Goal: Task Accomplishment & Management: Use online tool/utility

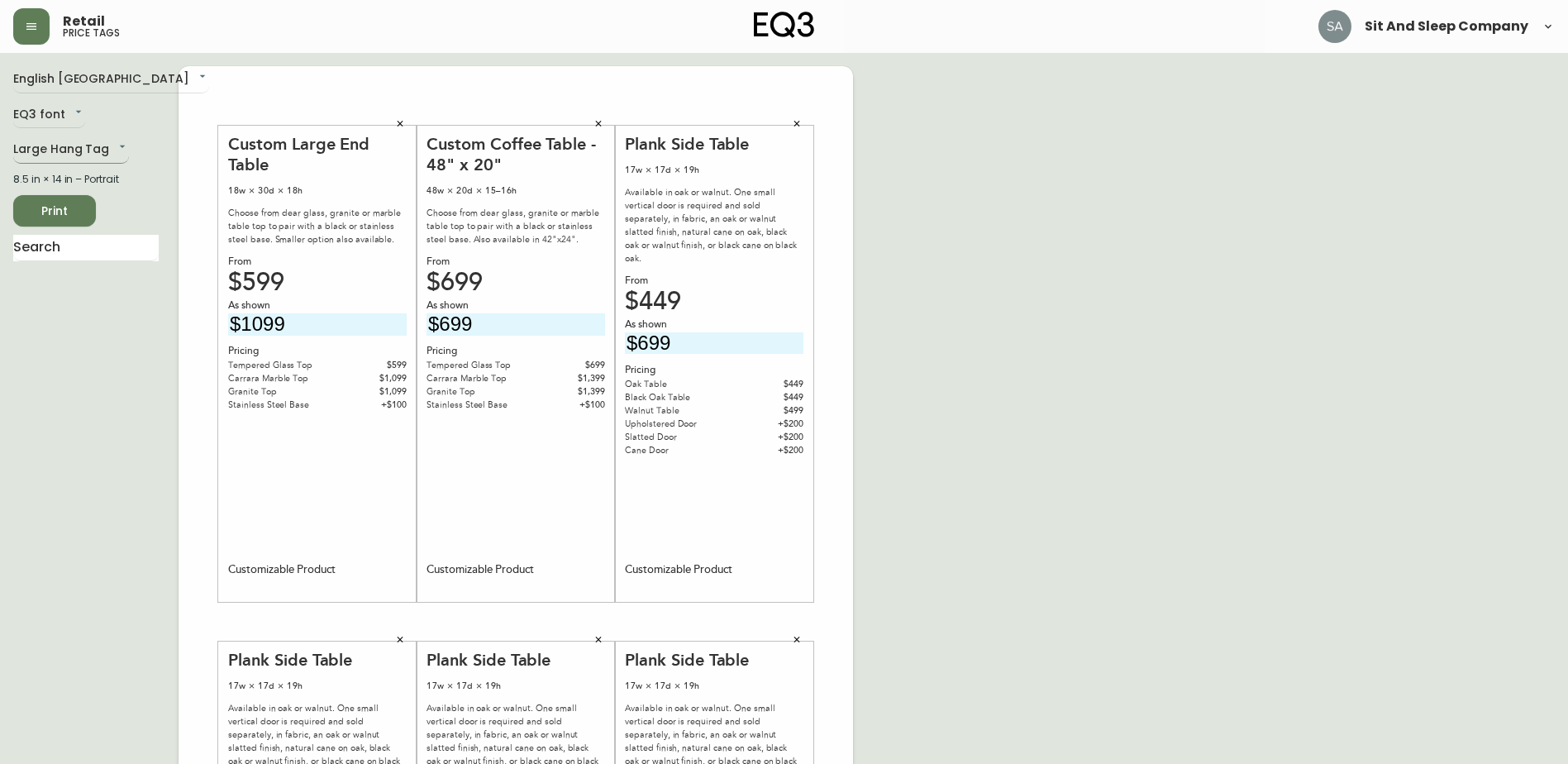
click at [81, 148] on body "Retail price tags Sit And Sleep Company English [GEOGRAPHIC_DATA] en_CA EQ3 fon…" at bounding box center [784, 589] width 1568 height 1177
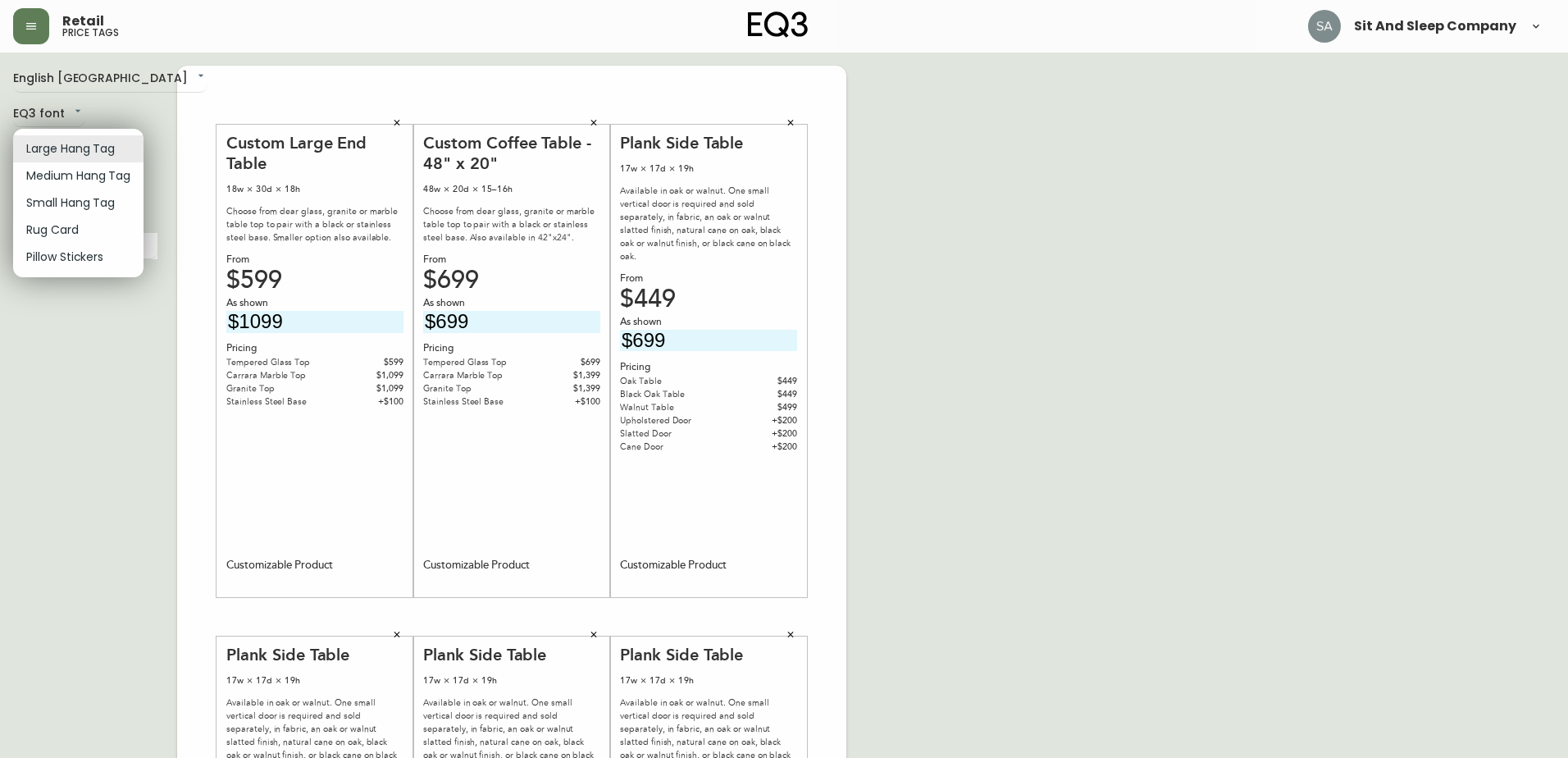
click at [109, 173] on li "Medium Hang Tag" at bounding box center [78, 176] width 130 height 27
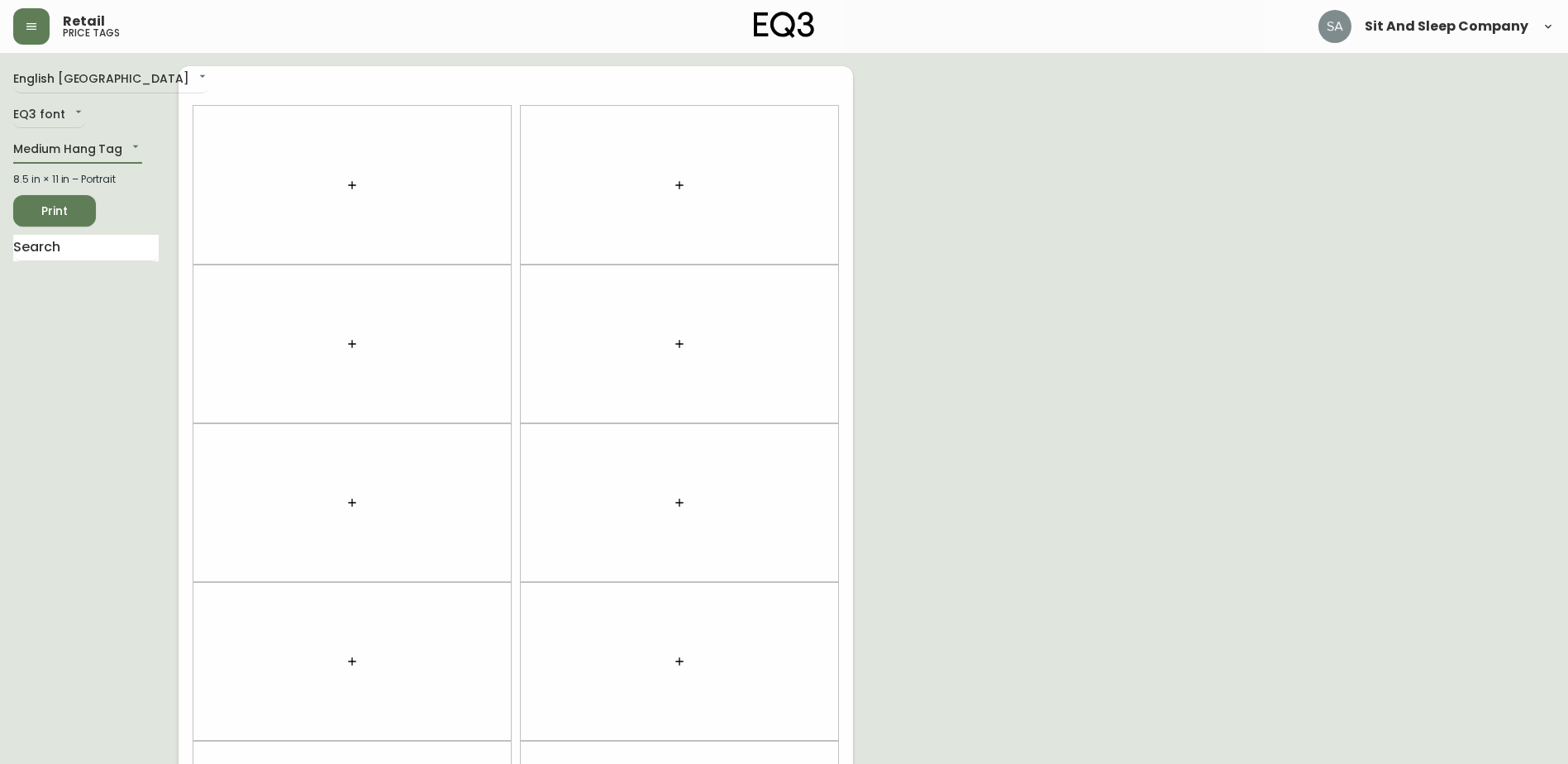
click at [346, 176] on button "button" at bounding box center [352, 185] width 33 height 33
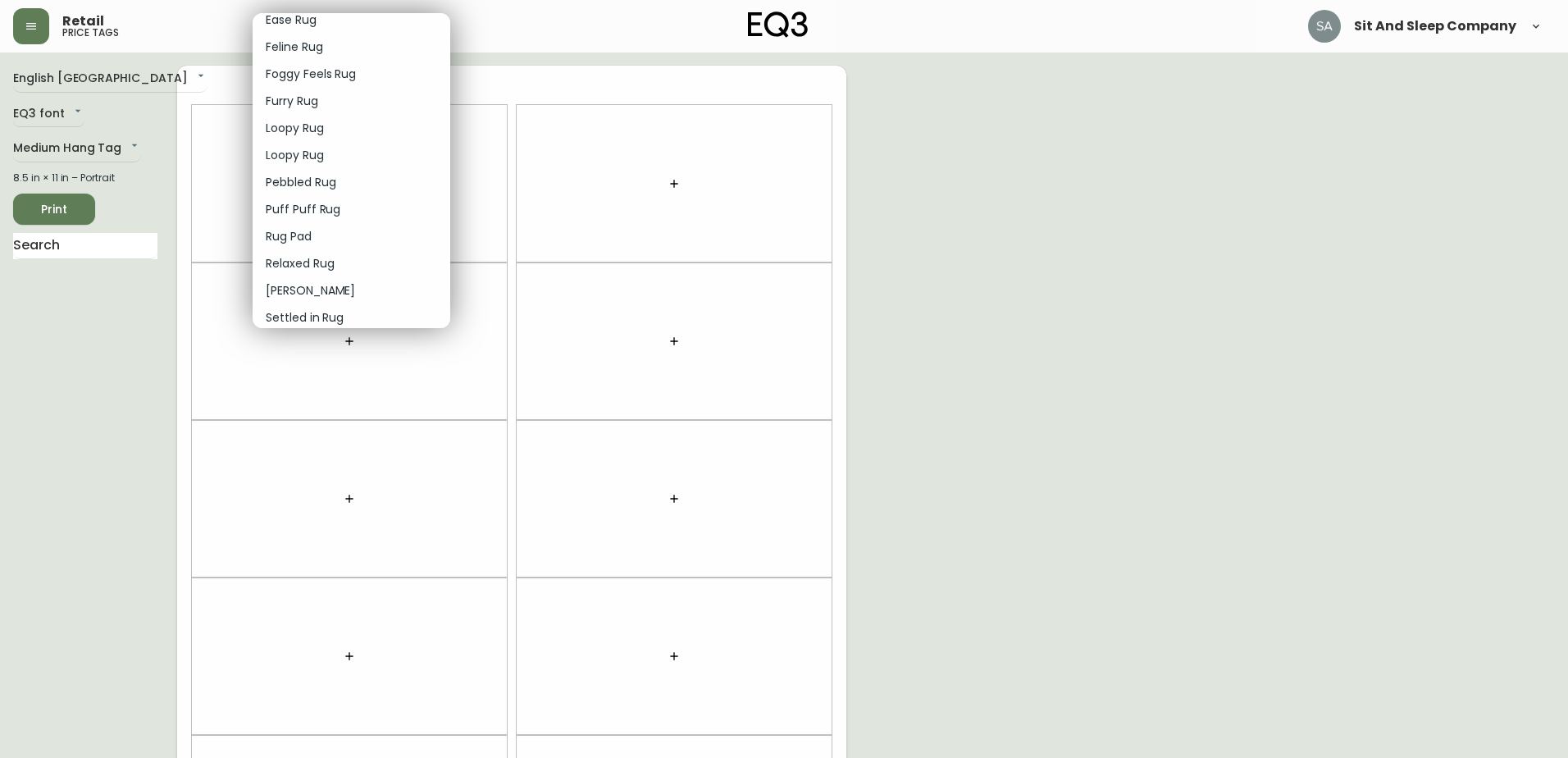
scroll to position [2053, 0]
click at [70, 146] on div at bounding box center [784, 379] width 1568 height 758
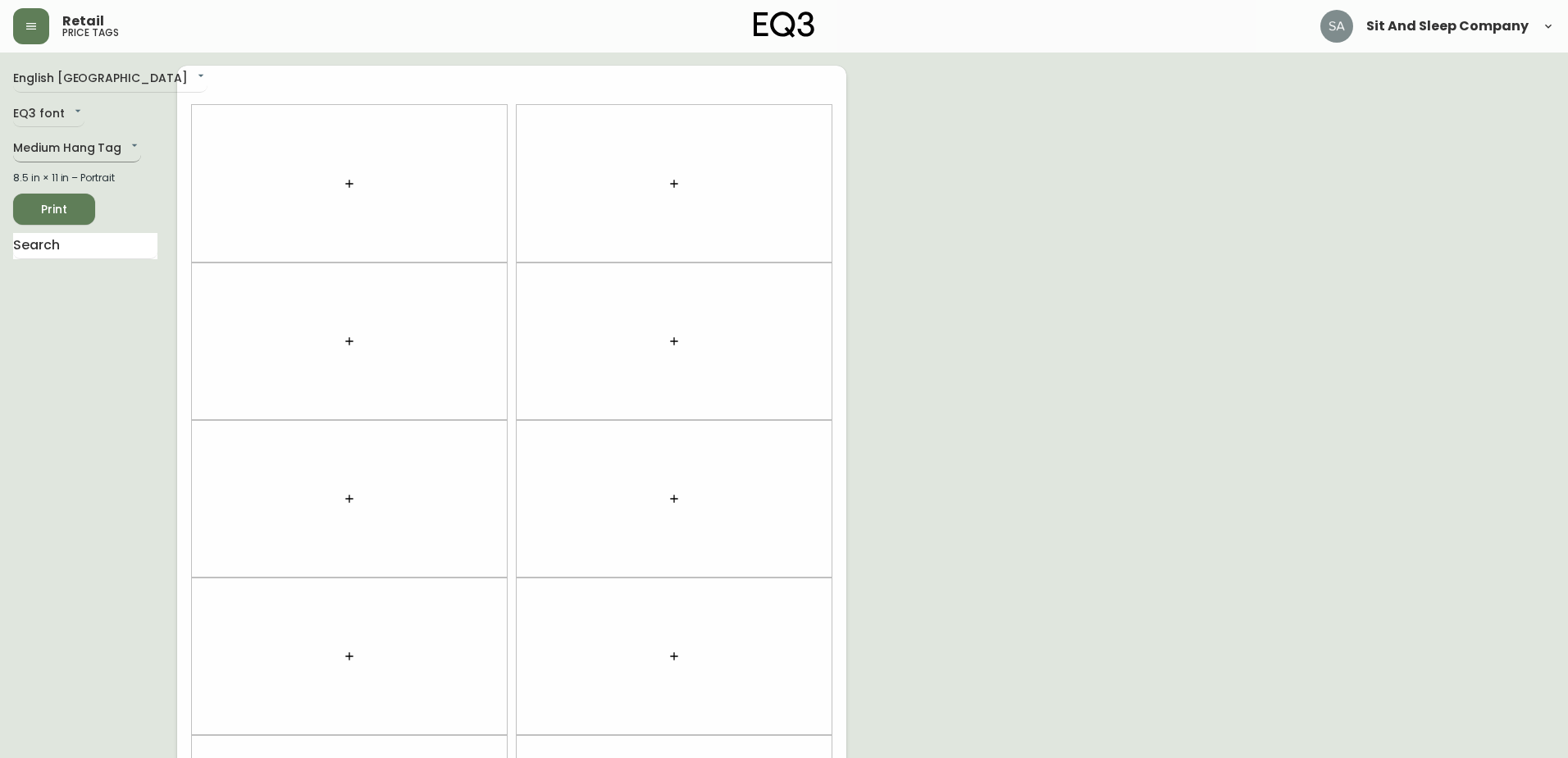
click at [89, 144] on body "Retail price tags Sit And Sleep Company English [GEOGRAPHIC_DATA] en_CA EQ3 fon…" at bounding box center [784, 466] width 1568 height 932
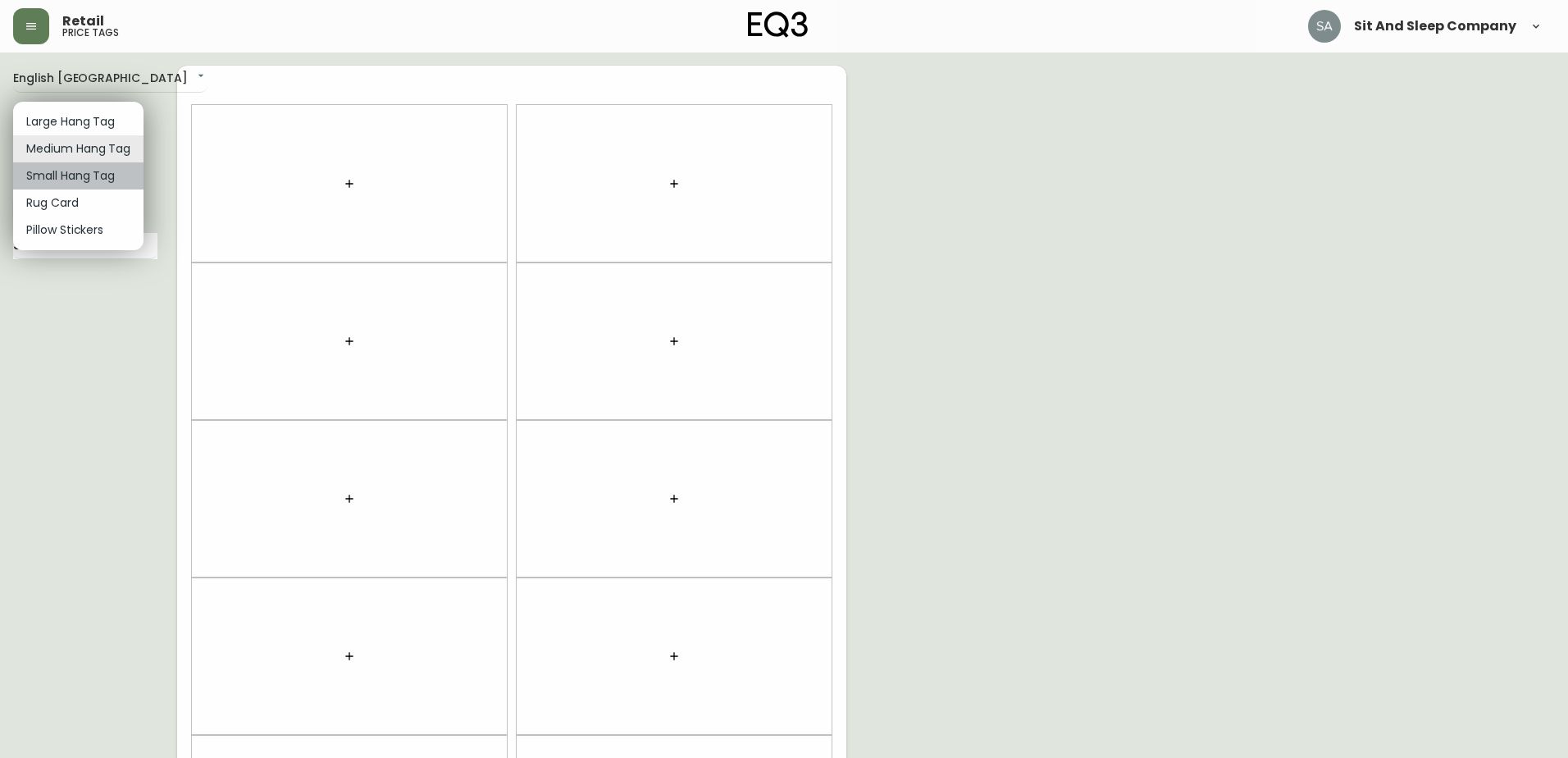
click at [100, 176] on li "Small Hang Tag" at bounding box center [78, 176] width 130 height 27
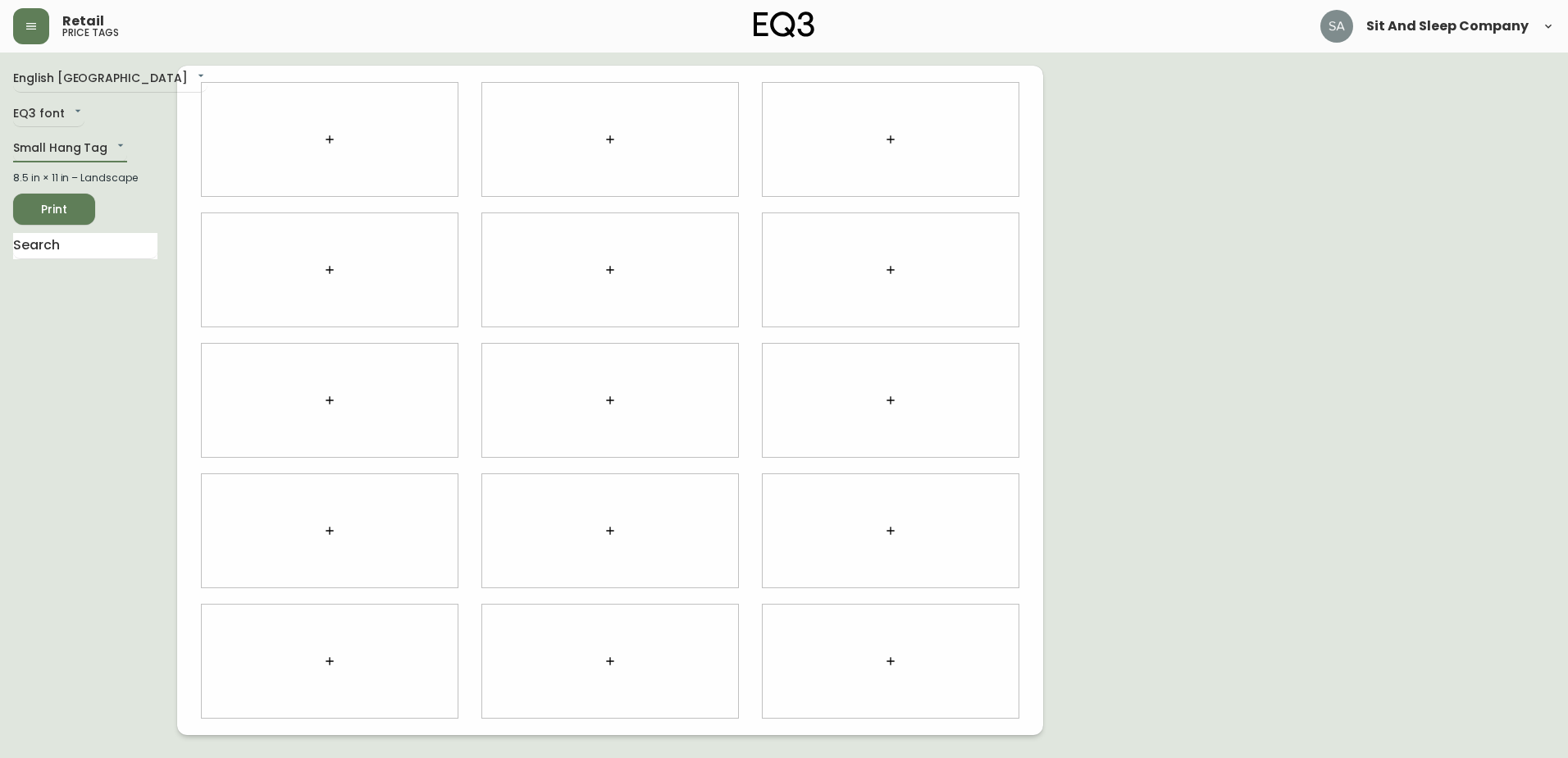
click at [330, 130] on button "button" at bounding box center [330, 140] width 33 height 33
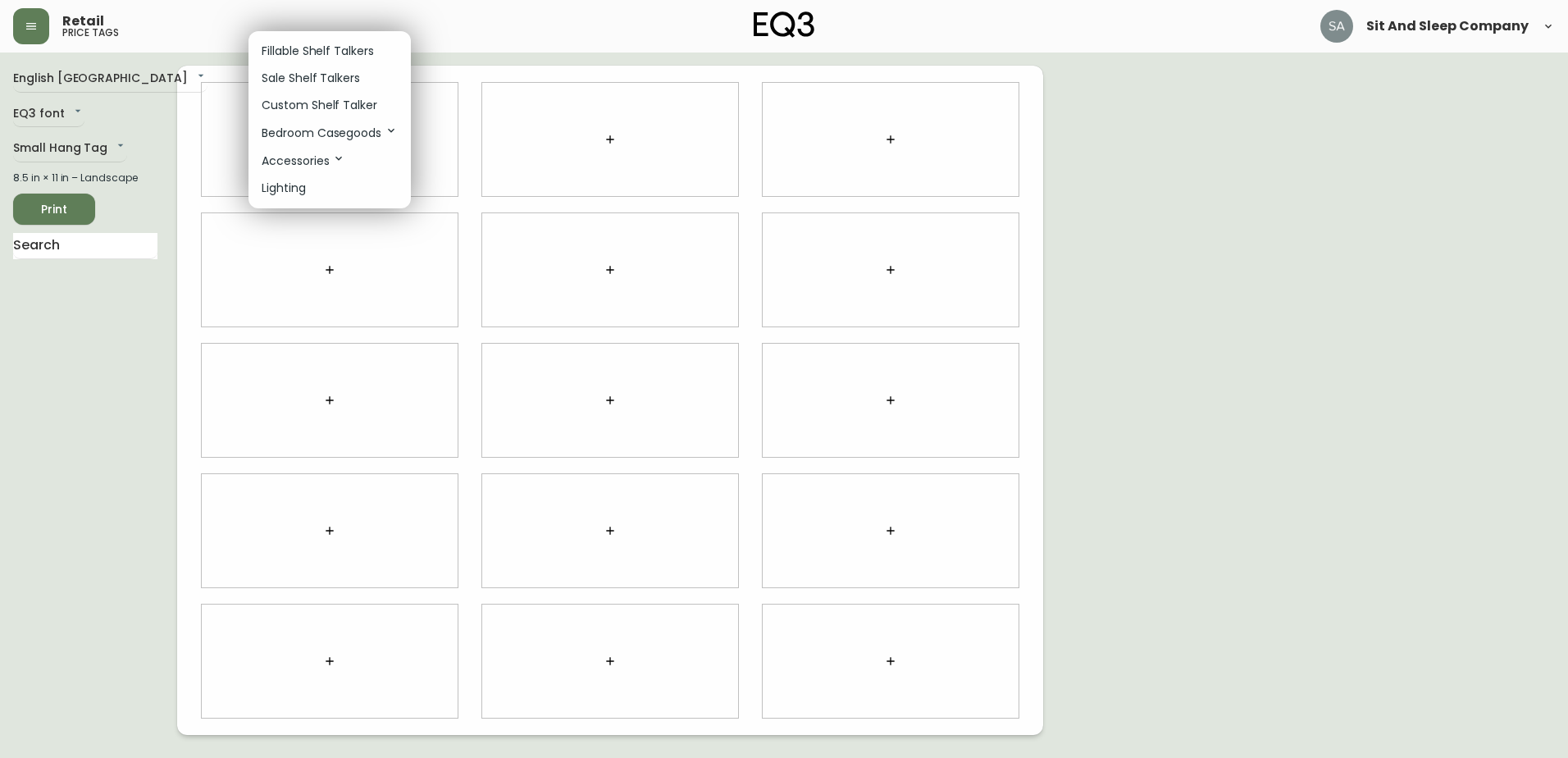
click at [295, 174] on li "Accessories" at bounding box center [330, 161] width 163 height 28
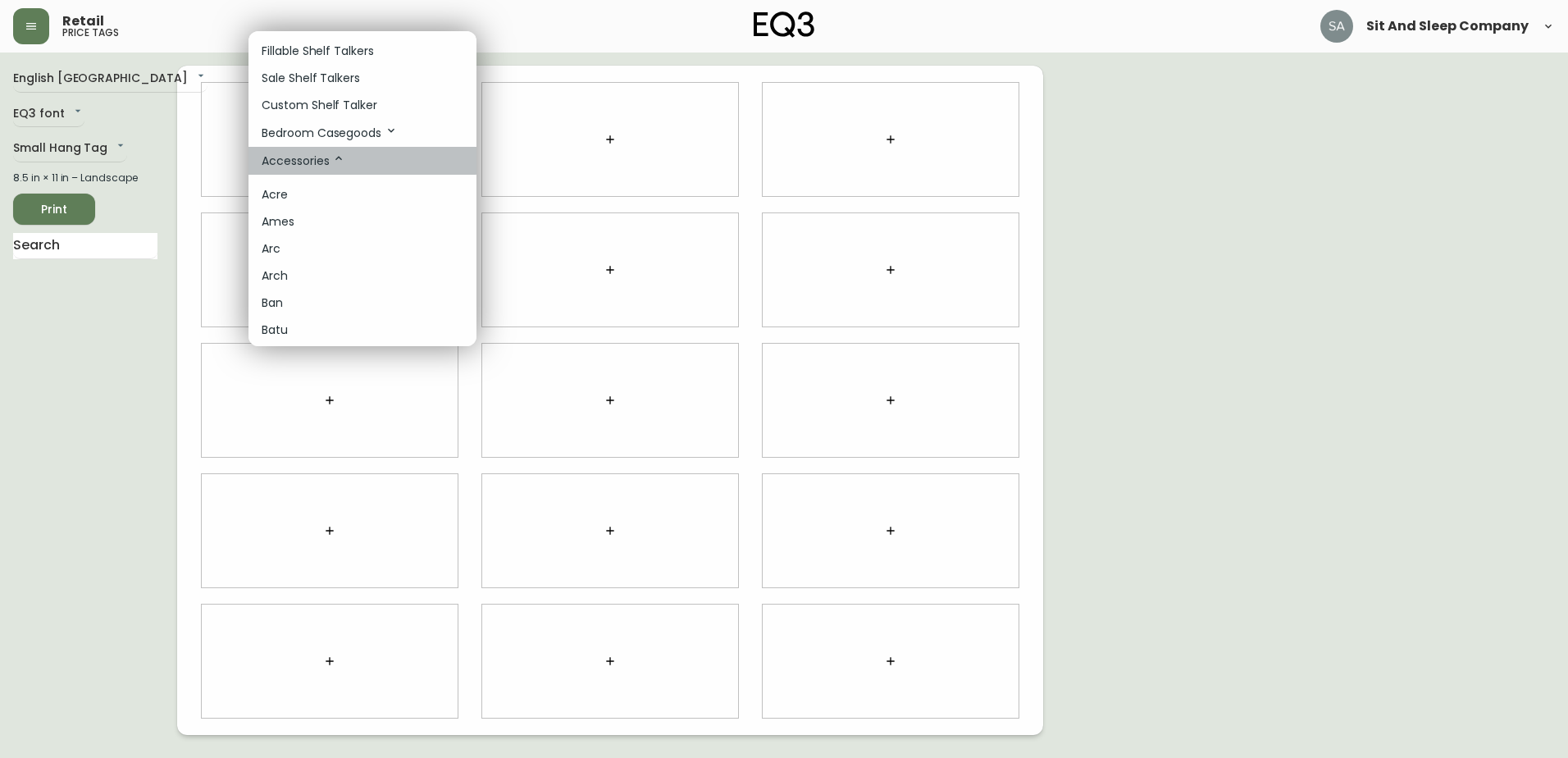
click at [309, 156] on p "Accessories" at bounding box center [303, 161] width 84 height 18
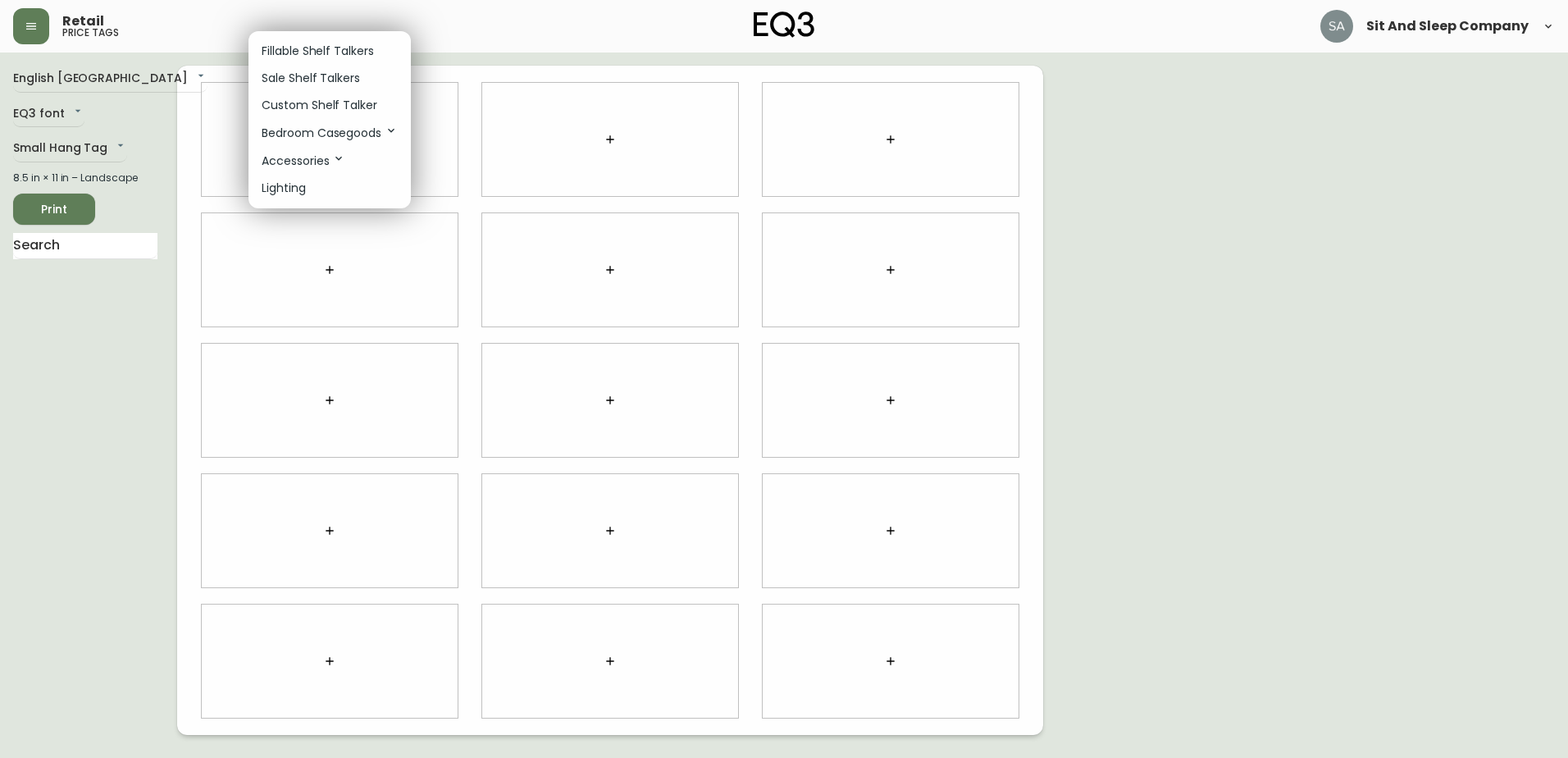
click at [291, 192] on p "Lighting" at bounding box center [283, 188] width 45 height 17
click at [326, 160] on p "Accessories" at bounding box center [303, 161] width 84 height 18
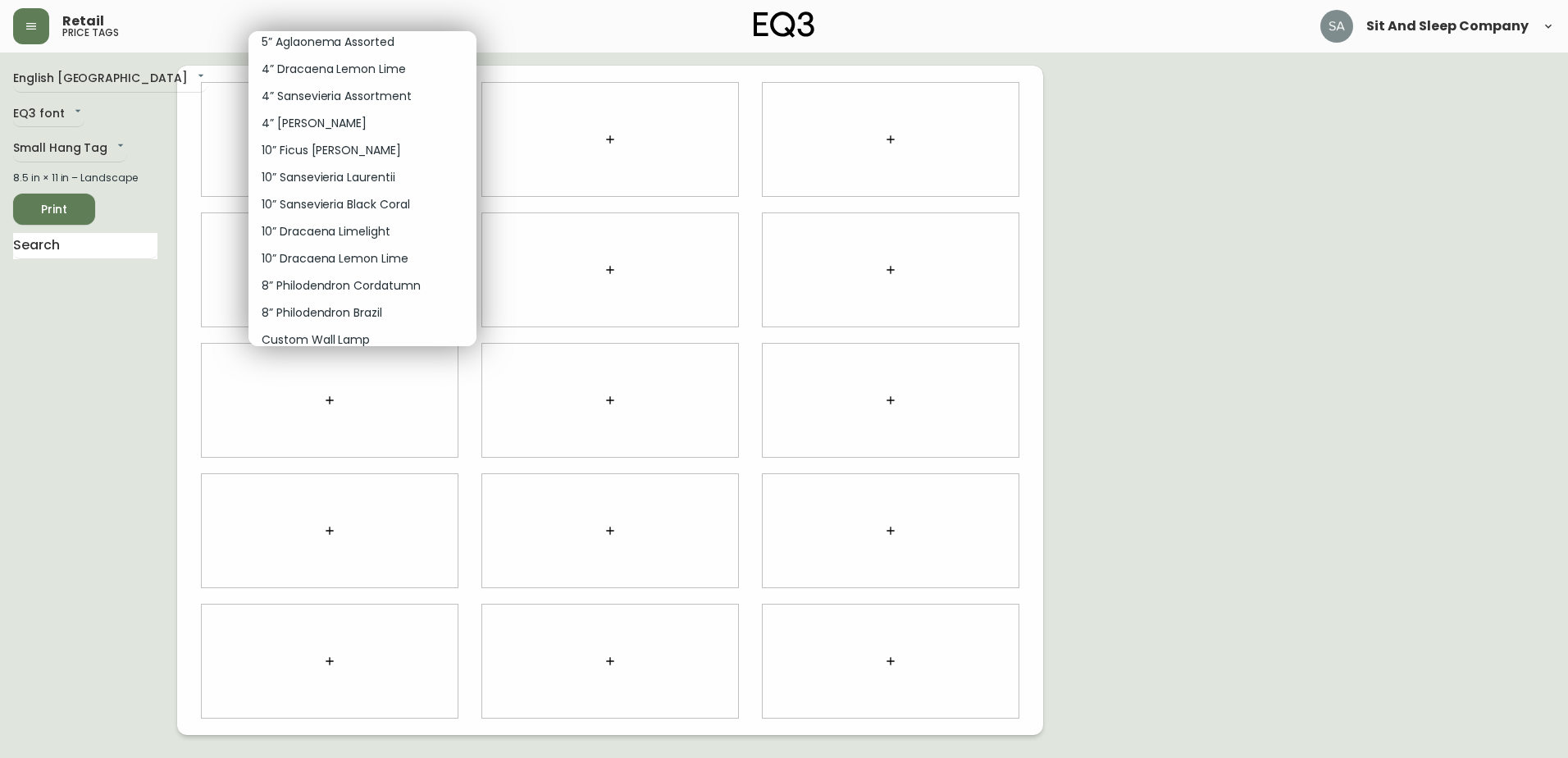
scroll to position [8482, 0]
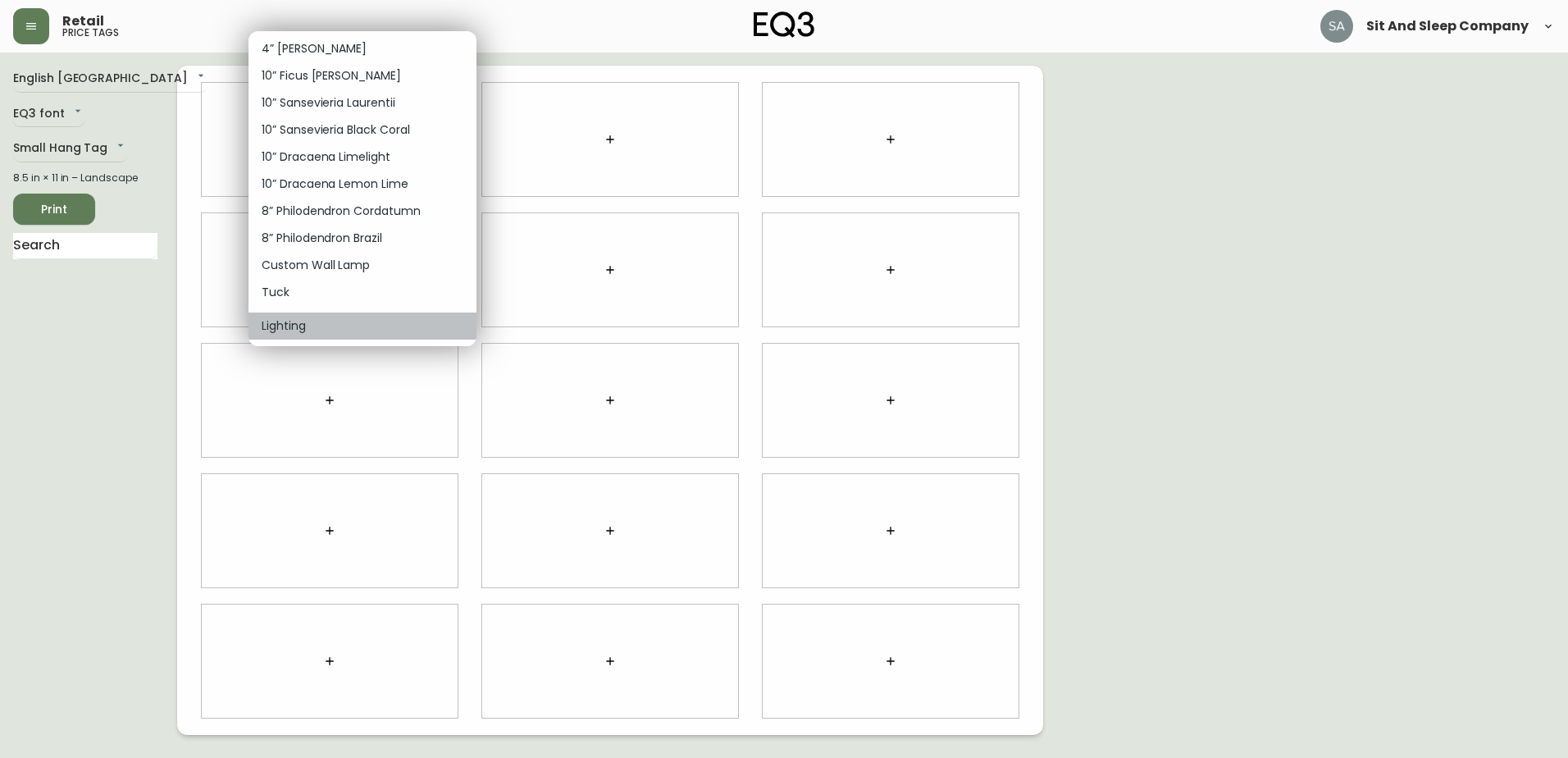
click at [318, 317] on li "Lighting" at bounding box center [362, 325] width 228 height 27
click at [352, 327] on li "Lighting" at bounding box center [362, 325] width 228 height 27
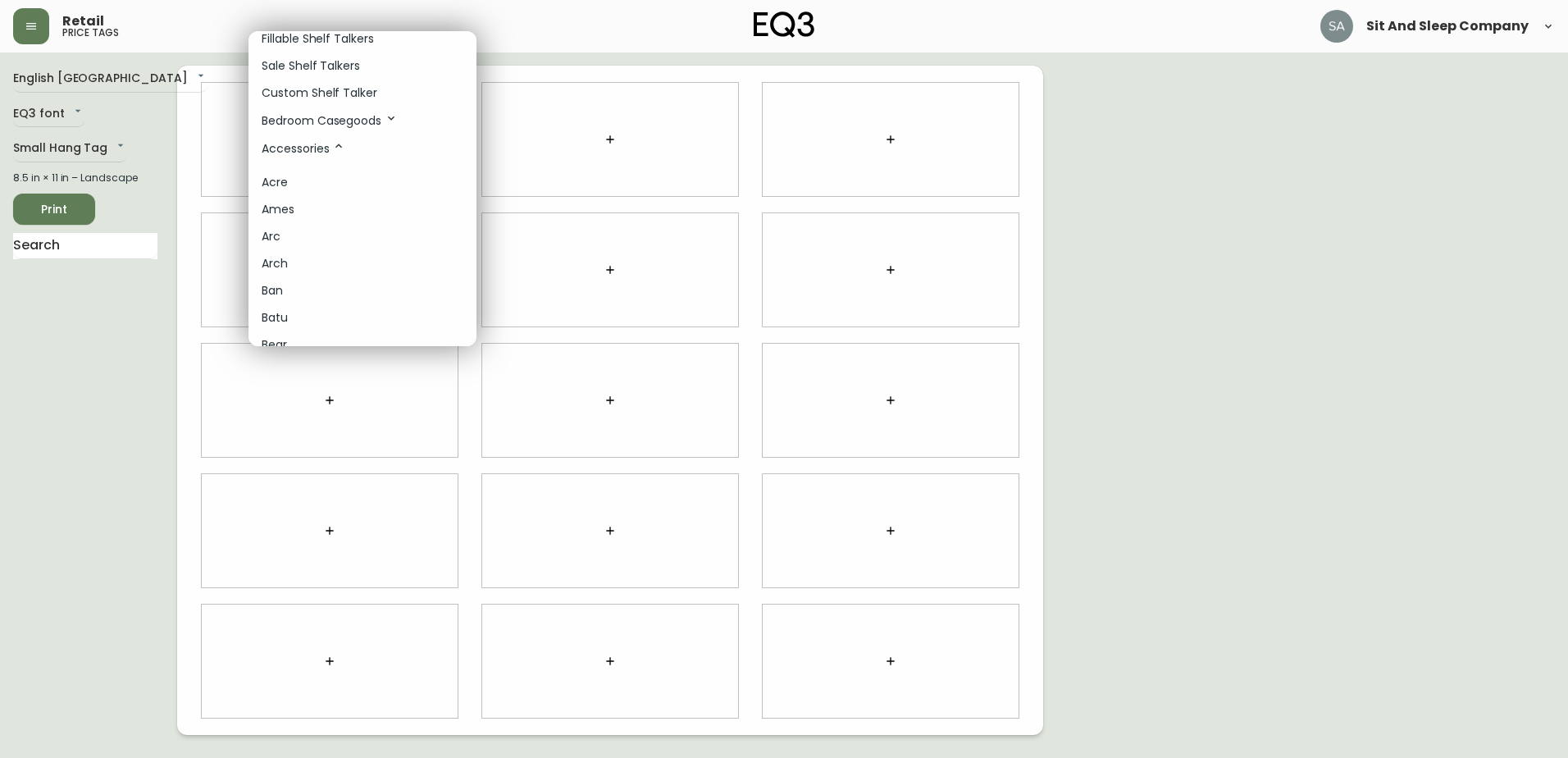
scroll to position [0, 0]
click at [335, 194] on li "Acre" at bounding box center [362, 194] width 228 height 27
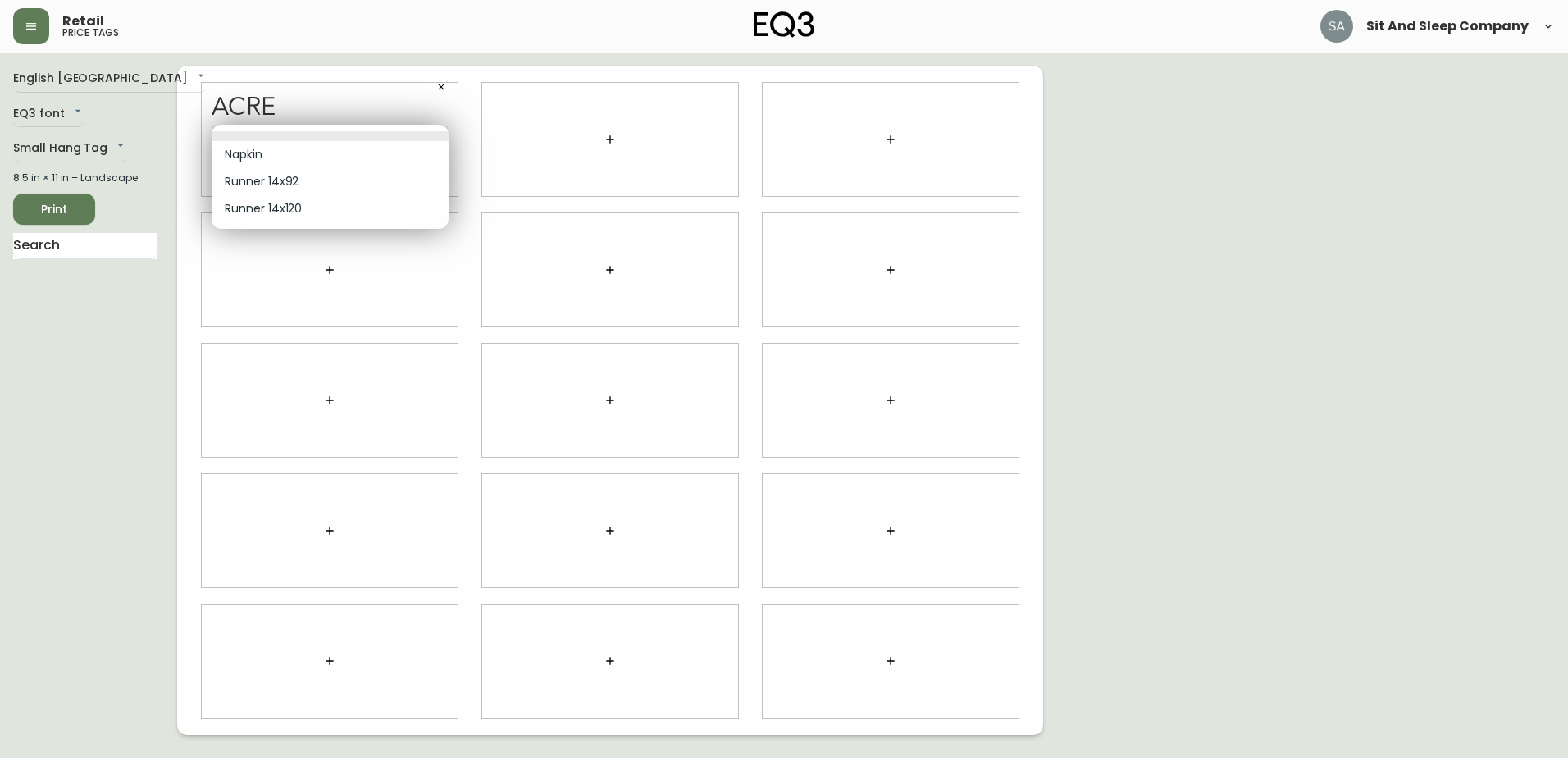
click at [350, 129] on body "Retail price tags Sit And Sleep Company English [GEOGRAPHIC_DATA] en_CA EQ3 fon…" at bounding box center [784, 367] width 1568 height 735
click at [353, 94] on div at bounding box center [784, 379] width 1568 height 758
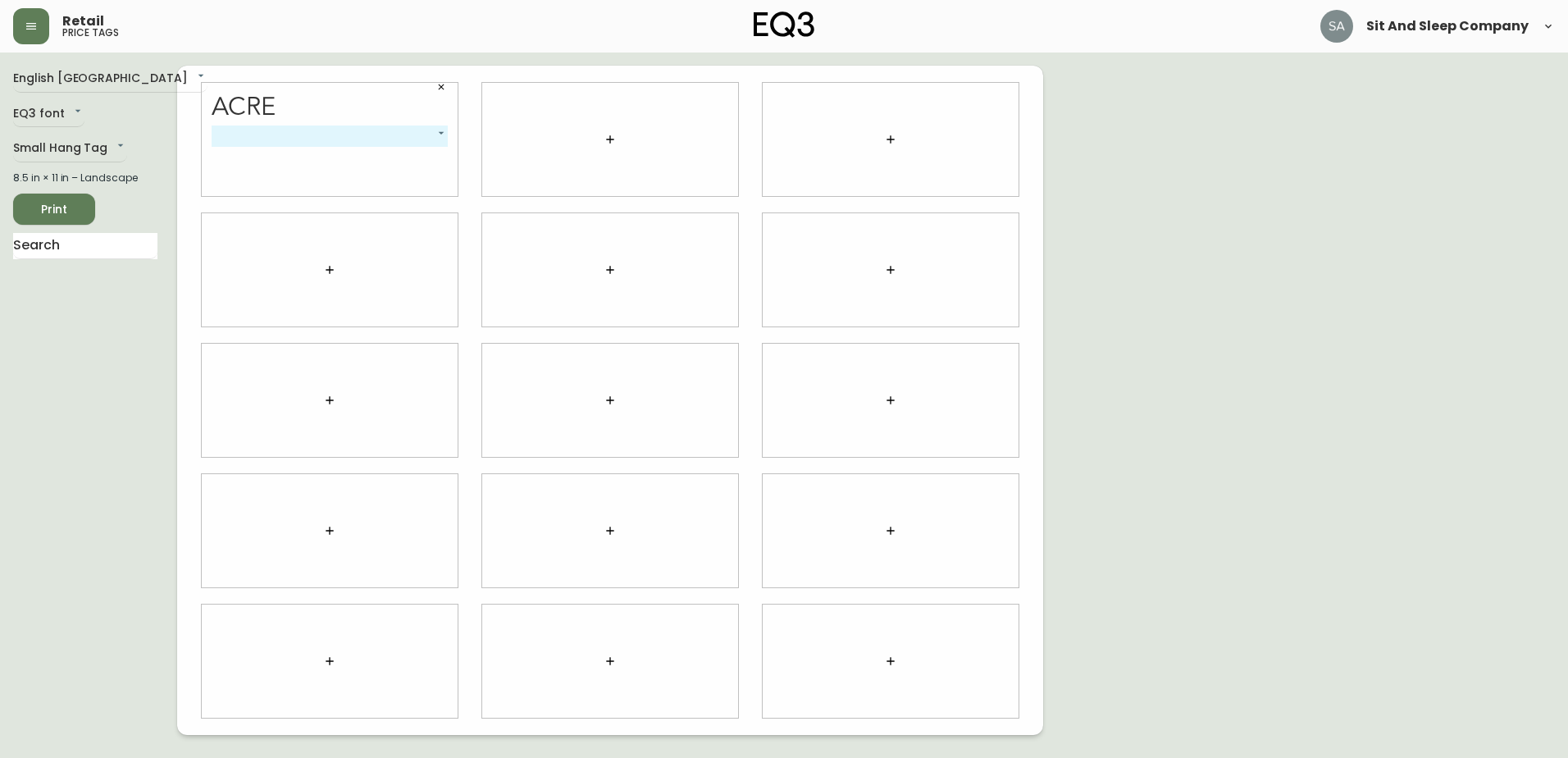
click at [438, 87] on icon "button" at bounding box center [441, 87] width 10 height 10
click at [80, 135] on div "English [GEOGRAPHIC_DATA] en_CA EQ3 font EQ3 Small Hang Tag small 8.5 in × 11 i…" at bounding box center [95, 400] width 164 height 670
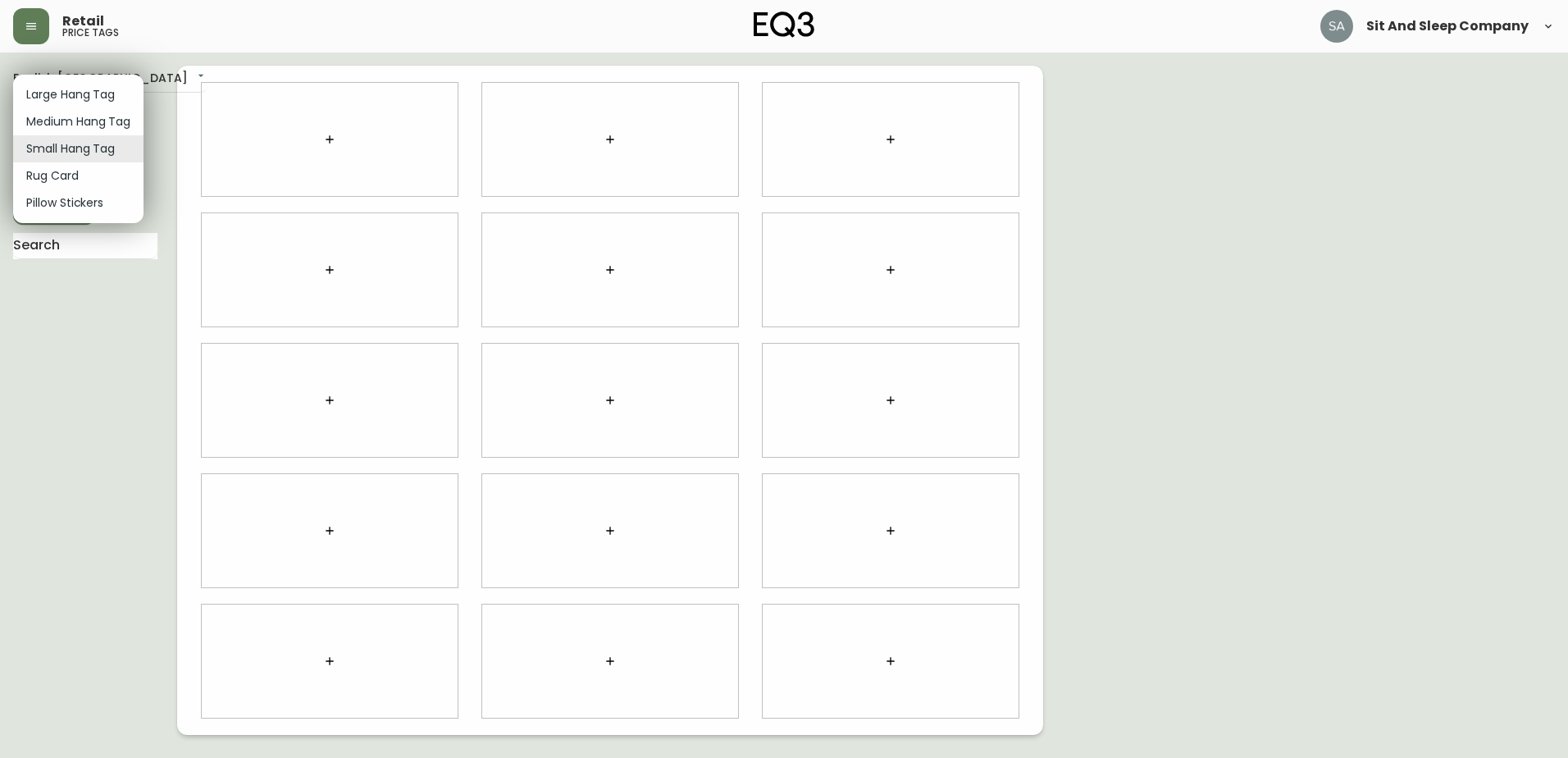
click at [89, 143] on body "Retail price tags Sit And Sleep Company English [GEOGRAPHIC_DATA] en_CA EQ3 fon…" at bounding box center [784, 367] width 1568 height 735
click at [98, 98] on li "Large Hang Tag" at bounding box center [78, 94] width 130 height 27
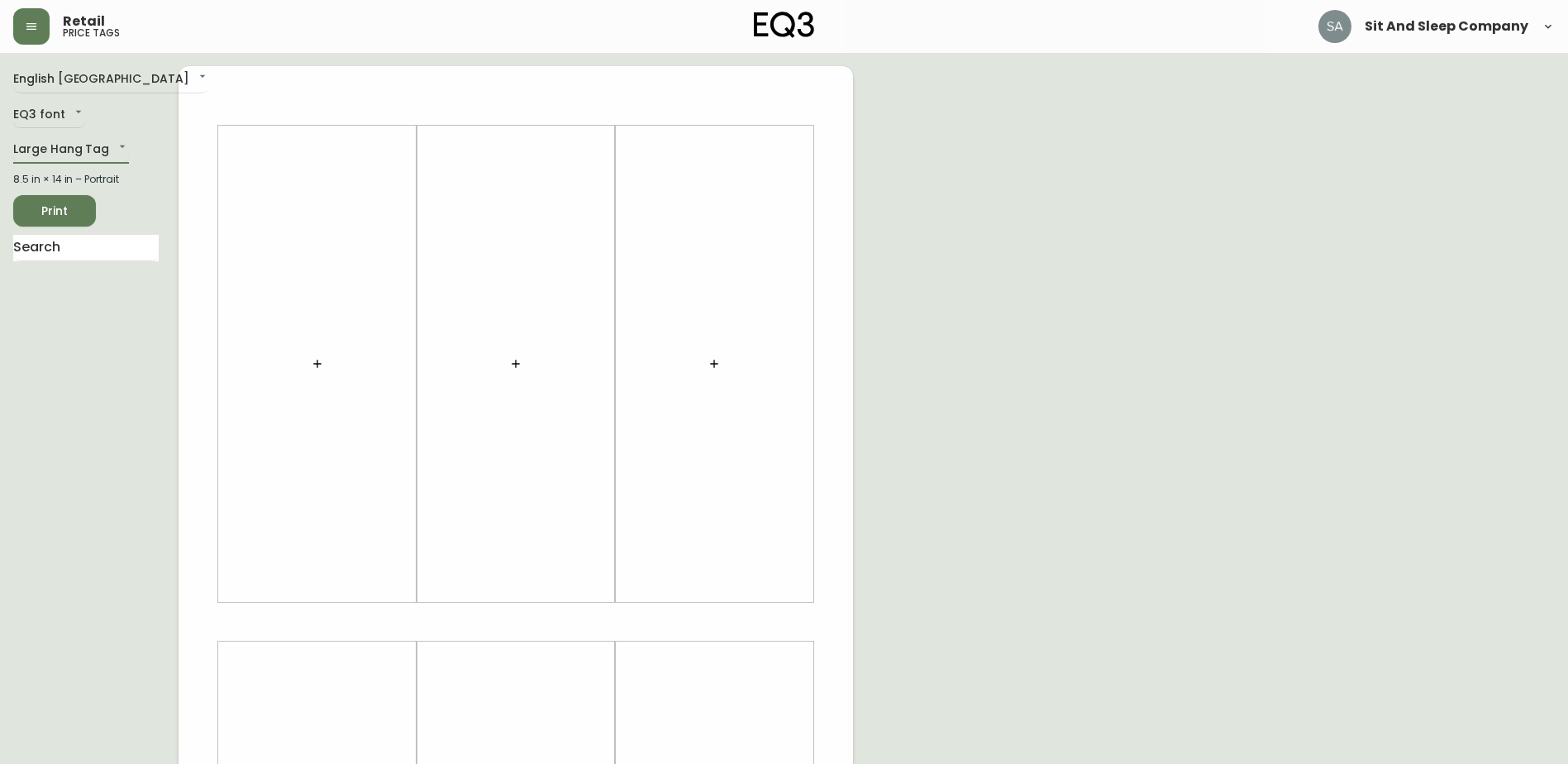
click at [316, 356] on button "button" at bounding box center [317, 364] width 33 height 33
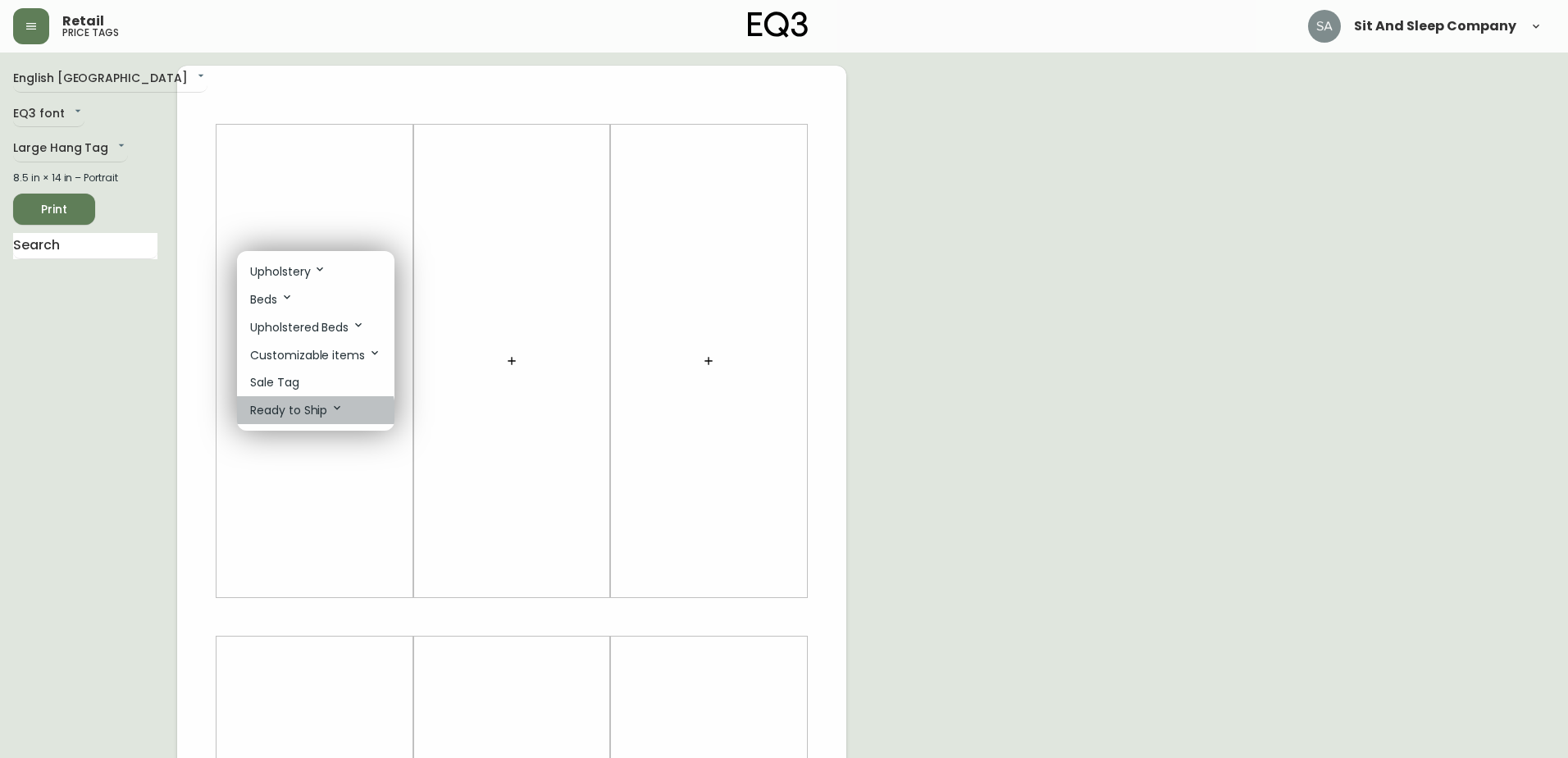
click at [290, 419] on li "Ready to Ship" at bounding box center [316, 410] width 157 height 28
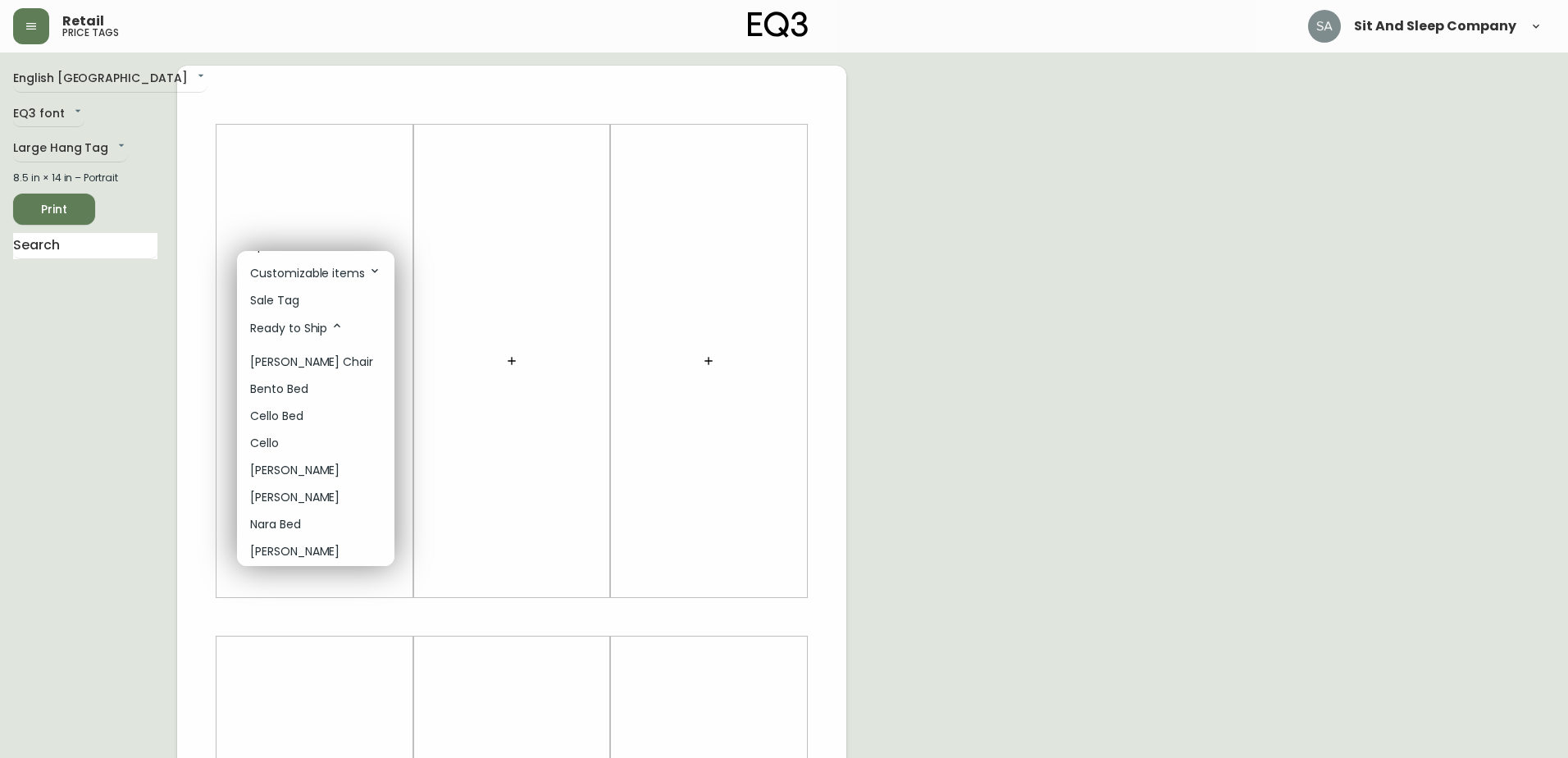
scroll to position [149, 0]
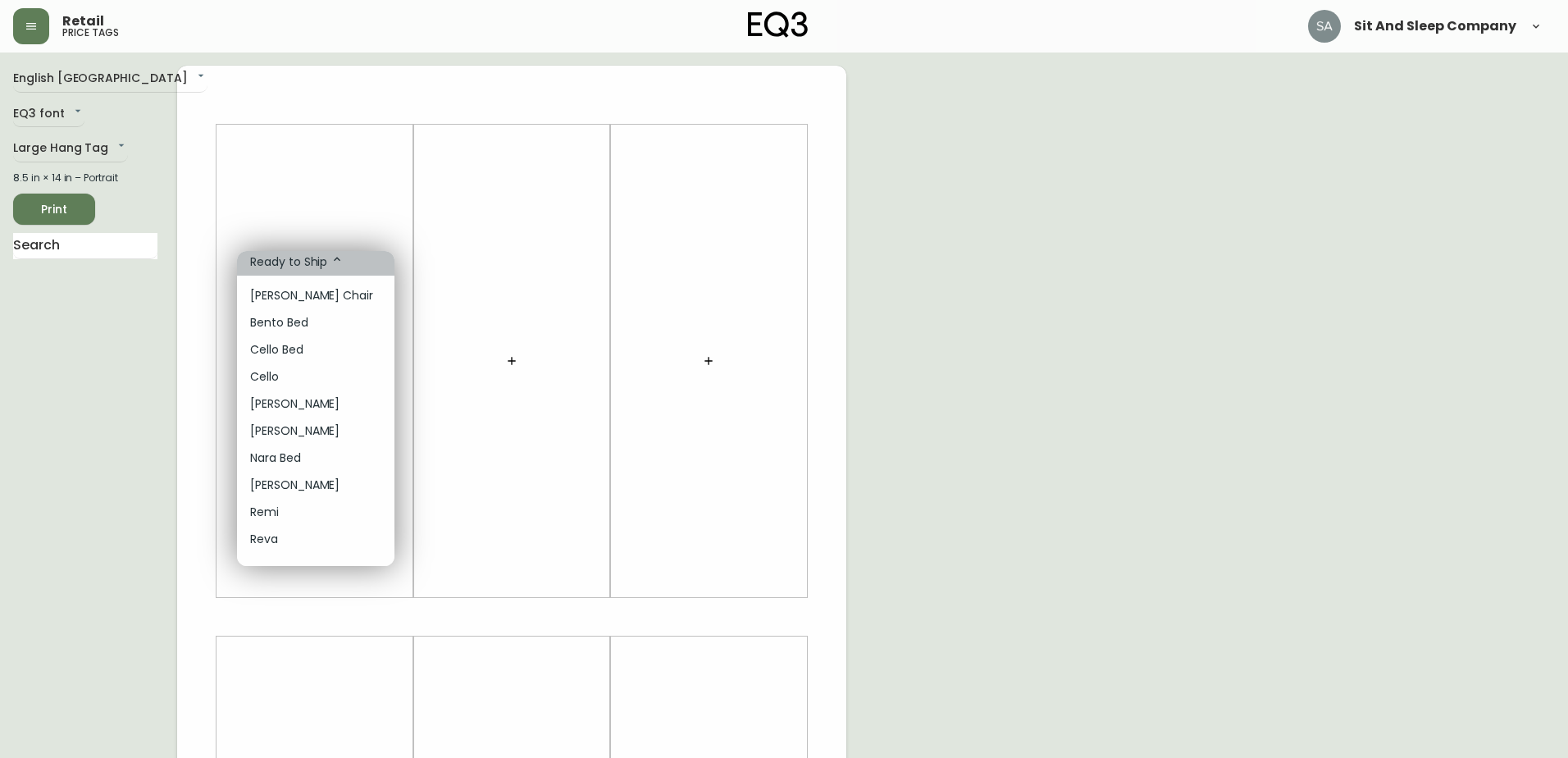
click at [316, 265] on p "Ready to Ship" at bounding box center [296, 261] width 94 height 18
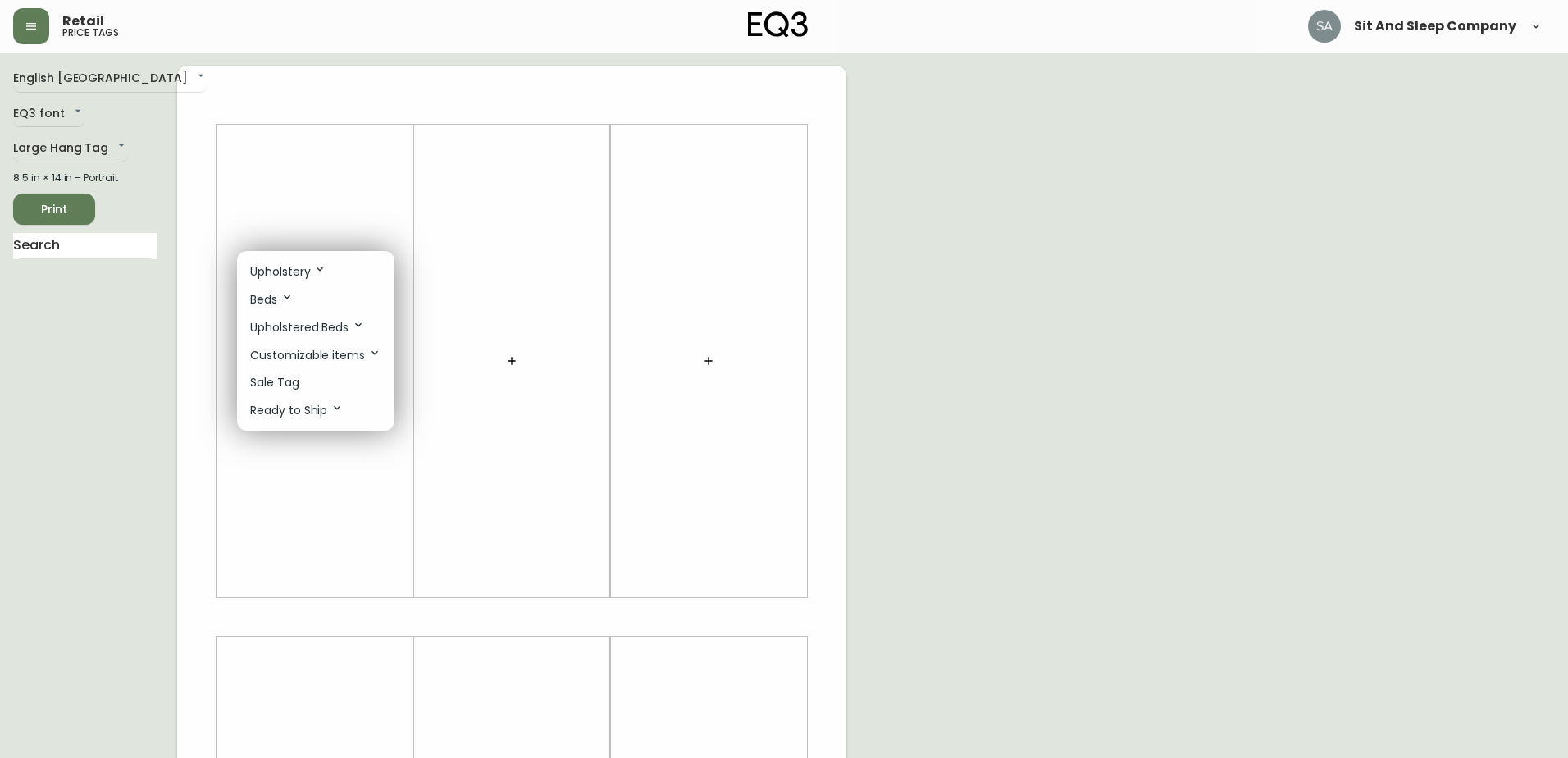
click at [71, 135] on div at bounding box center [784, 379] width 1568 height 758
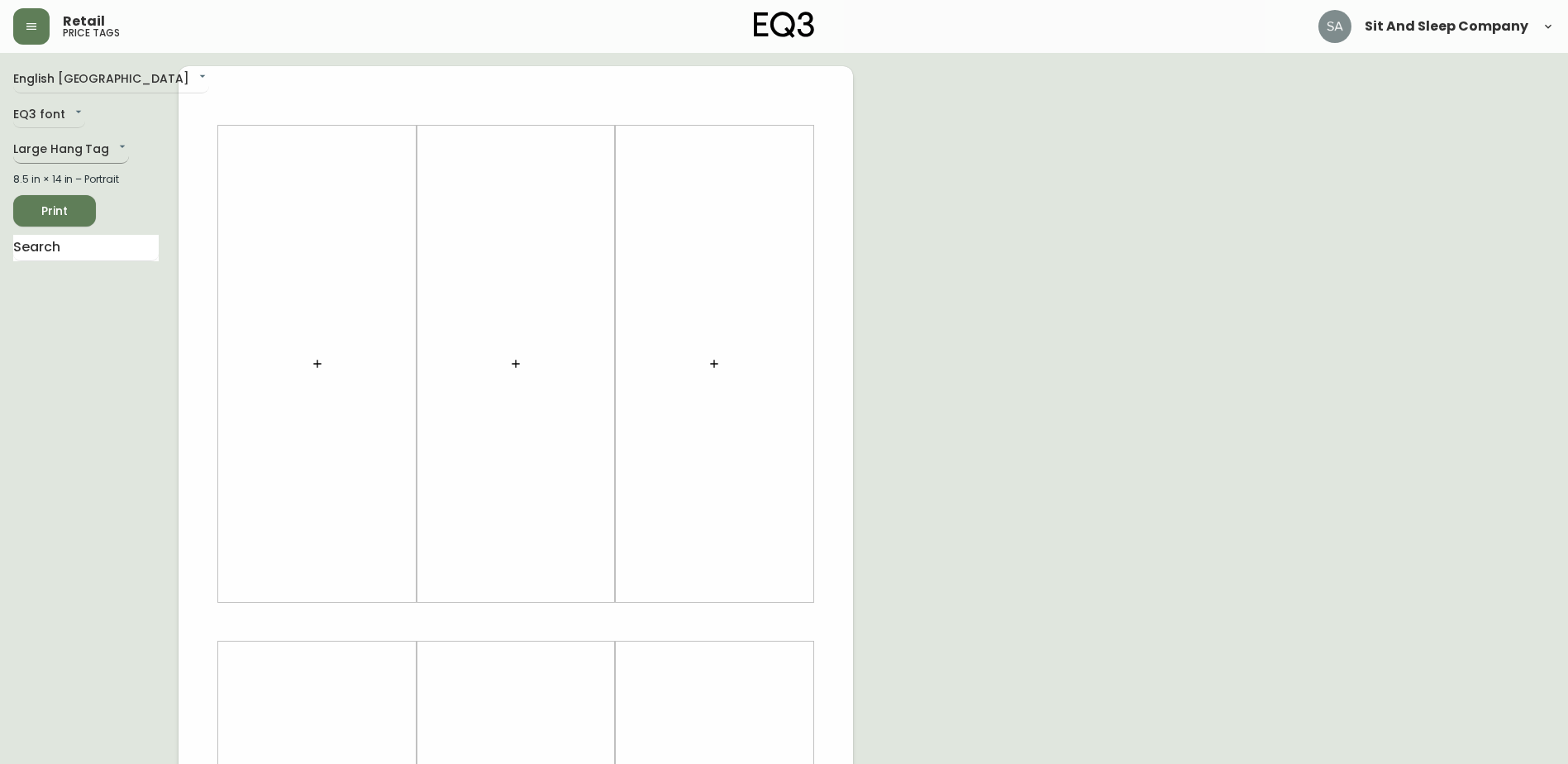
click at [82, 142] on body "Retail price tags Sit And Sleep Company English [GEOGRAPHIC_DATA] en_CA EQ3 fon…" at bounding box center [784, 589] width 1568 height 1177
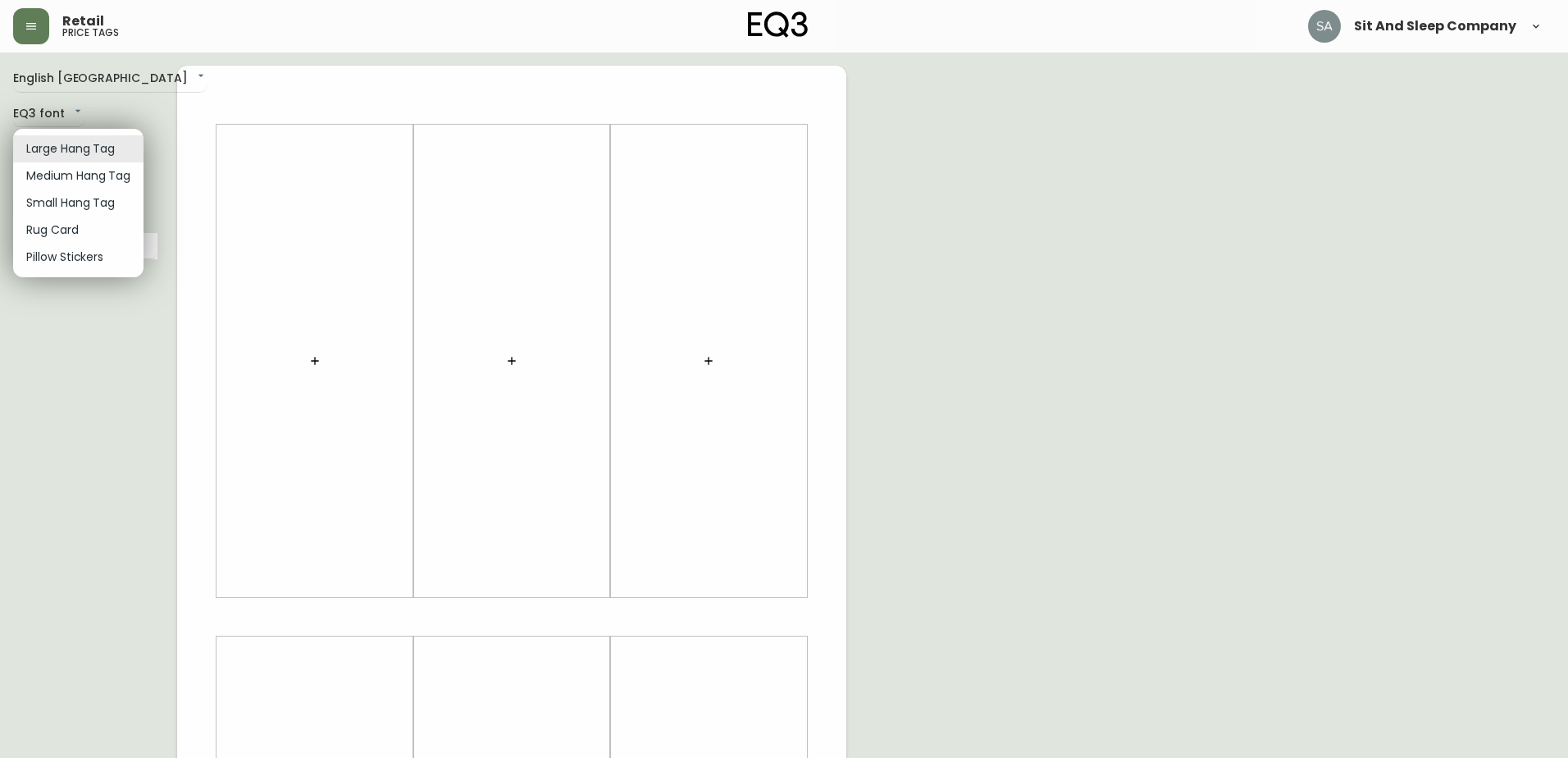
click at [110, 180] on li "Medium Hang Tag" at bounding box center [78, 176] width 130 height 27
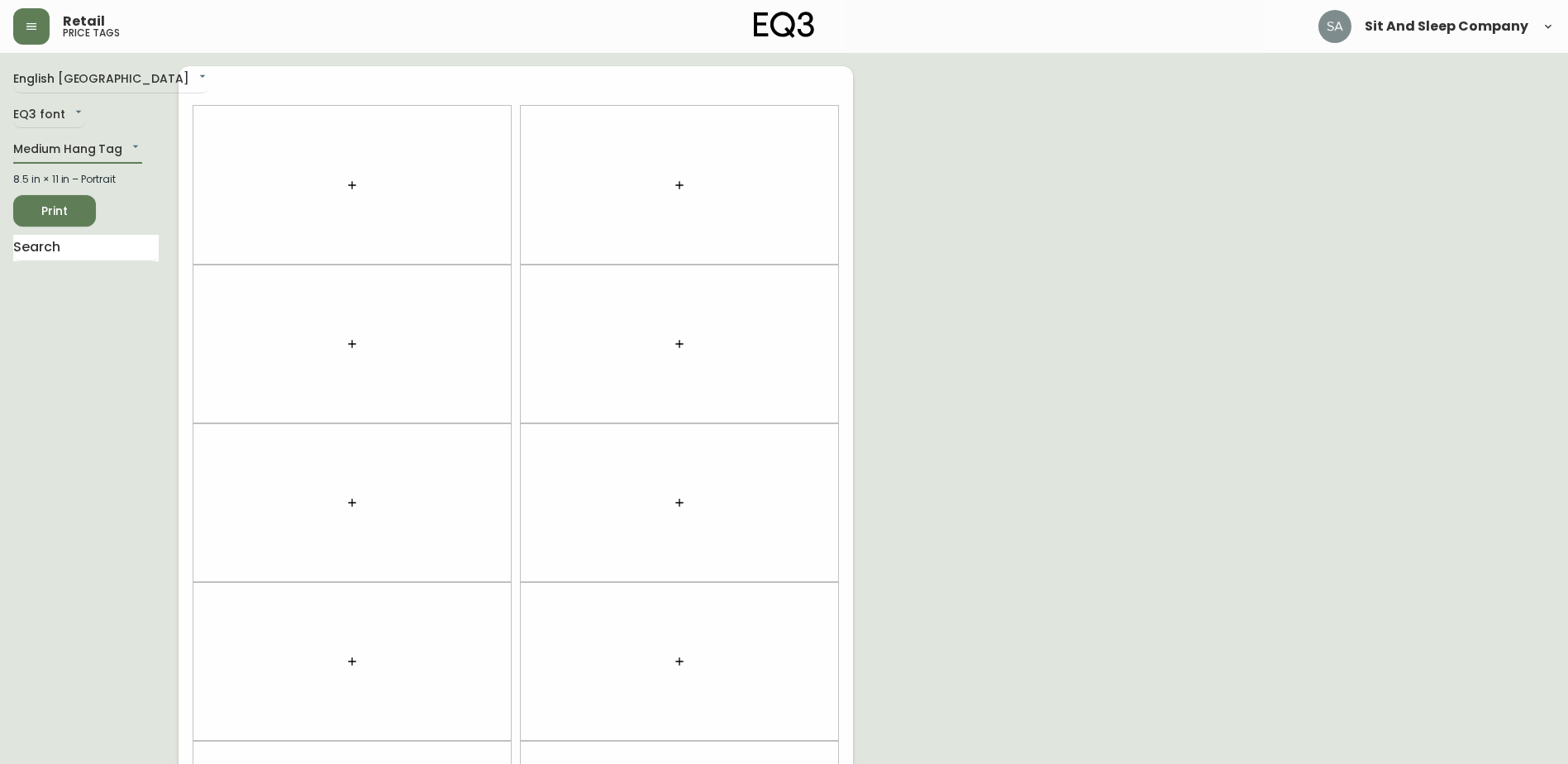
click at [381, 191] on div at bounding box center [352, 185] width 317 height 159
click at [349, 189] on icon "button" at bounding box center [351, 185] width 13 height 13
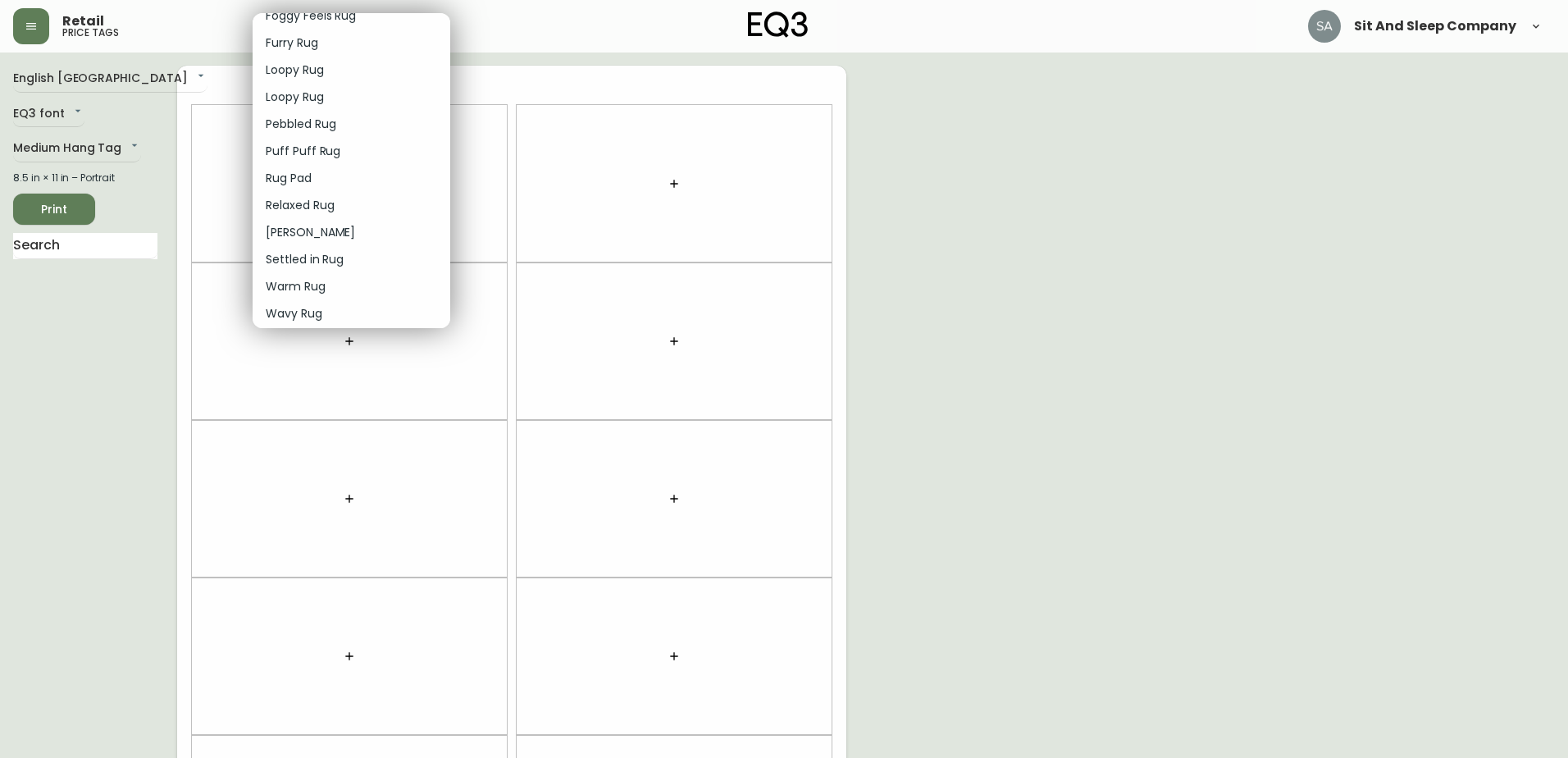
scroll to position [2053, 0]
click at [86, 145] on div at bounding box center [784, 379] width 1568 height 758
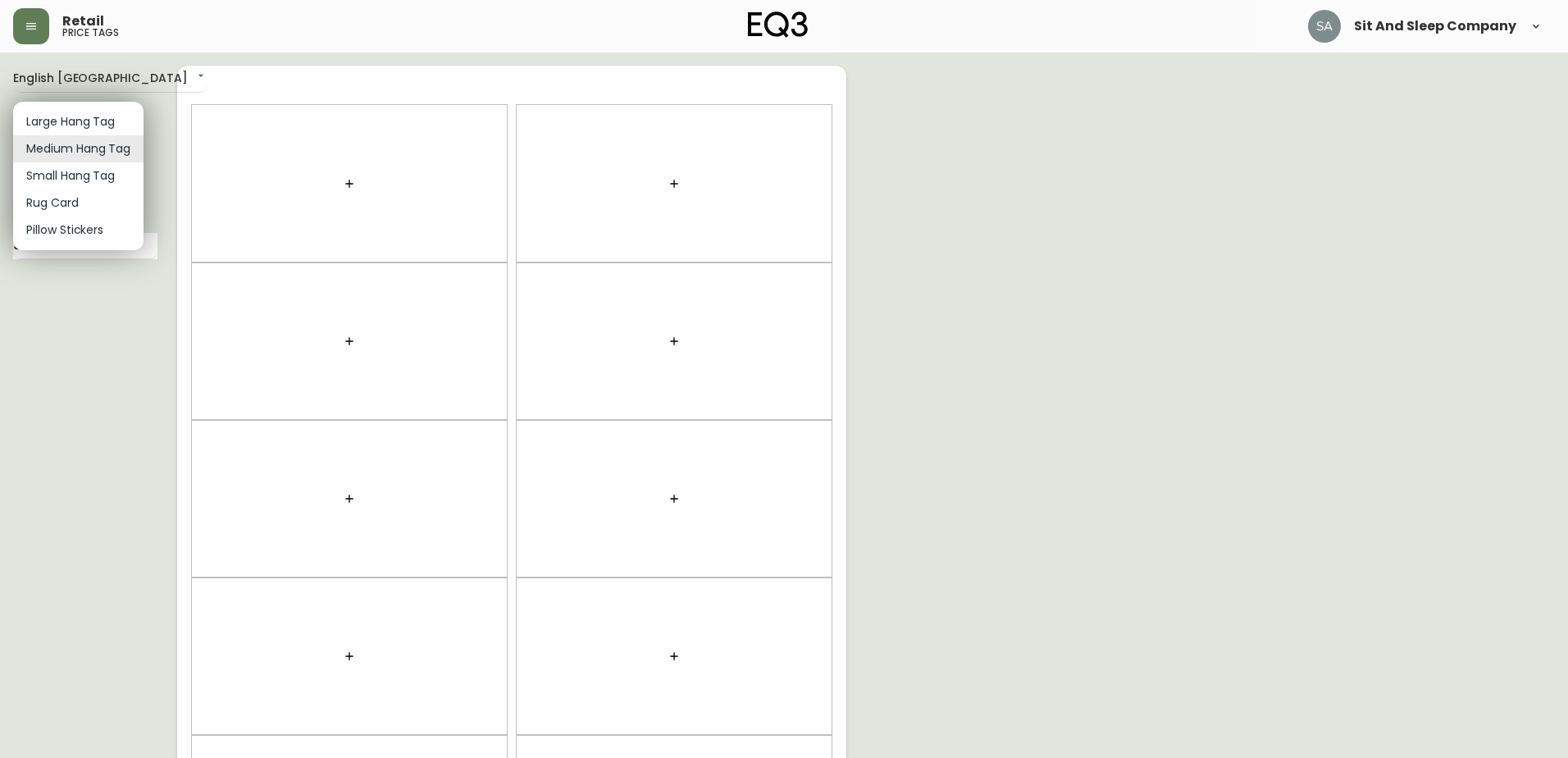
click at [87, 145] on body "Retail price tags Sit And Sleep Company English [GEOGRAPHIC_DATA] en_CA EQ3 fon…" at bounding box center [784, 466] width 1568 height 932
click at [89, 227] on li "Pillow Stickers" at bounding box center [78, 230] width 130 height 27
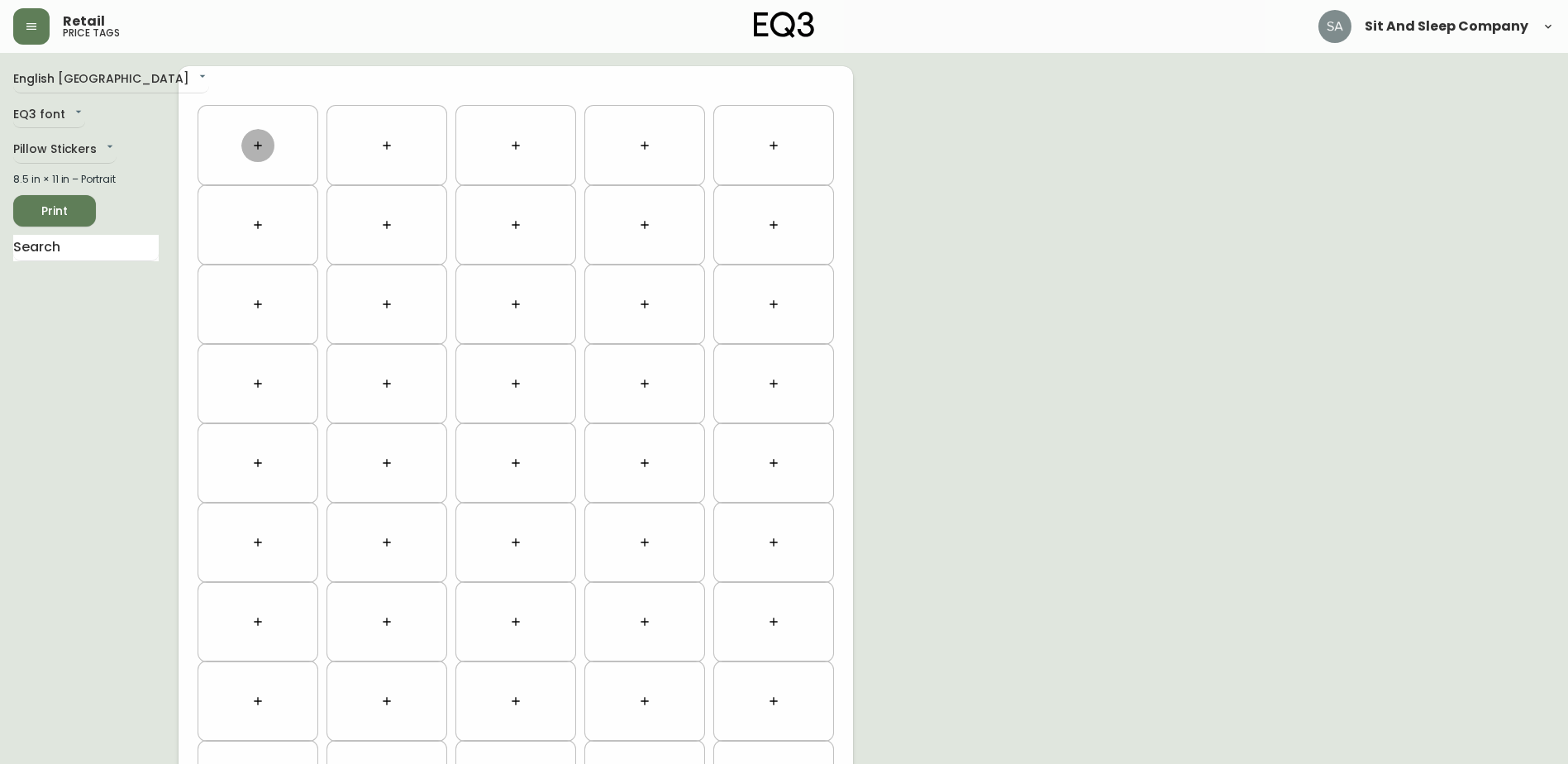
click at [264, 145] on button "button" at bounding box center [258, 145] width 33 height 33
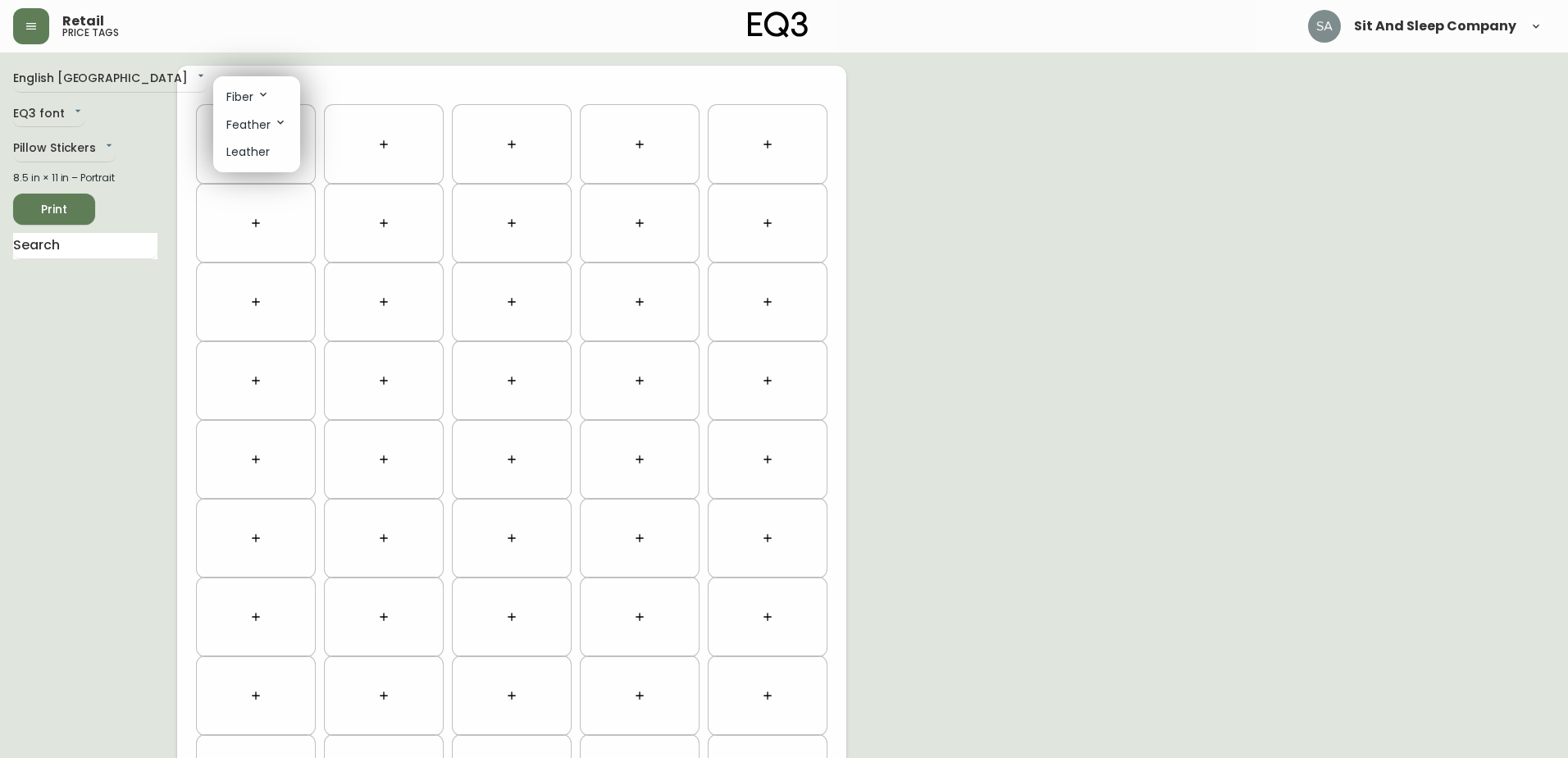
click at [67, 155] on div at bounding box center [784, 379] width 1568 height 758
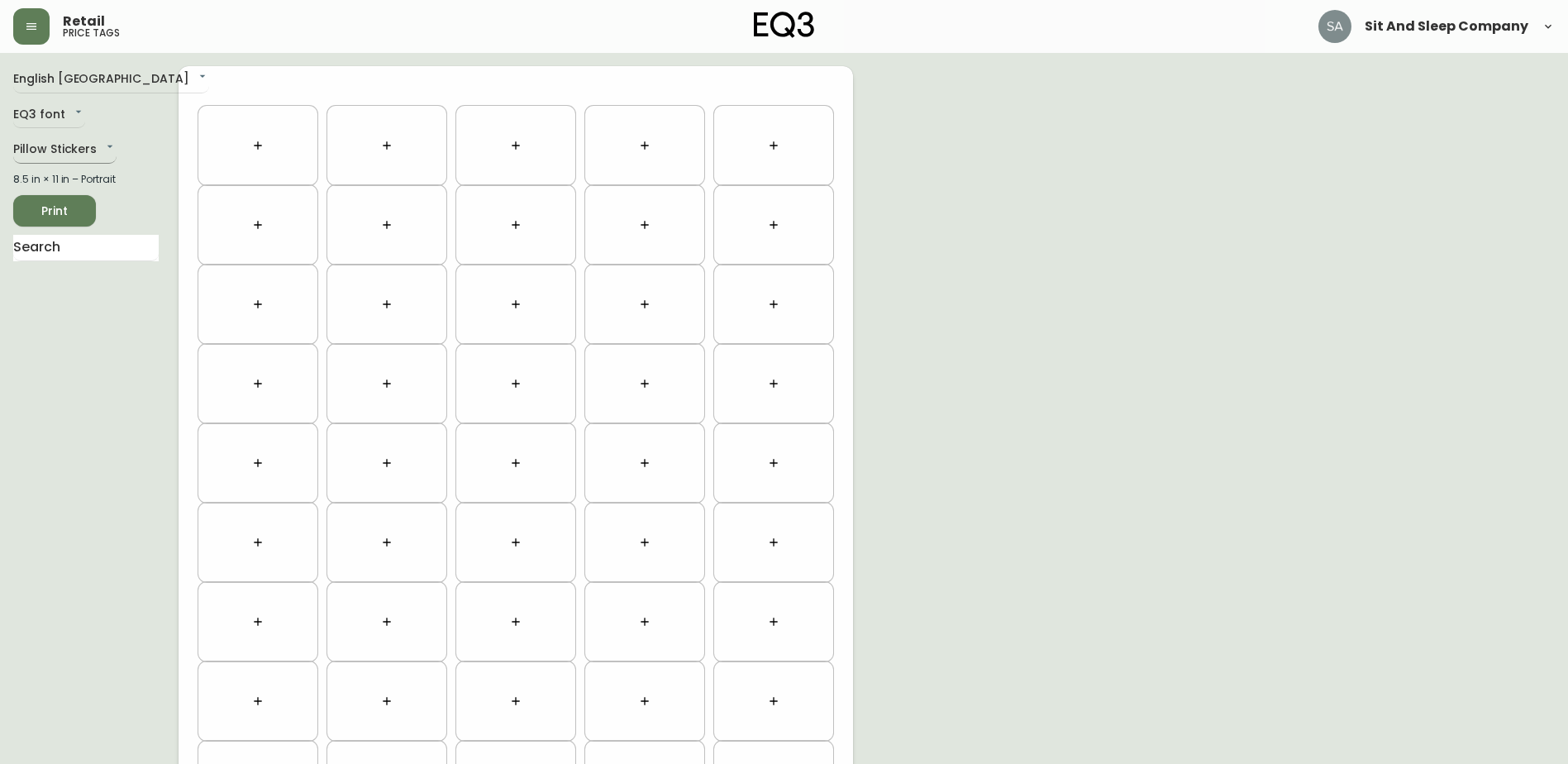
click at [73, 151] on body "Retail price tags Sit And Sleep Company English [GEOGRAPHIC_DATA] en_CA EQ3 fon…" at bounding box center [784, 470] width 1568 height 939
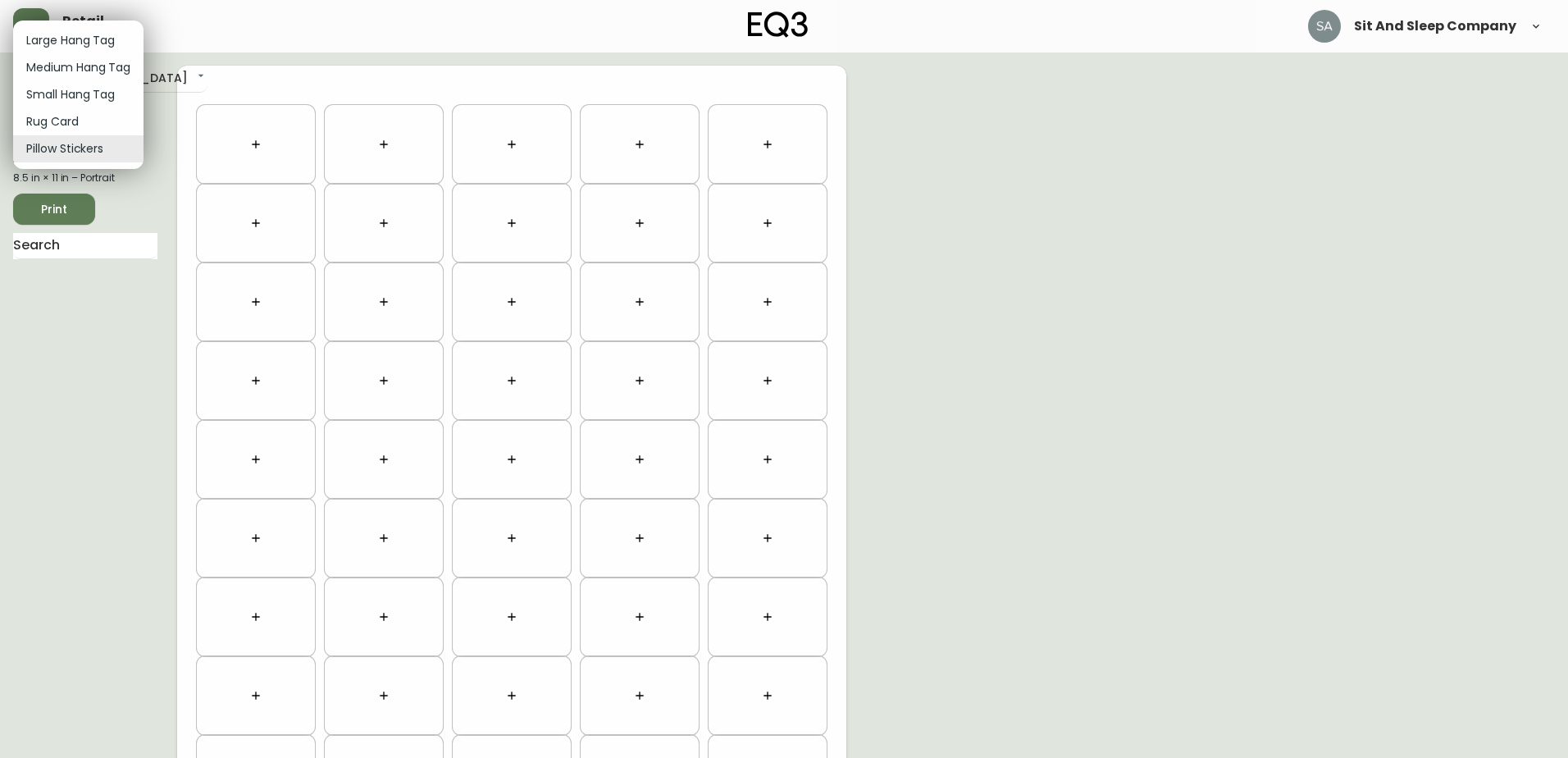
click at [78, 99] on li "Small Hang Tag" at bounding box center [78, 94] width 130 height 27
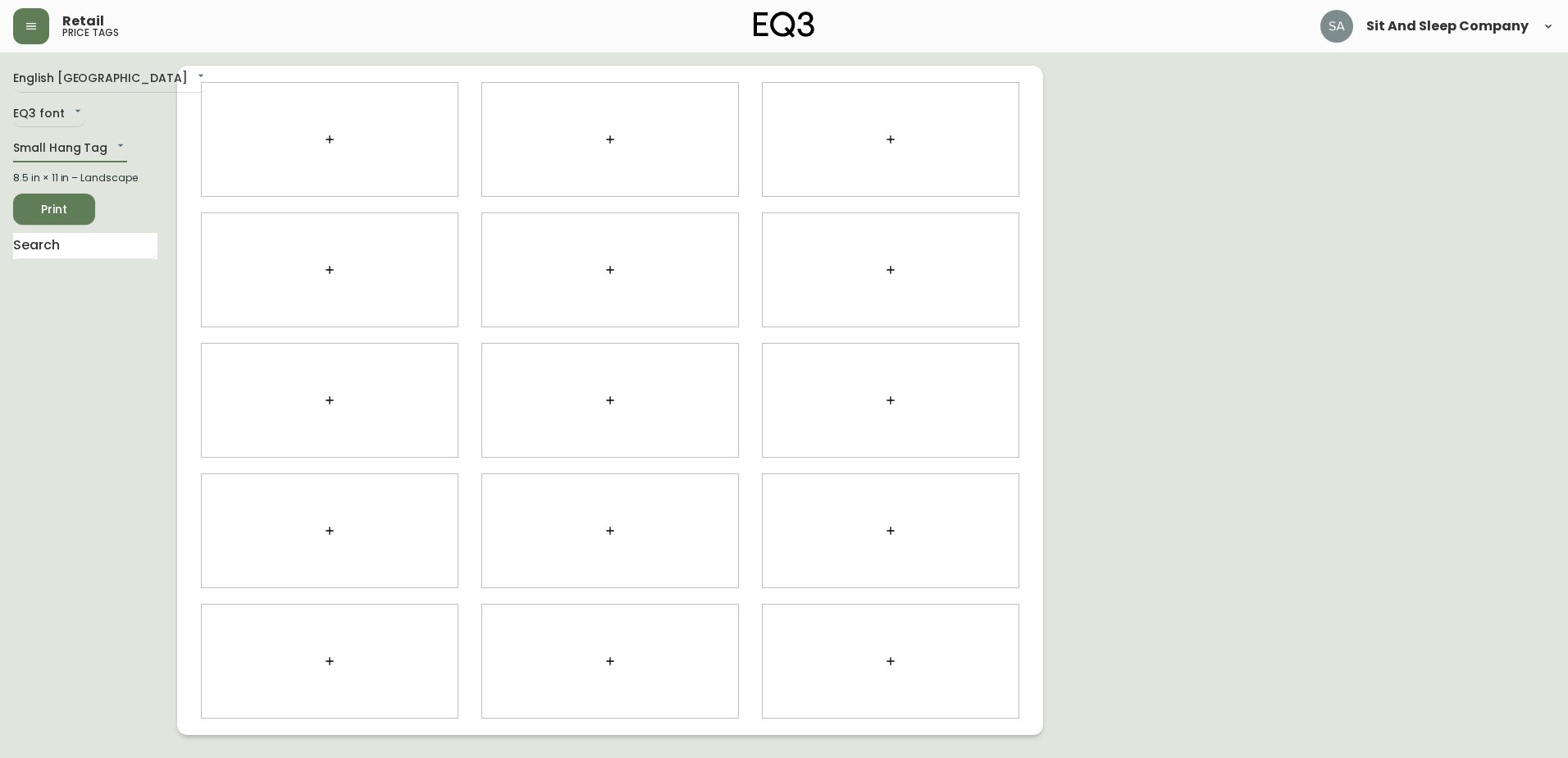
click at [324, 139] on icon "button" at bounding box center [330, 139] width 13 height 13
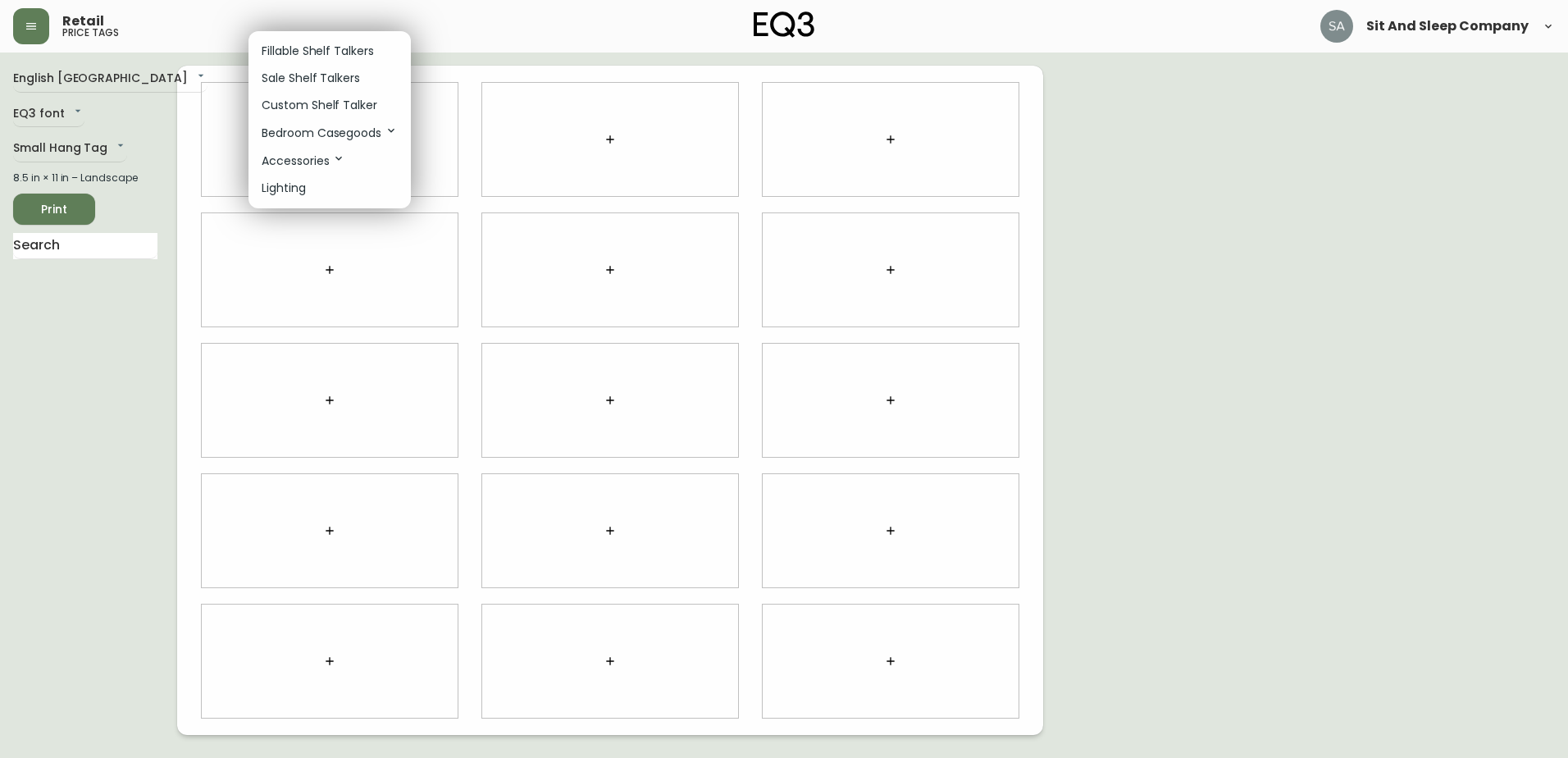
click at [303, 185] on p "Lighting" at bounding box center [283, 188] width 45 height 17
click at [276, 190] on p "Lighting" at bounding box center [283, 188] width 45 height 17
click at [328, 133] on p "Bedroom Casegoods" at bounding box center [330, 133] width 136 height 18
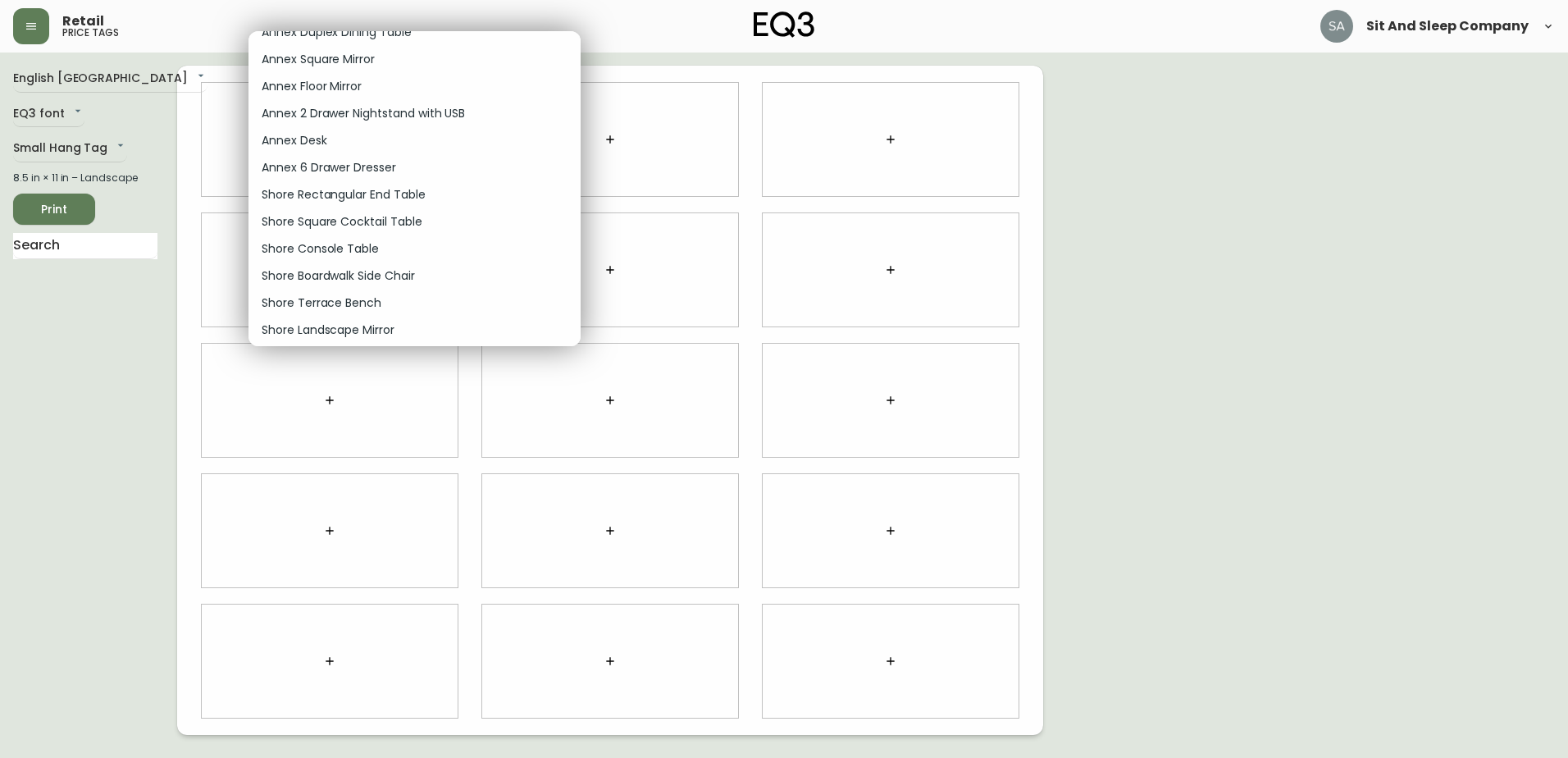
scroll to position [14761, 0]
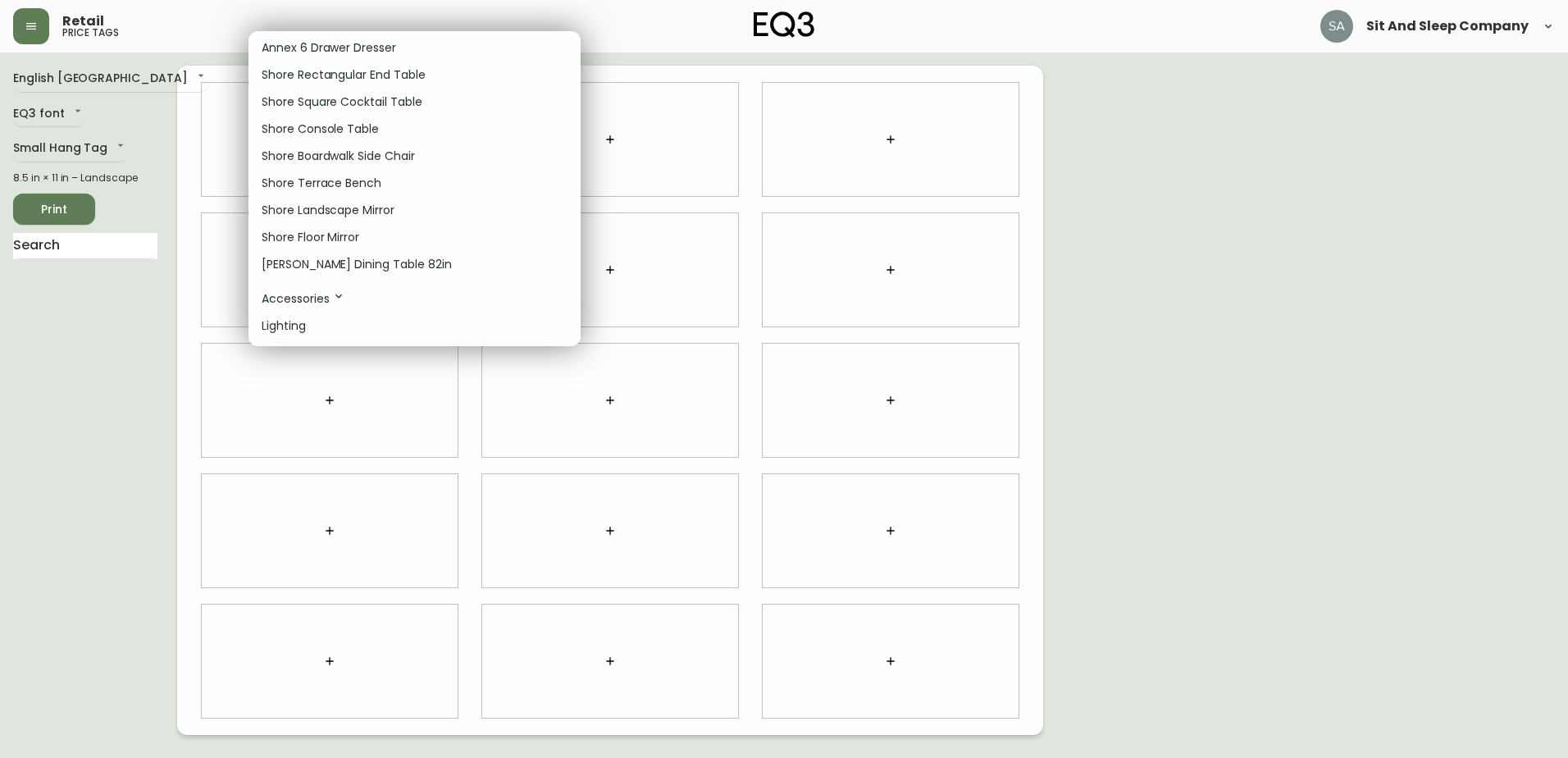
click at [295, 324] on p "Lighting" at bounding box center [283, 326] width 45 height 17
click at [408, 324] on li "Lighting" at bounding box center [414, 325] width 332 height 27
click at [406, 324] on li "Lighting" at bounding box center [414, 325] width 332 height 27
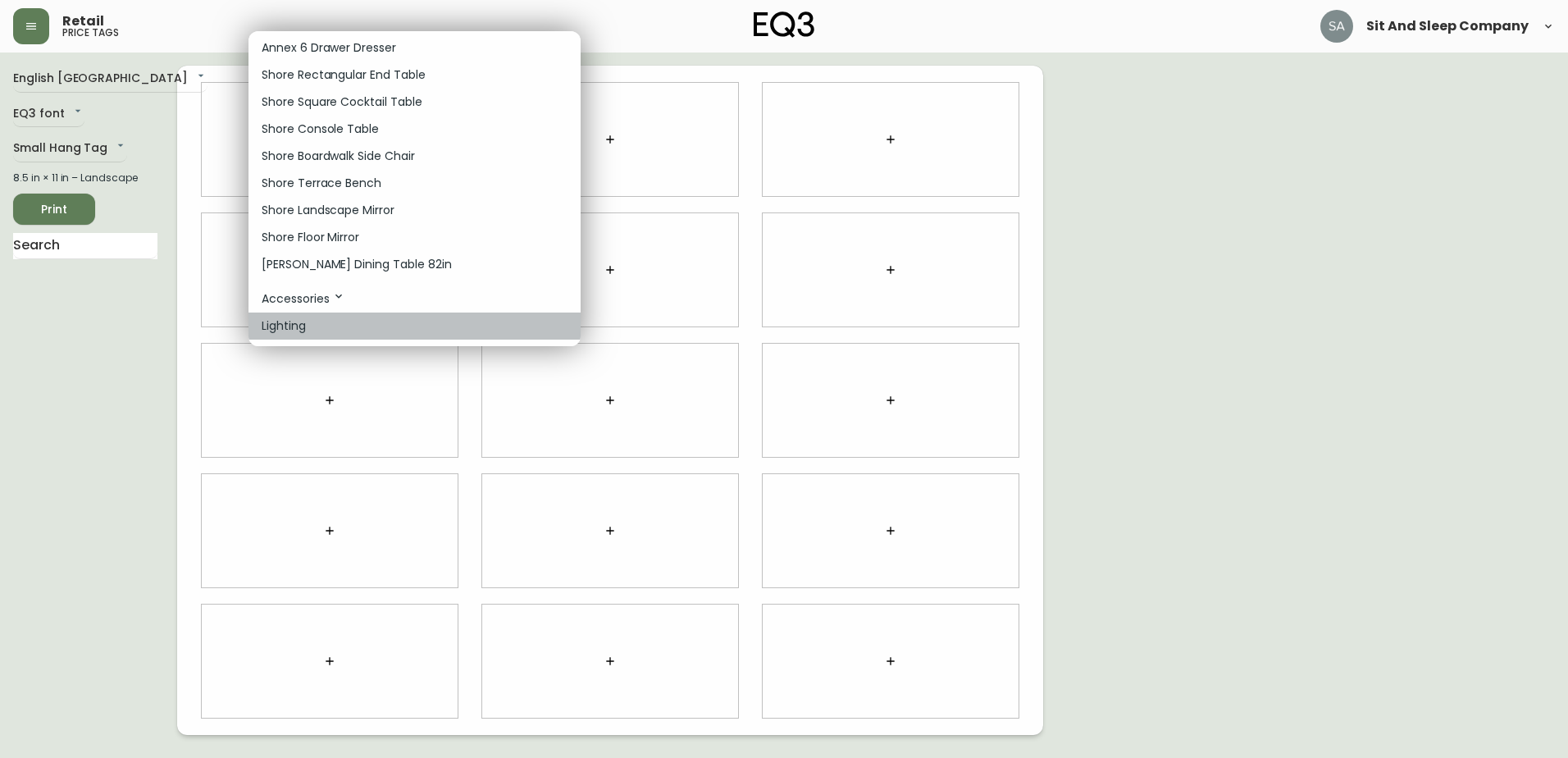
click at [406, 324] on li "Lighting" at bounding box center [414, 325] width 332 height 27
click at [408, 323] on li "Lighting" at bounding box center [414, 325] width 332 height 27
drag, startPoint x: 80, startPoint y: 145, endPoint x: 88, endPoint y: 142, distance: 8.5
click at [86, 143] on div at bounding box center [784, 379] width 1568 height 758
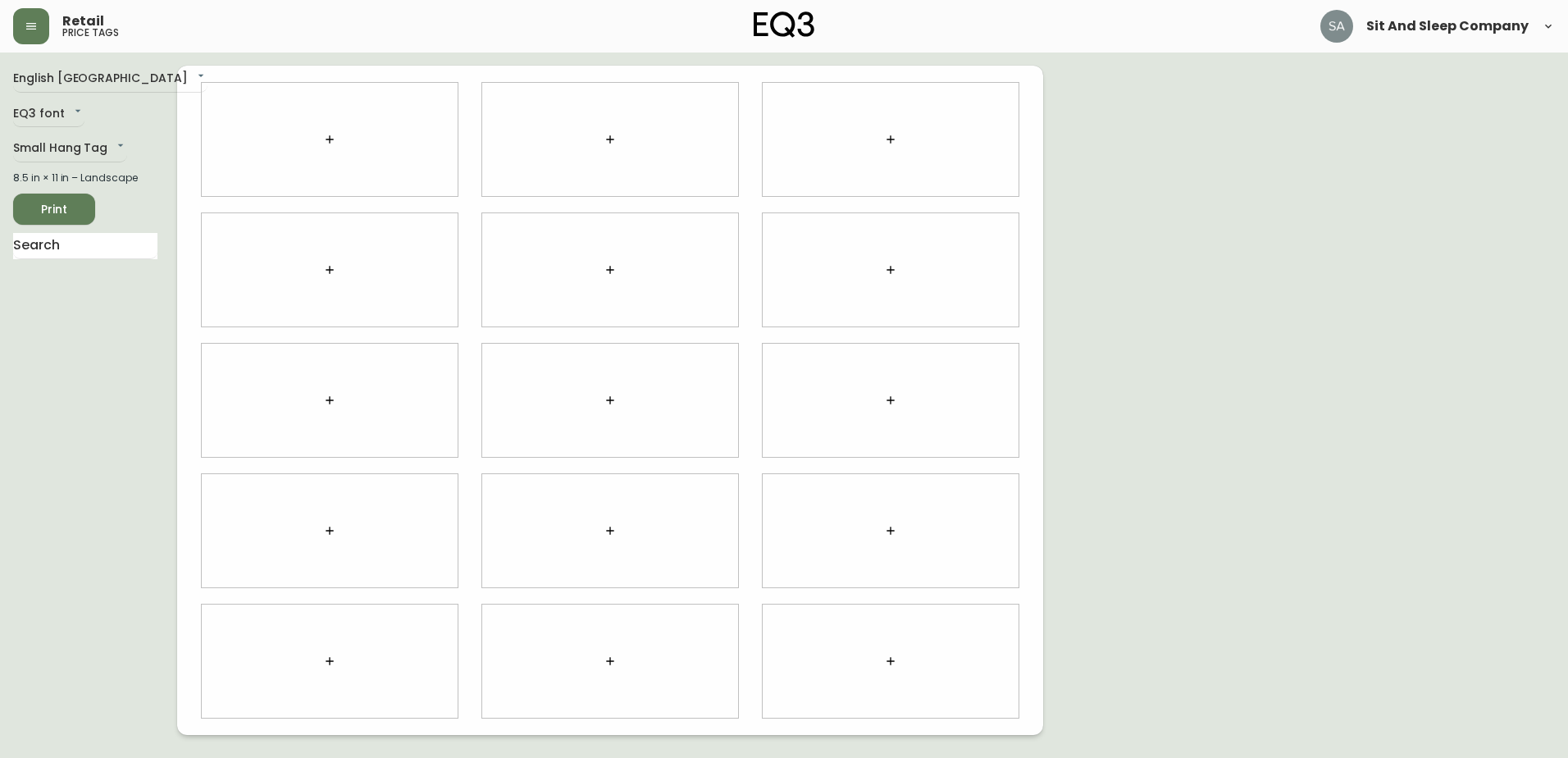
click at [93, 152] on body "Retail price tags Sit And Sleep Company English [GEOGRAPHIC_DATA] en_CA EQ3 fon…" at bounding box center [784, 367] width 1568 height 735
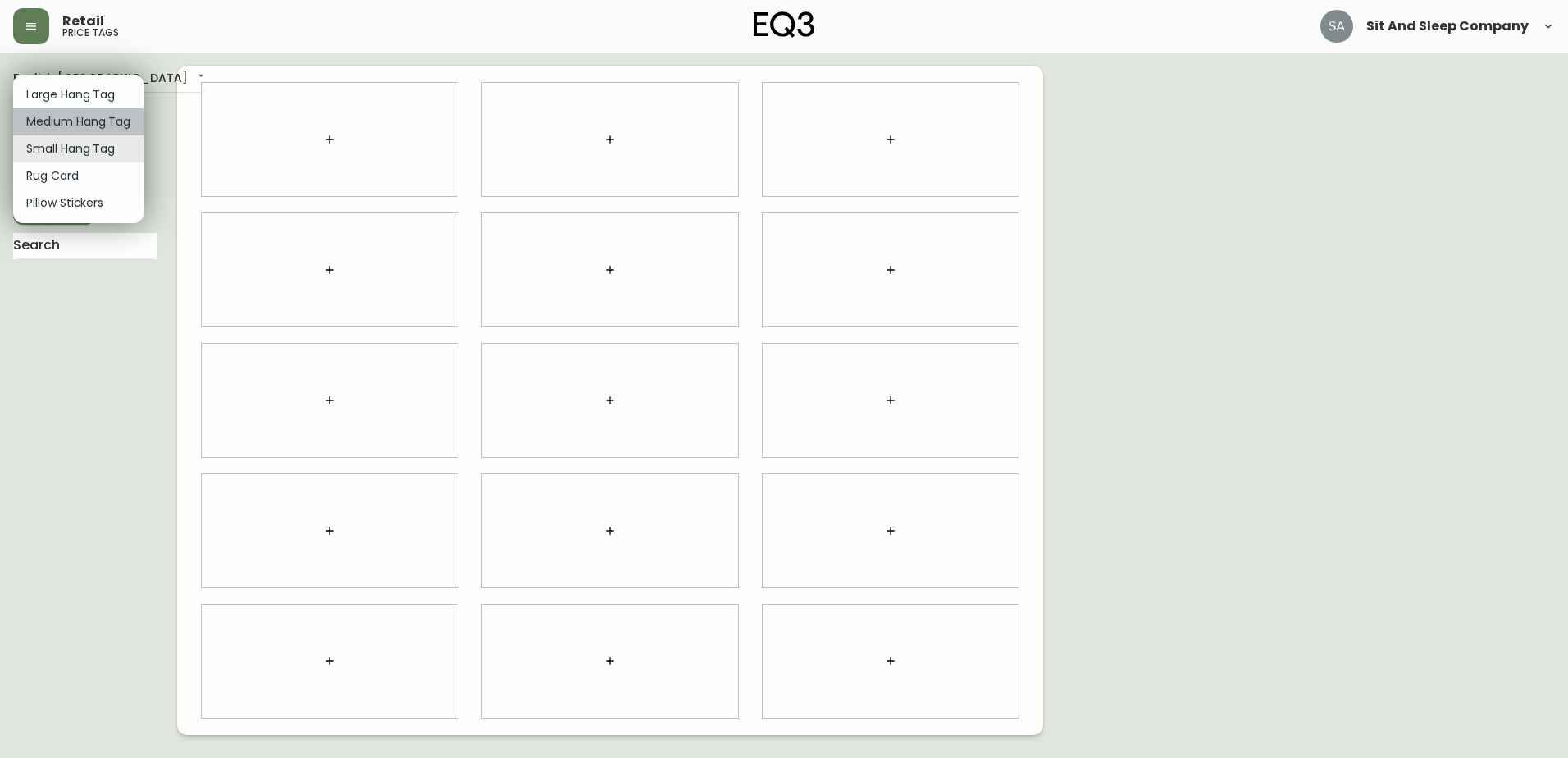
click at [94, 120] on li "Medium Hang Tag" at bounding box center [78, 122] width 130 height 27
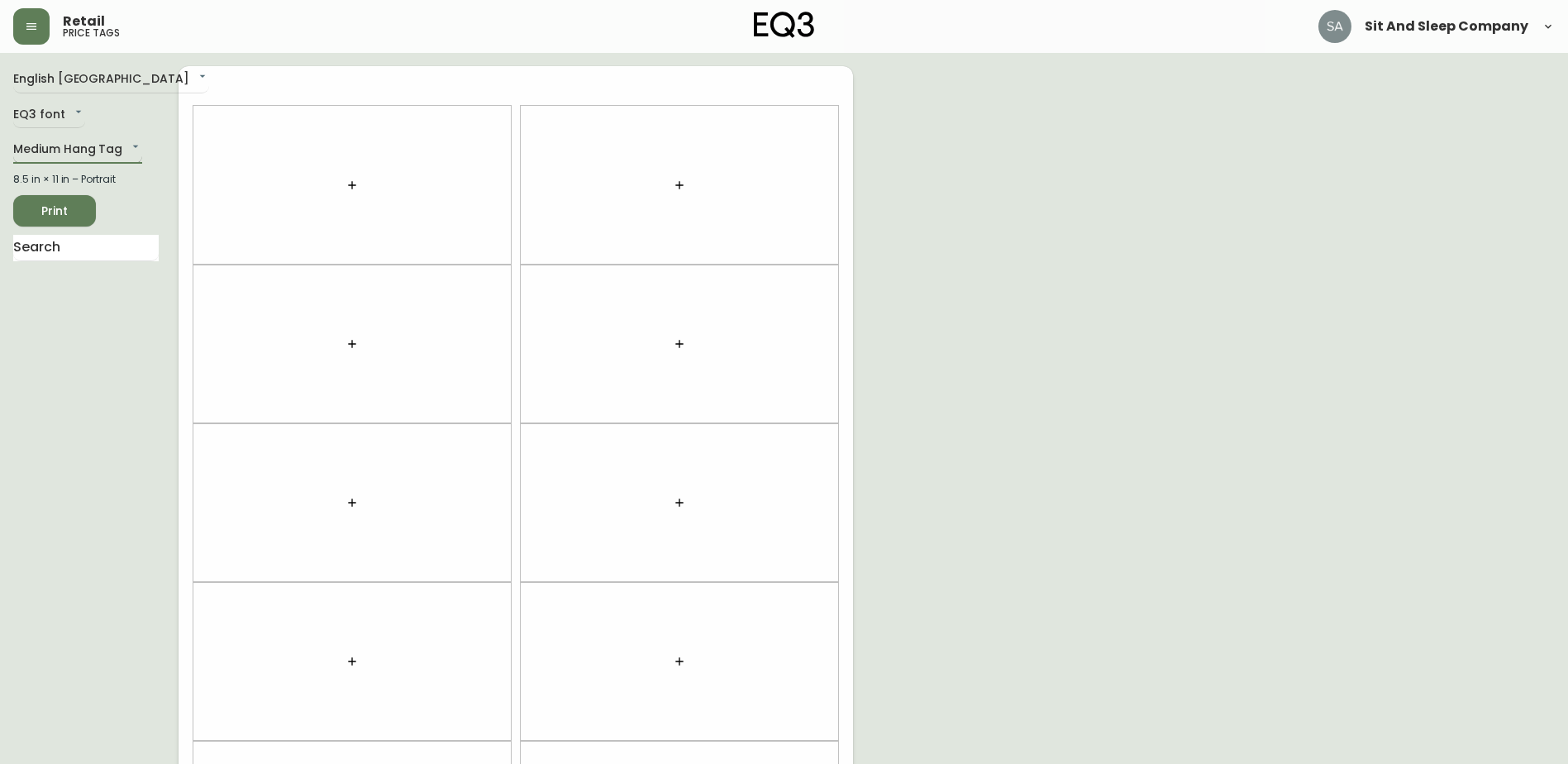
click at [78, 143] on body "Retail price tags Sit And Sleep Company English [GEOGRAPHIC_DATA] en_CA EQ3 fon…" at bounding box center [784, 470] width 1568 height 939
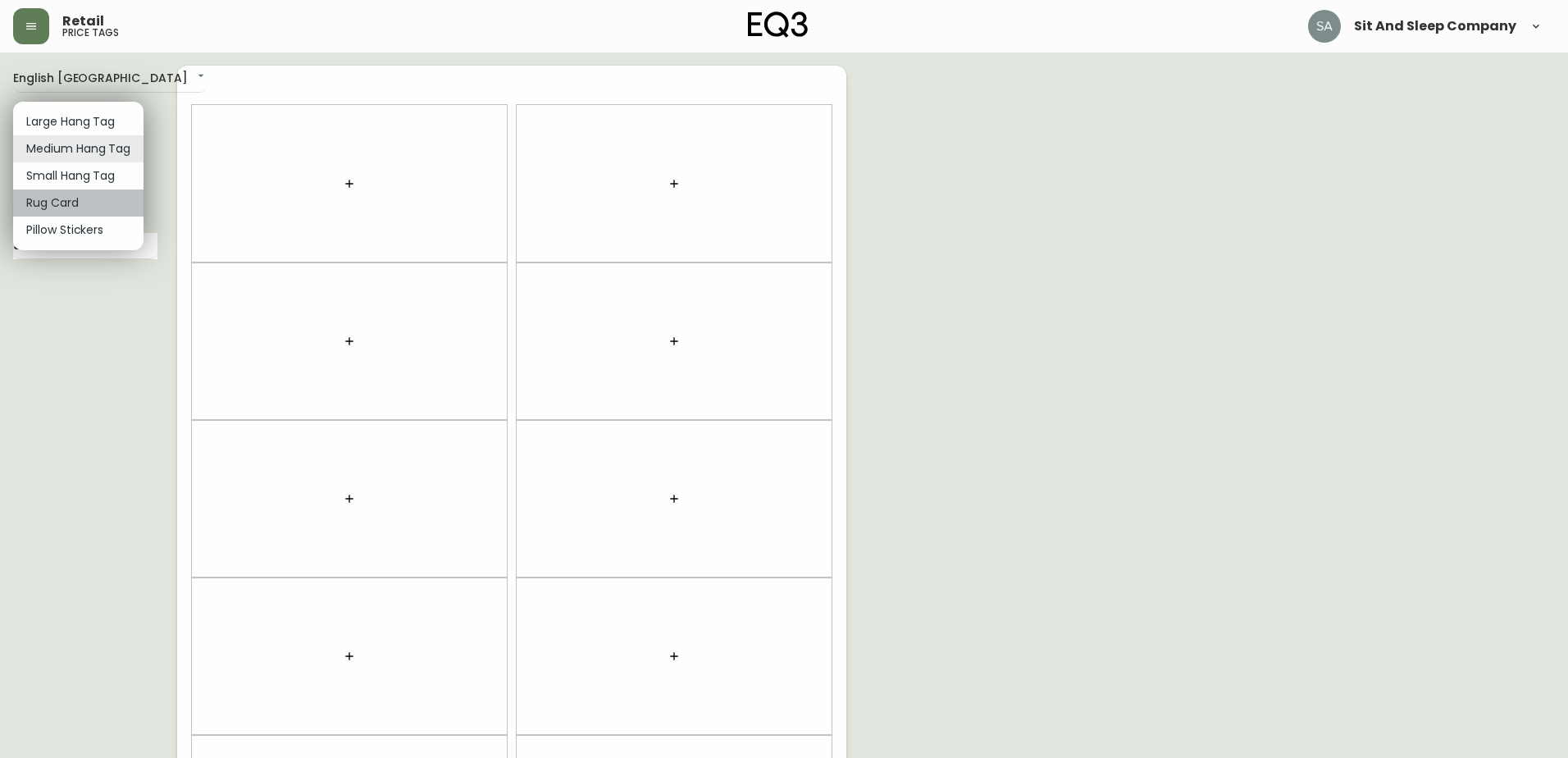
click at [70, 198] on li "Rug Card" at bounding box center [78, 203] width 130 height 27
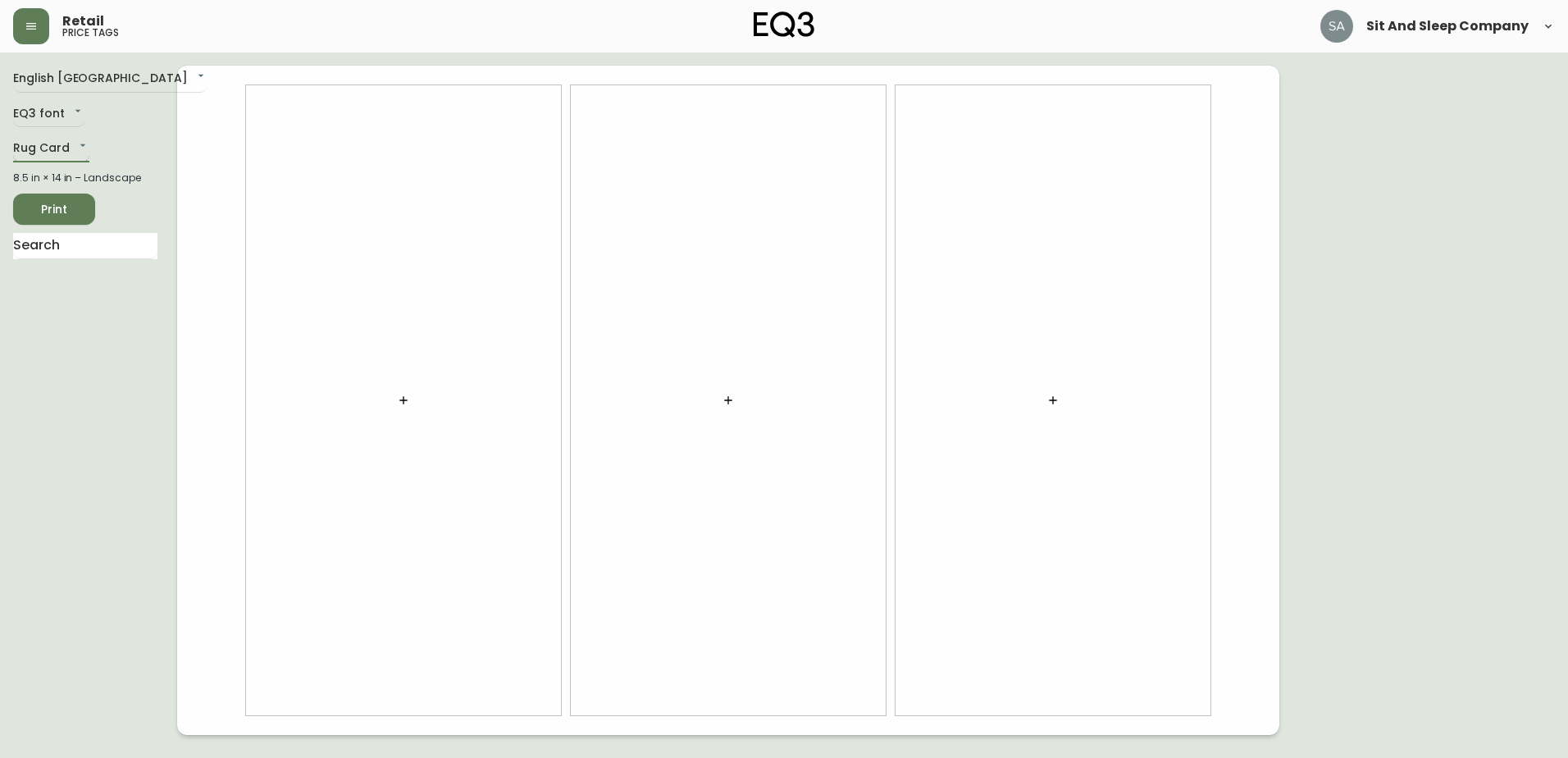
click at [73, 149] on body "Retail price tags Sit And Sleep Company English [GEOGRAPHIC_DATA] en_CA EQ3 fon…" at bounding box center [784, 367] width 1568 height 735
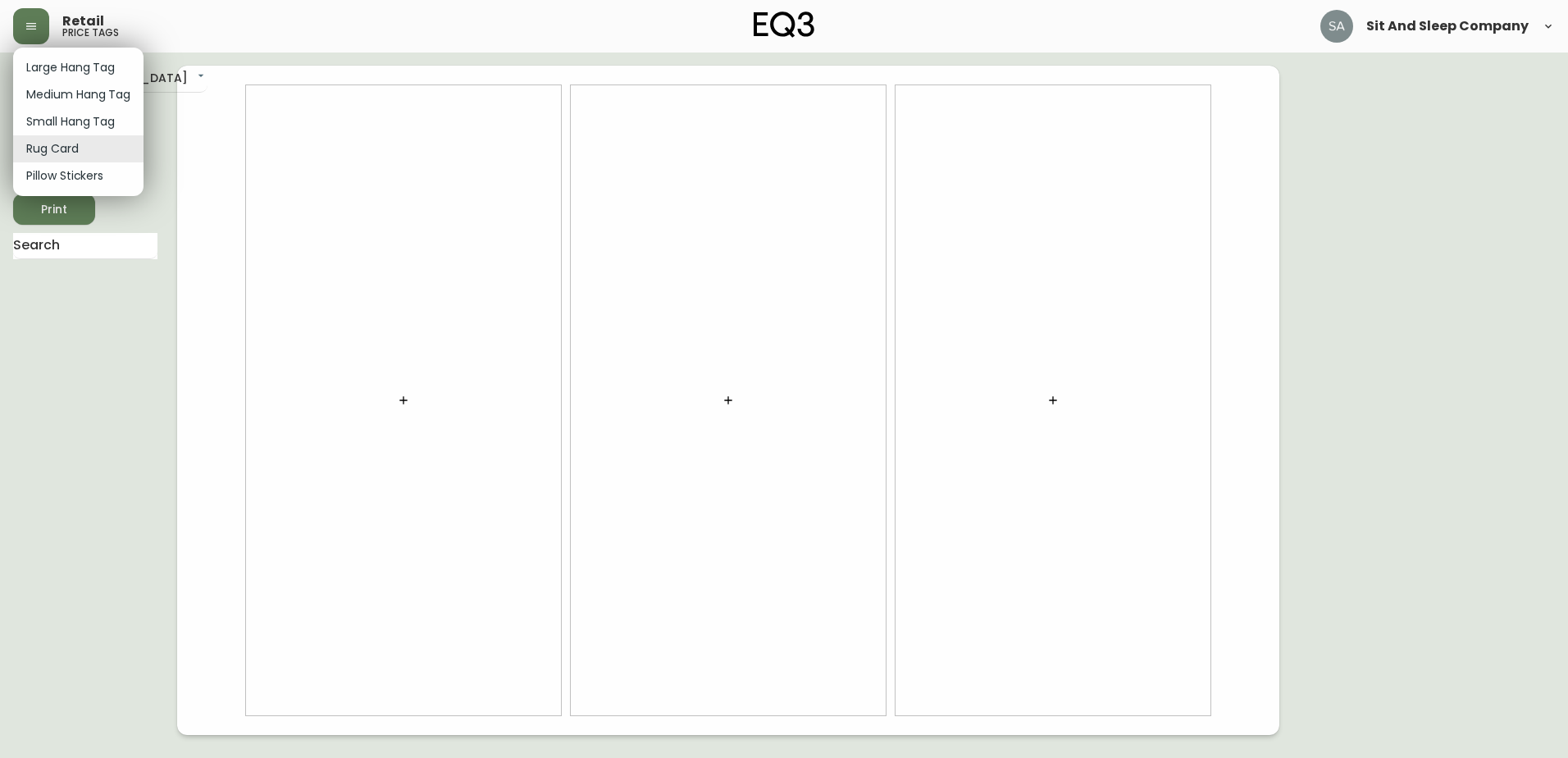
click at [79, 98] on li "Medium Hang Tag" at bounding box center [78, 94] width 130 height 27
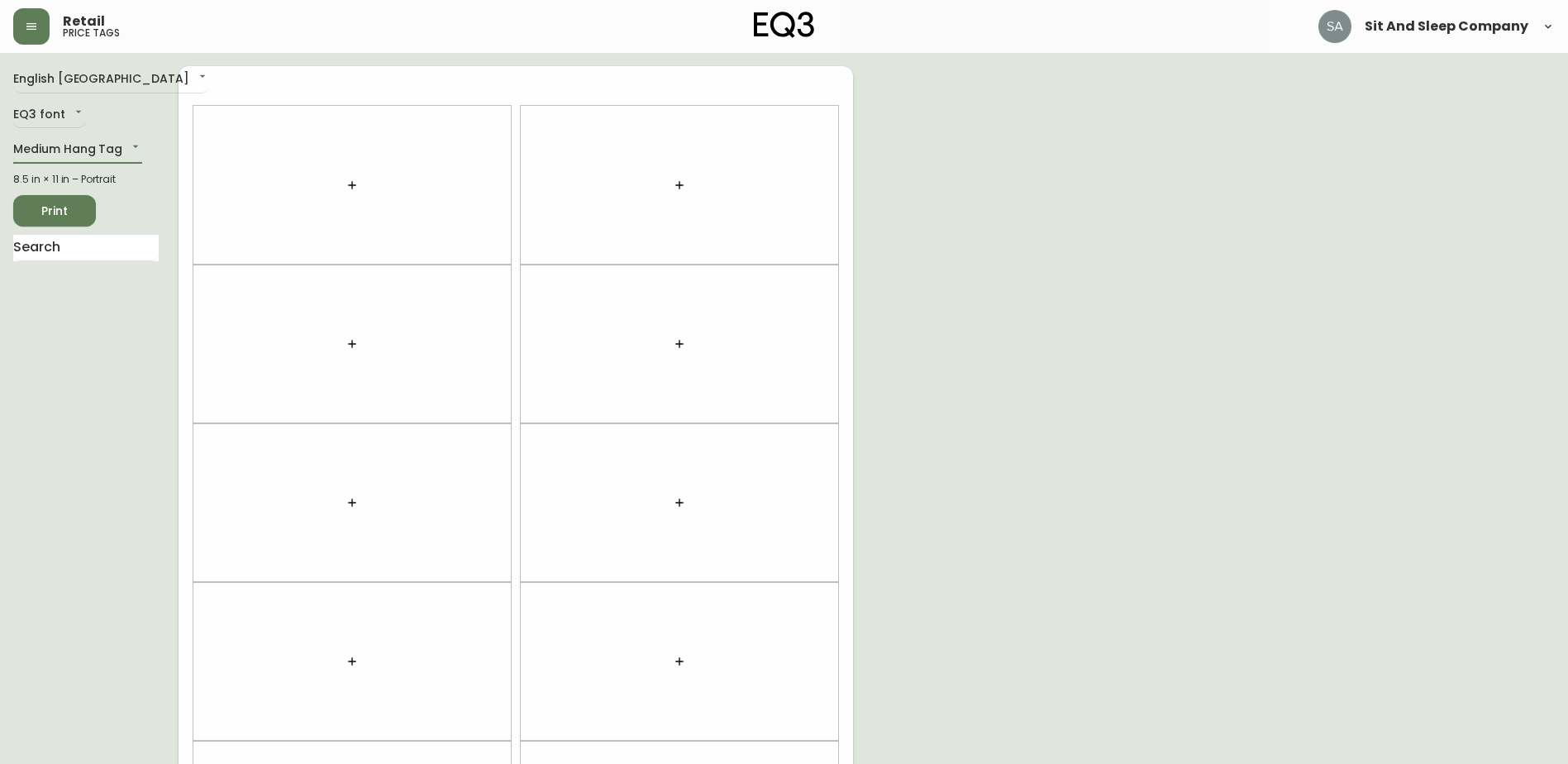
click at [340, 181] on button "button" at bounding box center [352, 185] width 33 height 33
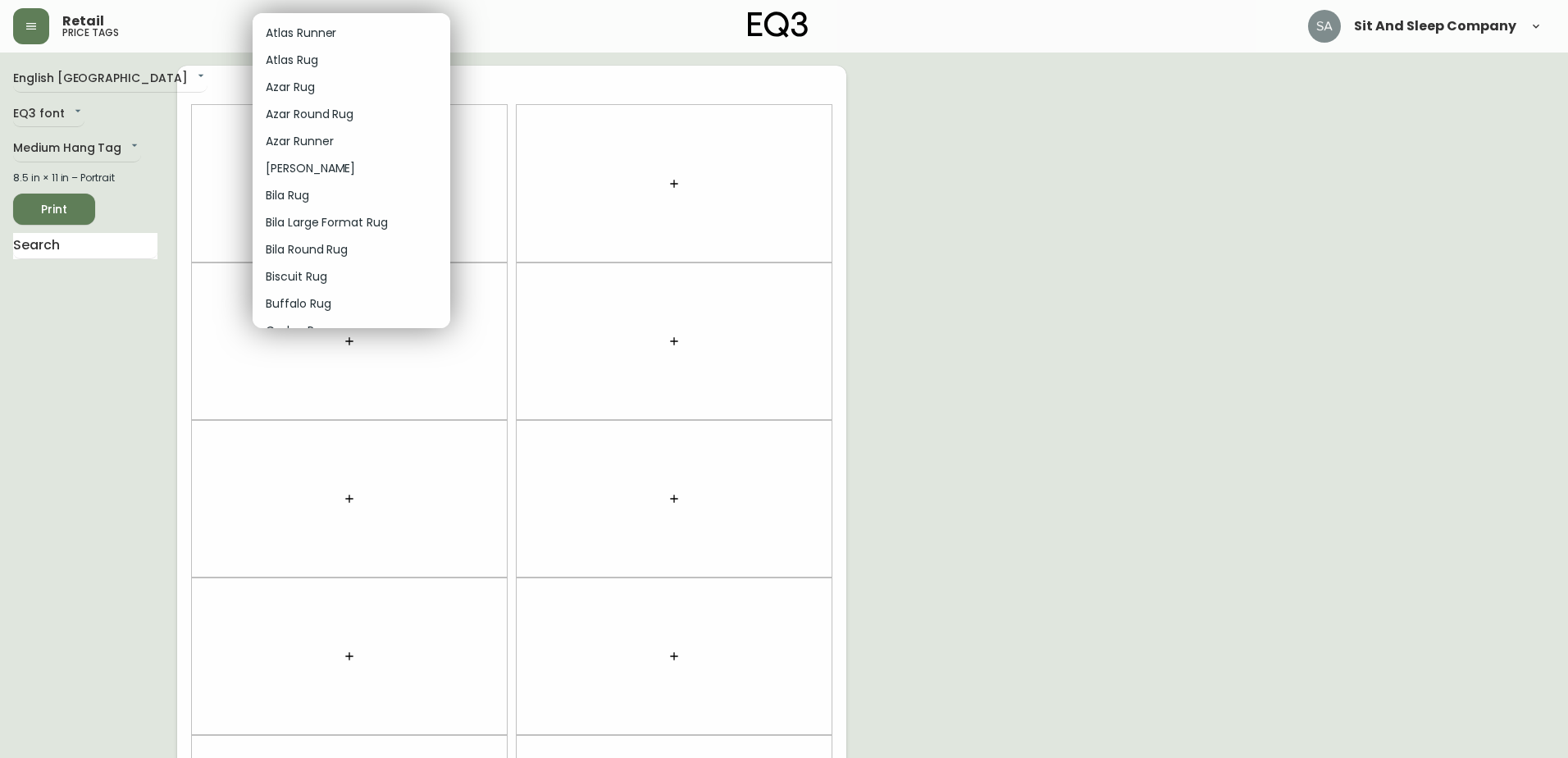
scroll to position [492, 0]
click at [49, 143] on div at bounding box center [784, 379] width 1568 height 758
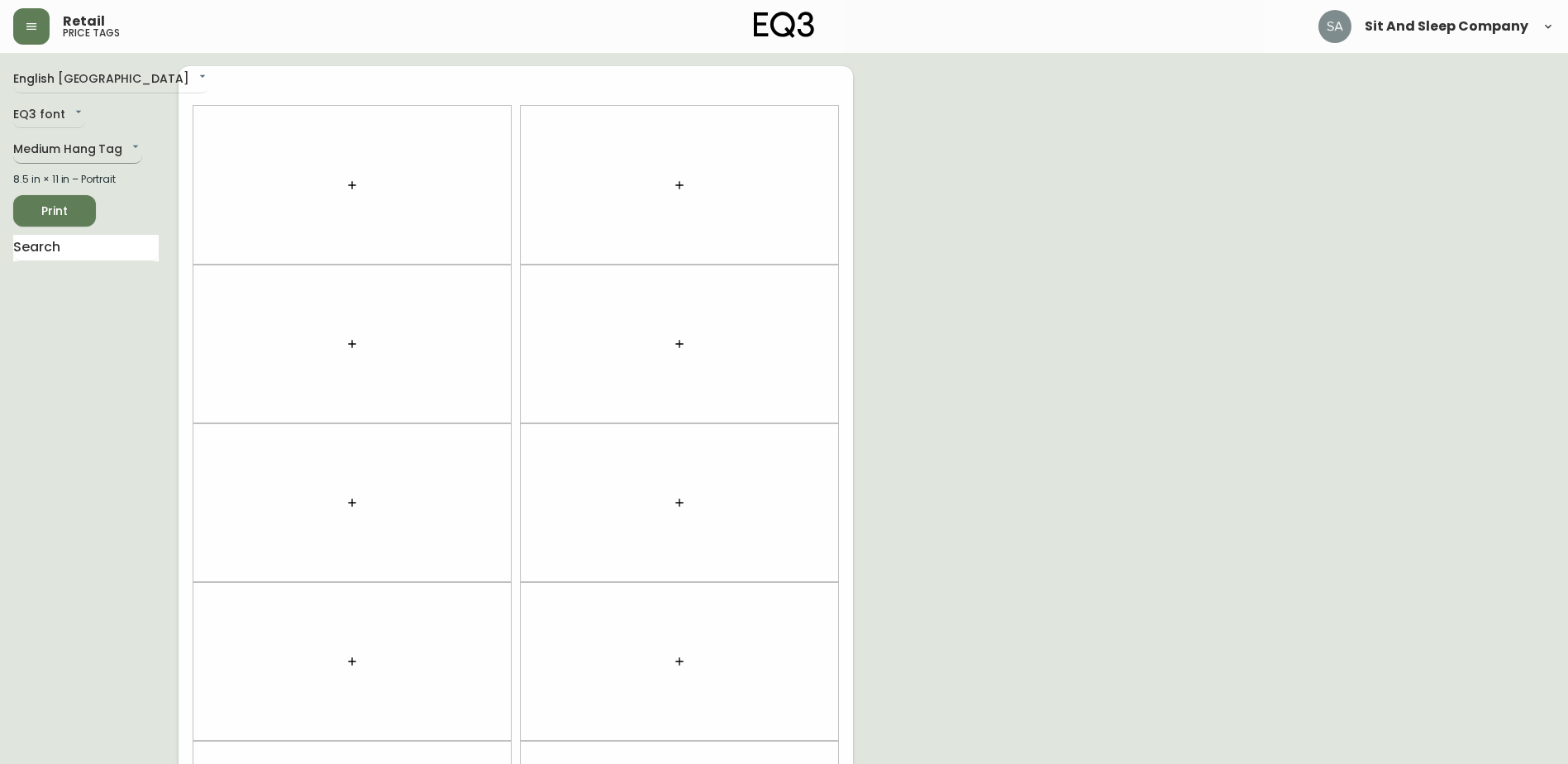
click at [113, 145] on body "Retail price tags Sit And Sleep Company English [GEOGRAPHIC_DATA] en_CA EQ3 fon…" at bounding box center [784, 470] width 1568 height 939
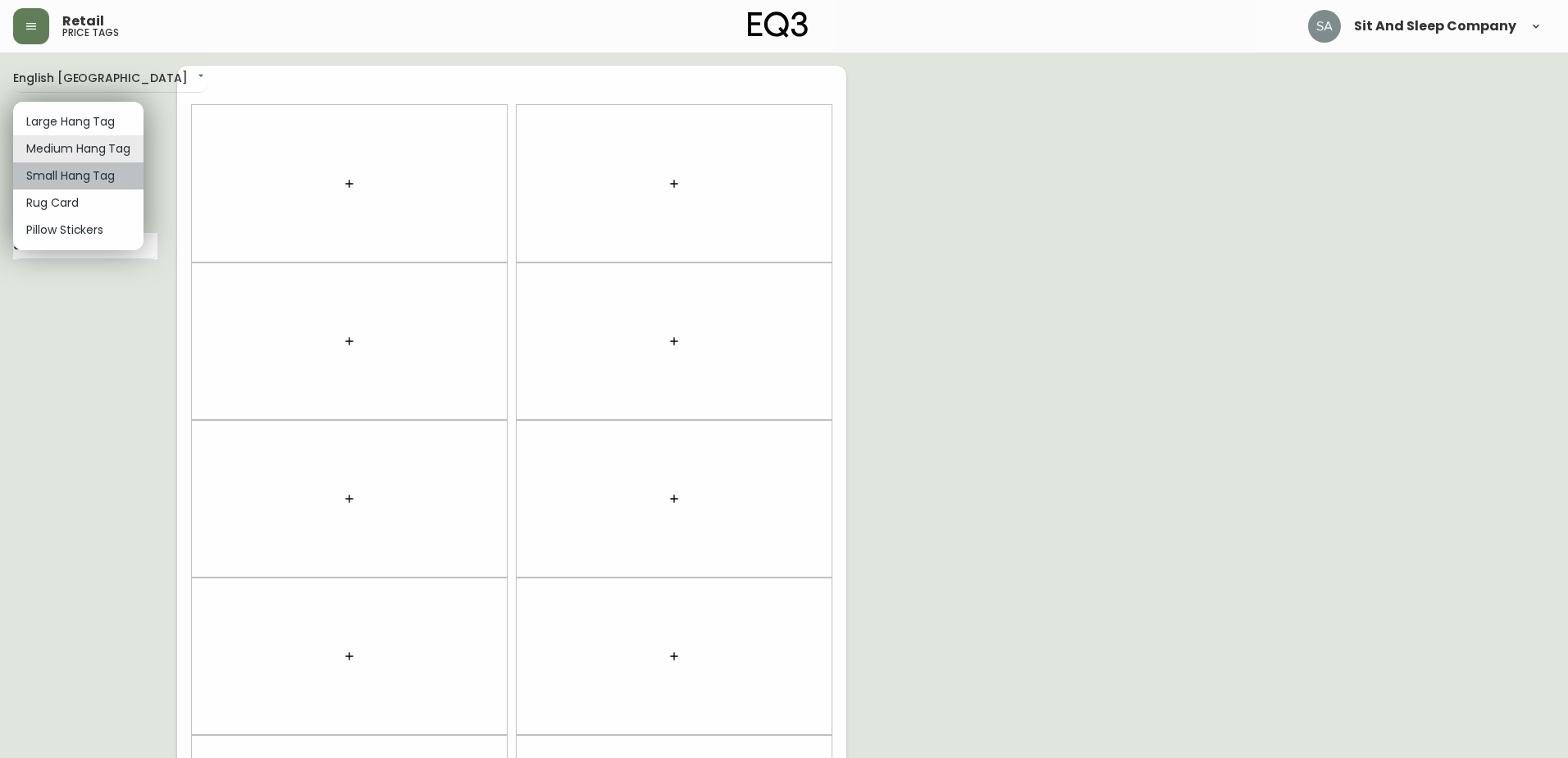
click at [93, 182] on li "Small Hang Tag" at bounding box center [78, 176] width 130 height 27
type input "small"
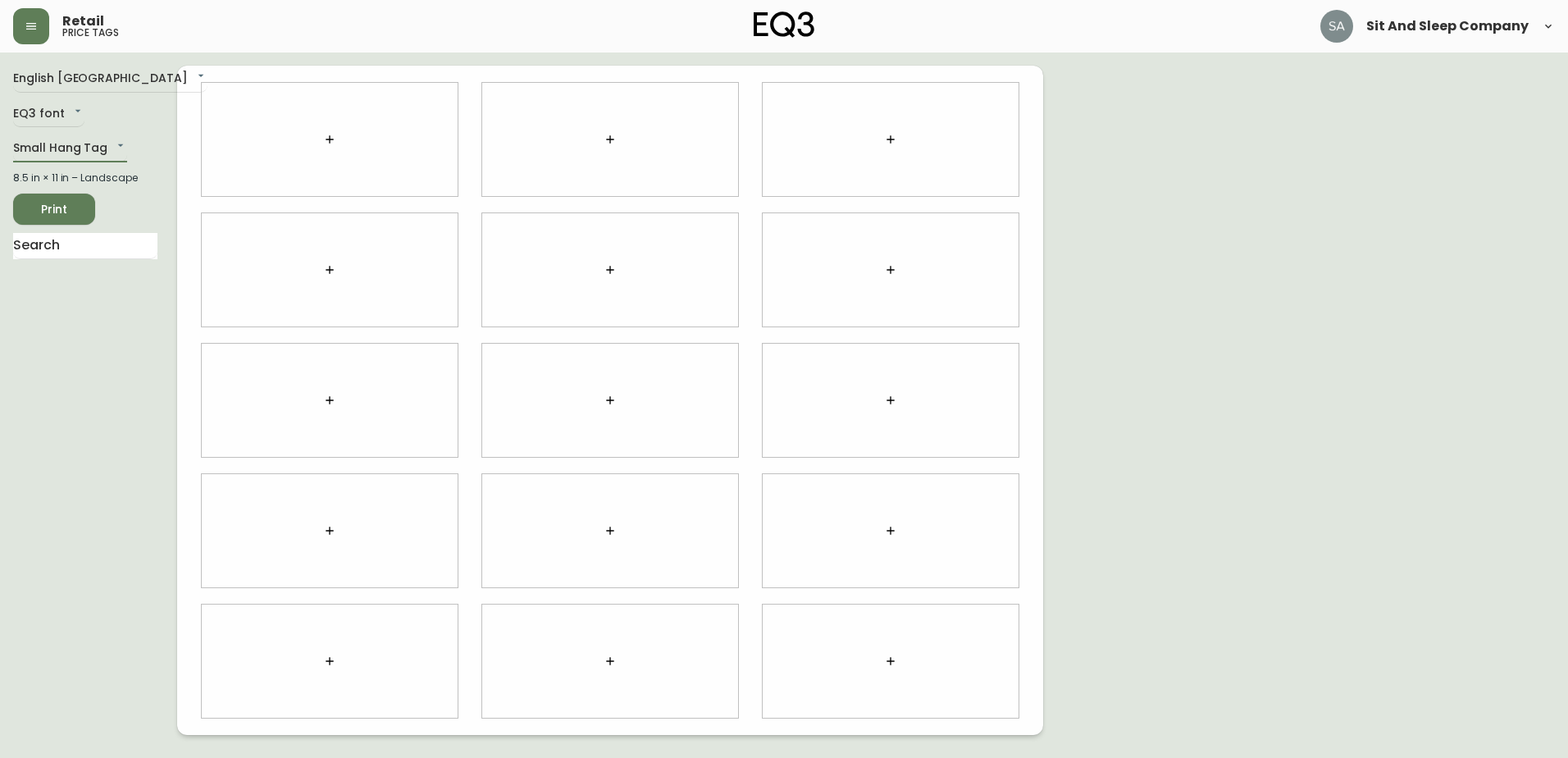
click at [310, 129] on div at bounding box center [330, 139] width 256 height 113
click at [329, 137] on icon "button" at bounding box center [330, 139] width 13 height 13
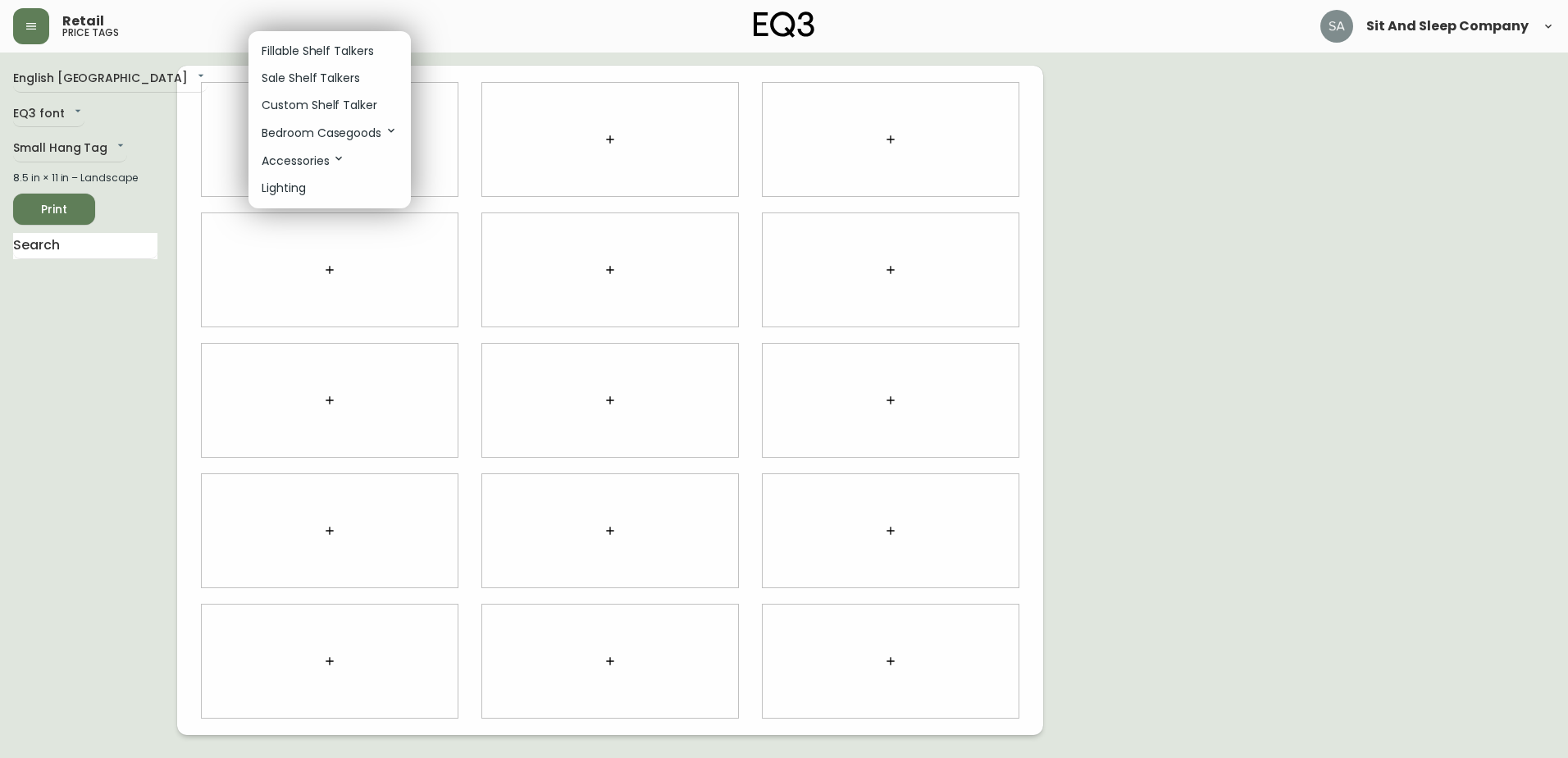
click at [334, 163] on icon at bounding box center [338, 158] width 13 height 13
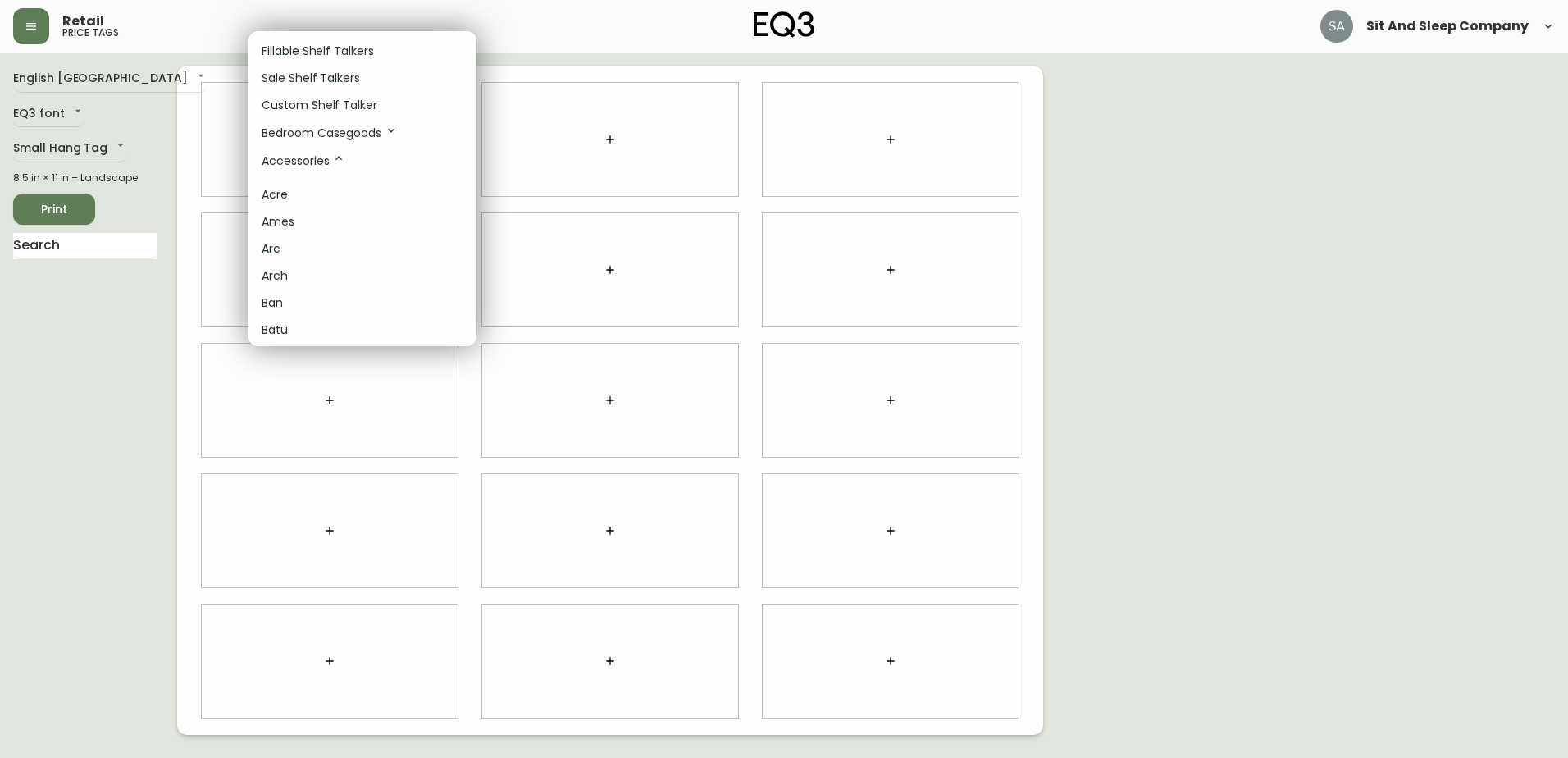
click at [288, 250] on li "Arc" at bounding box center [362, 248] width 228 height 27
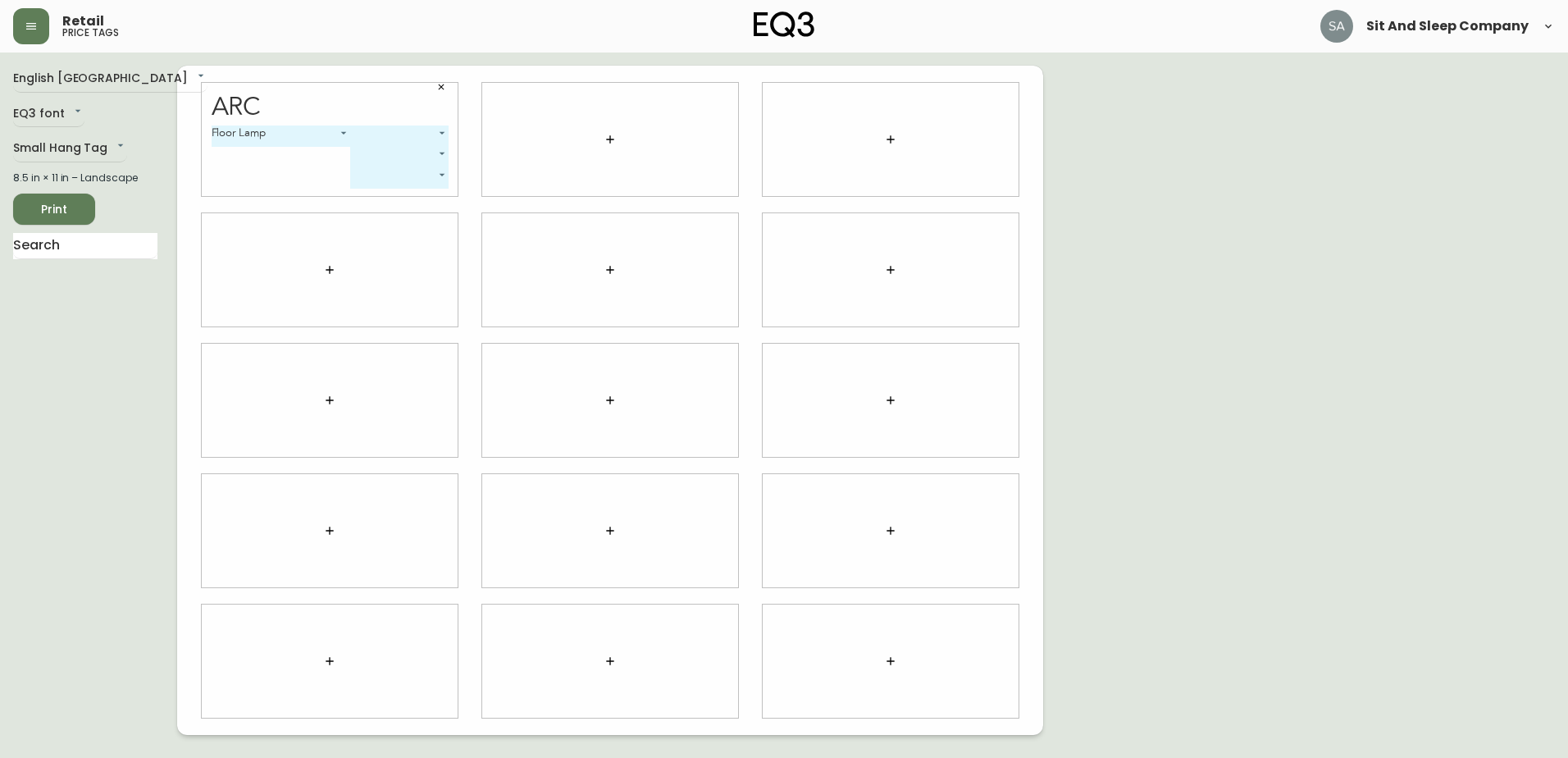
click at [390, 130] on body "Retail price tags Sit And Sleep Company English [GEOGRAPHIC_DATA] en_CA EQ3 fon…" at bounding box center [784, 367] width 1568 height 735
click at [395, 154] on li "Black" at bounding box center [400, 154] width 98 height 27
type input "0"
click at [378, 152] on body "Retail price tags Sit And Sleep Company English [GEOGRAPHIC_DATA] en_CA EQ3 fon…" at bounding box center [784, 367] width 1568 height 735
click at [361, 202] on li "White" at bounding box center [366, 202] width 85 height 27
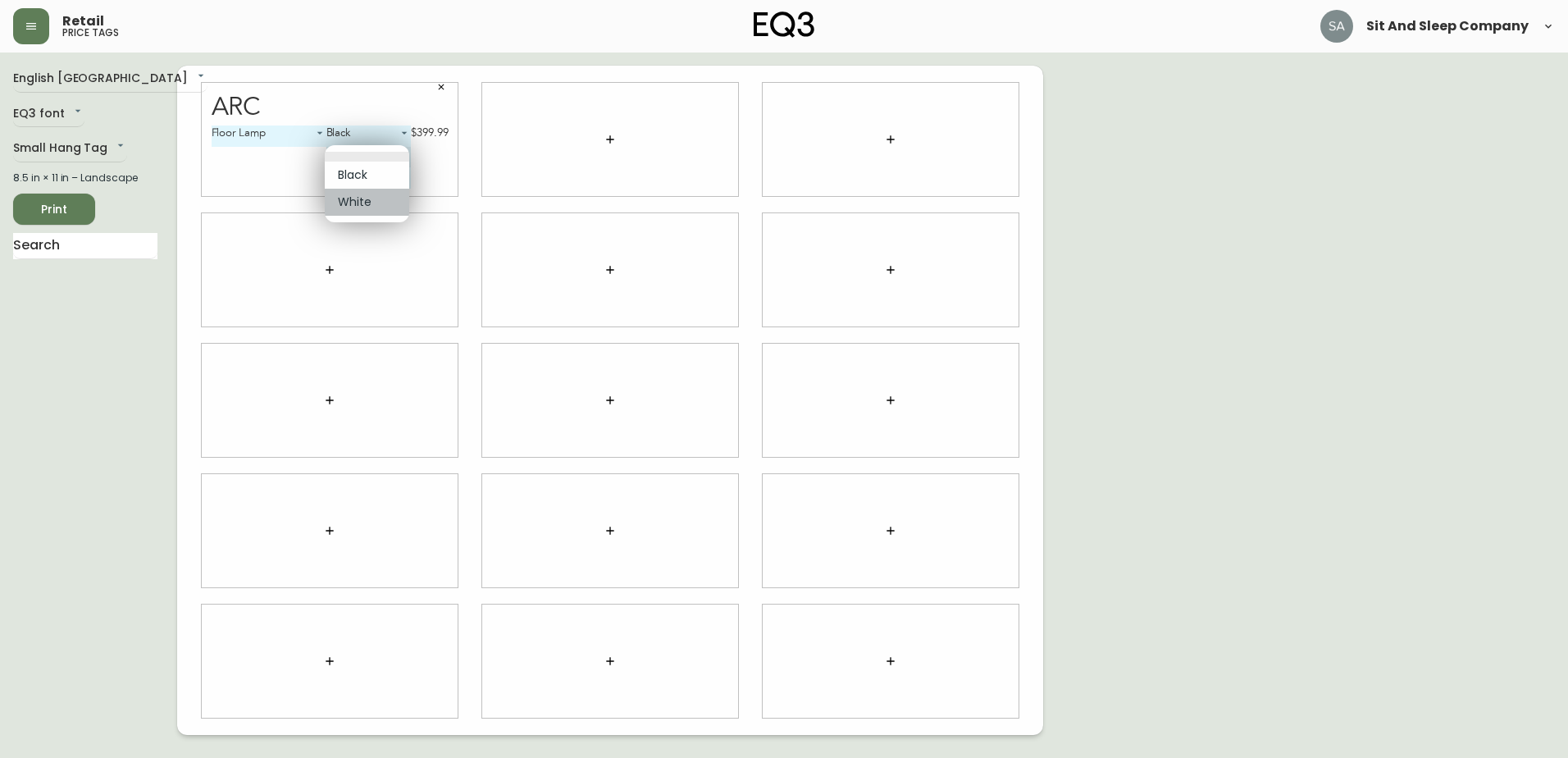
type input "1"
click at [369, 175] on body "Retail price tags Sit And Sleep Company English [GEOGRAPHIC_DATA] en_CA EQ3 fon…" at bounding box center [784, 367] width 1568 height 735
click at [265, 172] on div at bounding box center [784, 379] width 1568 height 758
click at [306, 88] on div "Arc Floor Lamp 0 Black 0 $399.99 White 1 $399.99 ​" at bounding box center [330, 139] width 256 height 113
click at [48, 450] on div "English [GEOGRAPHIC_DATA] en_CA EQ3 font EQ3 Small Hang Tag small 8.5 in × 11 i…" at bounding box center [95, 400] width 164 height 670
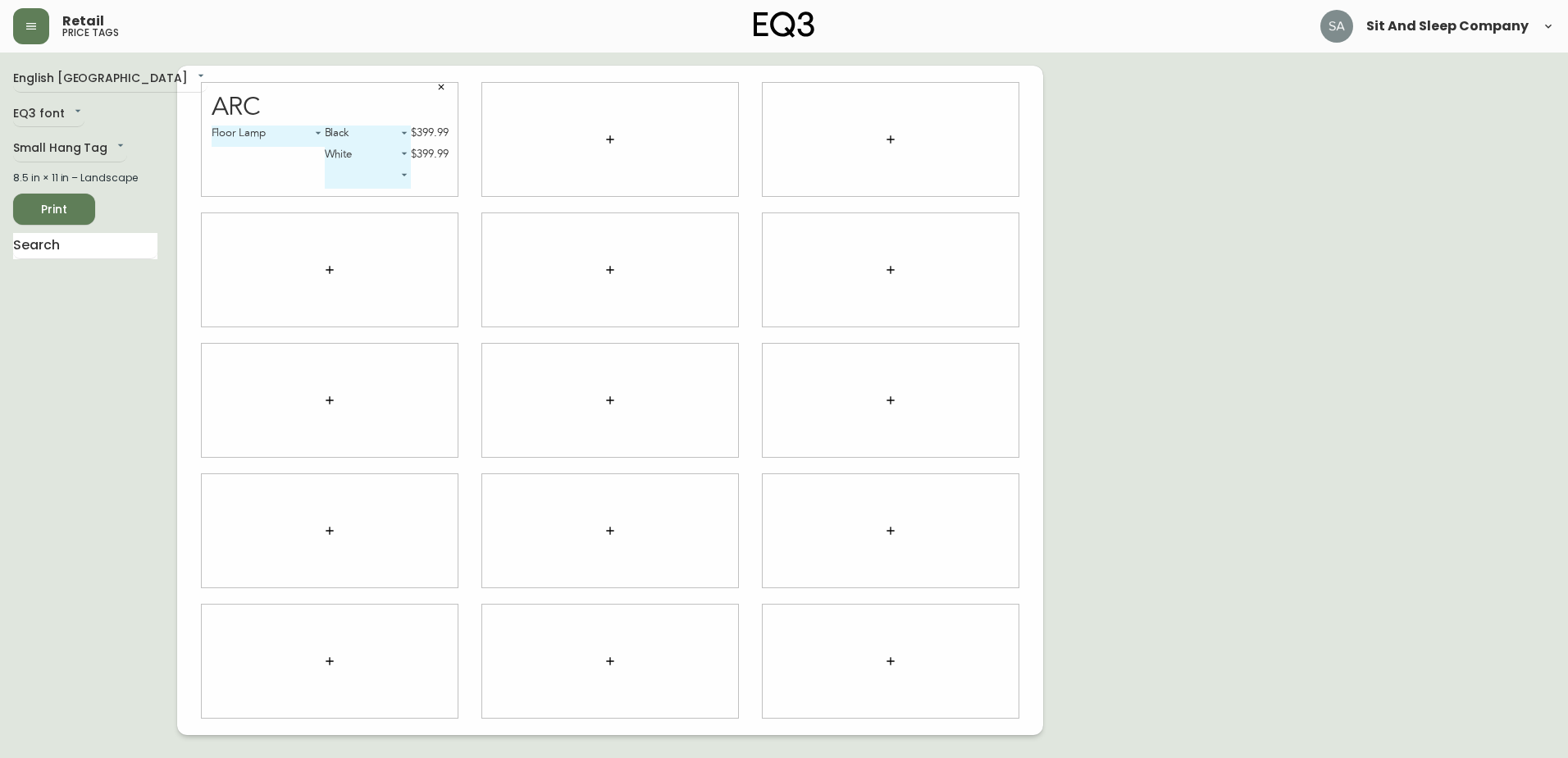
click at [611, 139] on icon "button" at bounding box center [609, 139] width 13 height 13
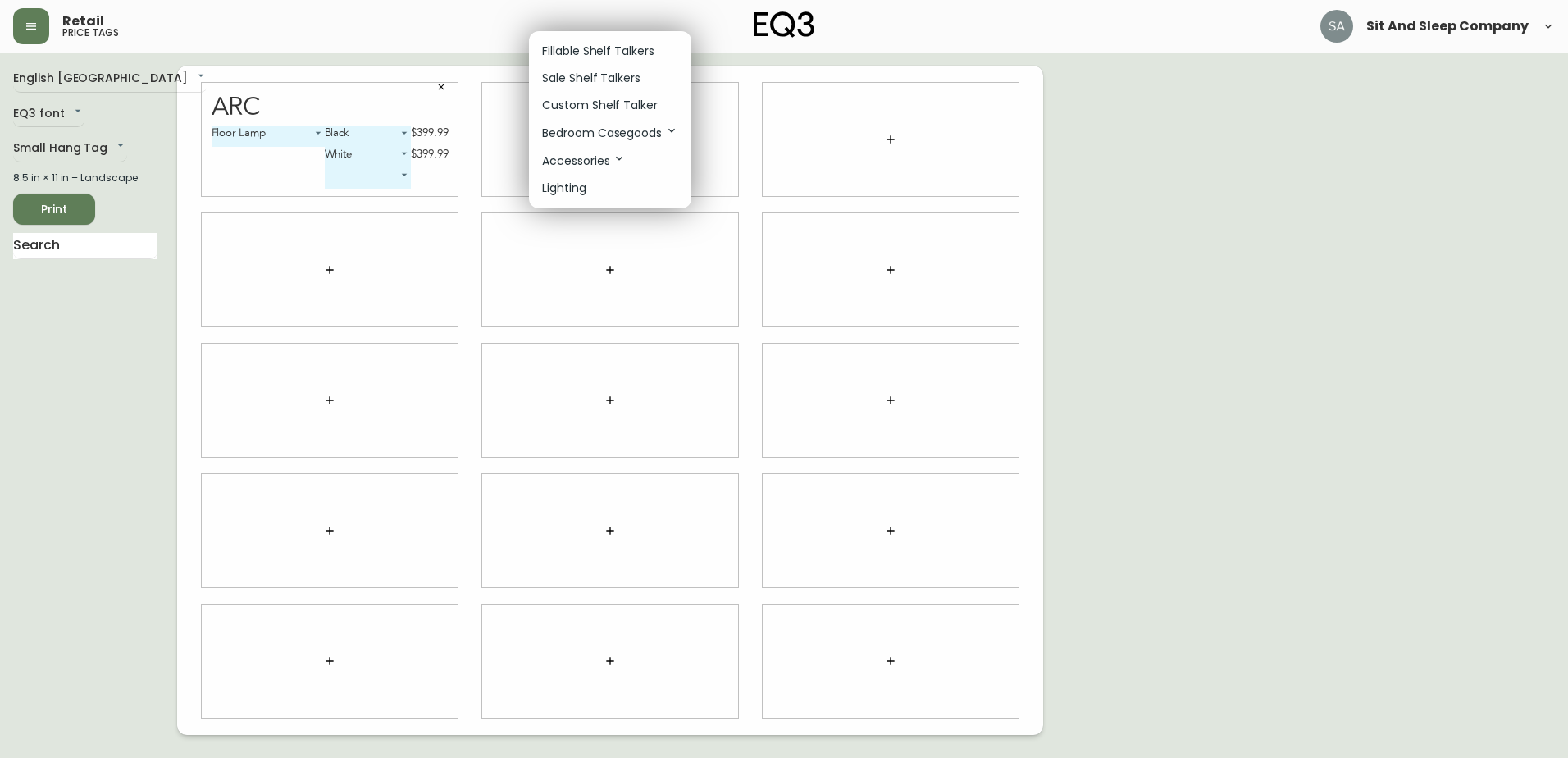
click at [616, 156] on icon at bounding box center [619, 158] width 13 height 13
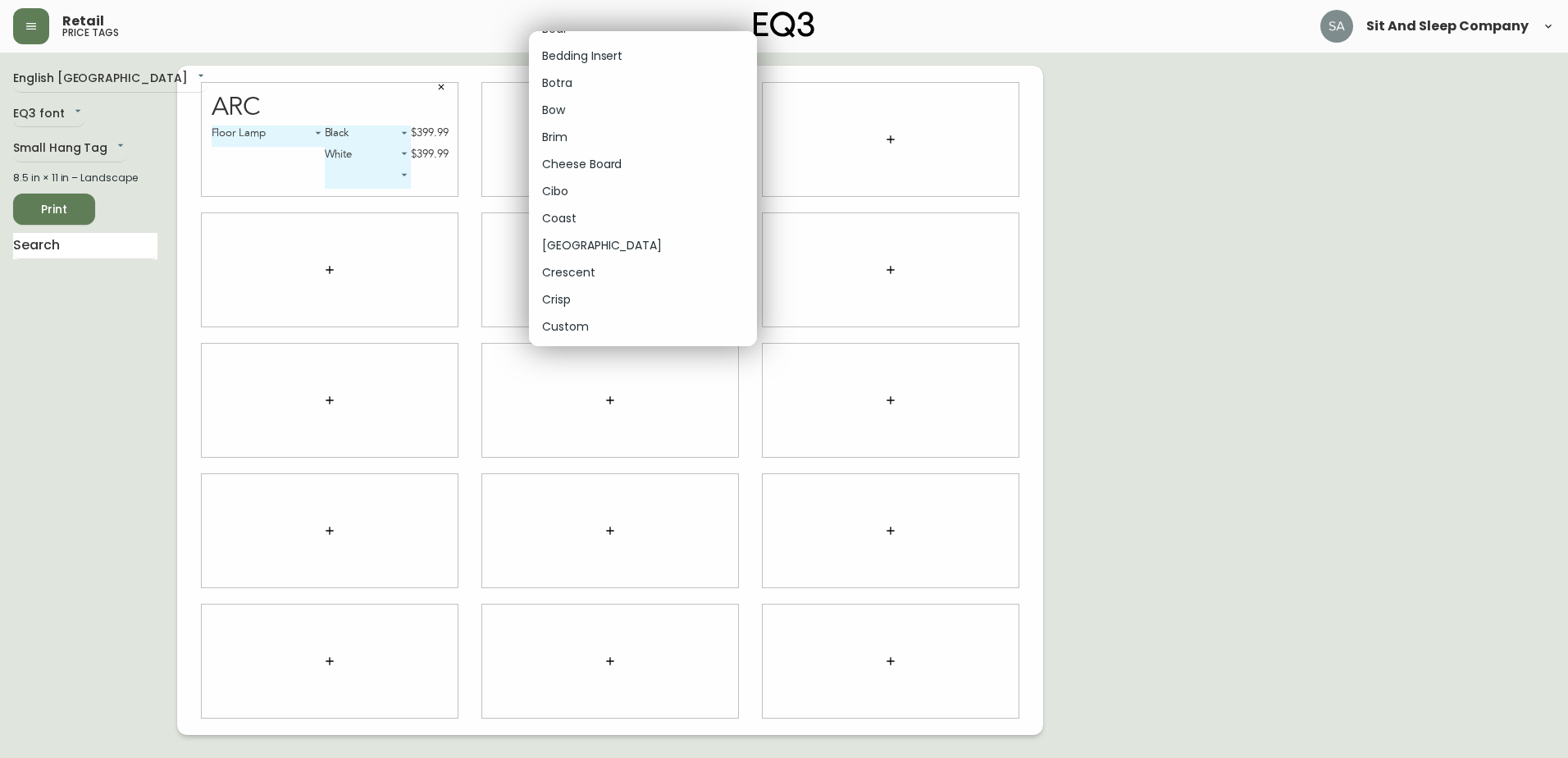
scroll to position [410, 0]
click at [614, 246] on li "Custom" at bounding box center [642, 245] width 228 height 27
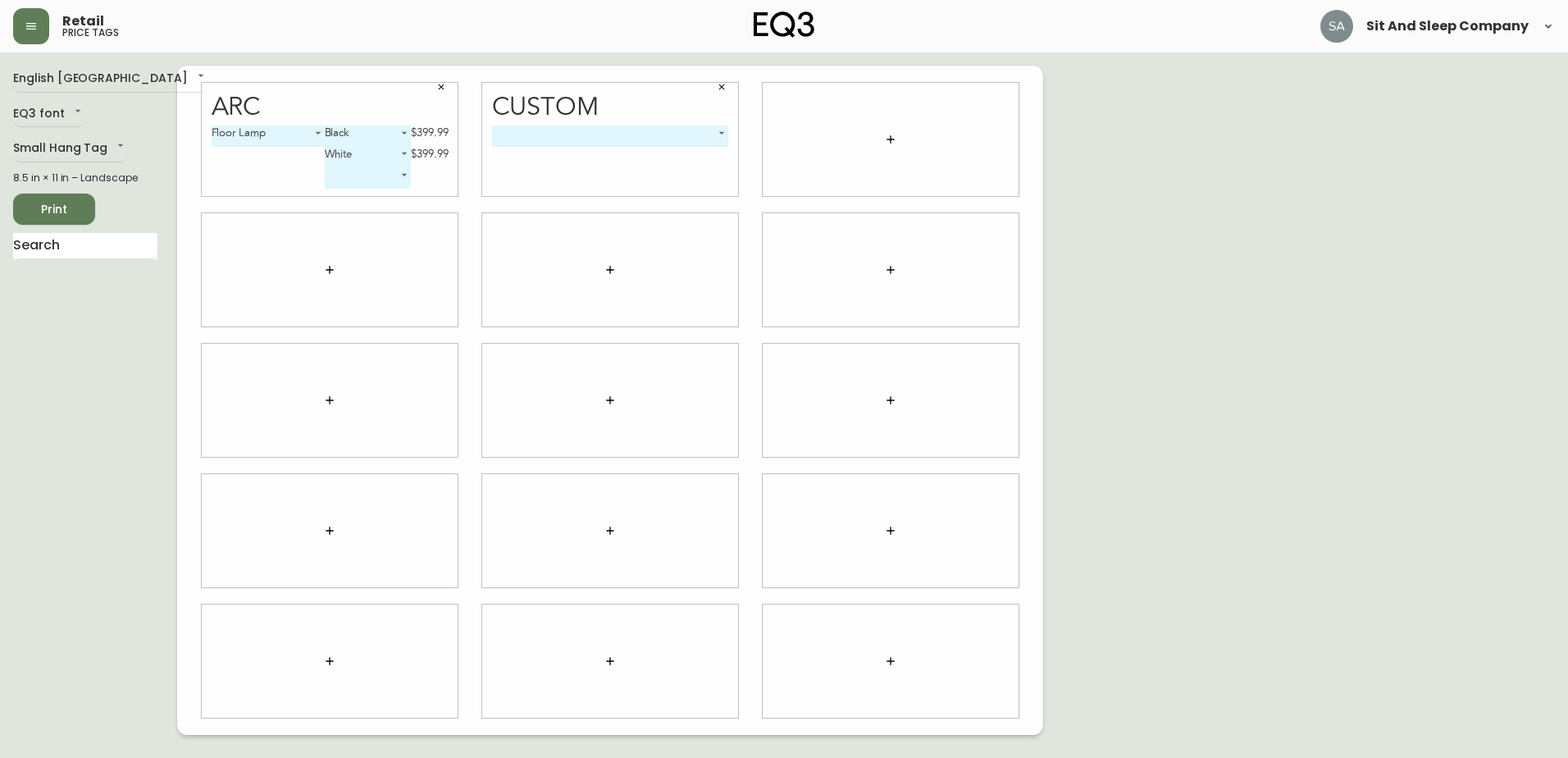
click at [607, 135] on body "Retail price tags Sit And Sleep Company English [GEOGRAPHIC_DATA] en_CA EQ3 fon…" at bounding box center [784, 367] width 1568 height 735
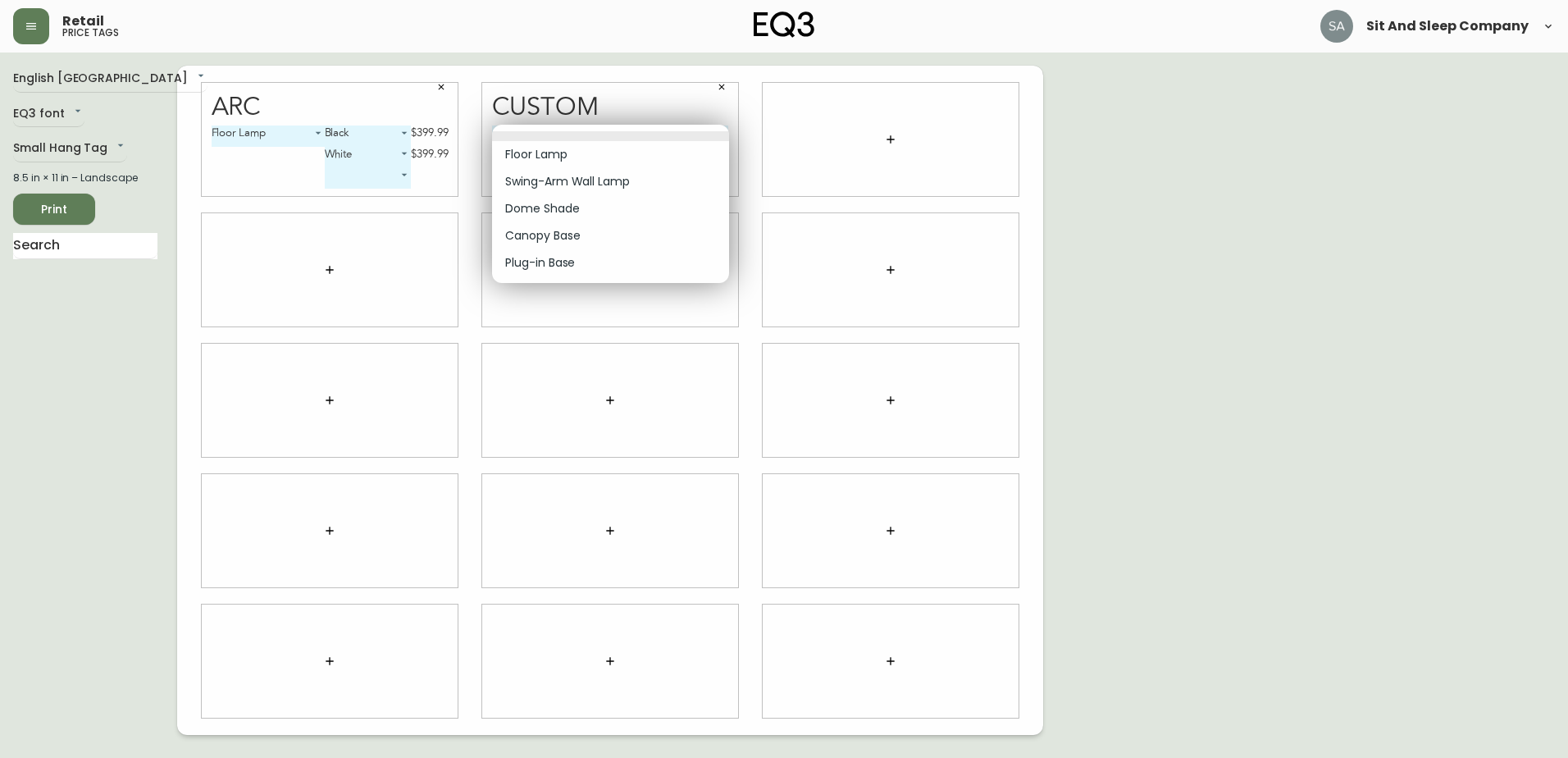
click at [586, 157] on li "Floor Lamp" at bounding box center [610, 154] width 237 height 27
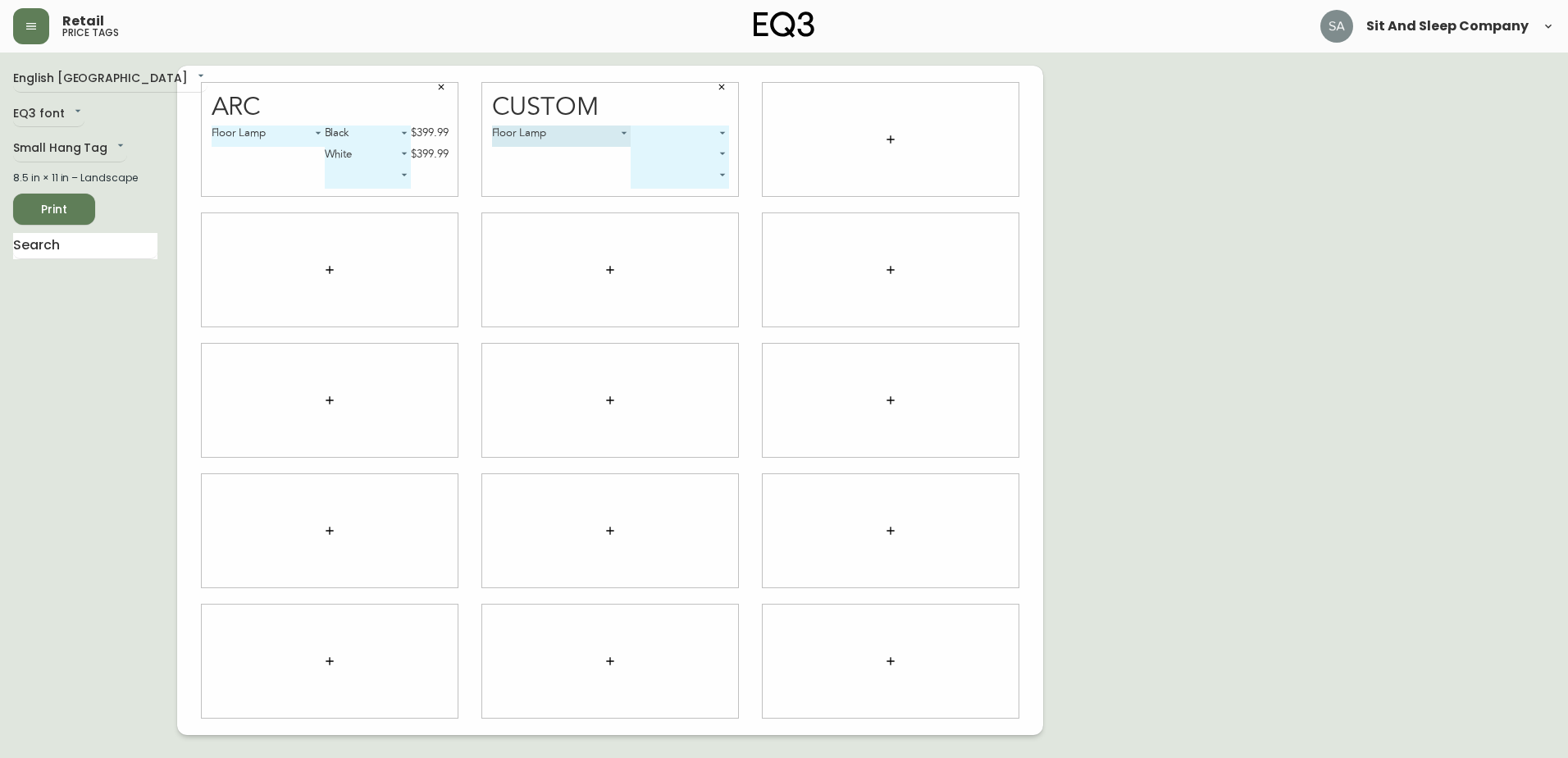
type input "0"
click at [656, 135] on body "Retail price tags Sit And Sleep Company English [GEOGRAPHIC_DATA] en_CA EQ3 fon…" at bounding box center [784, 367] width 1568 height 735
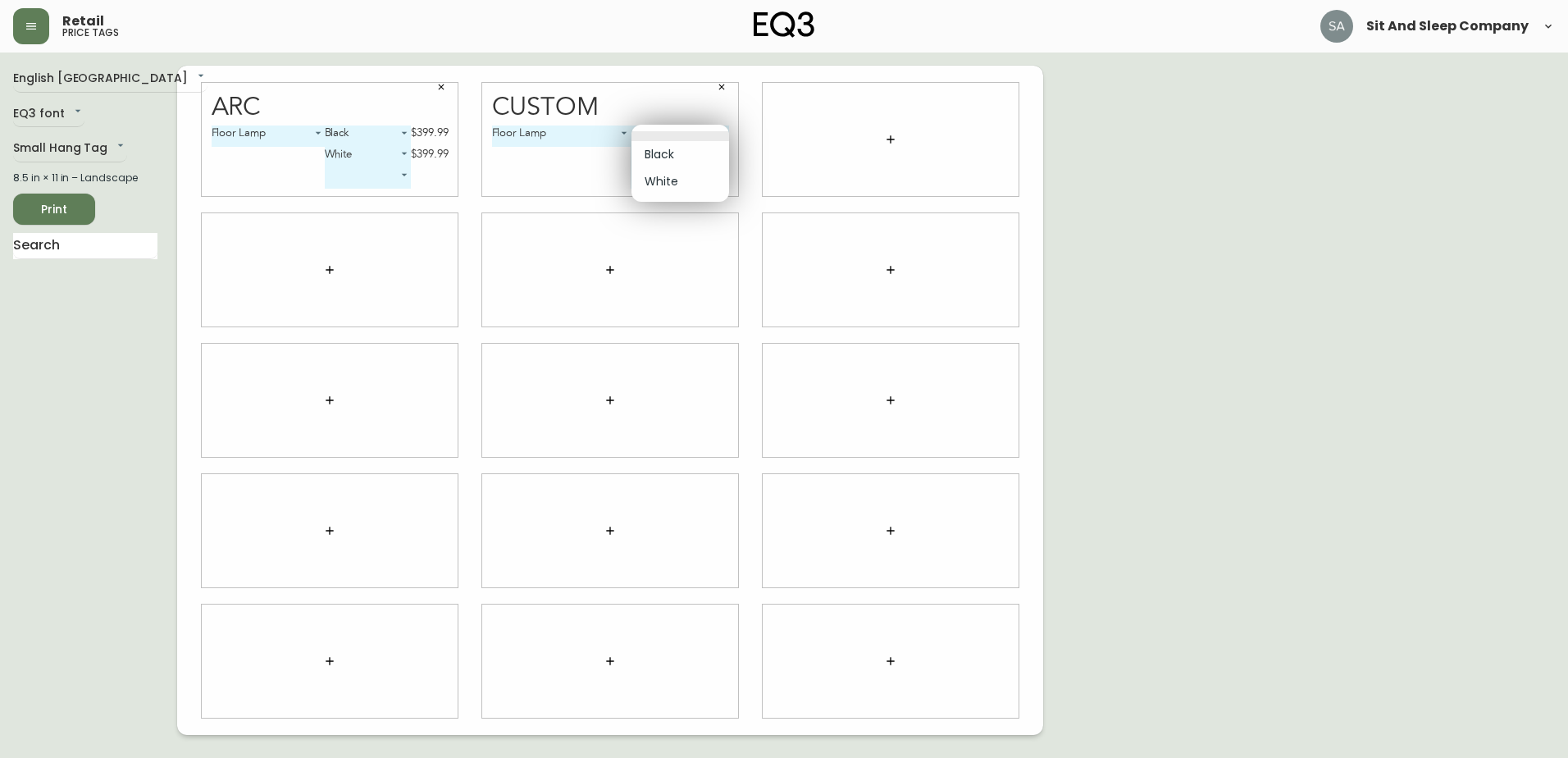
click at [667, 153] on li "Black" at bounding box center [680, 154] width 98 height 27
type input "0"
click at [678, 152] on body "Retail price tags Sit And Sleep Company English [GEOGRAPHIC_DATA] en_CA EQ3 fon…" at bounding box center [784, 367] width 1568 height 735
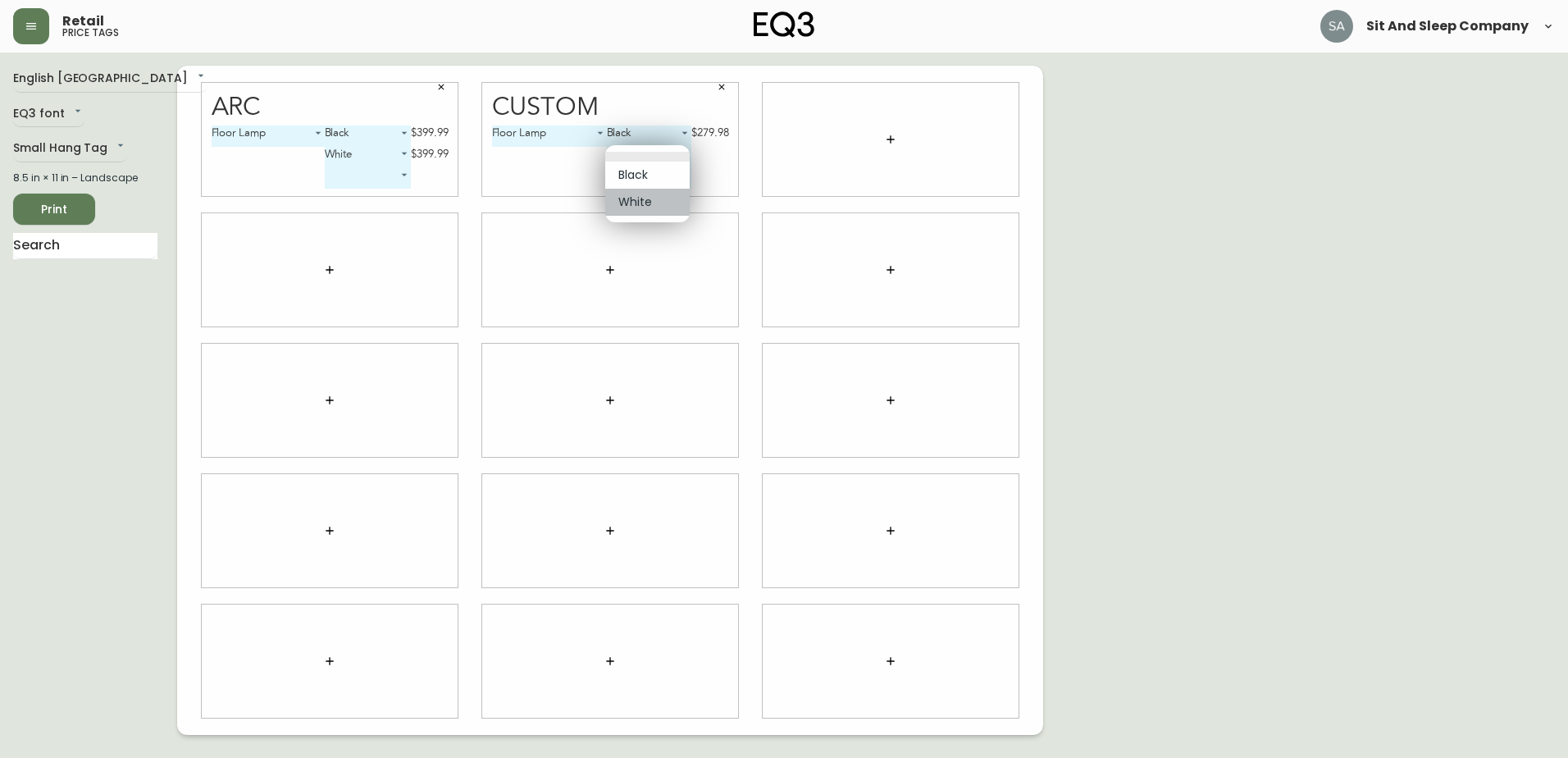
click at [644, 204] on li "White" at bounding box center [647, 202] width 85 height 27
type input "1"
click at [836, 108] on div at bounding box center [890, 139] width 256 height 113
click at [895, 139] on icon "button" at bounding box center [890, 139] width 13 height 13
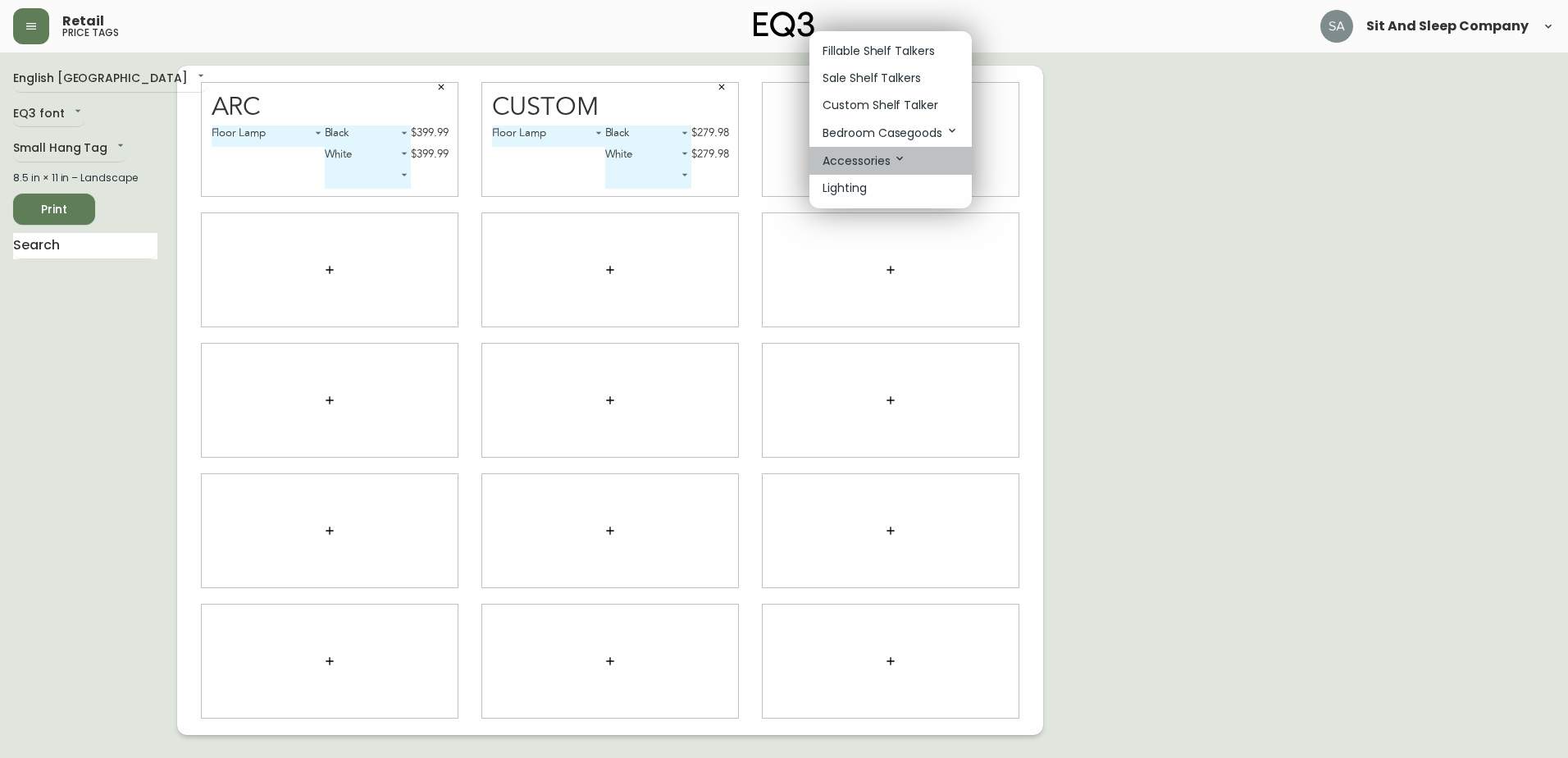
click at [845, 155] on p "Accessories" at bounding box center [864, 161] width 84 height 18
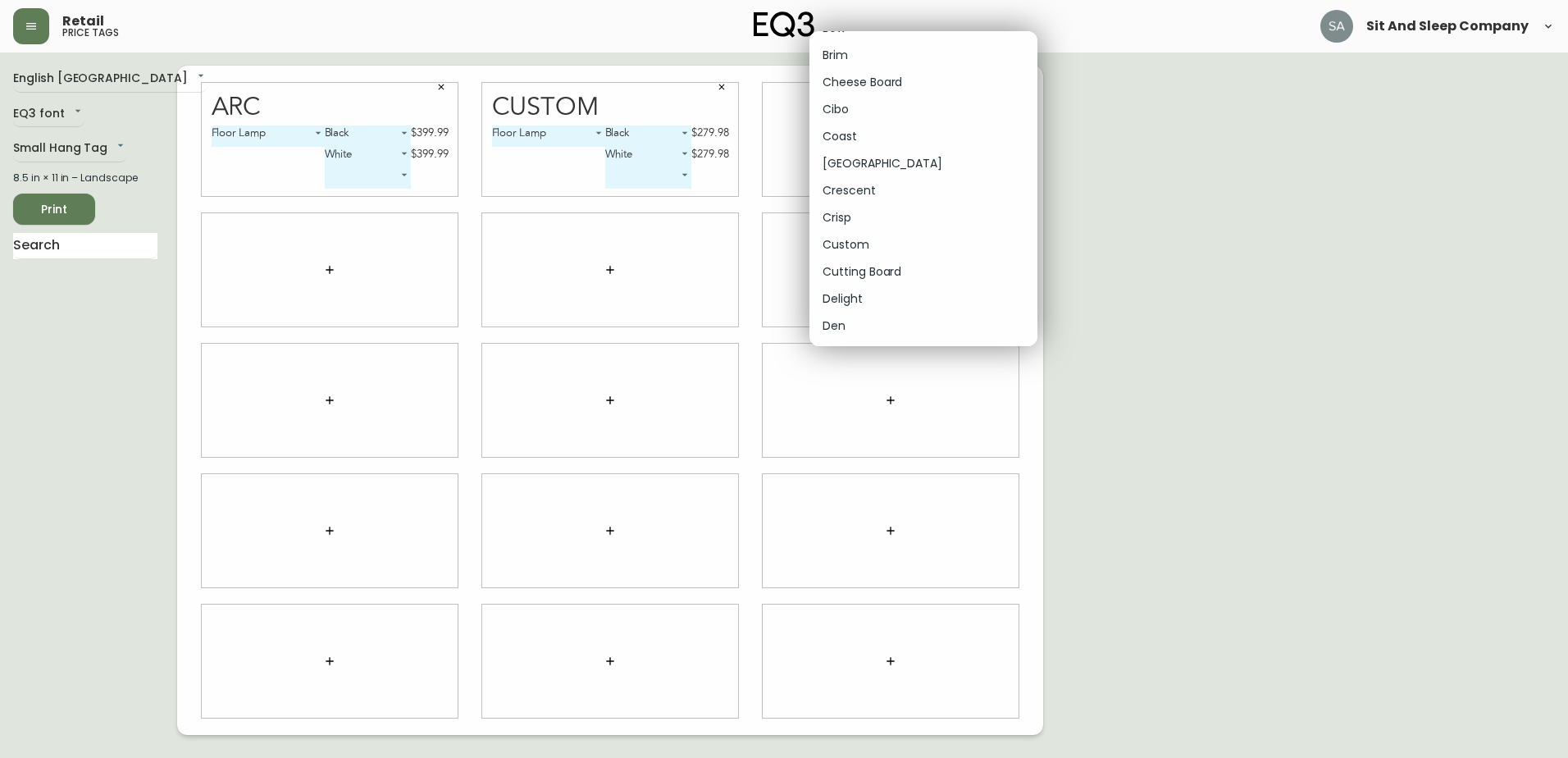
click at [865, 245] on p "Custom" at bounding box center [845, 245] width 46 height 17
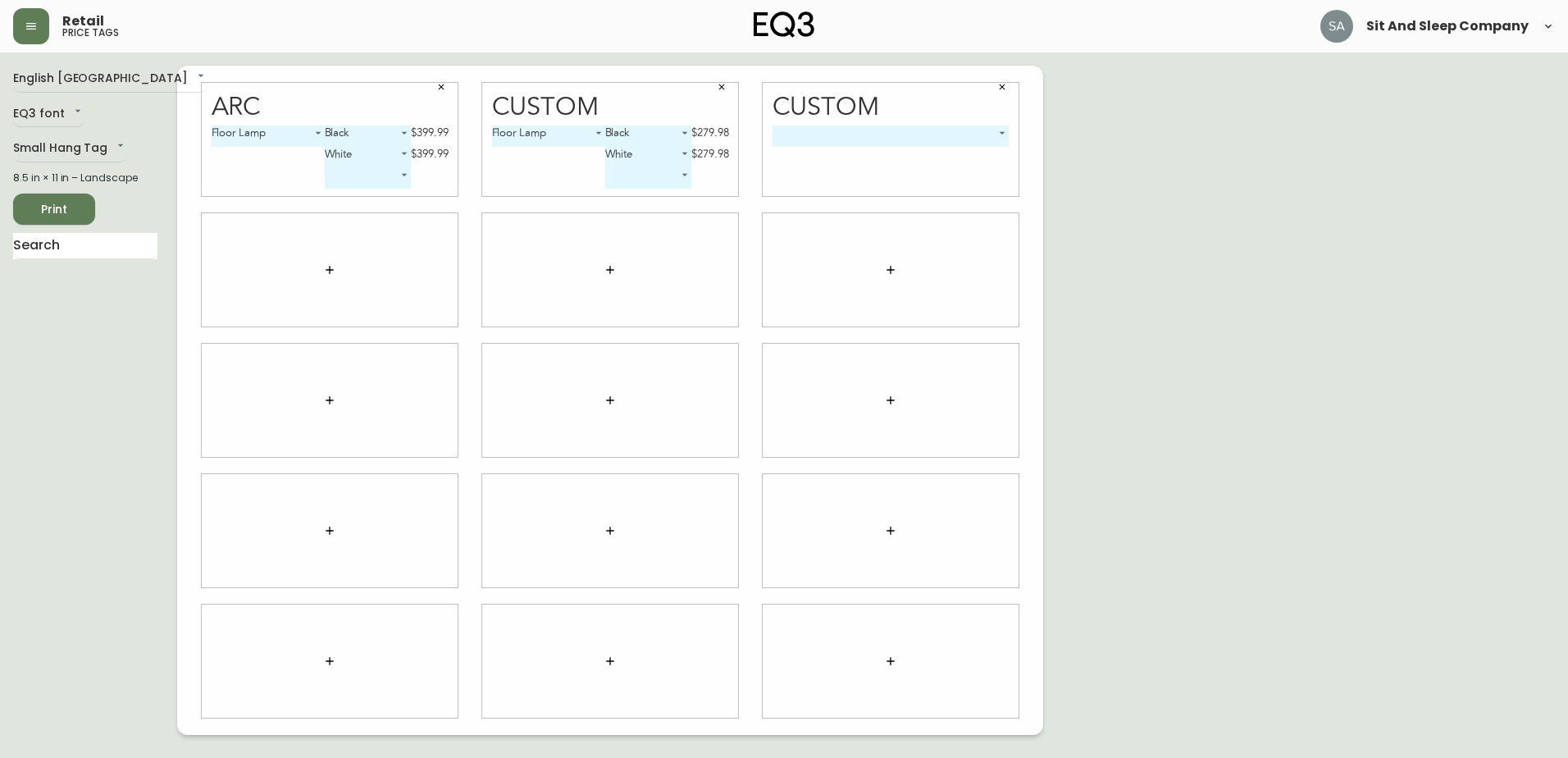
click at [929, 128] on body "Retail price tags Sit And Sleep Company English [GEOGRAPHIC_DATA] en_CA EQ3 fon…" at bounding box center [784, 367] width 1568 height 735
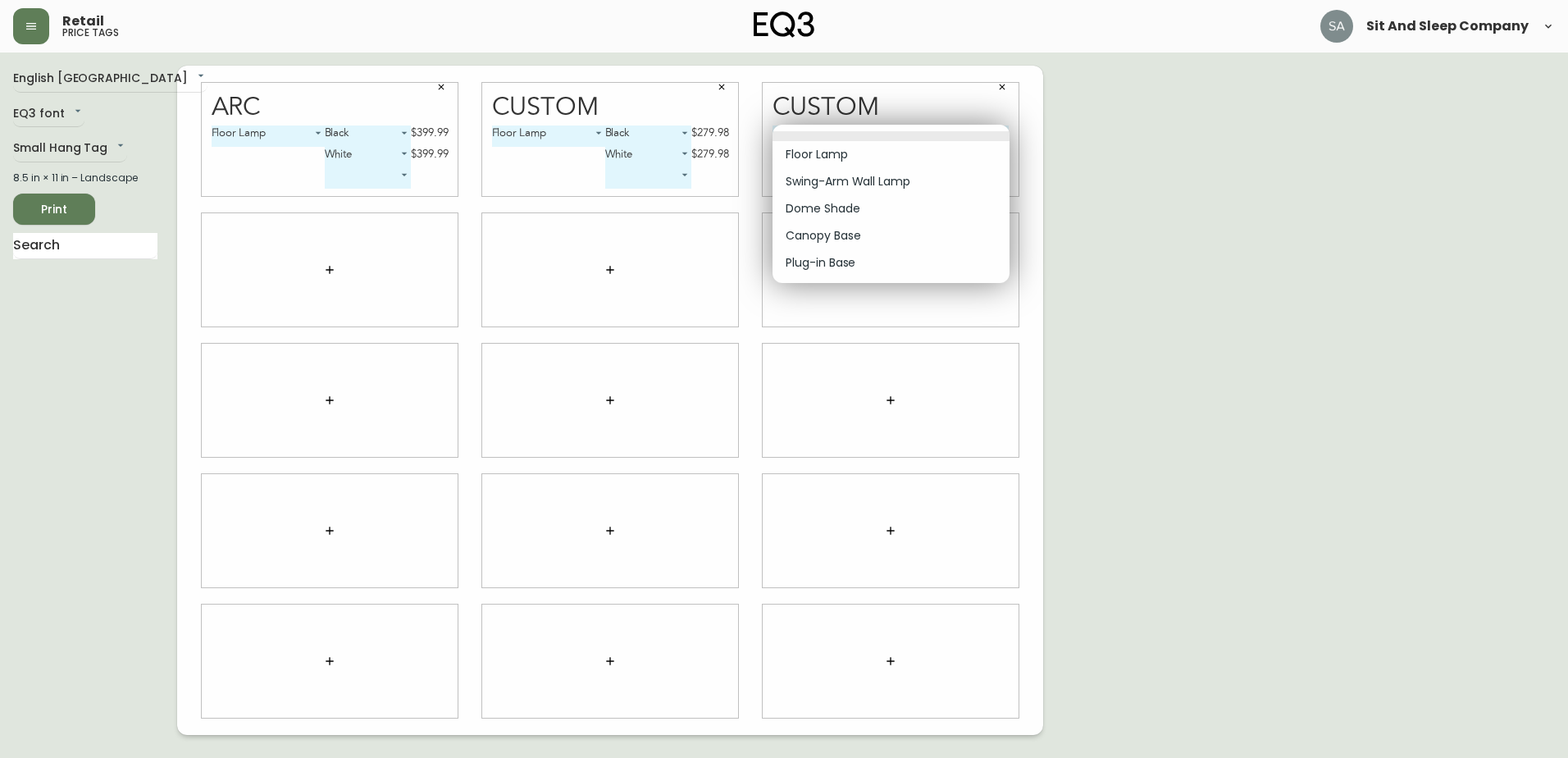
click at [863, 154] on li "Floor Lamp" at bounding box center [891, 154] width 237 height 27
type input "0"
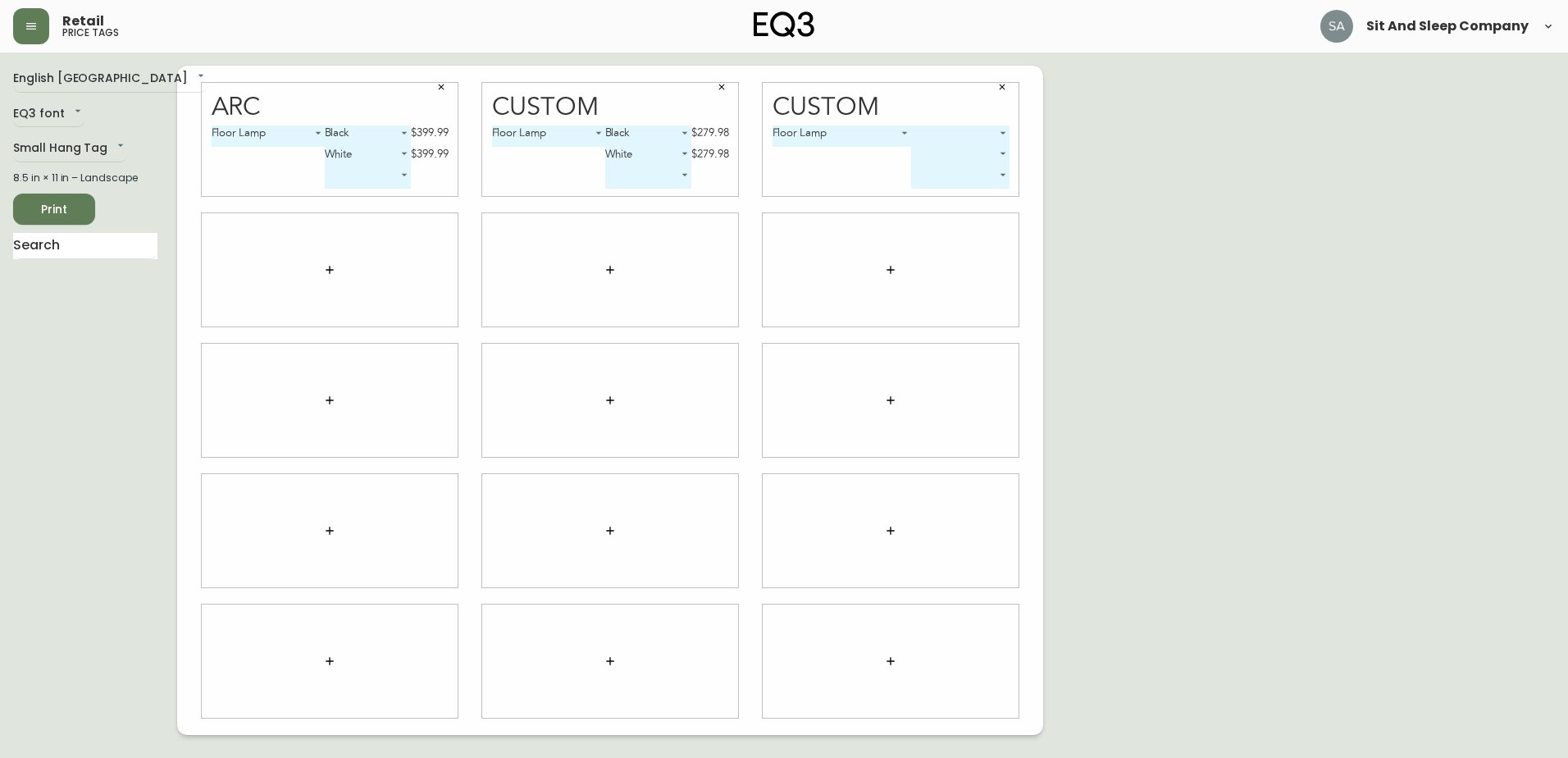
click at [1001, 152] on body "Retail price tags Sit And Sleep Company English [GEOGRAPHIC_DATA] en_CA EQ3 fon…" at bounding box center [784, 367] width 1568 height 735
click at [955, 175] on li "Black" at bounding box center [961, 175] width 98 height 27
type input "0"
click at [962, 176] on body "Retail price tags Sit And Sleep Company English [GEOGRAPHIC_DATA] en_CA EQ3 fon…" at bounding box center [784, 367] width 1568 height 735
click at [938, 222] on li "White" at bounding box center [927, 223] width 85 height 27
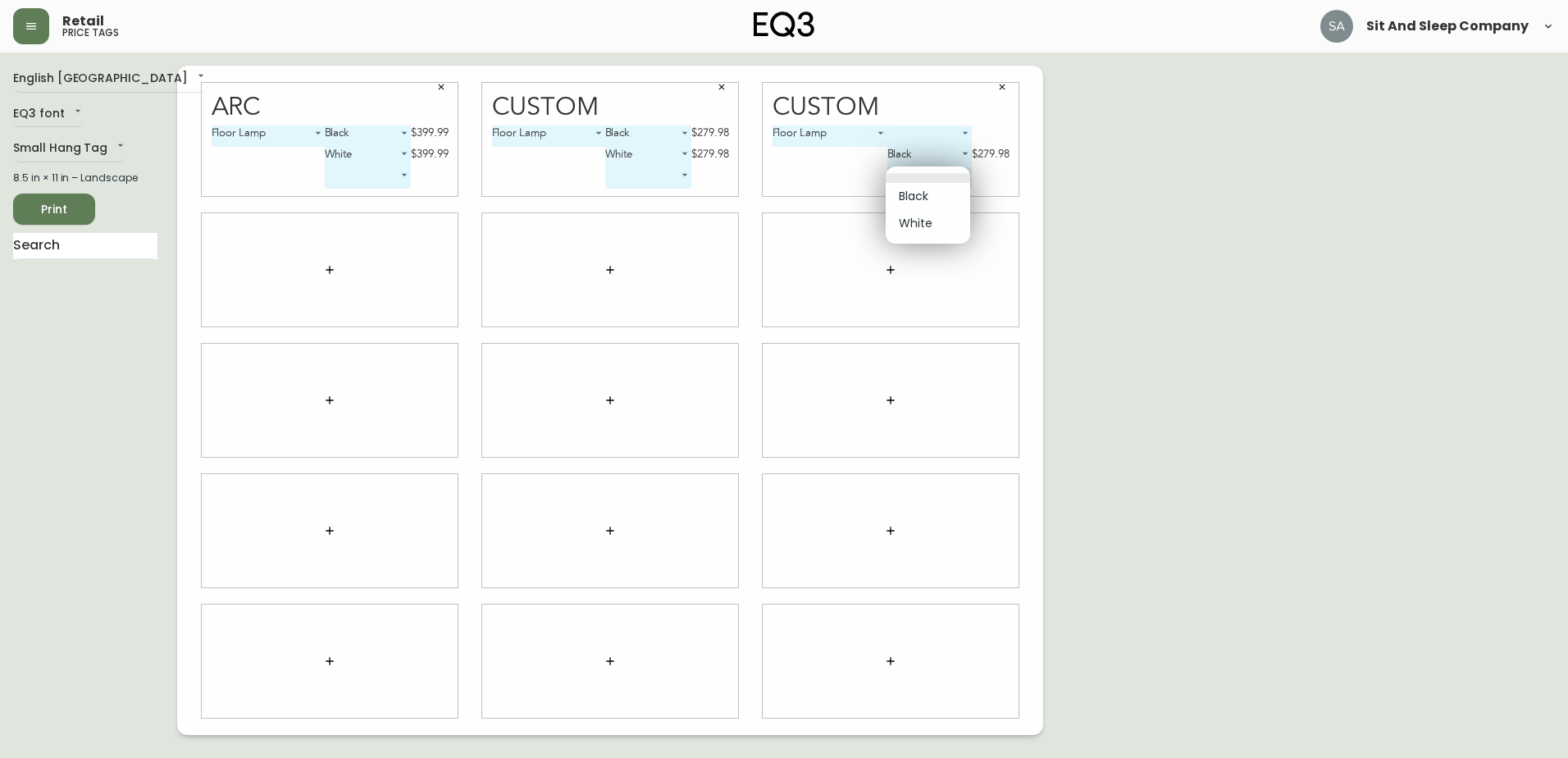
type input "1"
click at [1167, 212] on div "English Canada en_CA EQ3 font EQ3 Small Hang Tag small 8.5 in × 11 in – Landsca…" at bounding box center [784, 400] width 1542 height 670
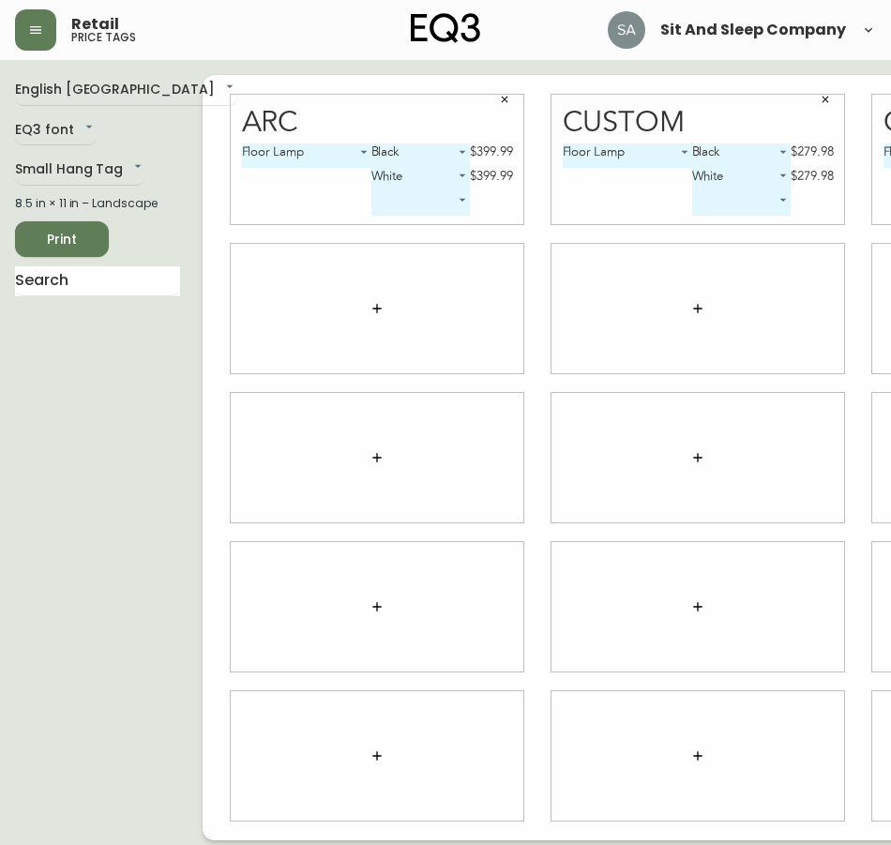
click at [370, 310] on icon "button" at bounding box center [377, 308] width 15 height 15
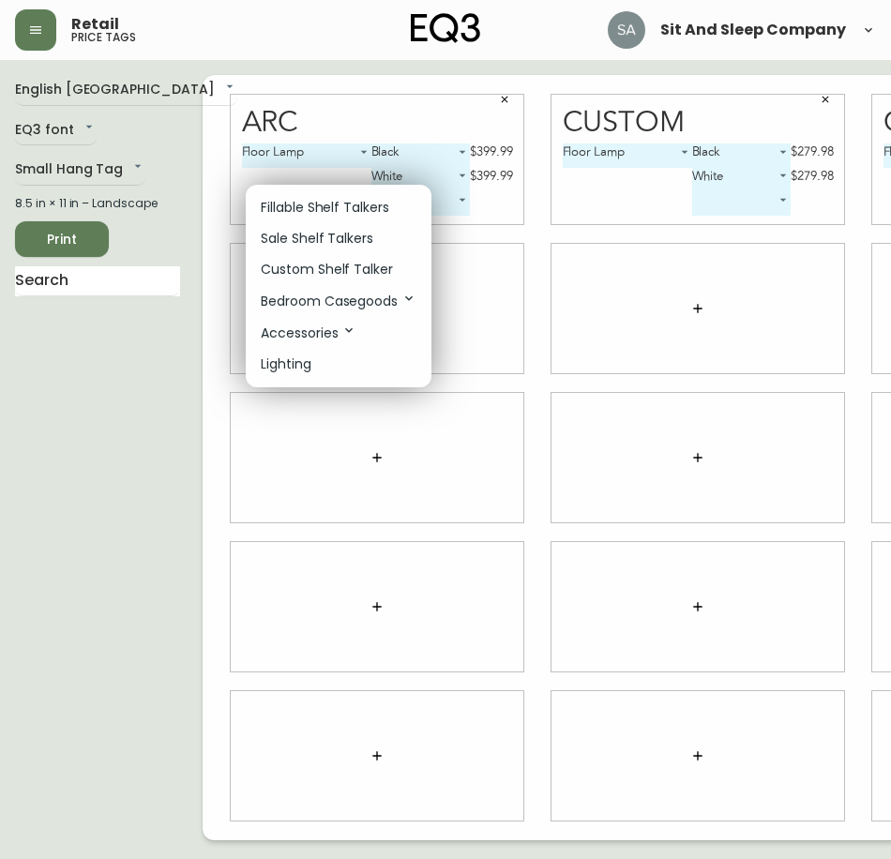
click at [326, 329] on p "Accessories" at bounding box center [309, 333] width 96 height 21
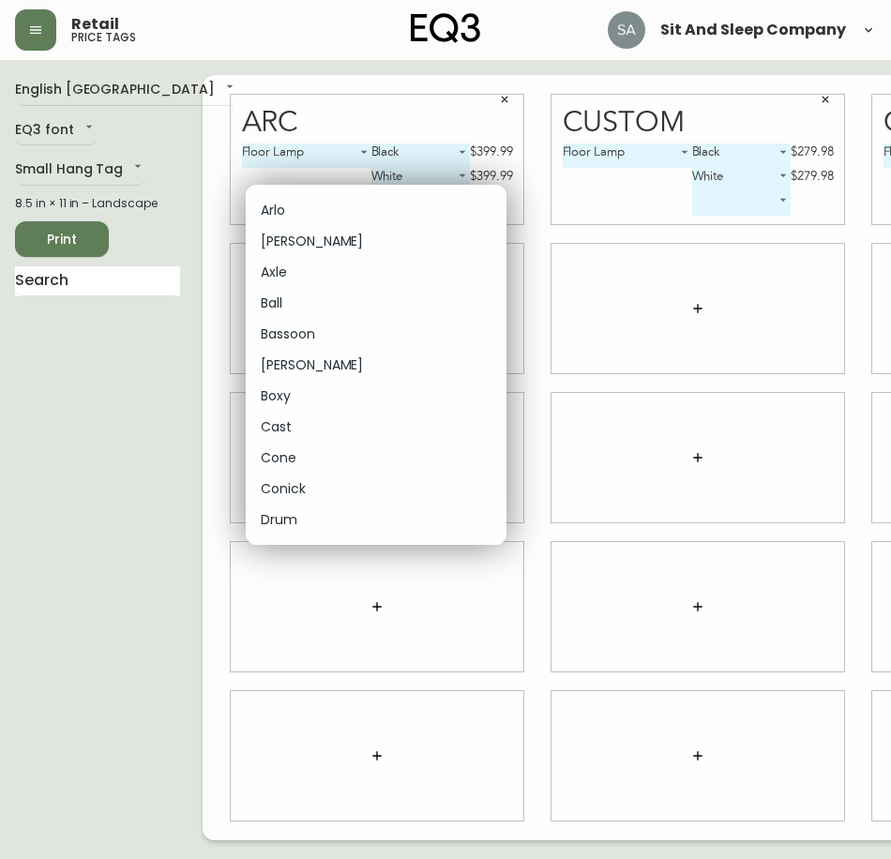
scroll to position [4972, 0]
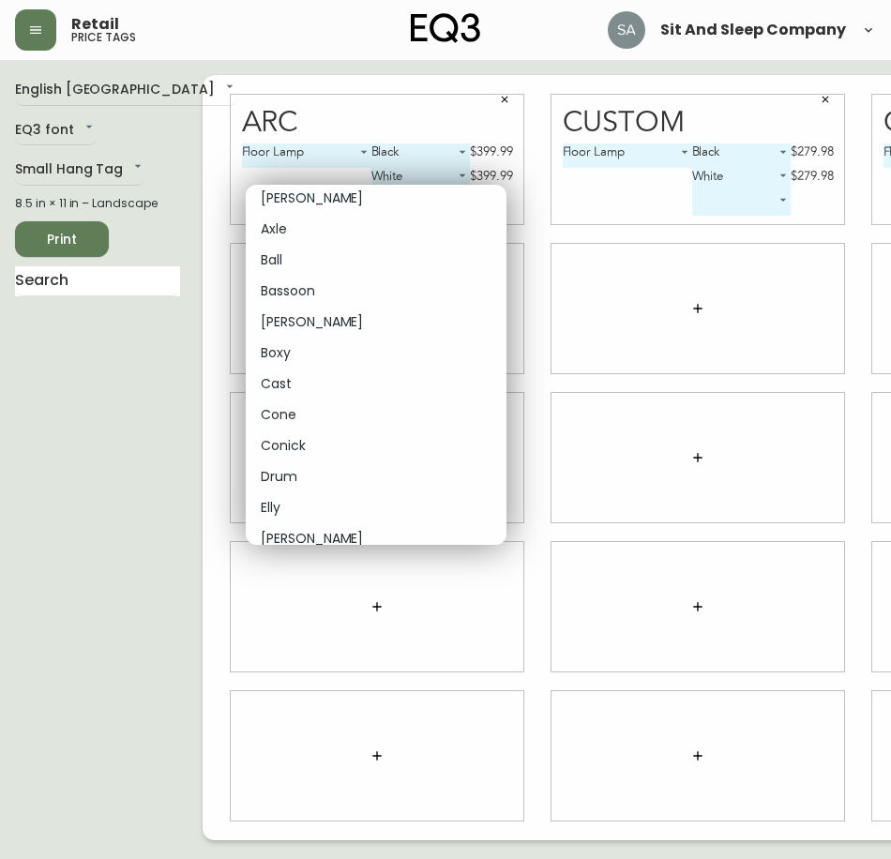
click at [295, 443] on p "Conick" at bounding box center [283, 446] width 45 height 20
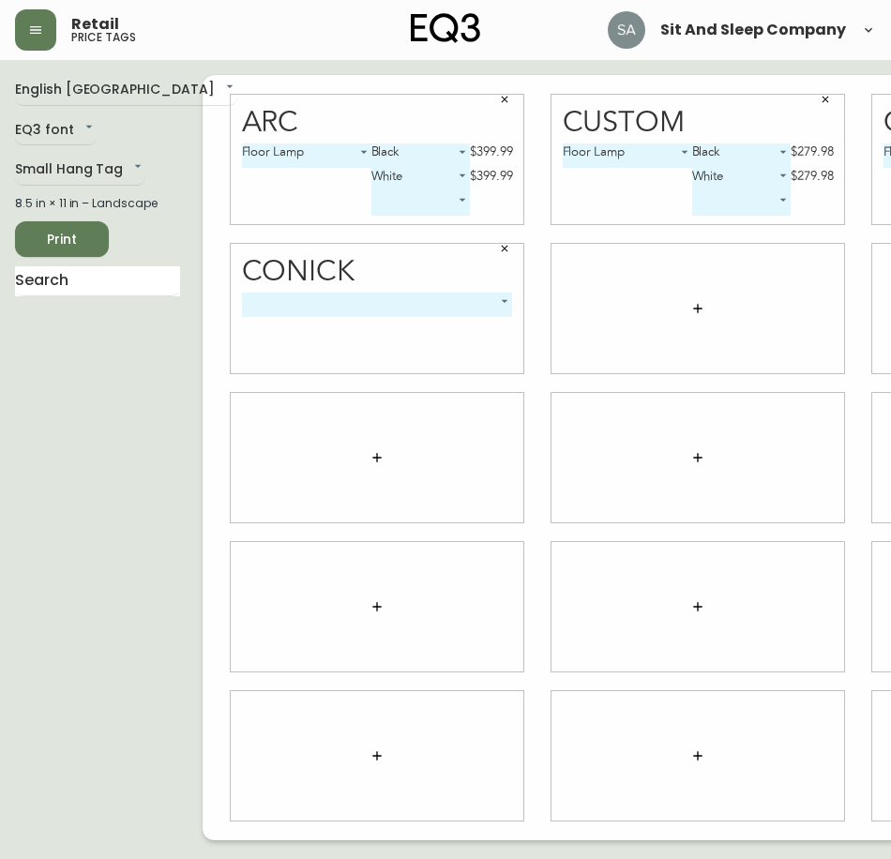
click at [409, 301] on body "Retail price tags Sit And Sleep Company English [GEOGRAPHIC_DATA] en_CA EQ3 fon…" at bounding box center [445, 420] width 891 height 841
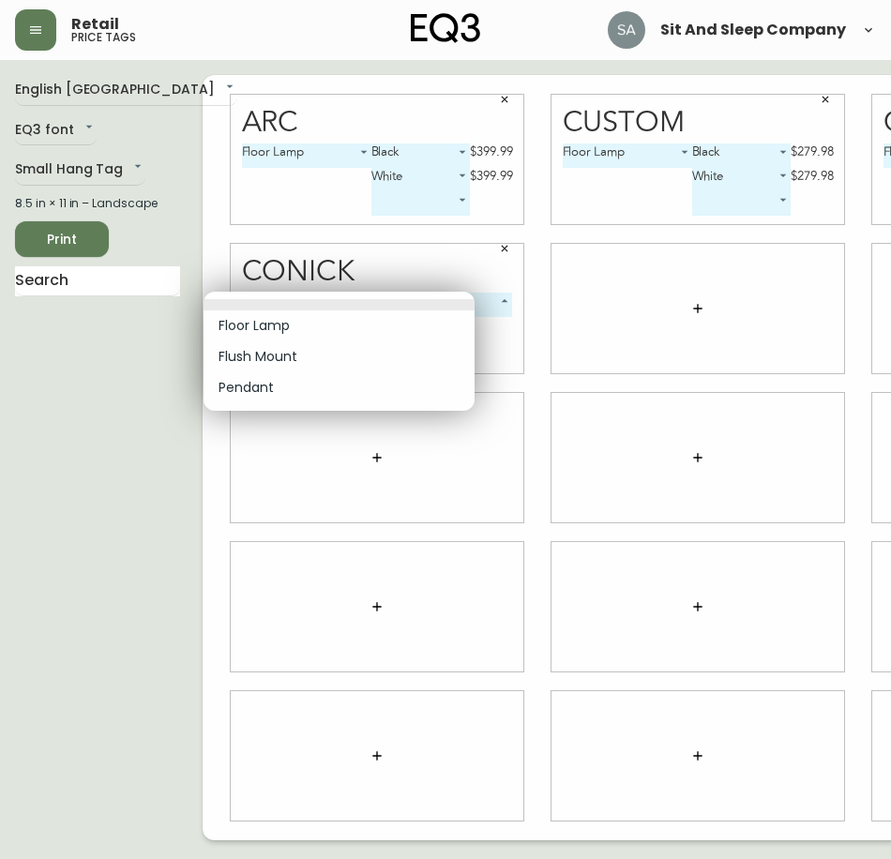
click at [291, 326] on li "Floor Lamp" at bounding box center [339, 326] width 271 height 31
type input "0"
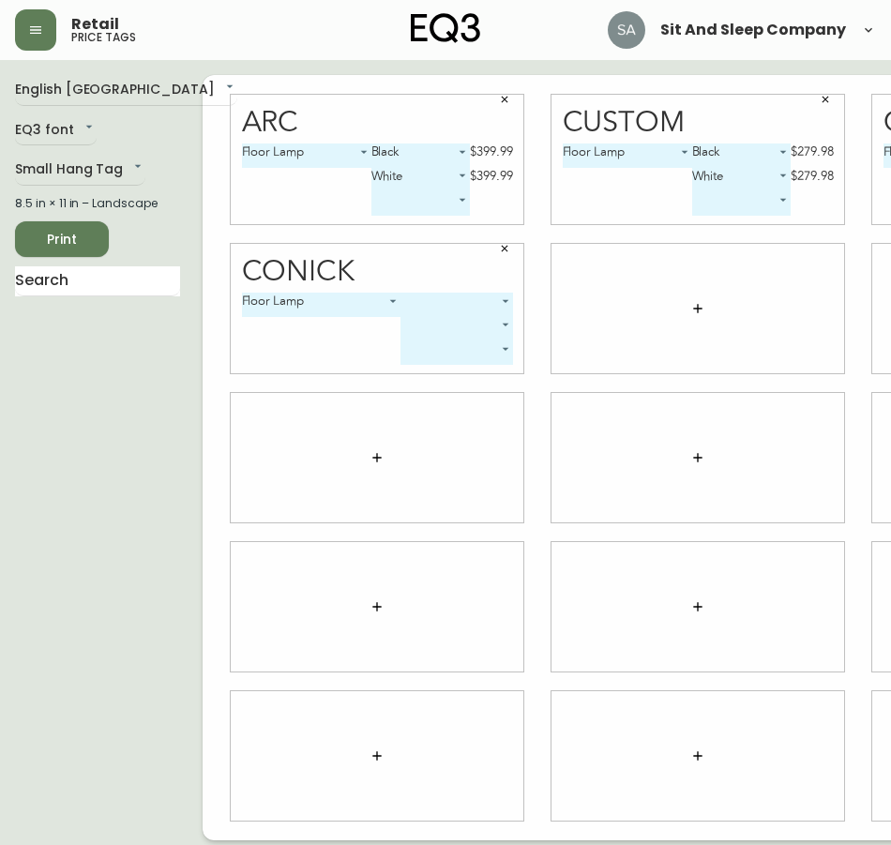
click at [415, 308] on body "Retail price tags Sit And Sleep Company English [GEOGRAPHIC_DATA] en_CA EQ3 fon…" at bounding box center [445, 420] width 891 height 841
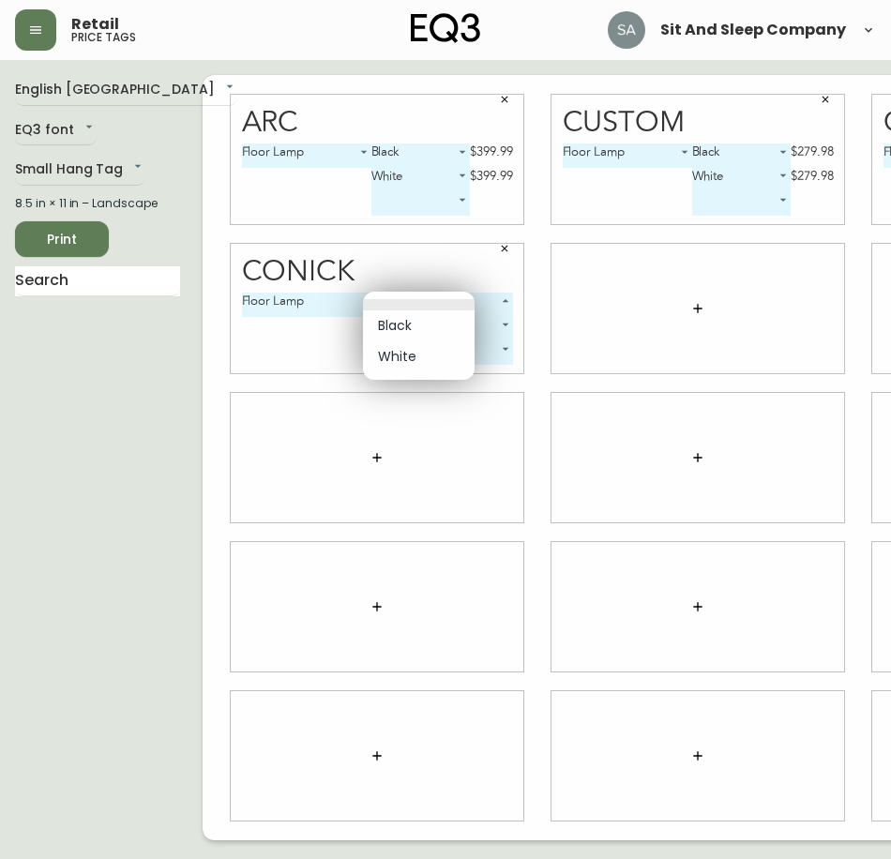
click at [415, 323] on li "Black" at bounding box center [419, 326] width 112 height 31
type input "0"
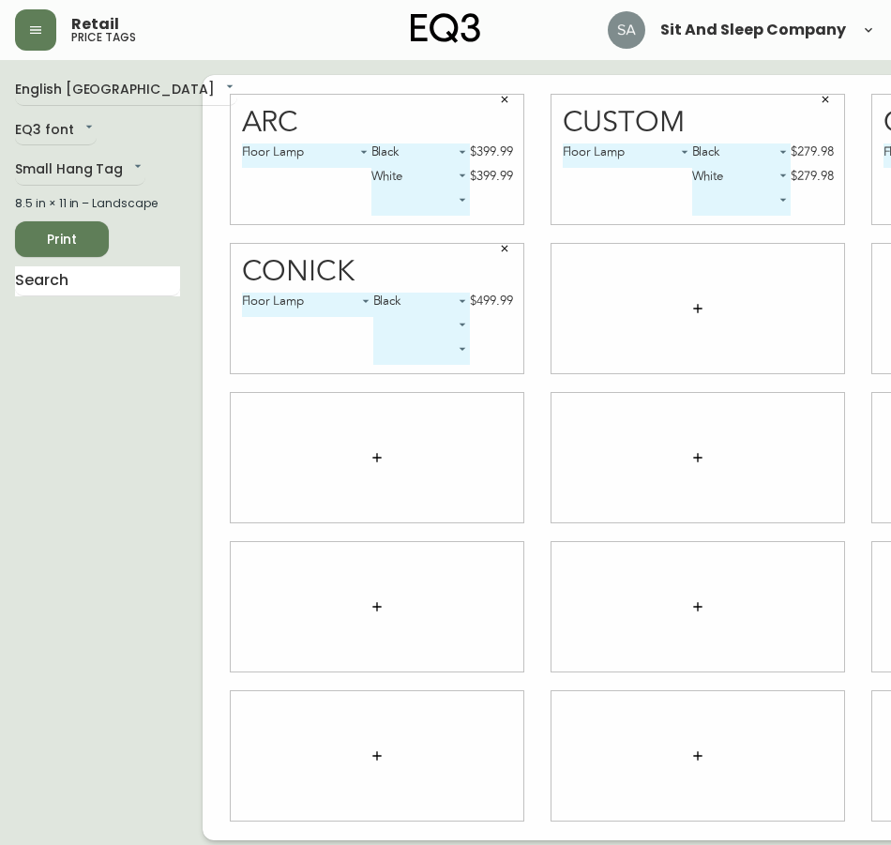
click at [422, 324] on body "Retail price tags Sit And Sleep Company English Canada en_CA EQ3 font EQ3 Small…" at bounding box center [445, 420] width 891 height 841
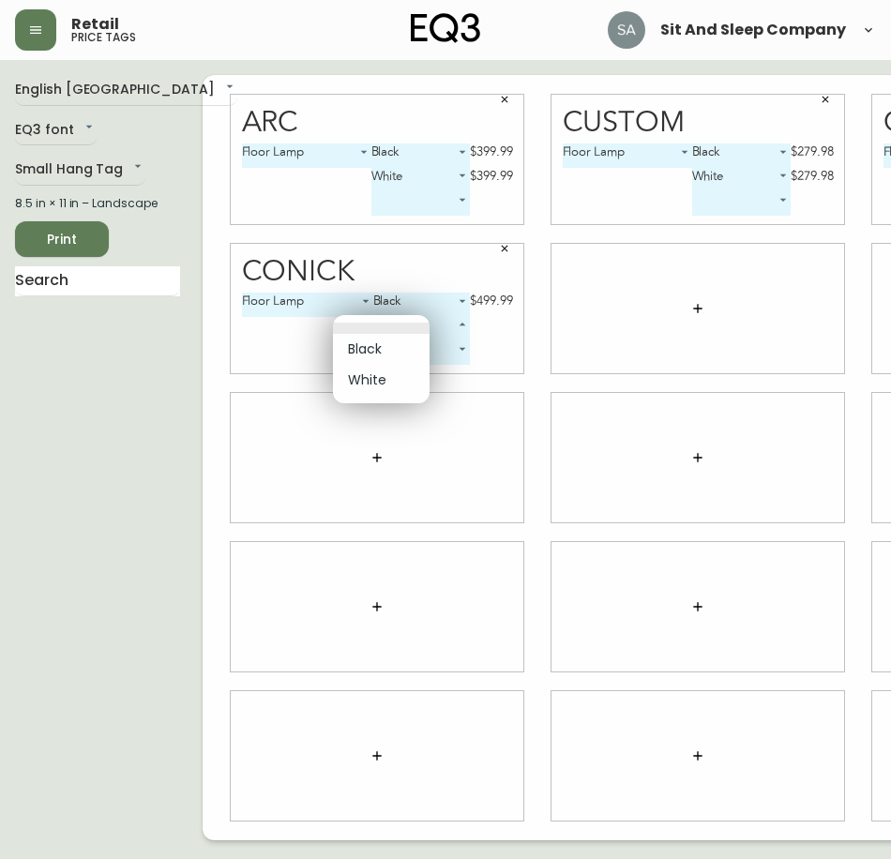
click at [366, 385] on li "White" at bounding box center [381, 380] width 97 height 31
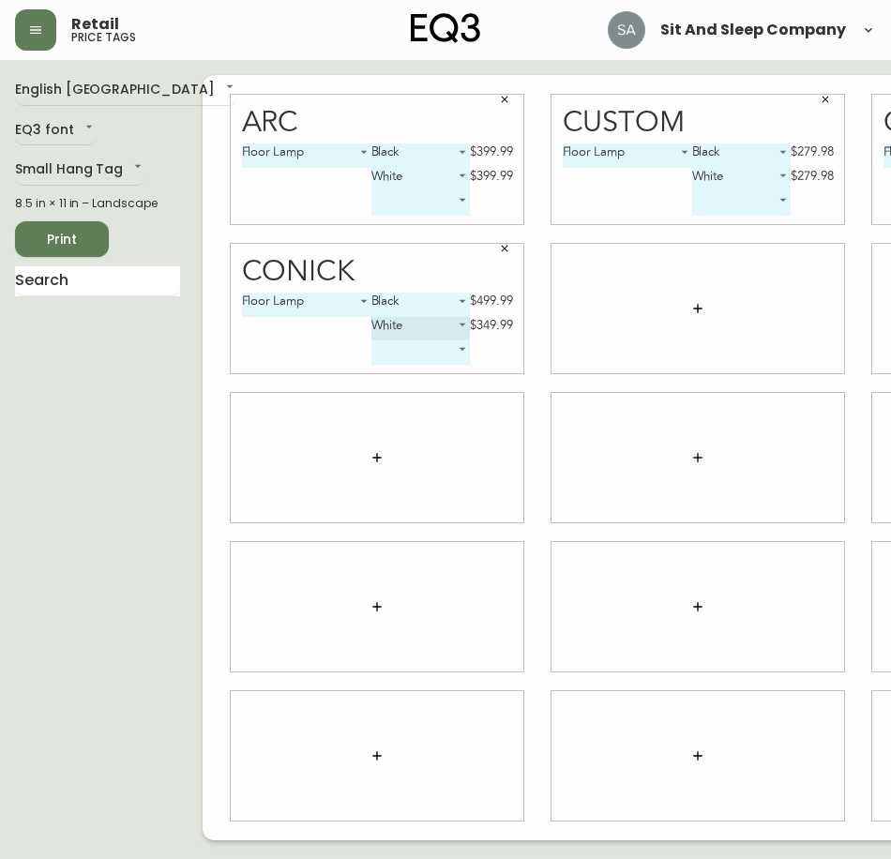
type input "1"
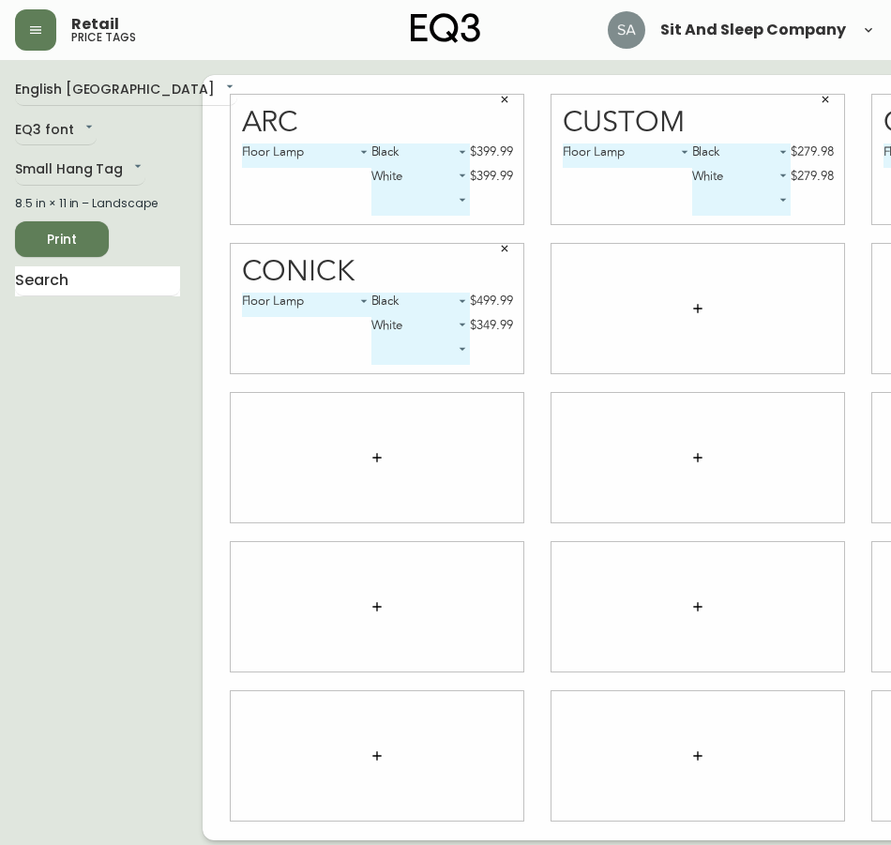
click at [690, 306] on icon "button" at bounding box center [697, 308] width 15 height 15
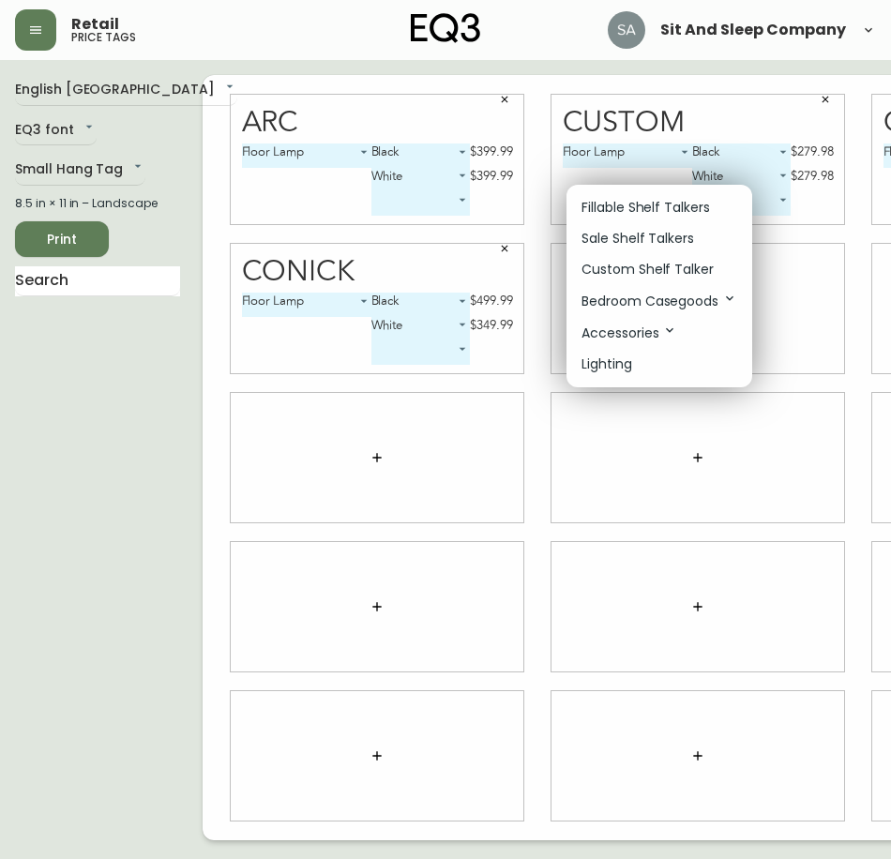
click at [632, 335] on p "Accessories" at bounding box center [630, 333] width 96 height 21
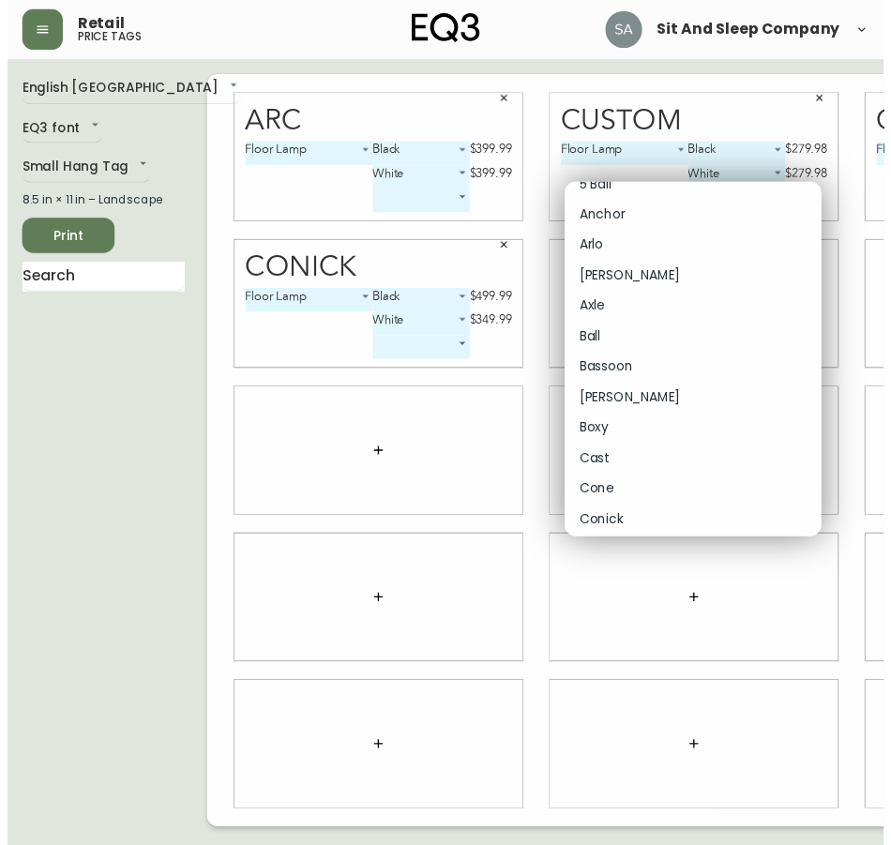
scroll to position [5066, 0]
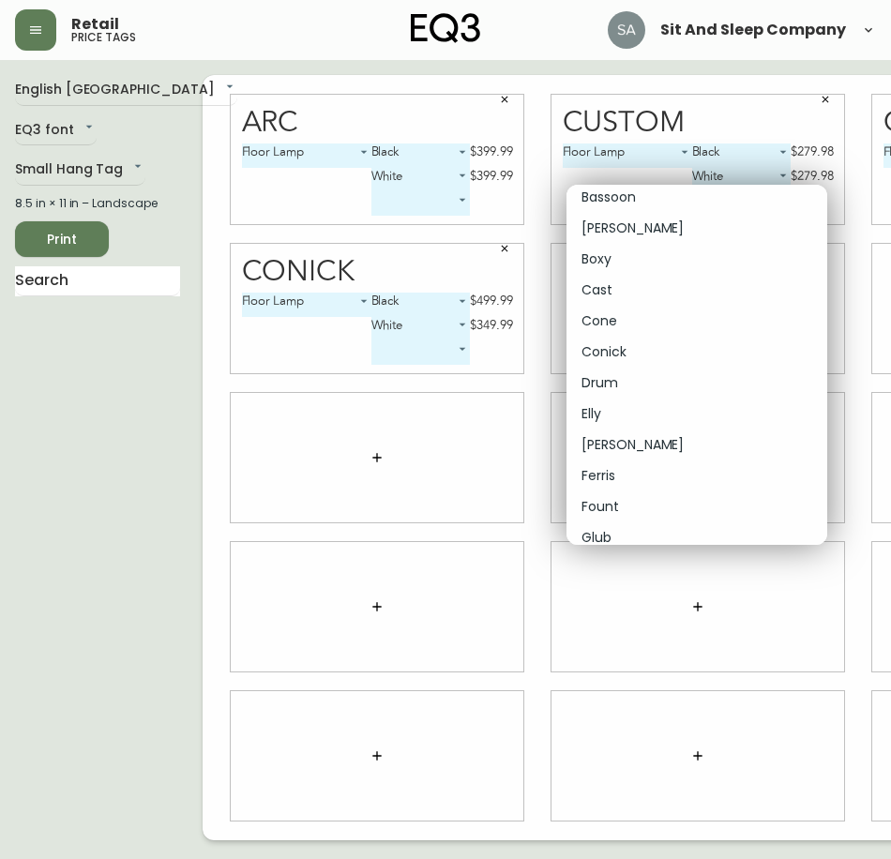
click at [622, 345] on p "Conick" at bounding box center [604, 352] width 45 height 20
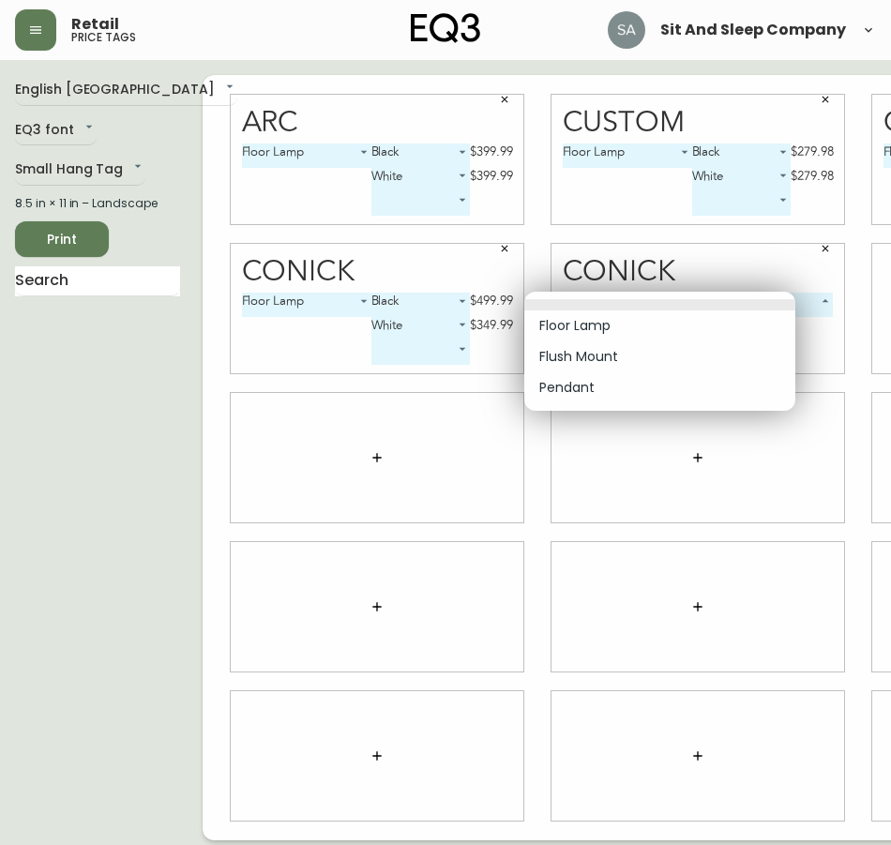
click at [684, 300] on body "Retail price tags Sit And Sleep Company English [GEOGRAPHIC_DATA] en_CA EQ3 fon…" at bounding box center [445, 420] width 891 height 841
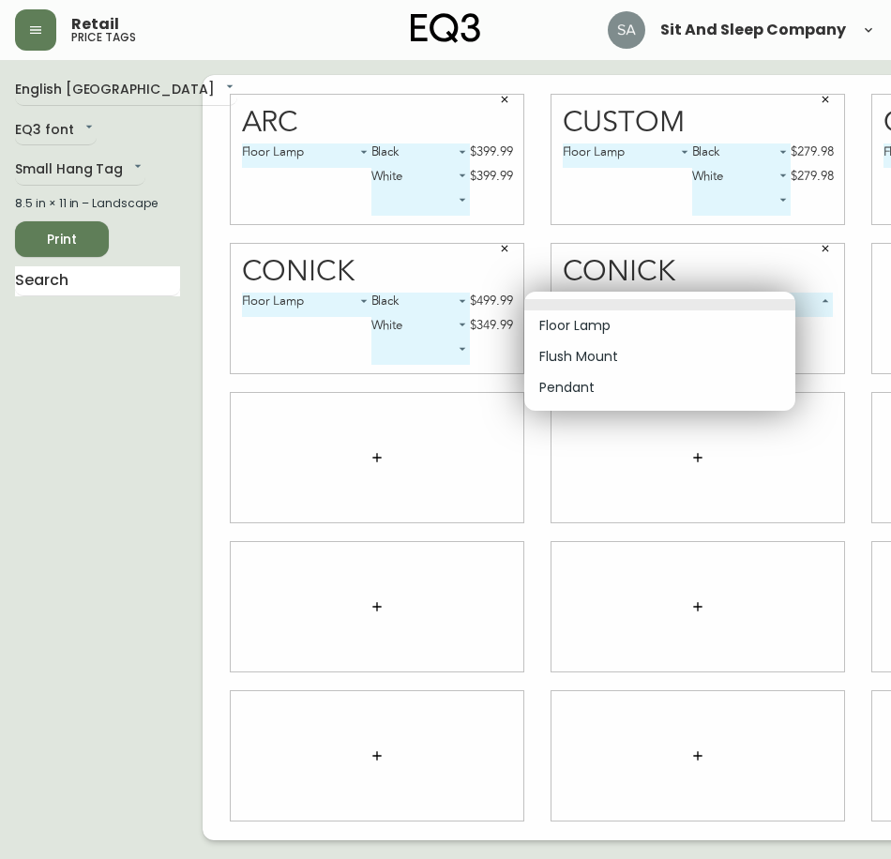
click at [567, 334] on li "Floor Lamp" at bounding box center [659, 326] width 271 height 31
type input "0"
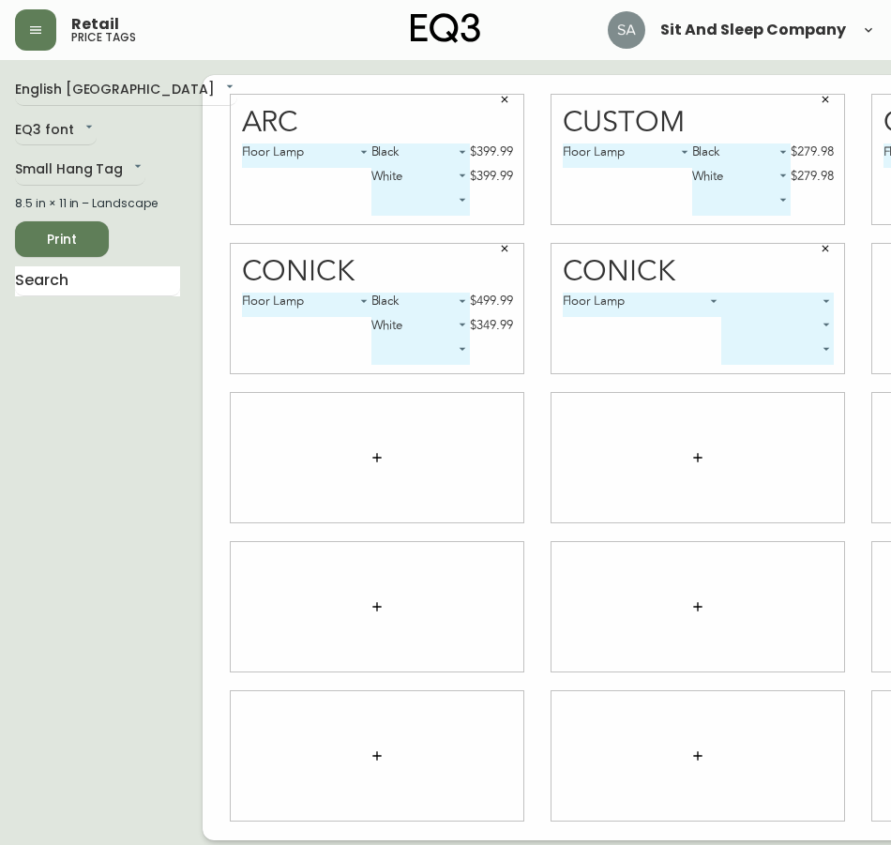
click at [769, 305] on body "Retail price tags Sit And Sleep Company English [GEOGRAPHIC_DATA] en_CA EQ3 fon…" at bounding box center [445, 420] width 891 height 841
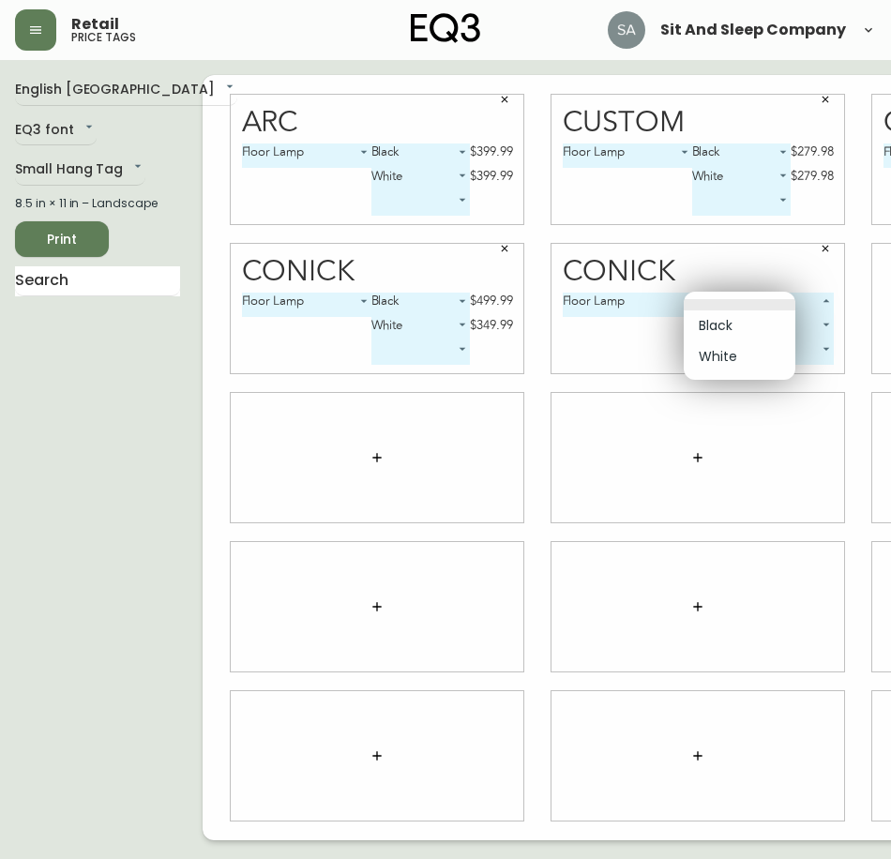
click at [728, 326] on li "Black" at bounding box center [740, 326] width 112 height 31
type input "0"
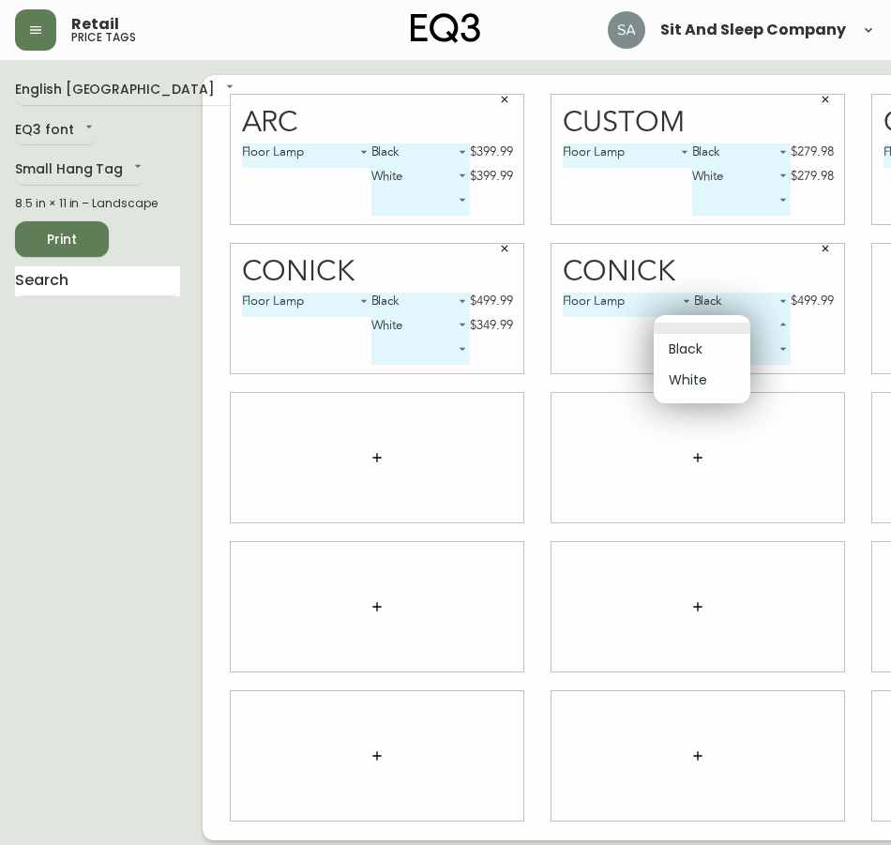
click at [748, 323] on body "Retail price tags Sit And Sleep Company English [GEOGRAPHIC_DATA] en_CA EQ3 fon…" at bounding box center [445, 420] width 891 height 841
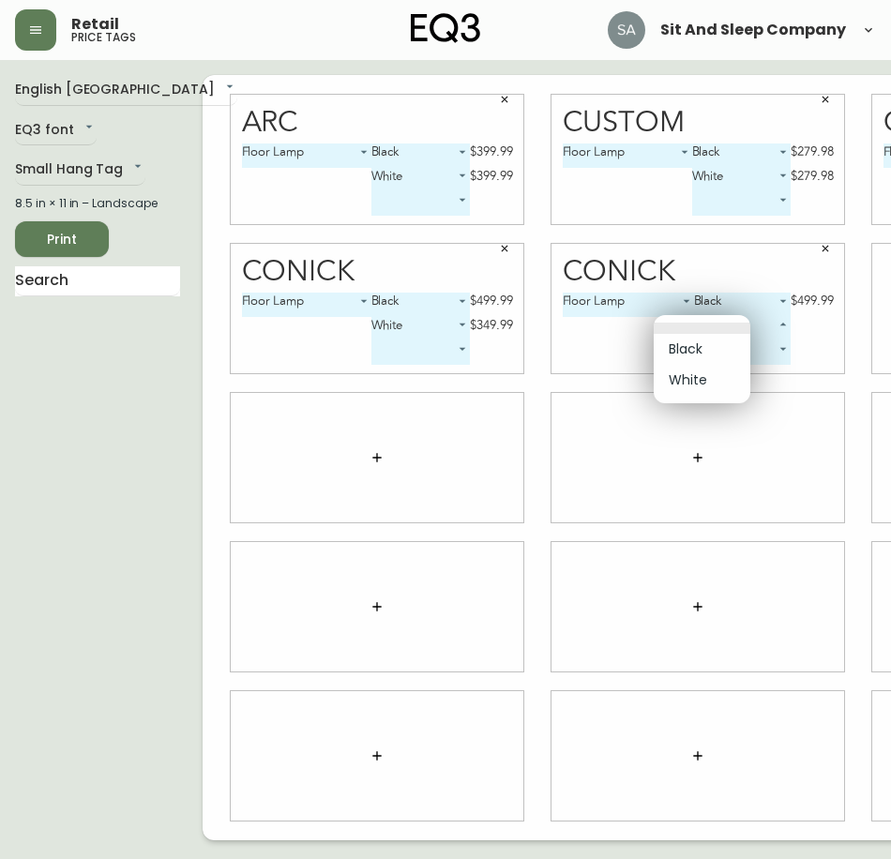
click at [693, 352] on li "Black" at bounding box center [702, 349] width 97 height 31
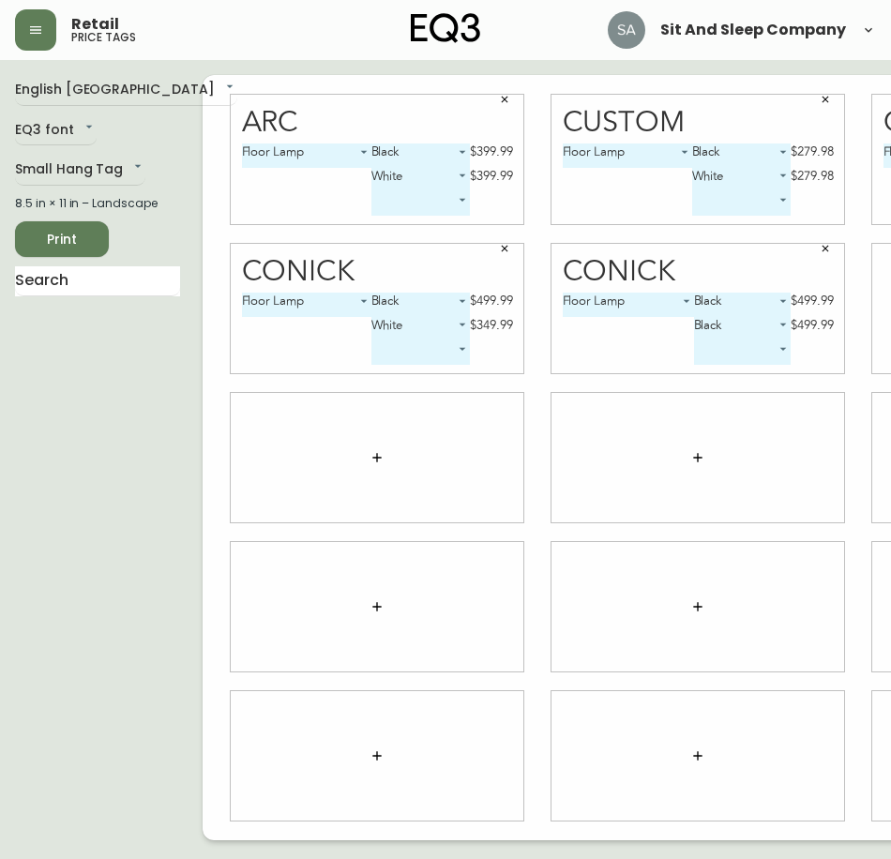
click at [742, 326] on body "Retail price tags Sit And Sleep Company English [GEOGRAPHIC_DATA] en_CA EQ3 fon…" at bounding box center [445, 420] width 891 height 841
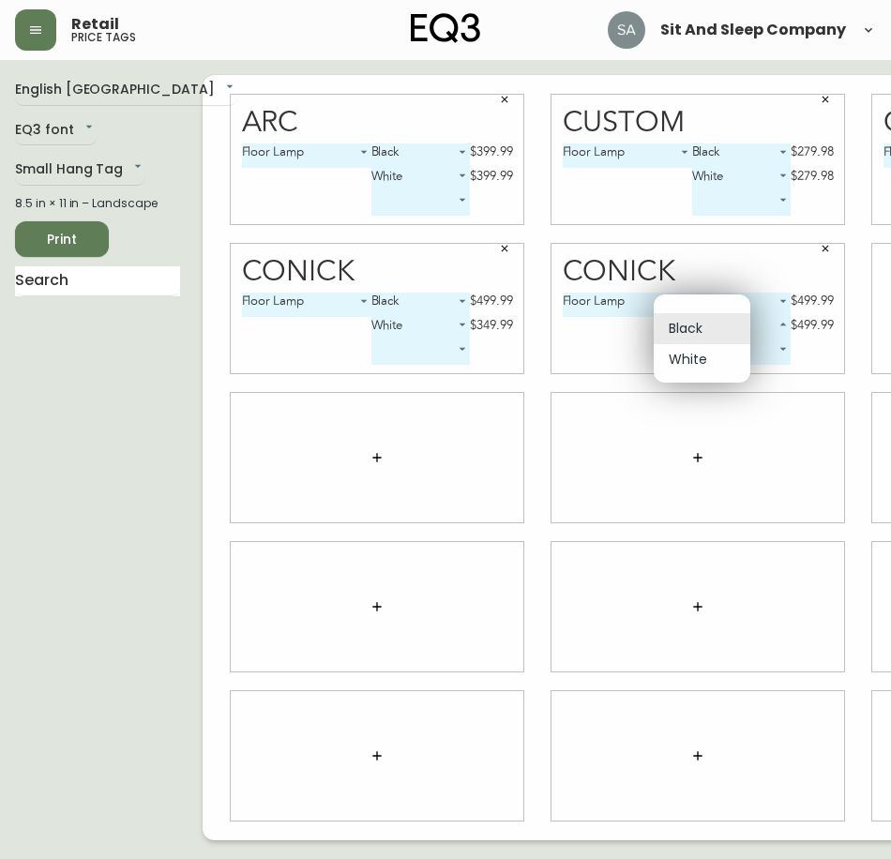
click at [694, 364] on li "White" at bounding box center [702, 359] width 97 height 31
type input "1"
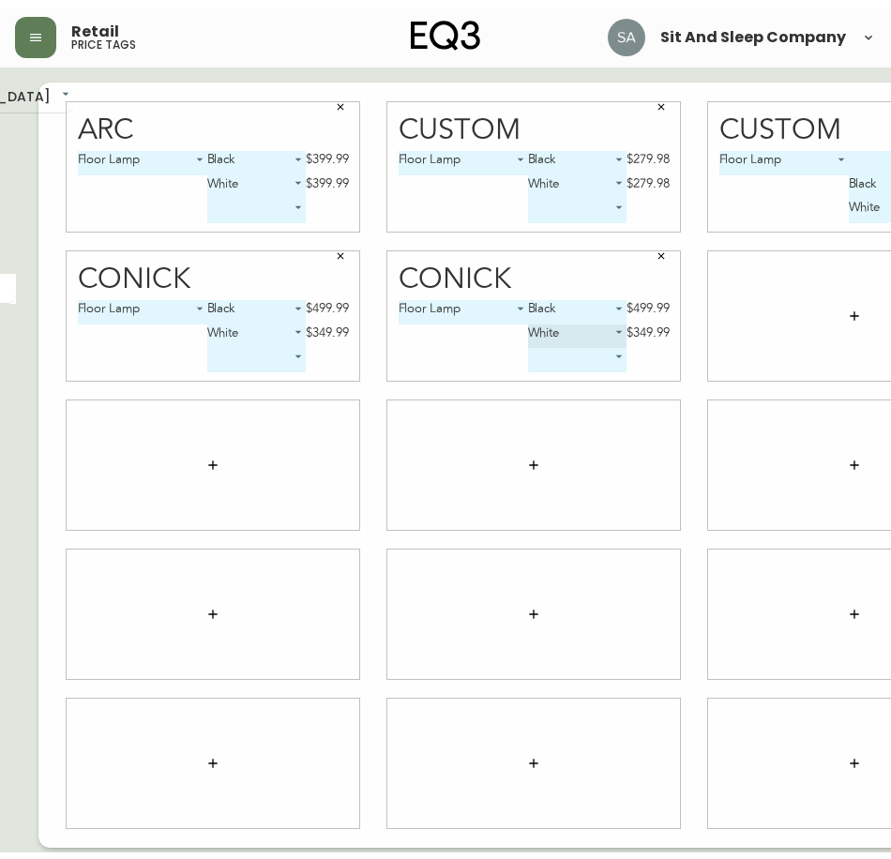
scroll to position [0, 170]
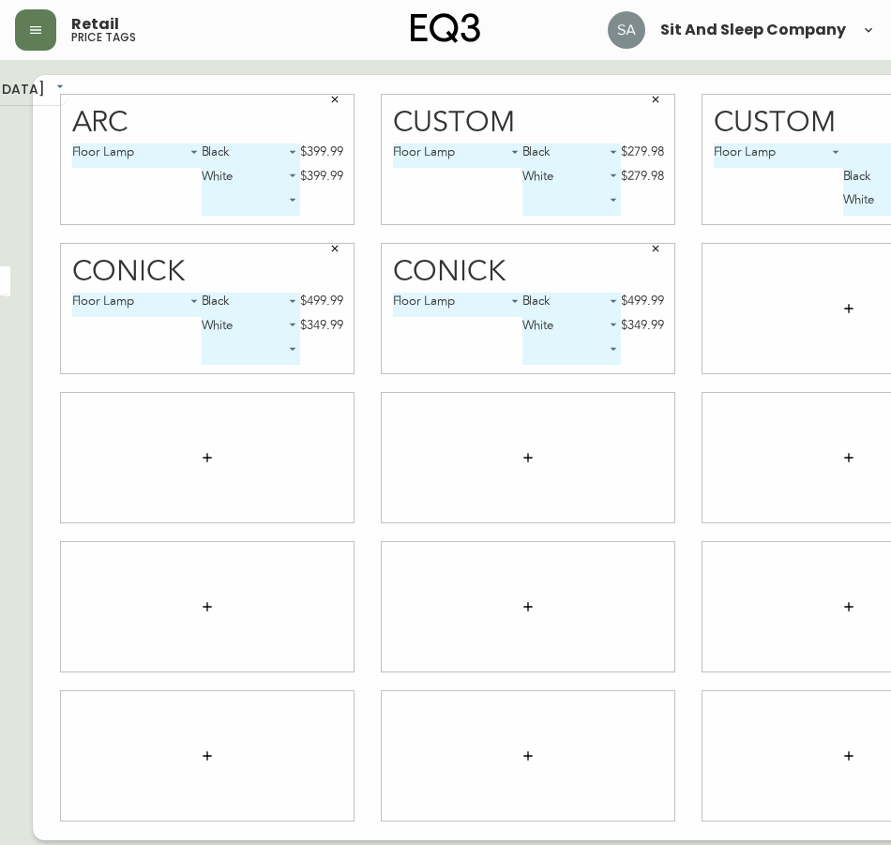
click at [830, 296] on button "button" at bounding box center [849, 309] width 38 height 38
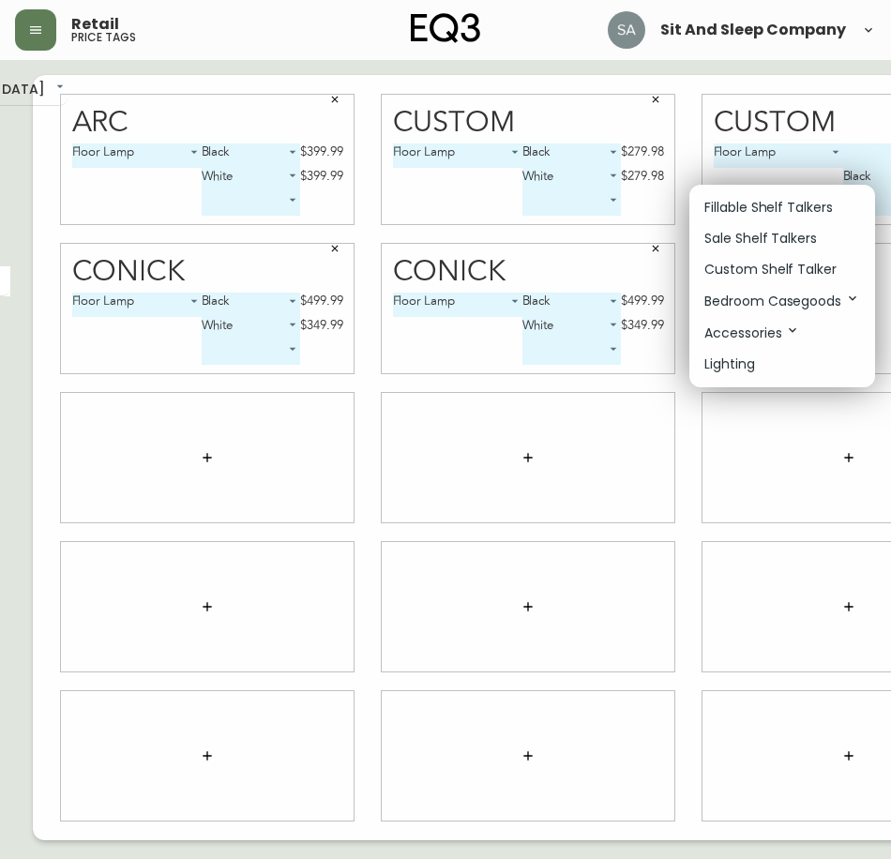
click at [772, 329] on p "Accessories" at bounding box center [753, 333] width 96 height 21
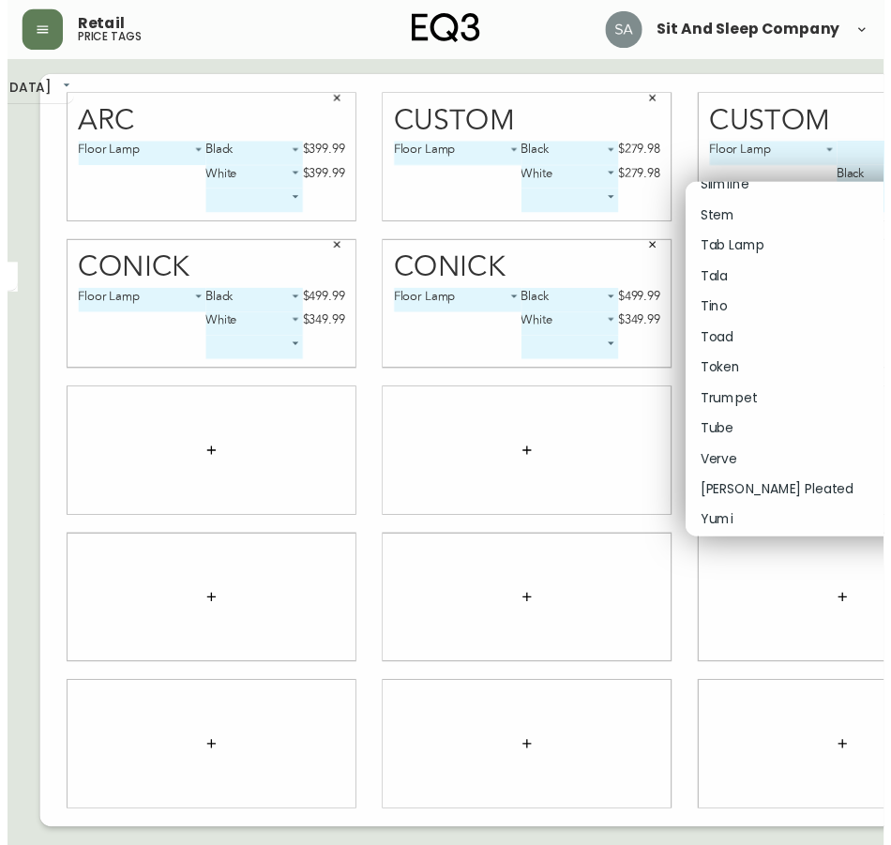
scroll to position [6192, 0]
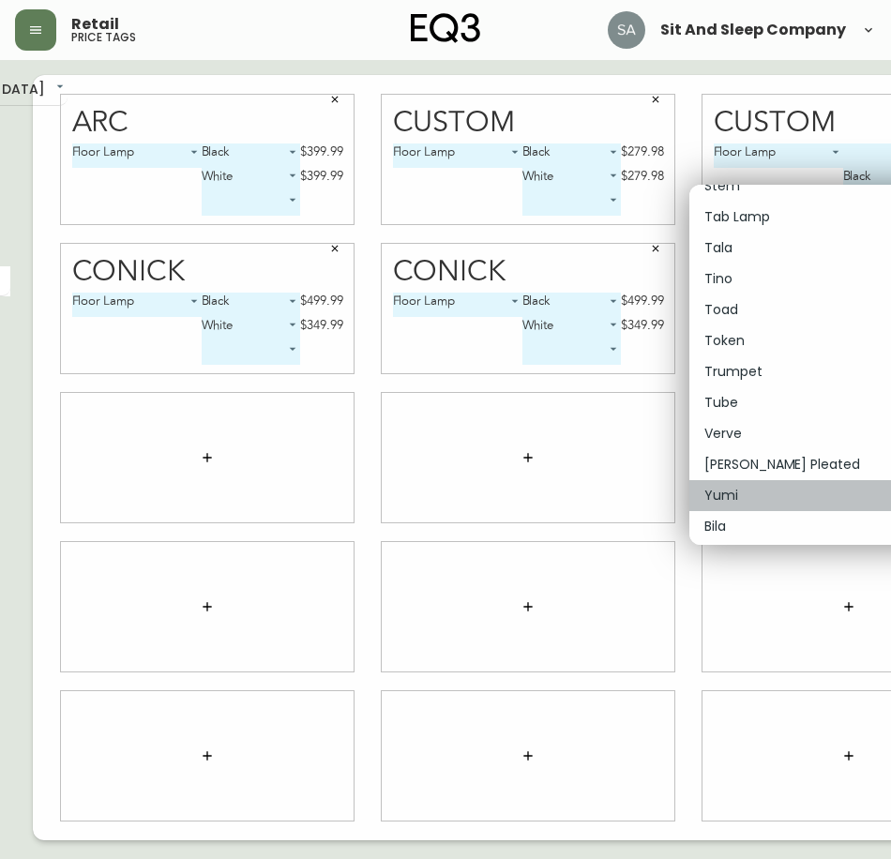
click at [736, 500] on p "Yumi" at bounding box center [722, 496] width 34 height 20
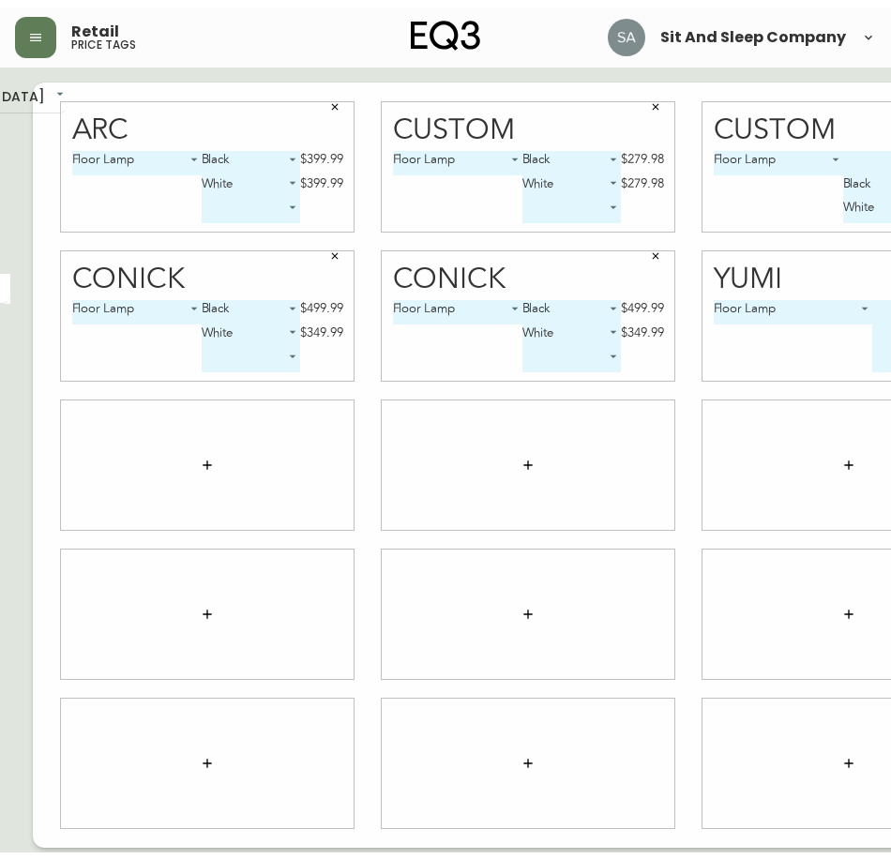
scroll to position [0, 264]
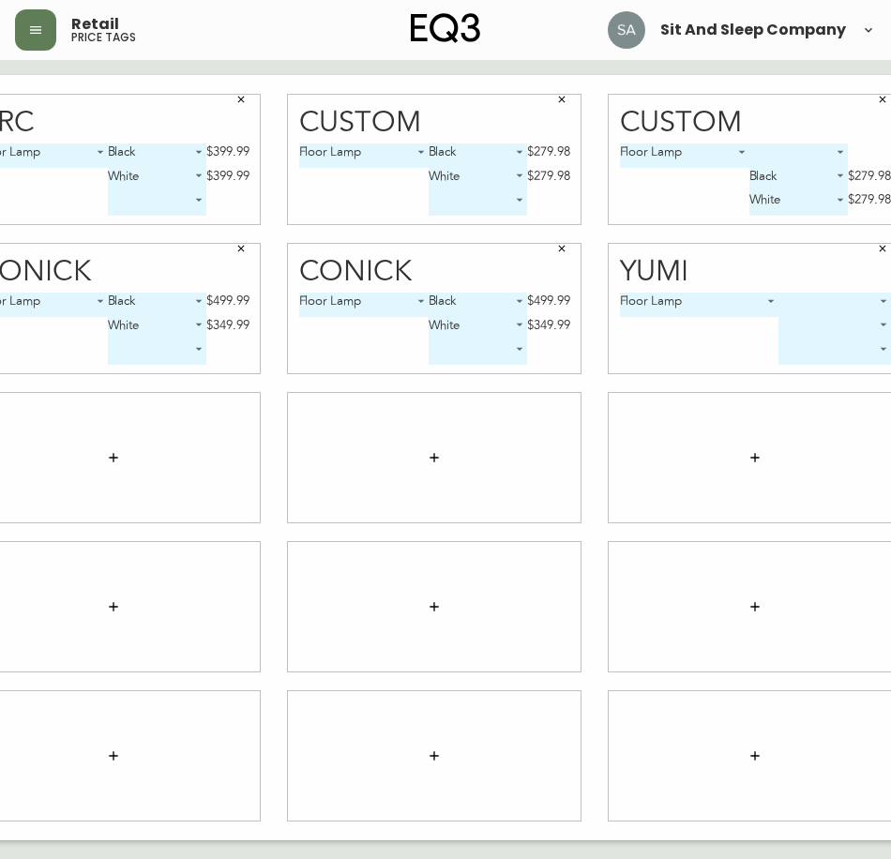
click at [628, 300] on body "Retail price tags Sit And Sleep Company English [GEOGRAPHIC_DATA] en_CA EQ3 fon…" at bounding box center [181, 420] width 891 height 841
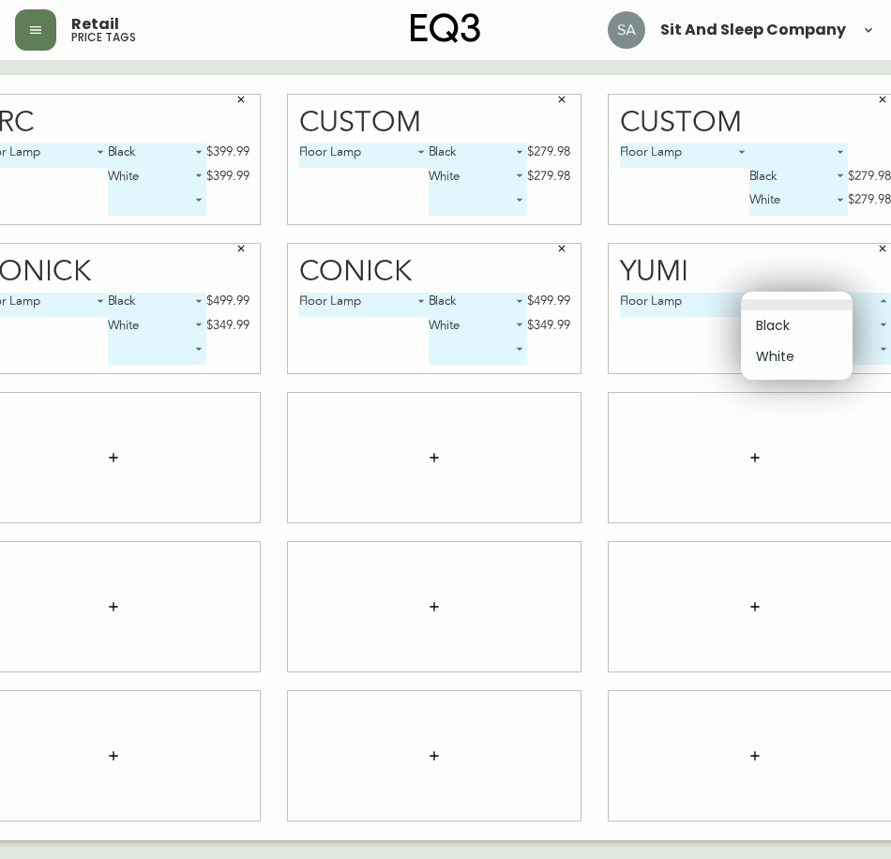
click at [782, 326] on li "Black" at bounding box center [797, 326] width 112 height 31
type input "0"
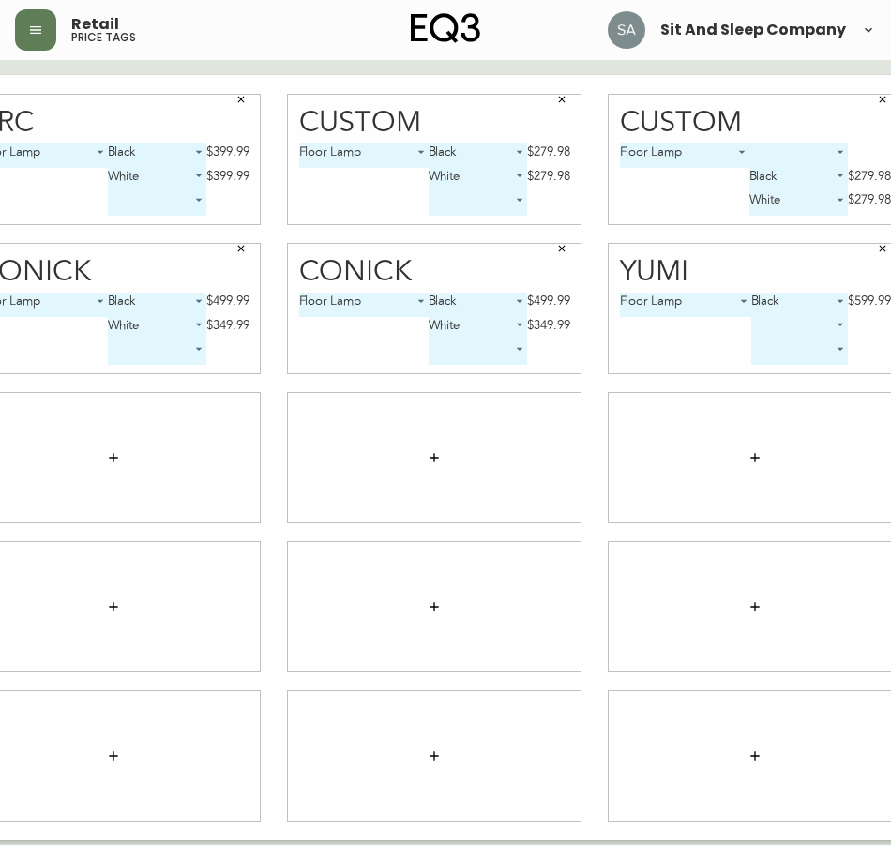
click at [628, 328] on body "Retail price tags Sit And Sleep Company English [GEOGRAPHIC_DATA] en_CA EQ3 fon…" at bounding box center [181, 420] width 891 height 841
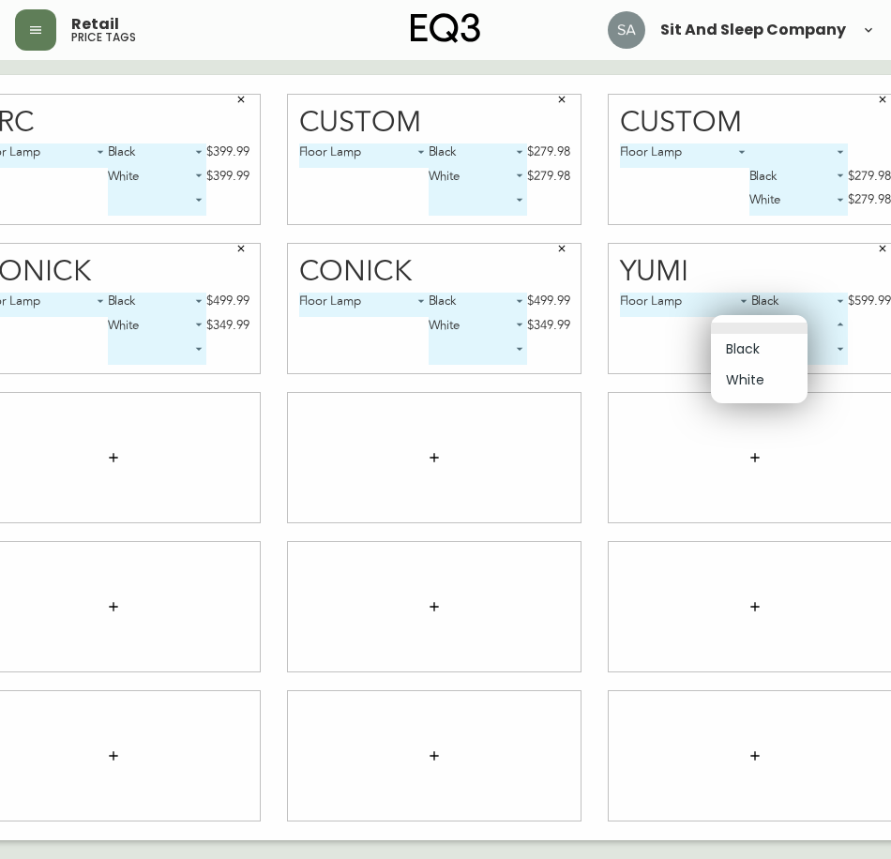
click at [759, 384] on li "White" at bounding box center [759, 380] width 97 height 31
type input "1"
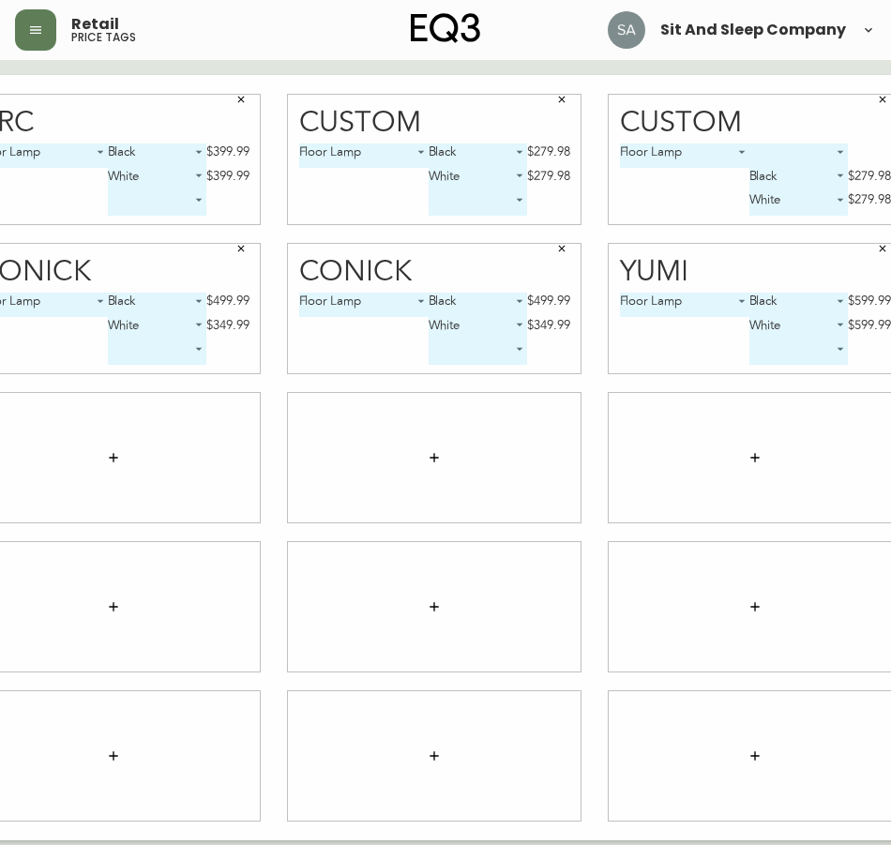
click at [95, 460] on button "button" at bounding box center [114, 458] width 38 height 38
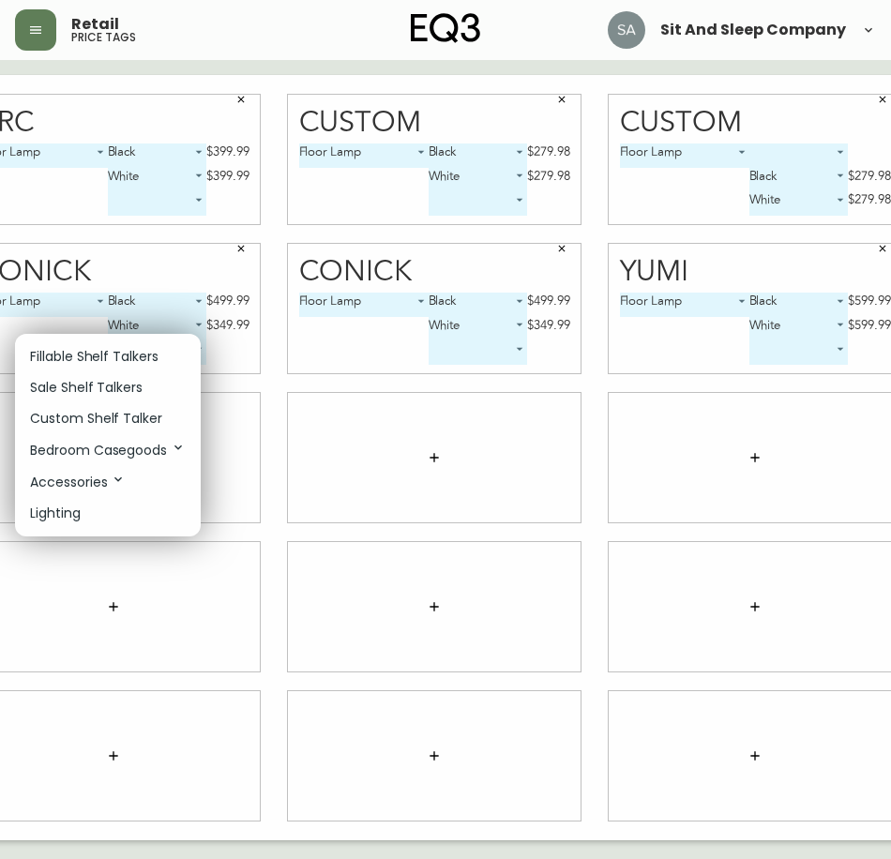
click at [89, 478] on p "Accessories" at bounding box center [78, 482] width 96 height 21
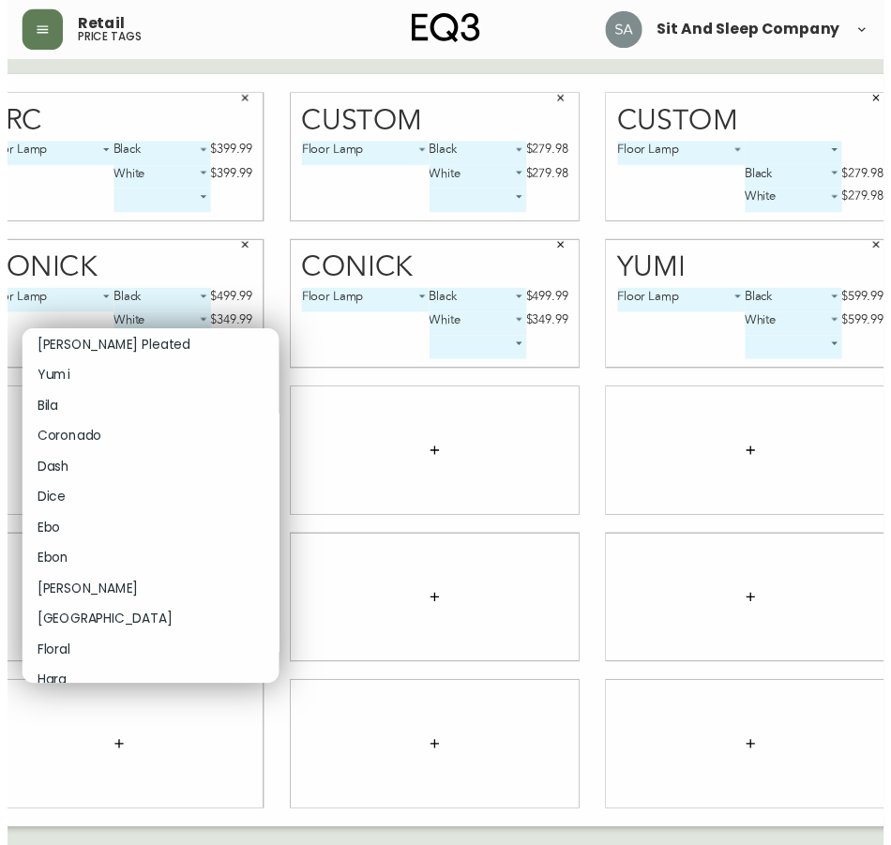
scroll to position [6444, 0]
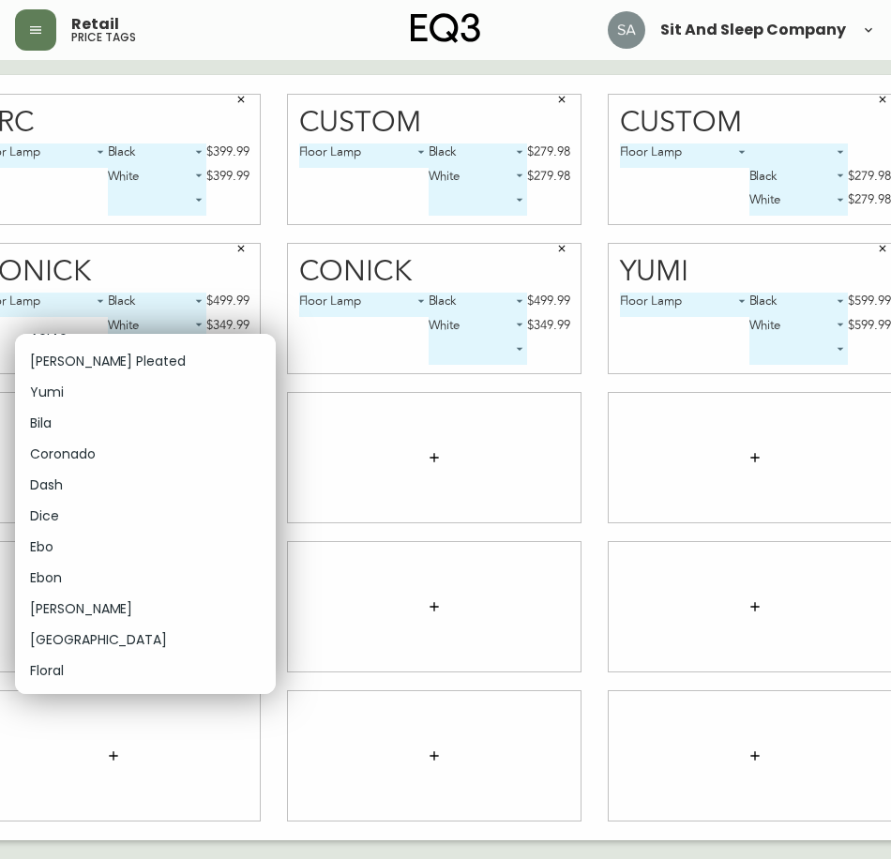
click at [92, 396] on li "Yumi" at bounding box center [145, 392] width 261 height 31
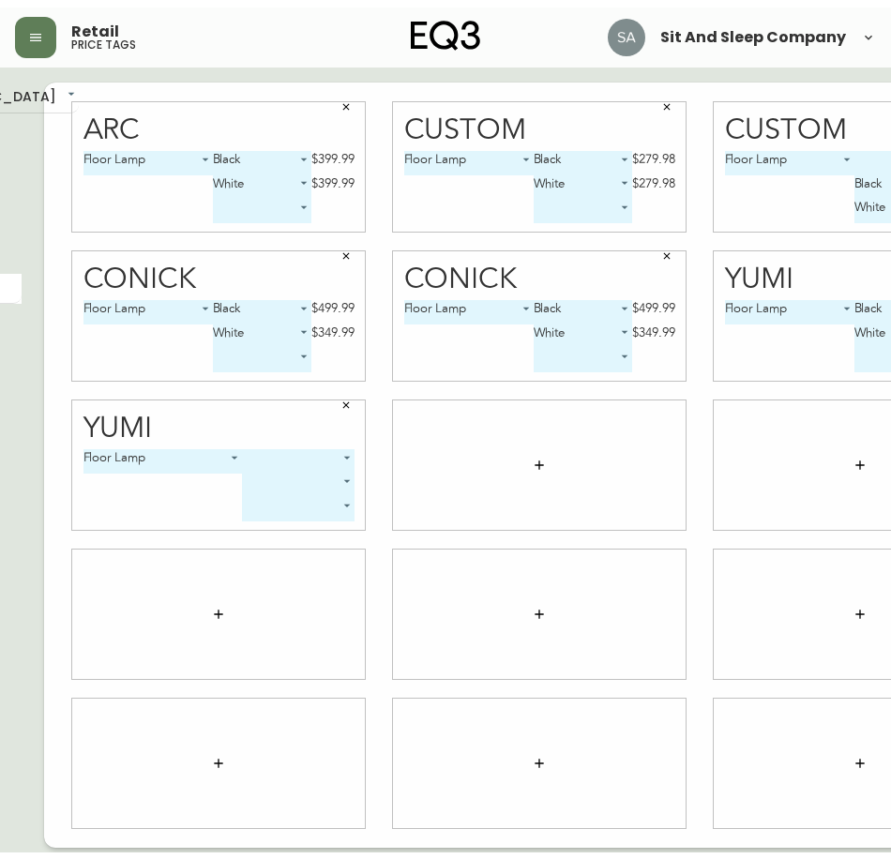
scroll to position [0, 156]
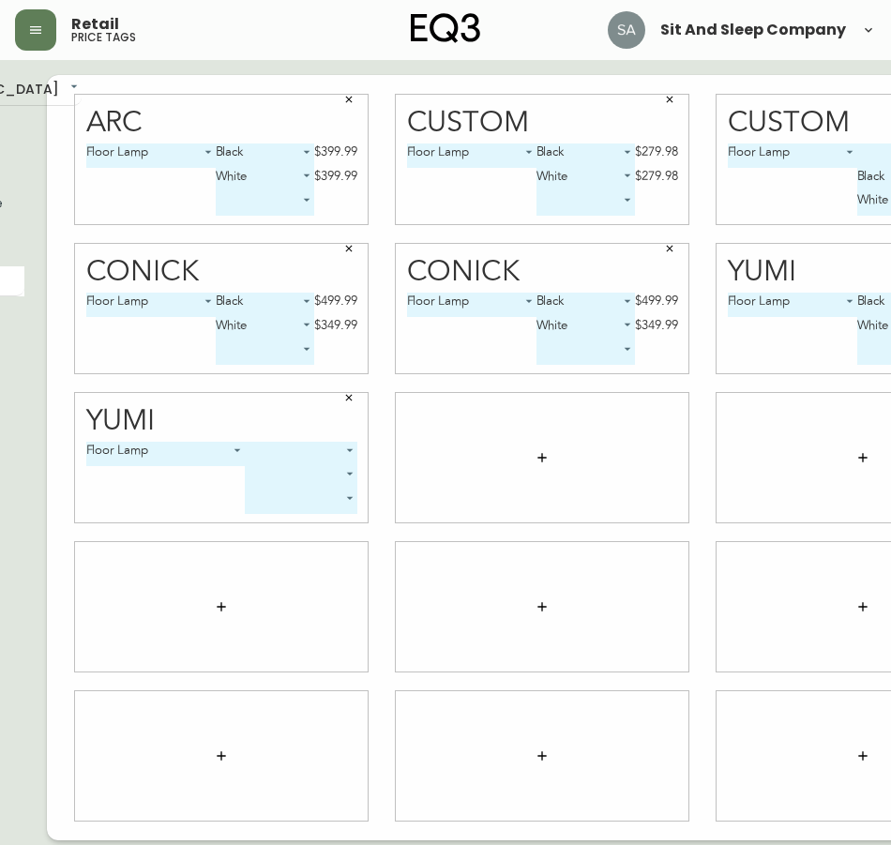
click at [180, 448] on body "Retail price tags Sit And Sleep Company English [GEOGRAPHIC_DATA] en_CA EQ3 fon…" at bounding box center [289, 420] width 891 height 841
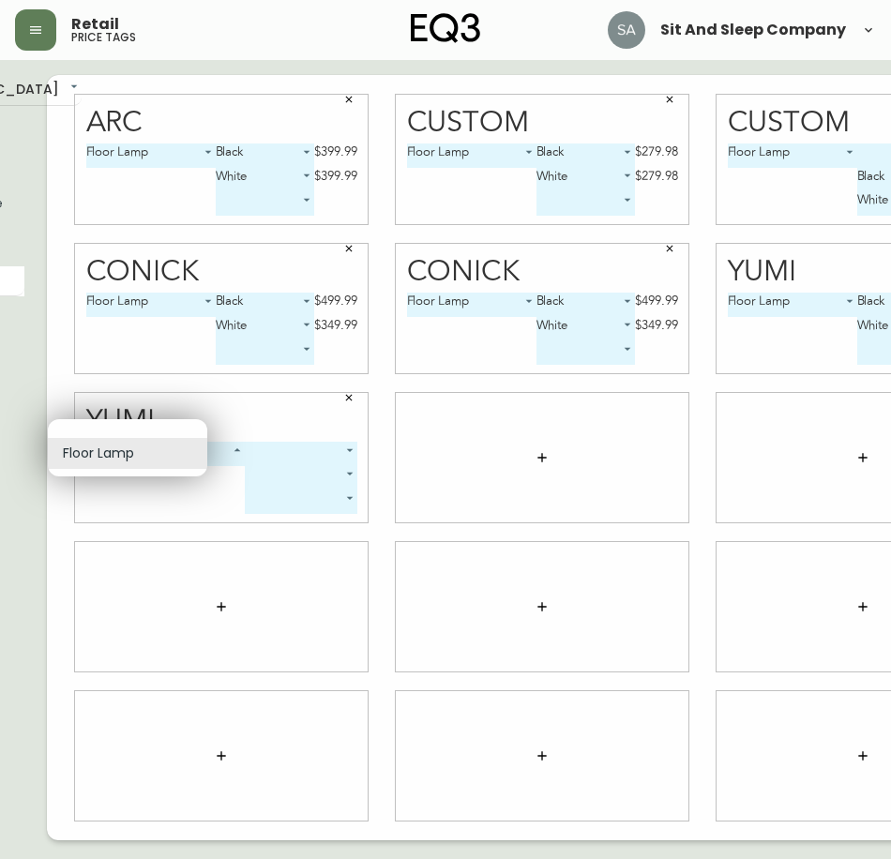
click at [180, 448] on li "Floor Lamp" at bounding box center [127, 453] width 159 height 31
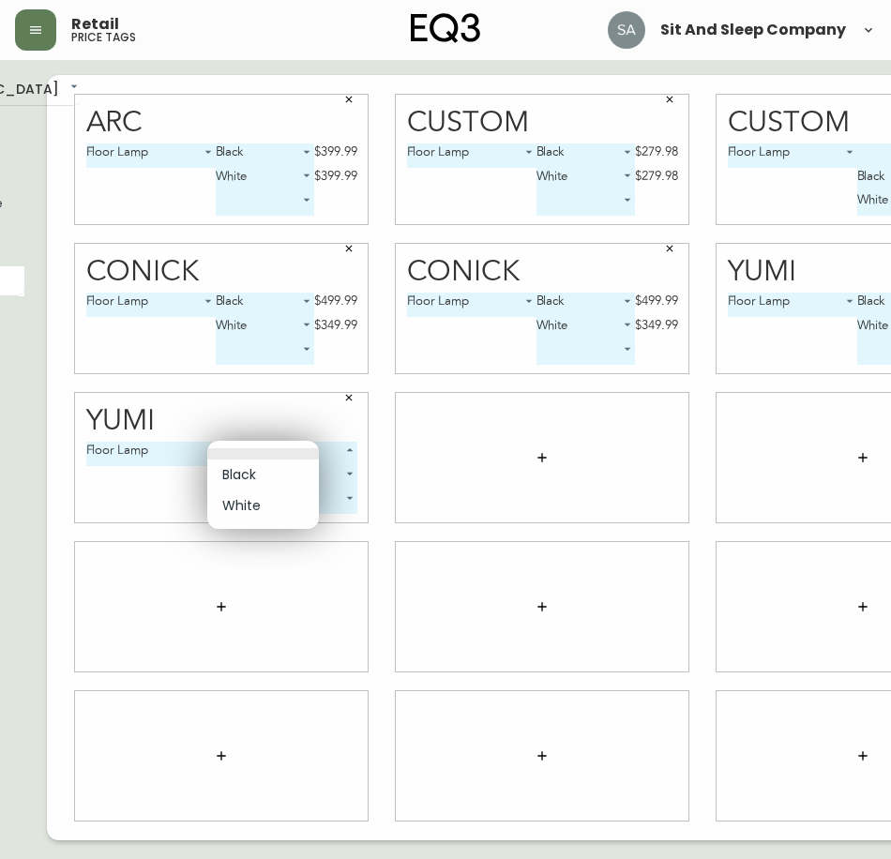
click at [261, 456] on body "Retail price tags Sit And Sleep Company English [GEOGRAPHIC_DATA] en_CA EQ3 fon…" at bounding box center [289, 420] width 891 height 841
click at [251, 478] on li "Black" at bounding box center [263, 475] width 112 height 31
type input "0"
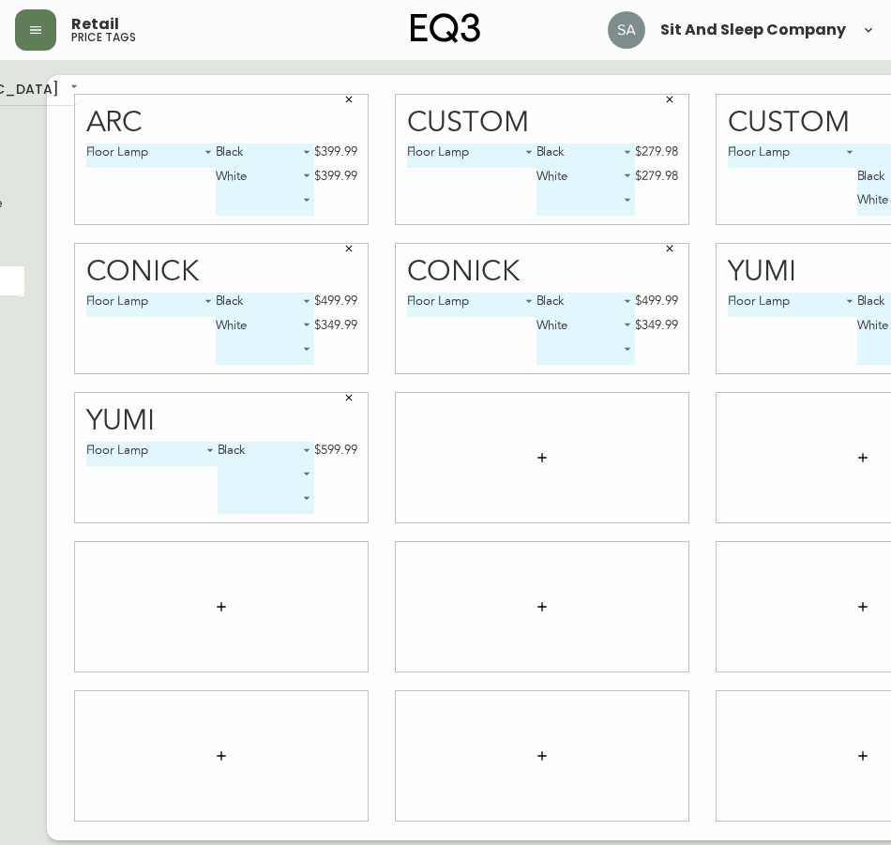
click at [263, 477] on body "Retail price tags Sit And Sleep Company English [GEOGRAPHIC_DATA] en_CA EQ3 fon…" at bounding box center [289, 420] width 891 height 841
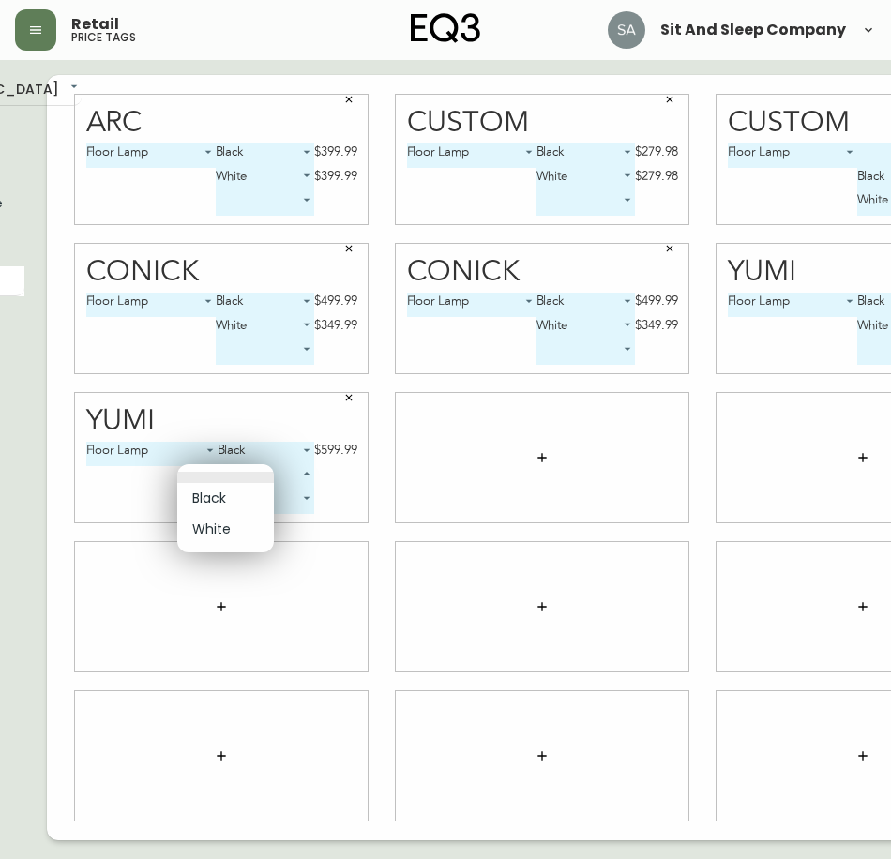
click at [226, 529] on li "White" at bounding box center [225, 529] width 97 height 31
type input "1"
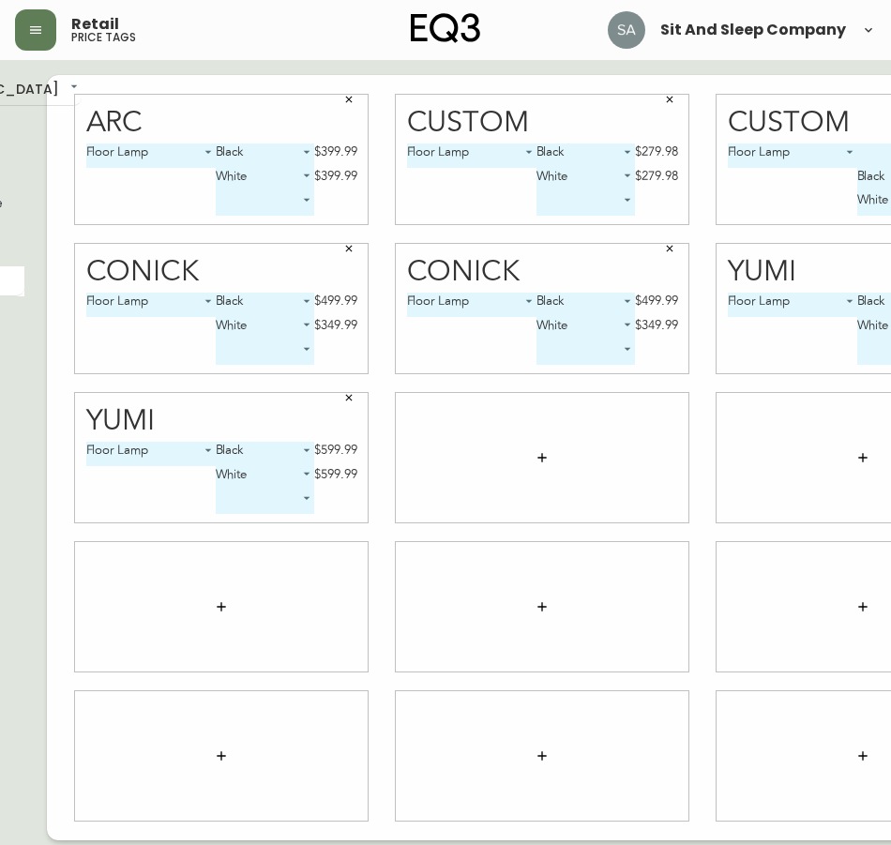
click at [535, 455] on icon "button" at bounding box center [542, 457] width 15 height 15
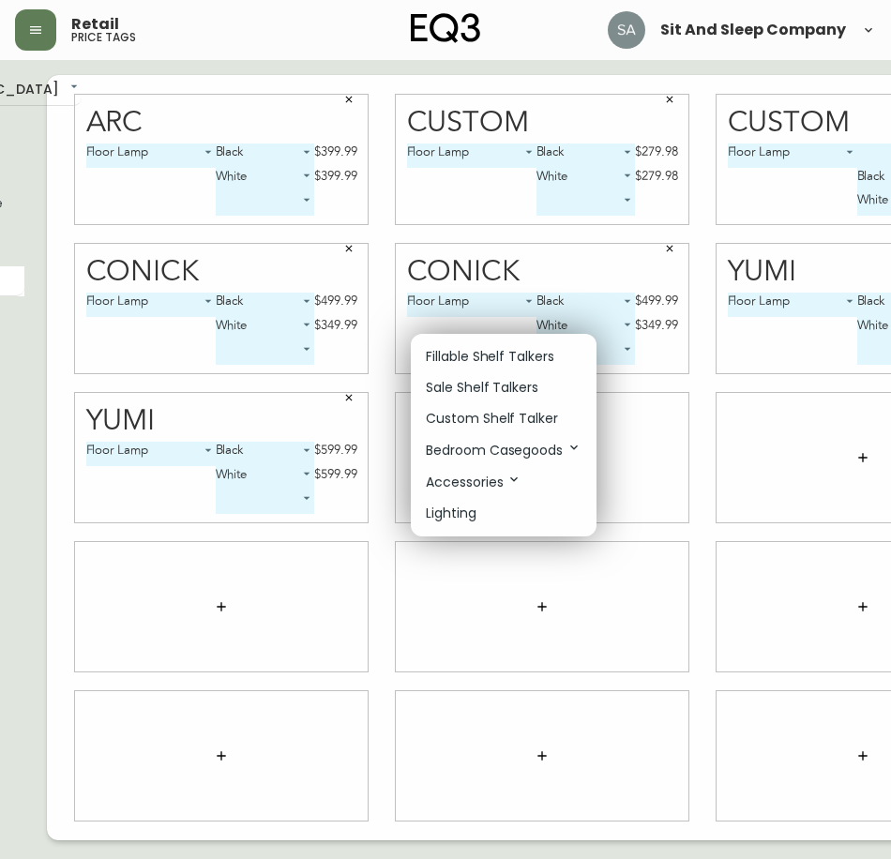
click at [485, 478] on p "Accessories" at bounding box center [474, 482] width 96 height 21
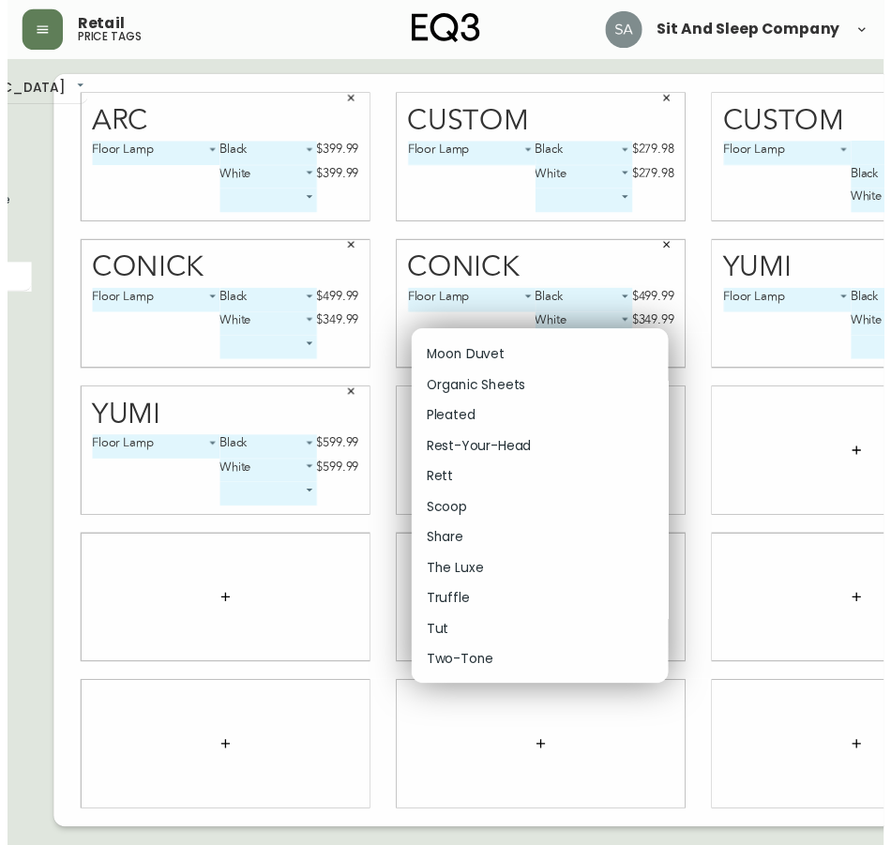
scroll to position [8443, 0]
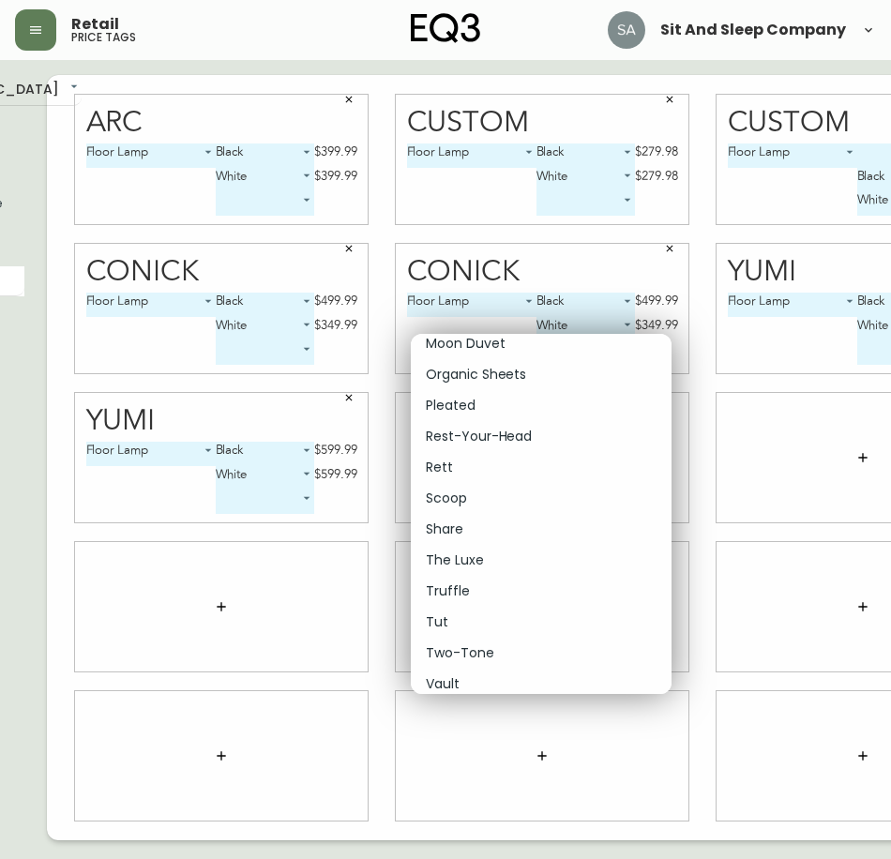
click at [450, 683] on p "Vault" at bounding box center [443, 685] width 34 height 20
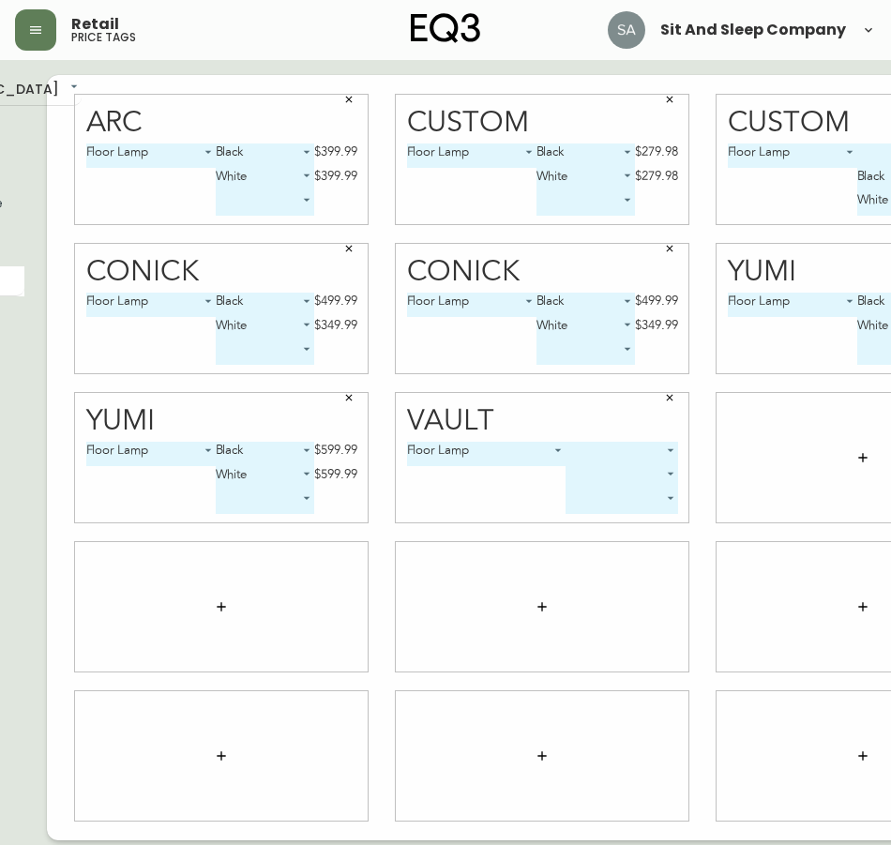
click at [609, 453] on body "Retail price tags Sit And Sleep Company English [GEOGRAPHIC_DATA] en_CA EQ3 fon…" at bounding box center [289, 420] width 891 height 841
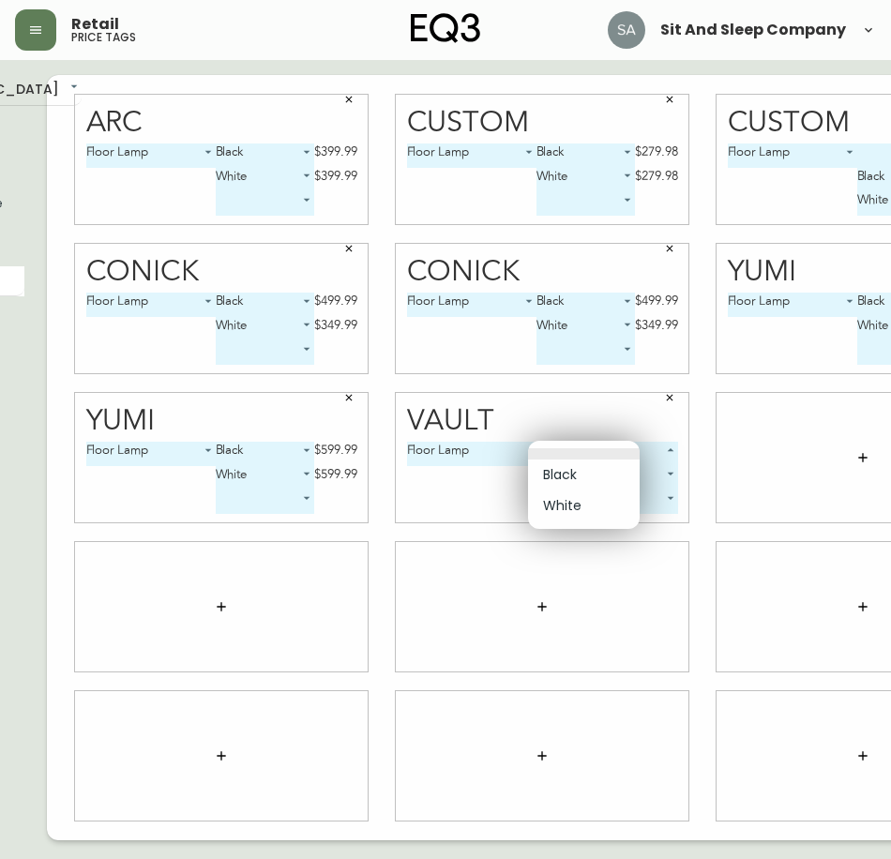
click at [583, 472] on li "Black" at bounding box center [584, 475] width 112 height 31
type input "0"
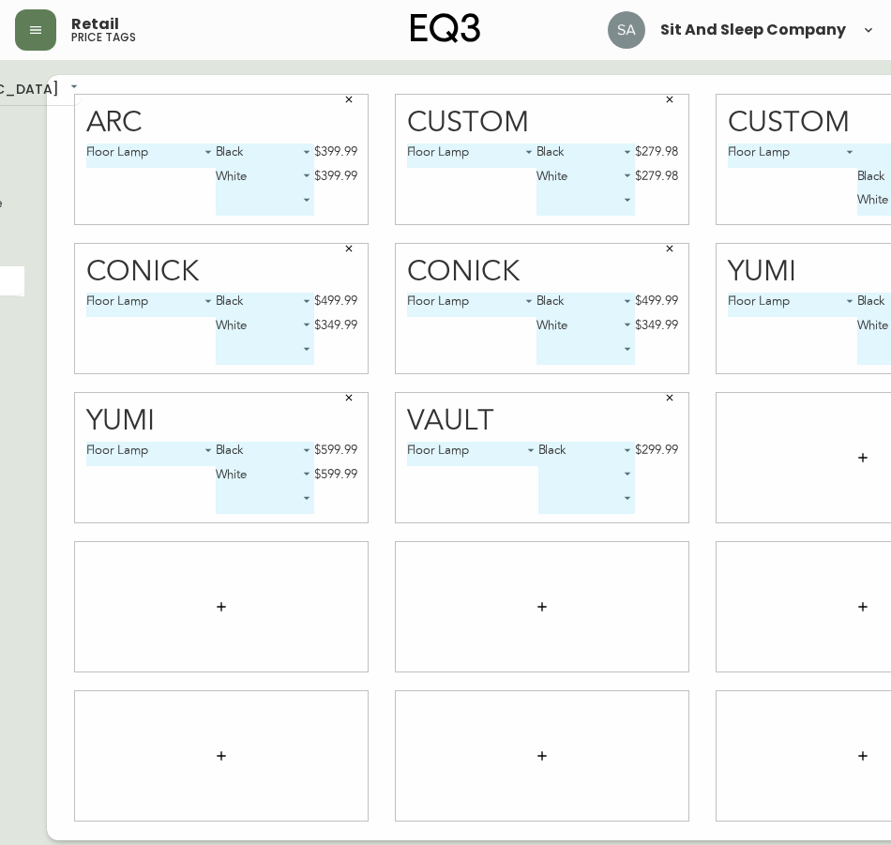
click at [573, 478] on body "Retail price tags Sit And Sleep Company English [GEOGRAPHIC_DATA] en_CA EQ3 fon…" at bounding box center [289, 420] width 891 height 841
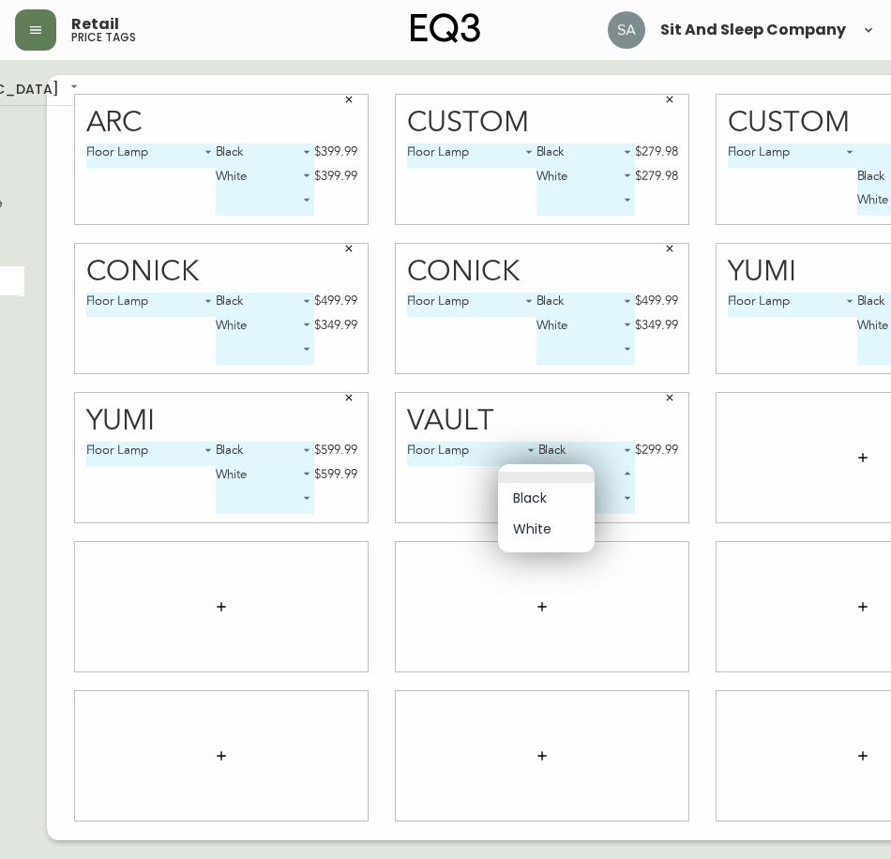
click at [547, 533] on li "White" at bounding box center [546, 529] width 97 height 31
type input "1"
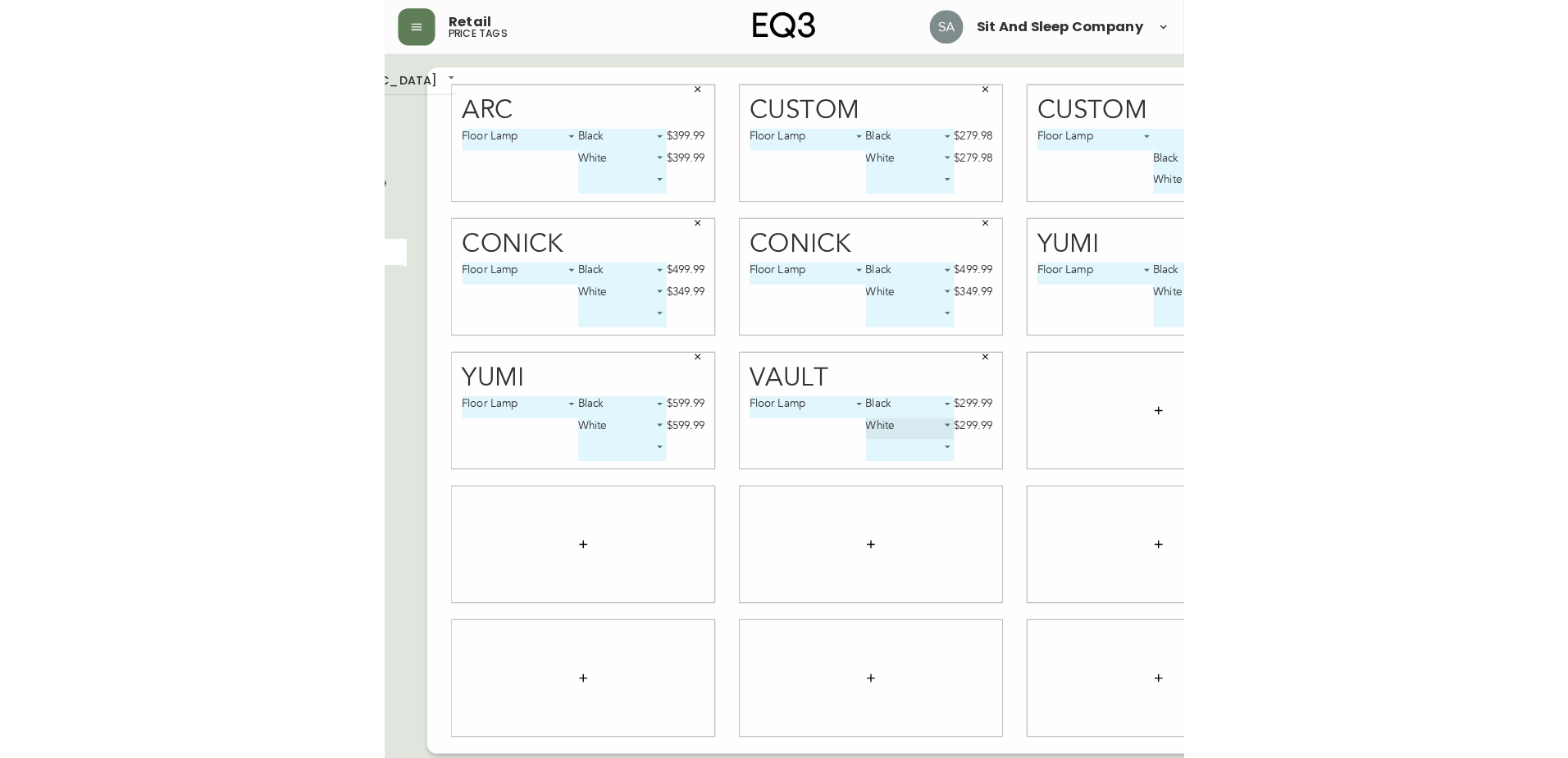
scroll to position [0, 0]
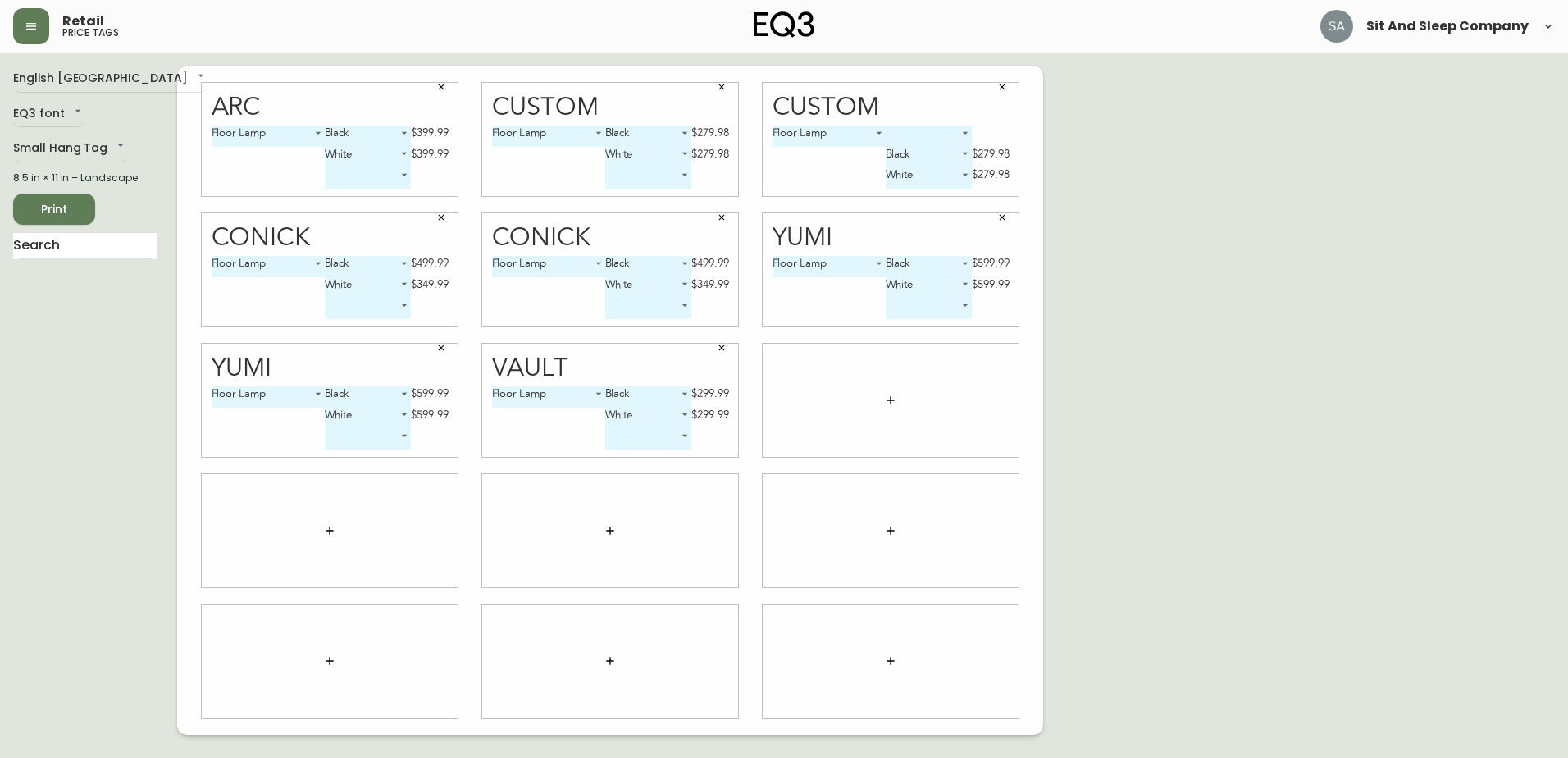
click at [879, 399] on button "button" at bounding box center [891, 400] width 33 height 33
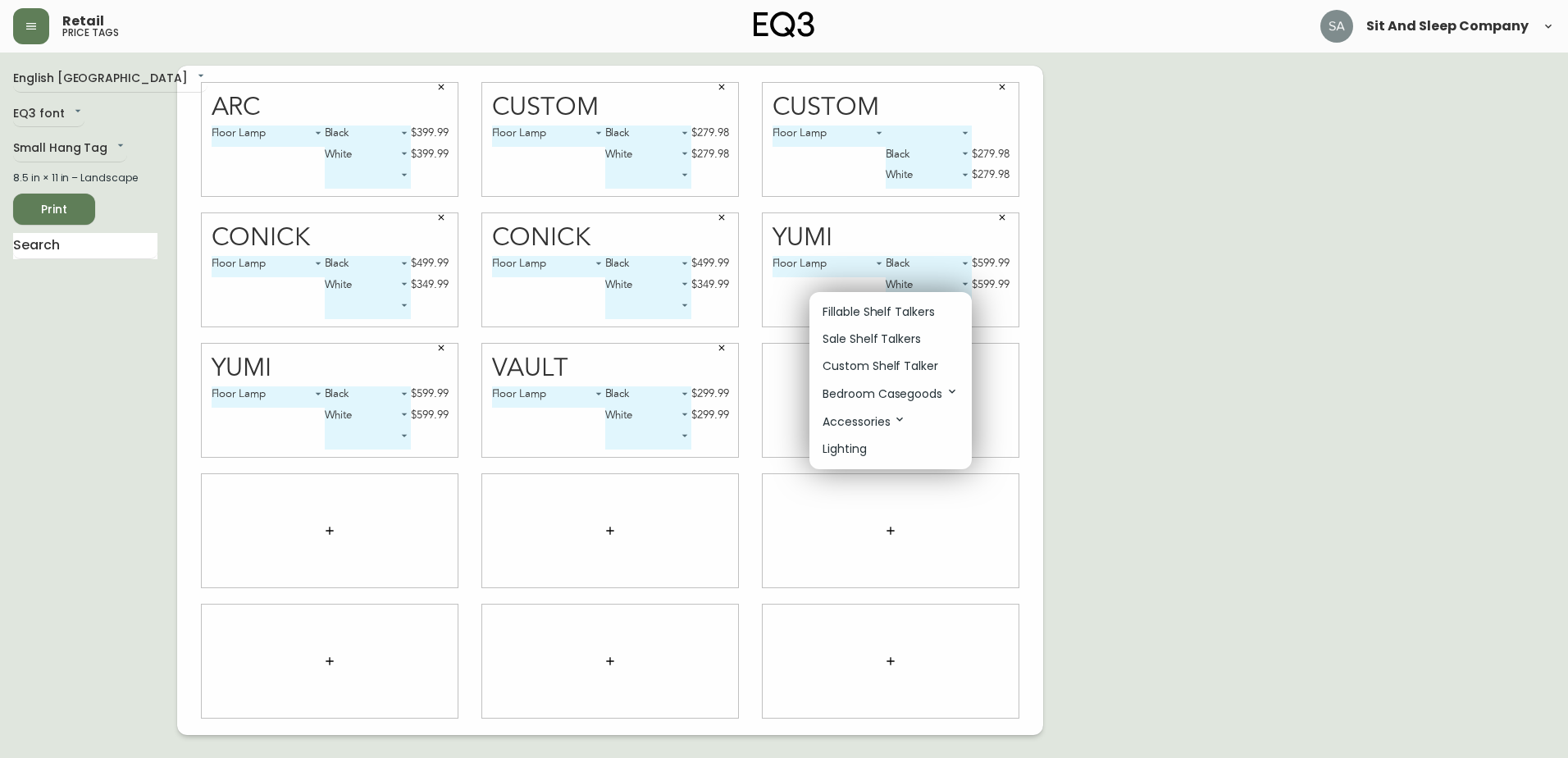
click at [880, 418] on p "Accessories" at bounding box center [864, 421] width 84 height 18
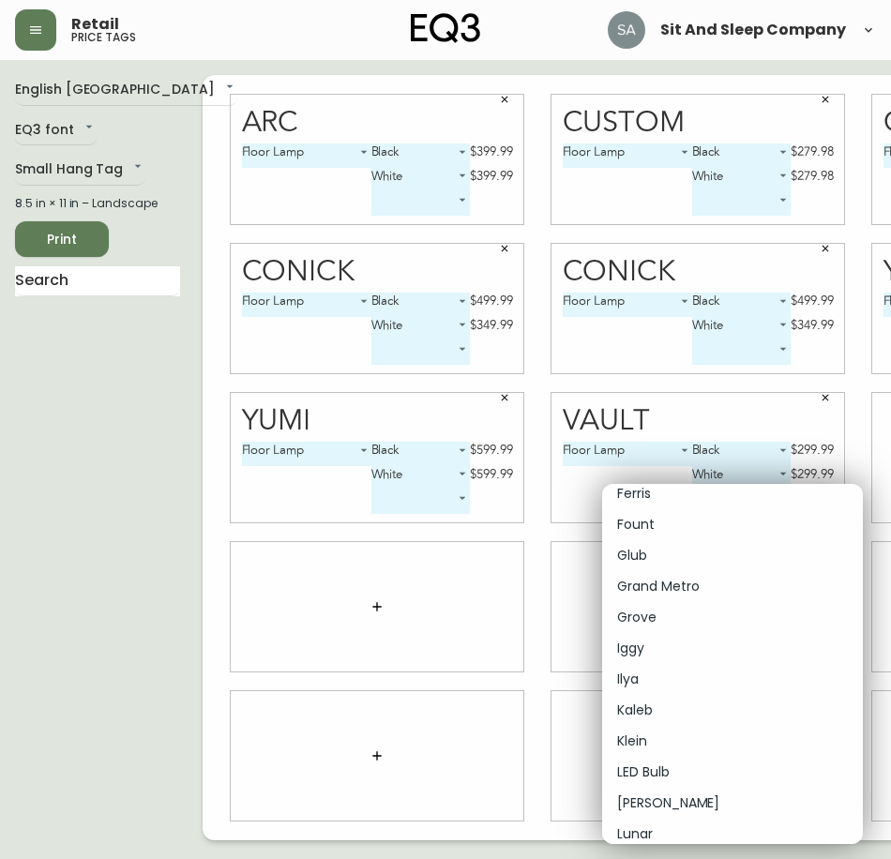
scroll to position [5535, 0]
click at [658, 707] on li "Micah" at bounding box center [732, 708] width 261 height 31
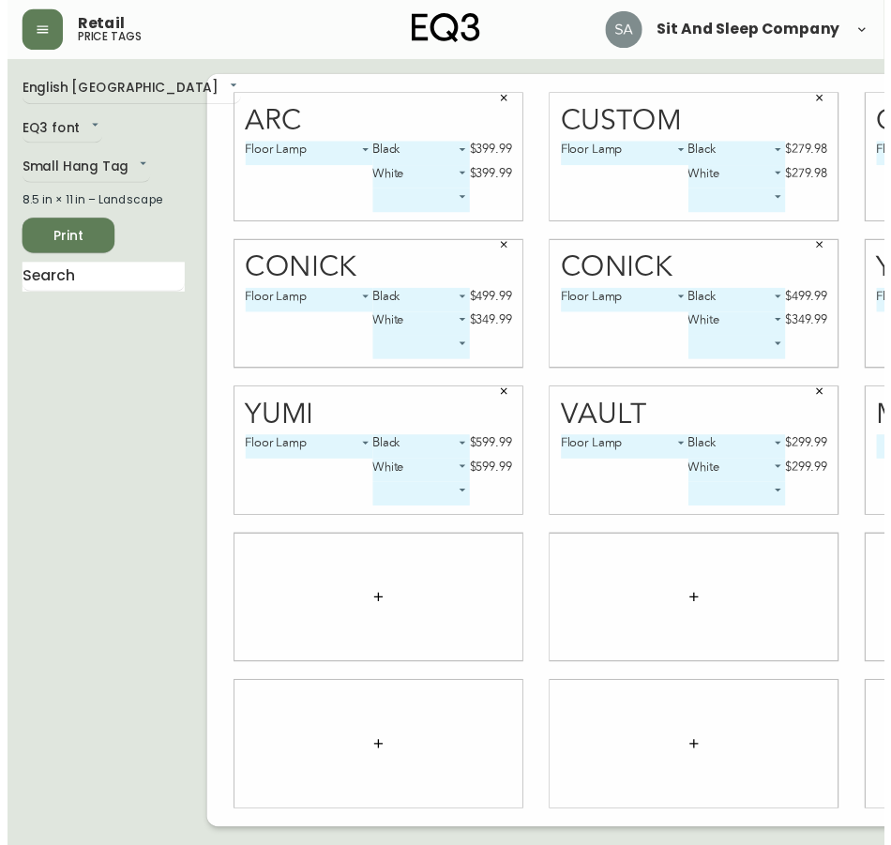
scroll to position [0, 264]
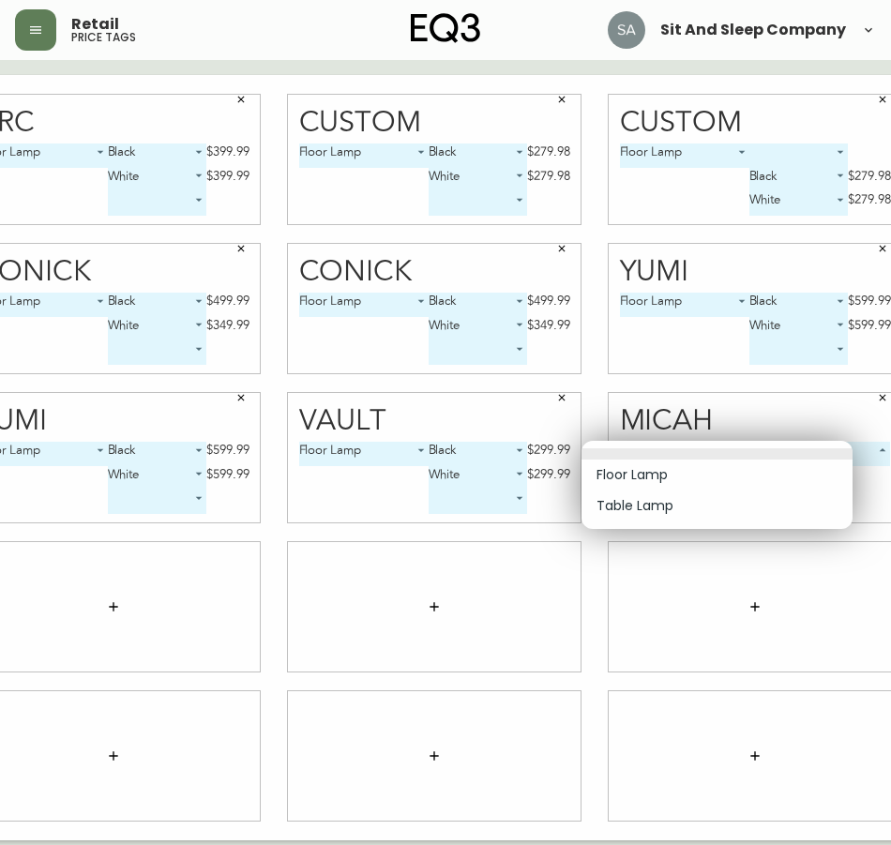
click at [628, 443] on body "Retail price tags Sit And Sleep Company English [GEOGRAPHIC_DATA] en_CA EQ3 fon…" at bounding box center [181, 420] width 891 height 841
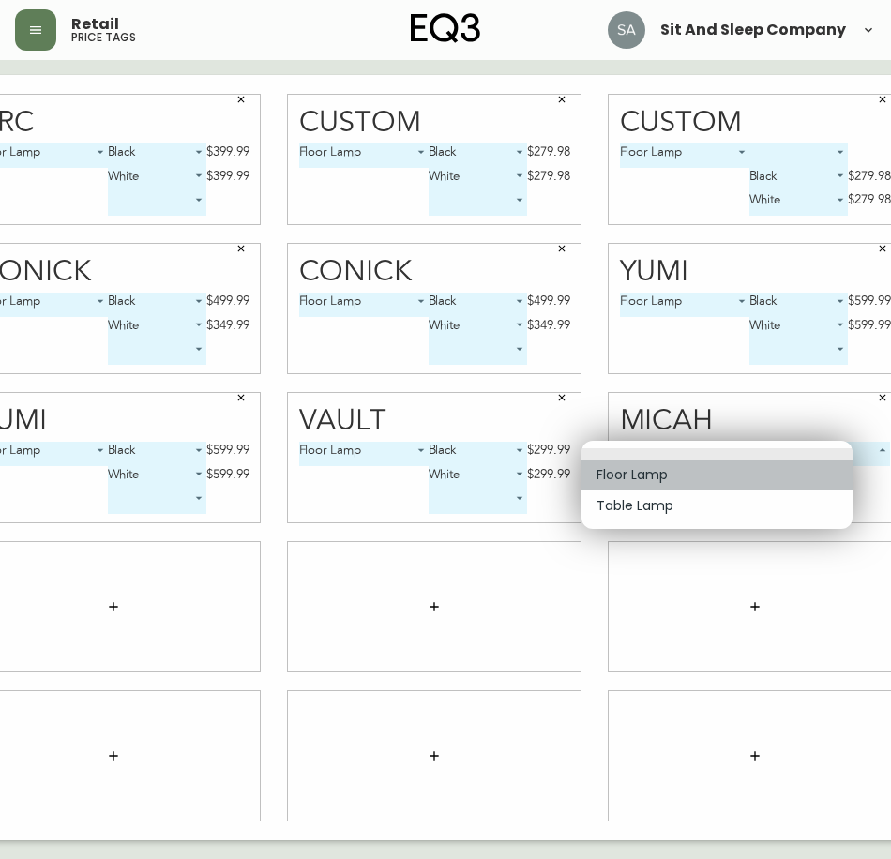
click at [654, 477] on li "Floor Lamp" at bounding box center [717, 475] width 271 height 31
type input "0"
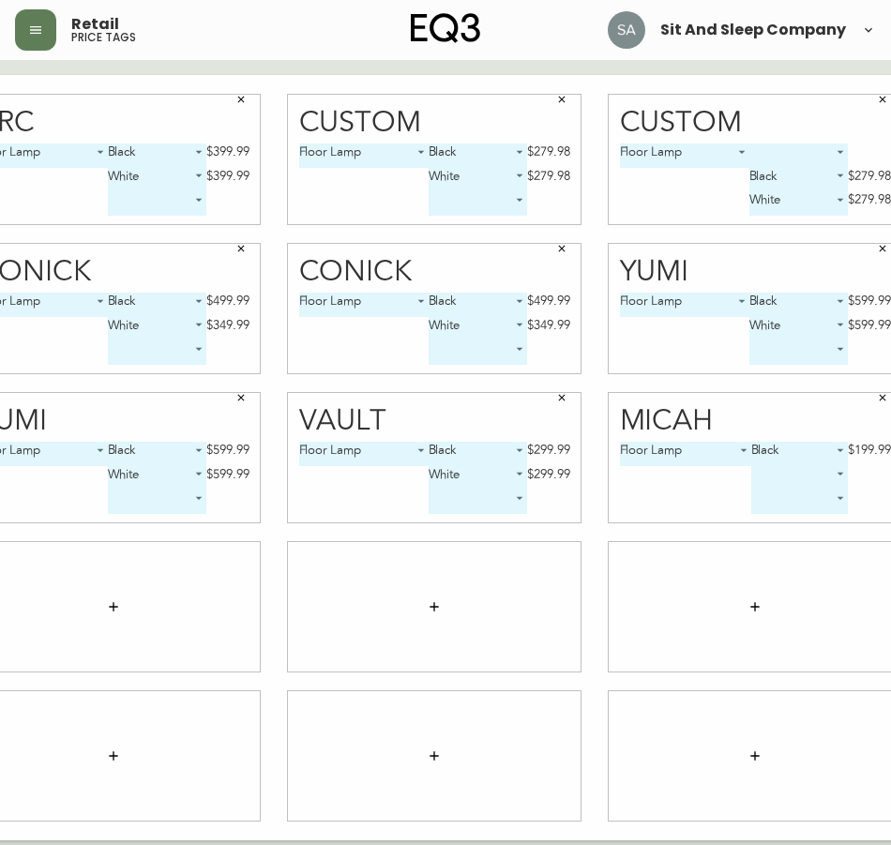
click at [628, 472] on body "Retail price tags Sit And Sleep Company English [GEOGRAPHIC_DATA] en_CA EQ3 fon…" at bounding box center [181, 420] width 891 height 841
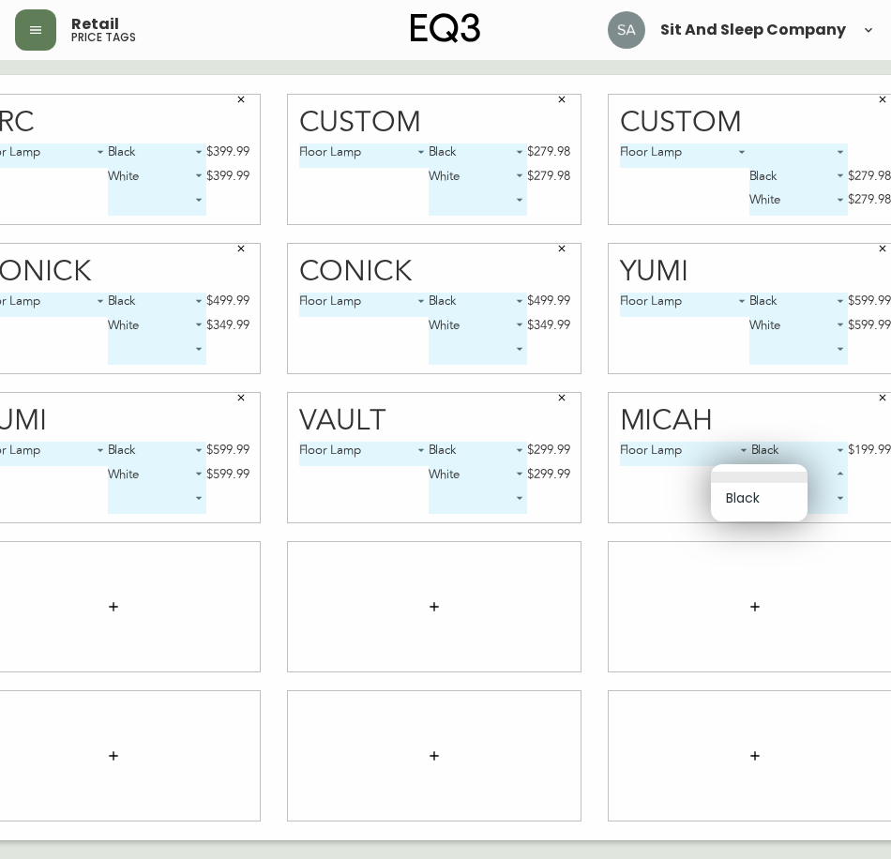
click at [772, 446] on div at bounding box center [445, 429] width 891 height 859
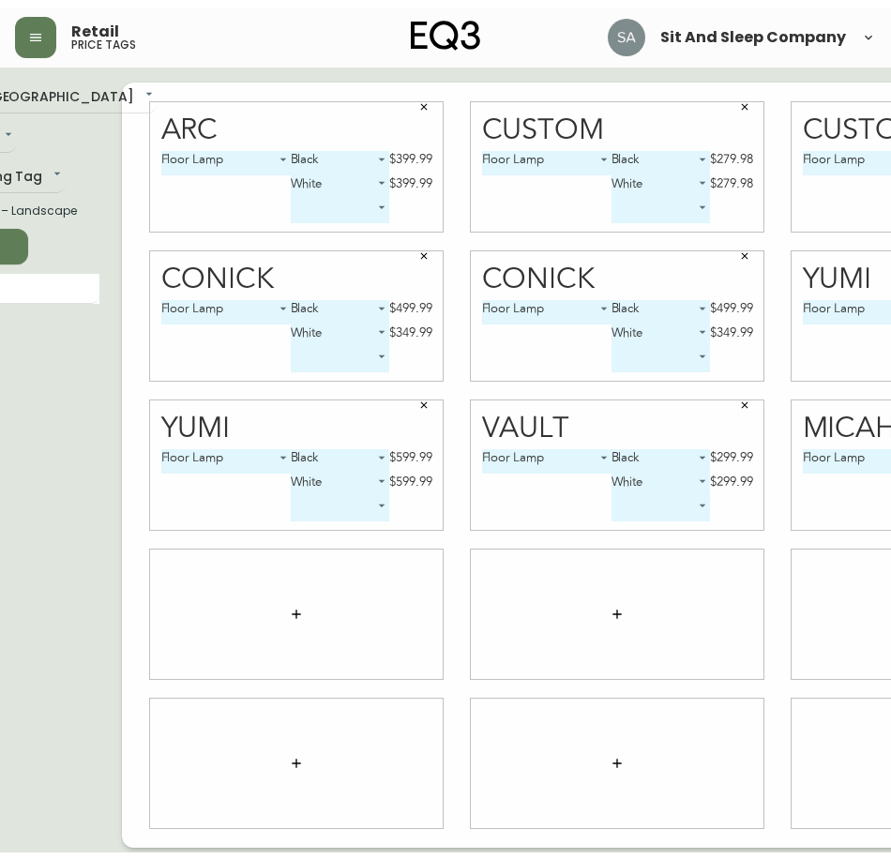
scroll to position [0, 0]
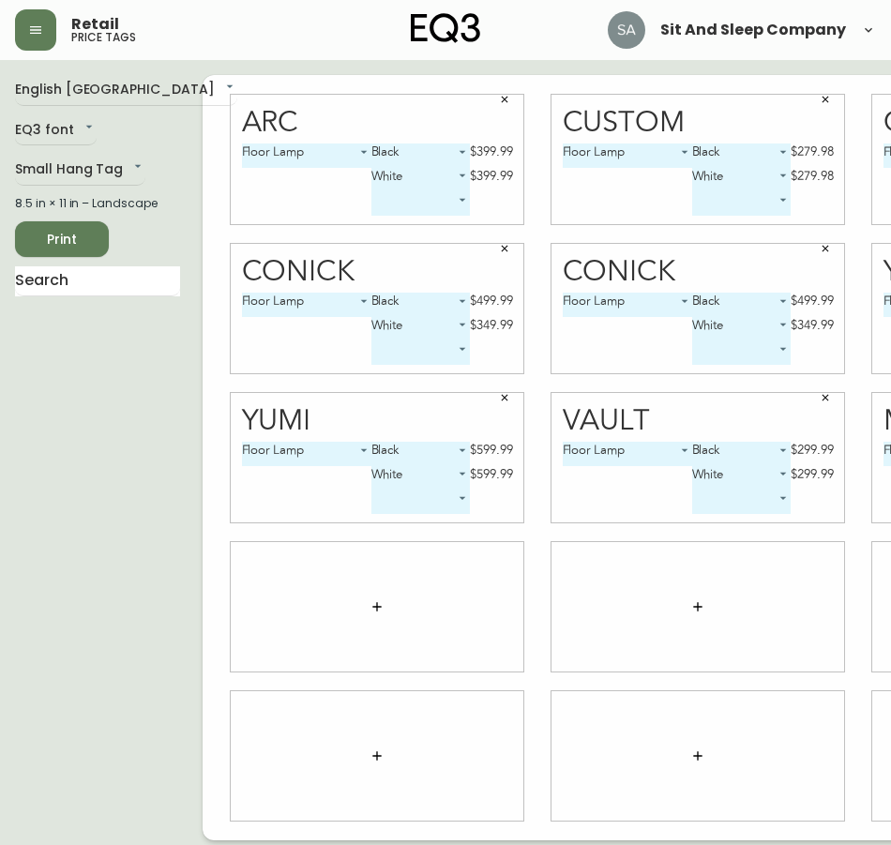
click at [308, 610] on div at bounding box center [377, 606] width 293 height 129
click at [370, 610] on icon "button" at bounding box center [377, 606] width 15 height 15
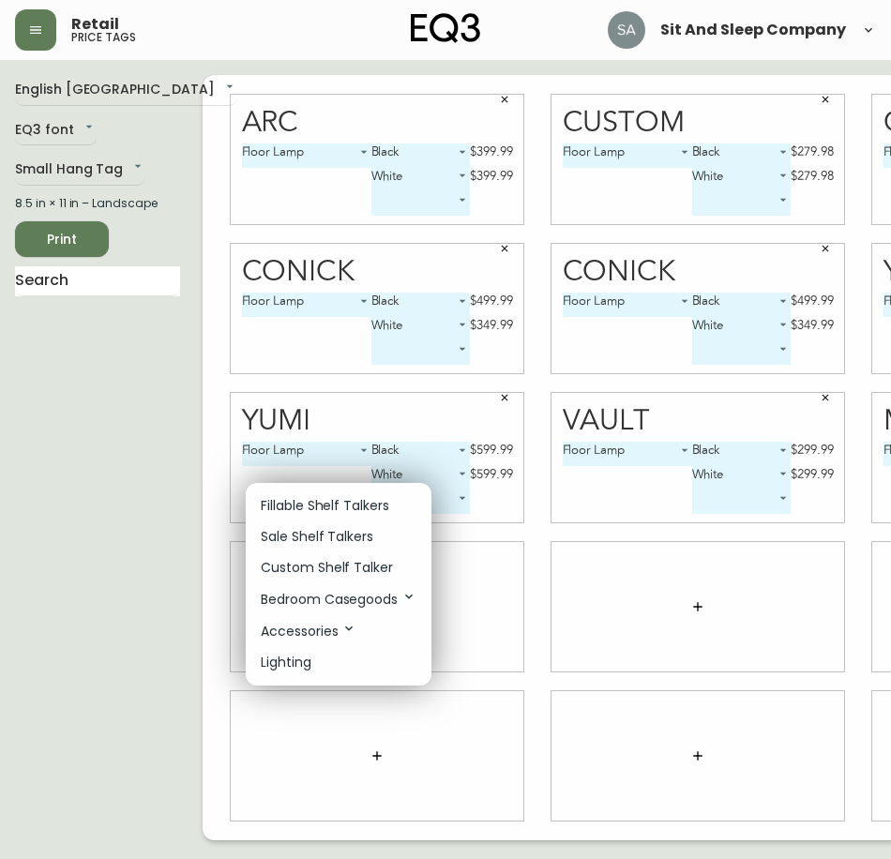
click at [324, 634] on p "Accessories" at bounding box center [309, 631] width 96 height 21
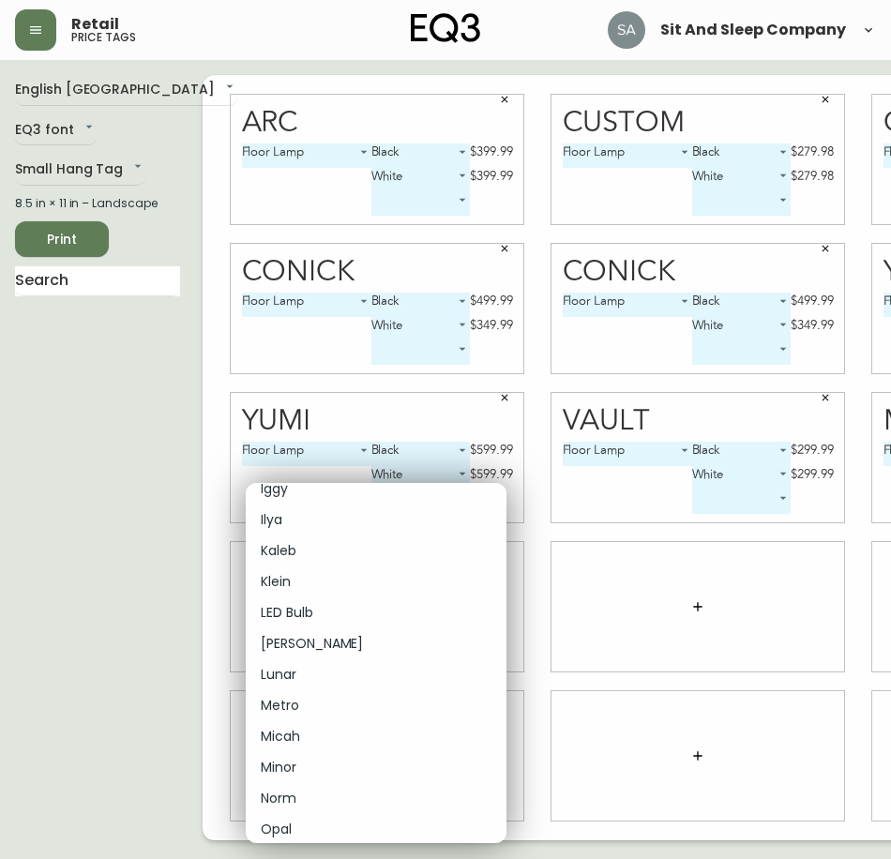
scroll to position [5535, 0]
click at [319, 711] on li "Micah" at bounding box center [376, 707] width 261 height 31
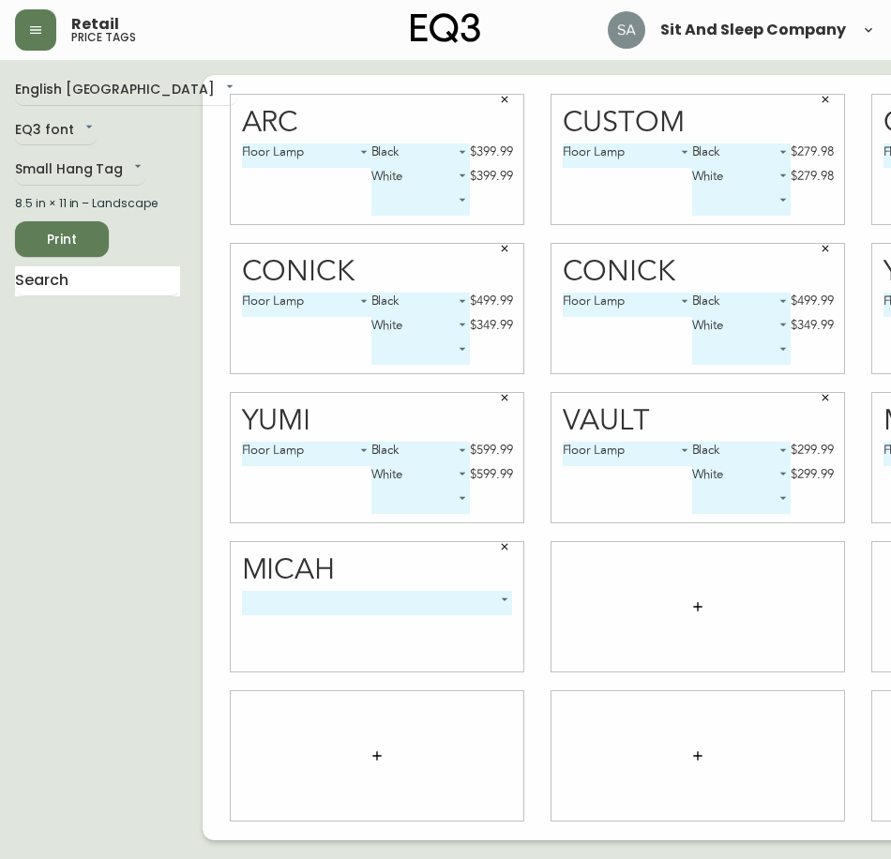
click at [449, 595] on body "Retail price tags Sit And Sleep Company English [GEOGRAPHIC_DATA] en_CA EQ3 fon…" at bounding box center [445, 420] width 891 height 841
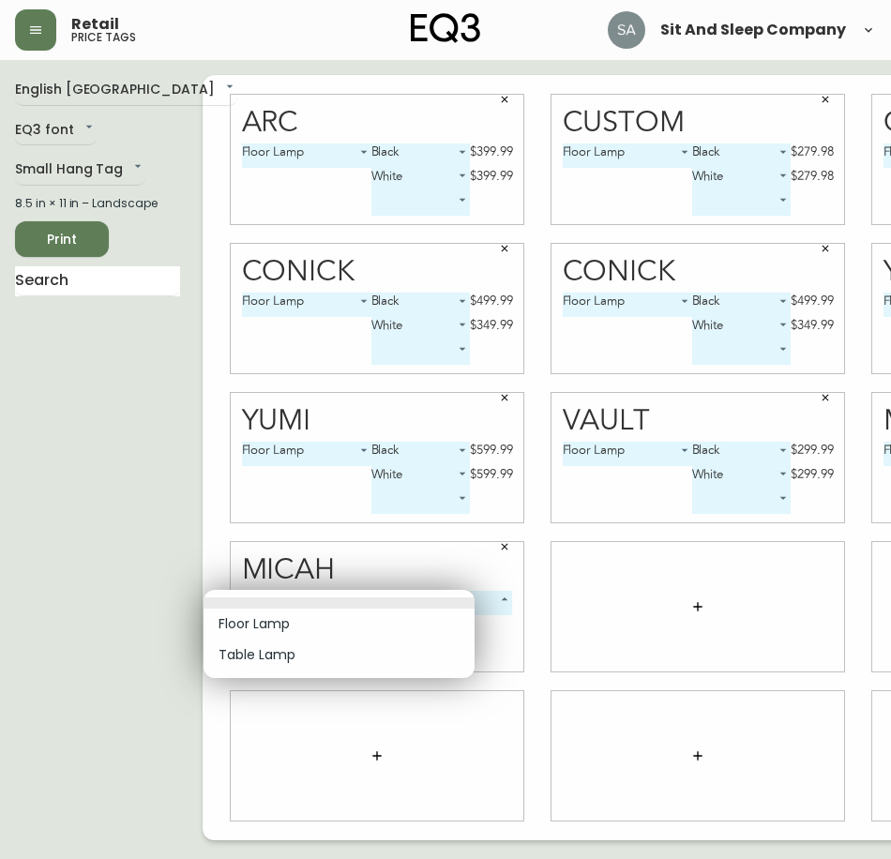
click at [269, 626] on li "Floor Lamp" at bounding box center [339, 624] width 271 height 31
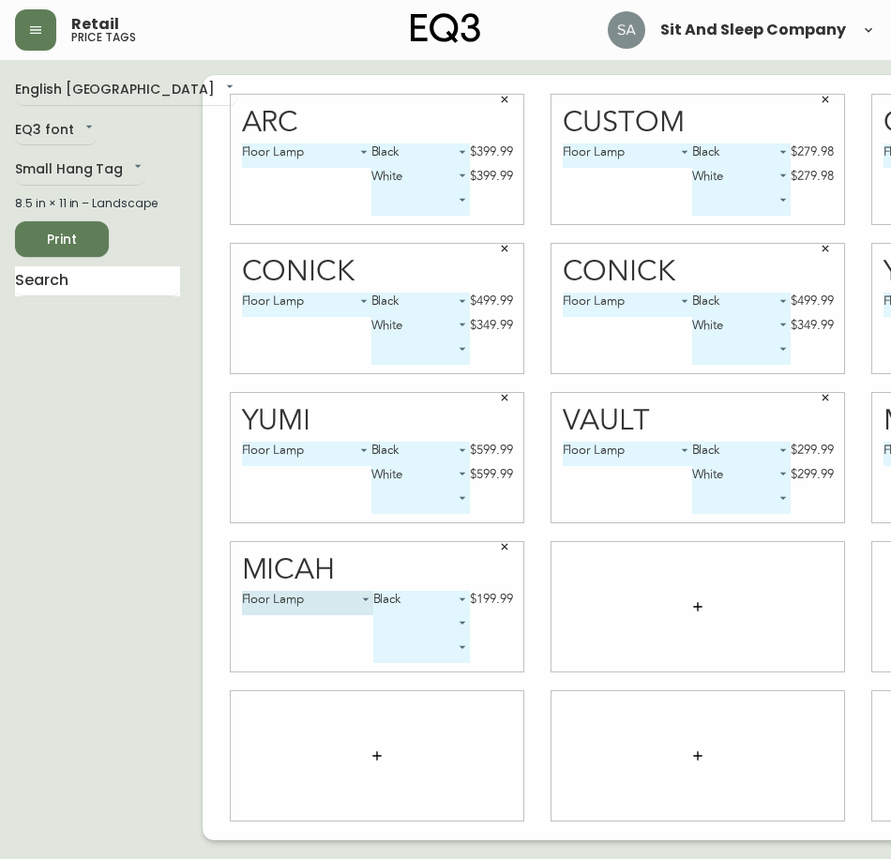
type input "0"
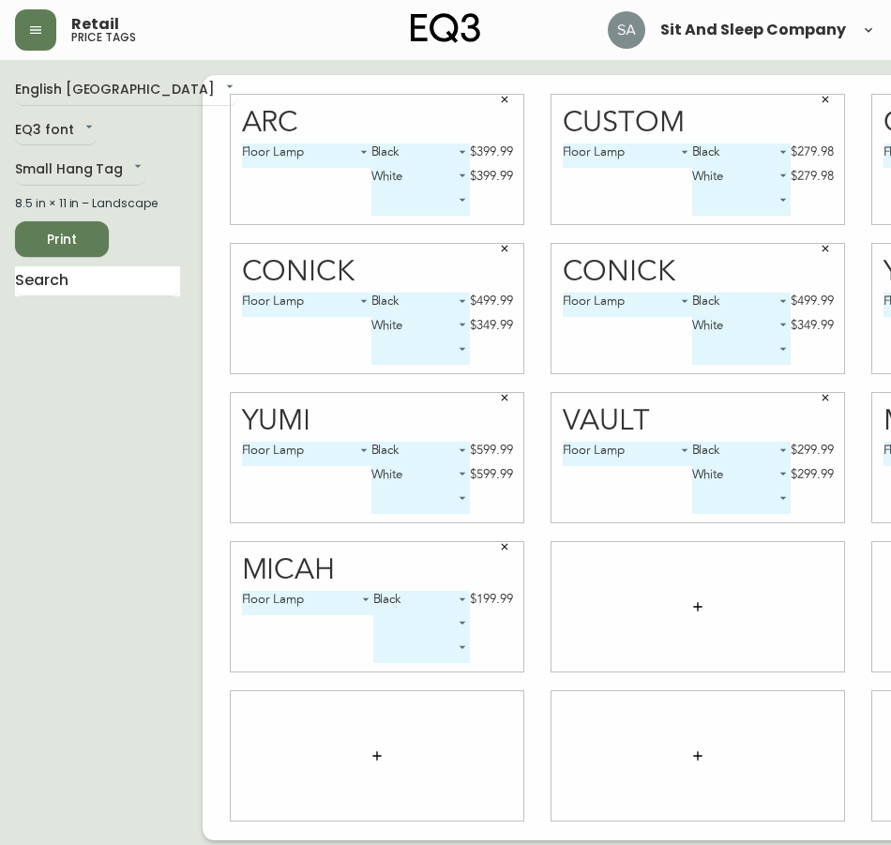
click at [690, 601] on icon "button" at bounding box center [697, 606] width 15 height 15
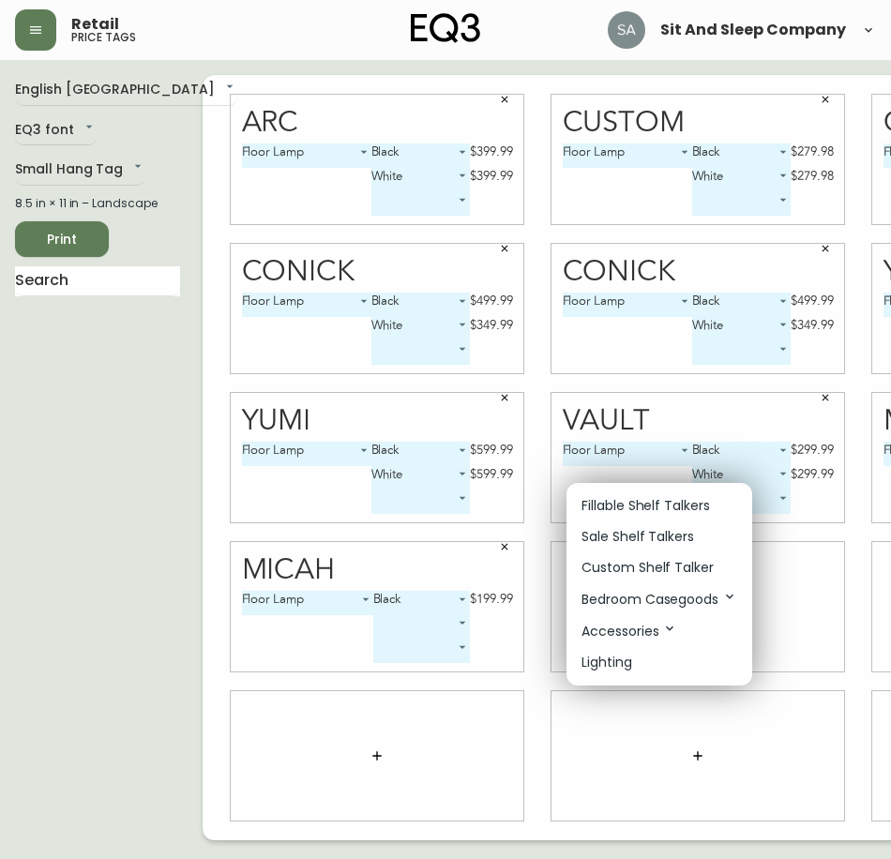
click at [644, 626] on p "Accessories" at bounding box center [630, 631] width 96 height 21
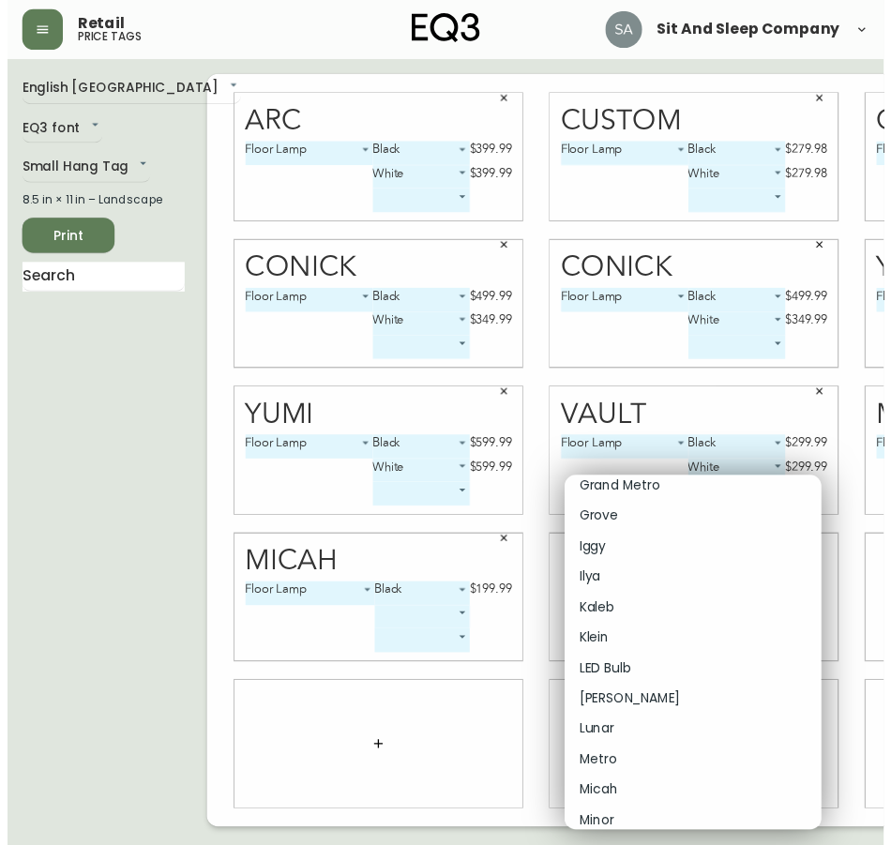
scroll to position [5441, 0]
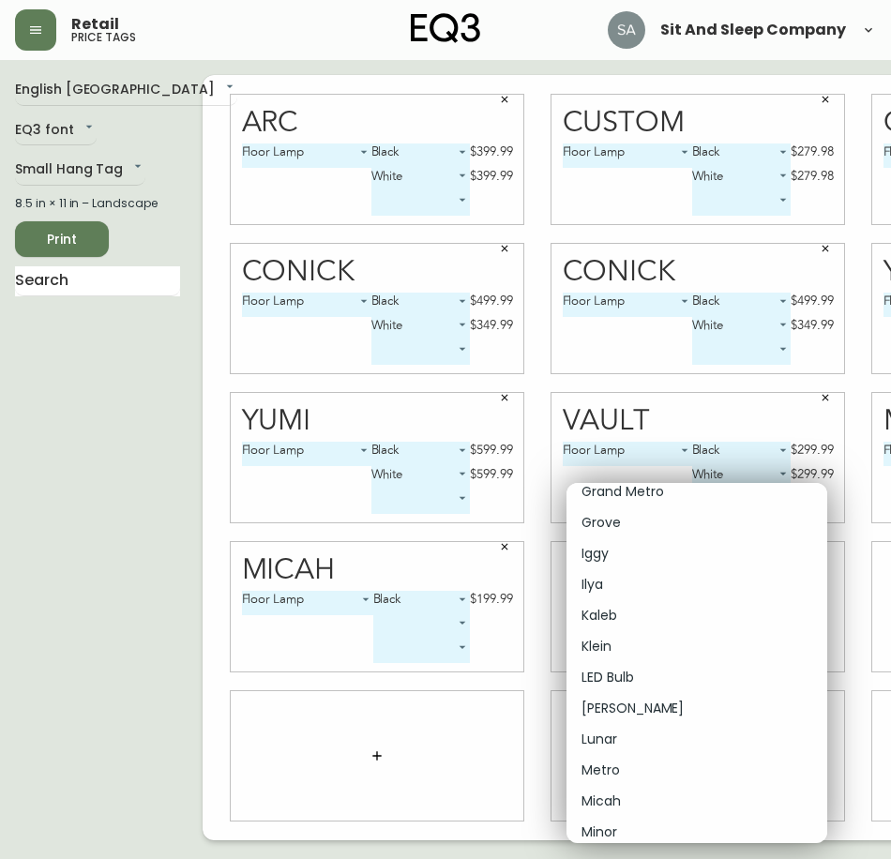
click at [619, 798] on p "Micah" at bounding box center [601, 802] width 39 height 20
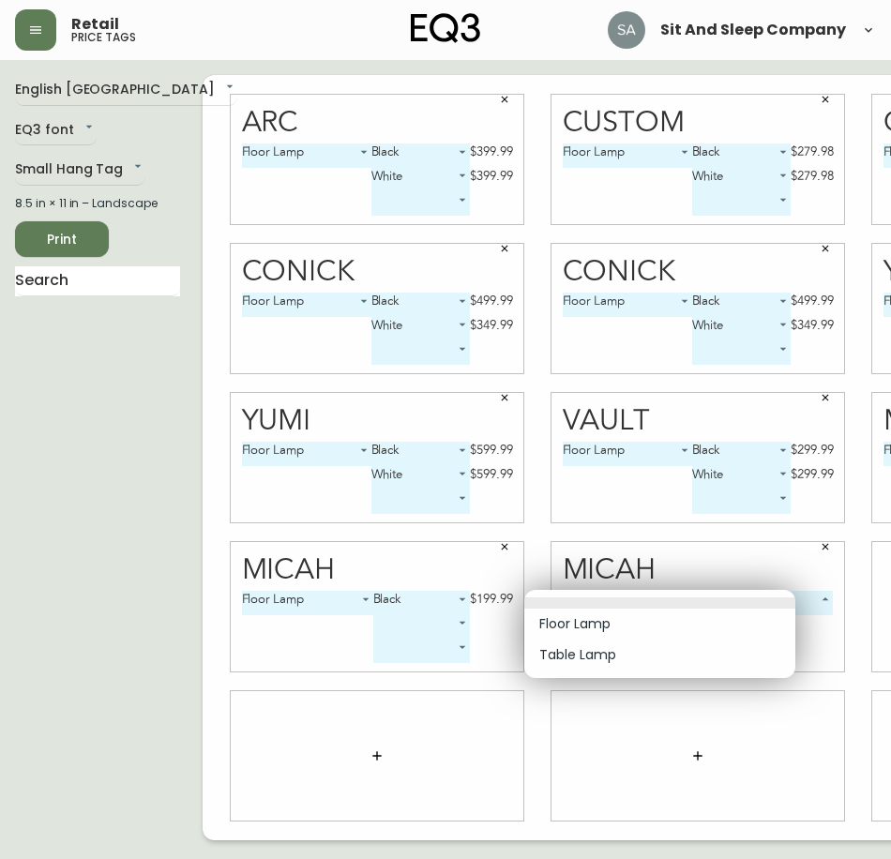
click at [781, 604] on body "Retail price tags Sit And Sleep Company English [GEOGRAPHIC_DATA] en_CA EQ3 fon…" at bounding box center [445, 420] width 891 height 841
click at [606, 654] on li "Table Lamp" at bounding box center [659, 655] width 271 height 31
type input "1"
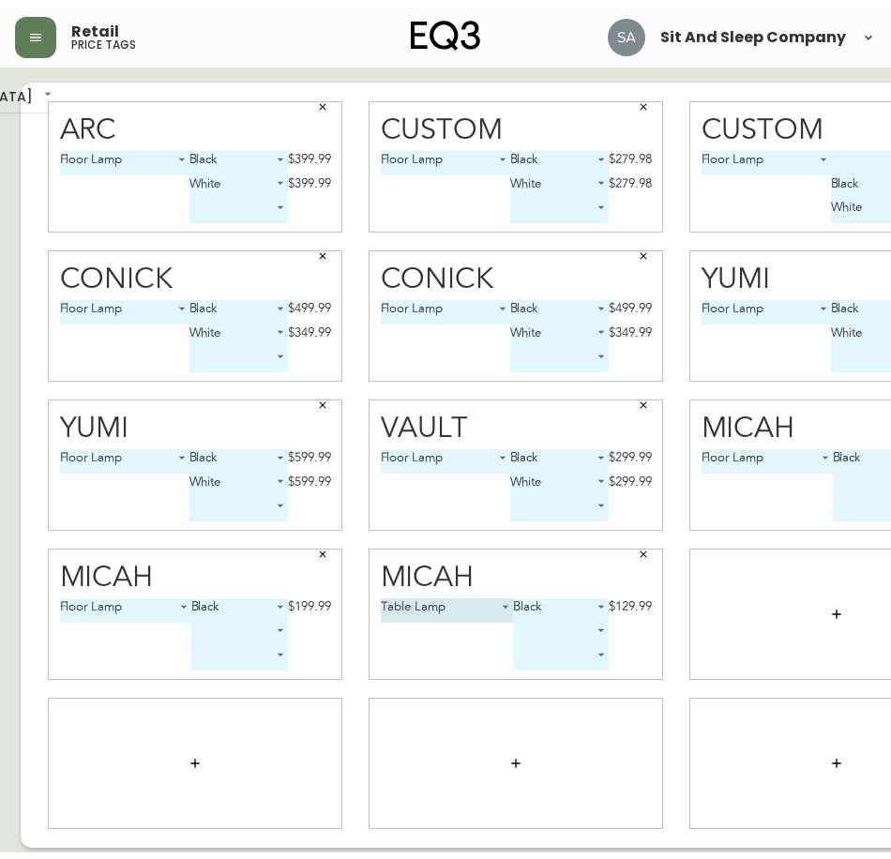
scroll to position [0, 193]
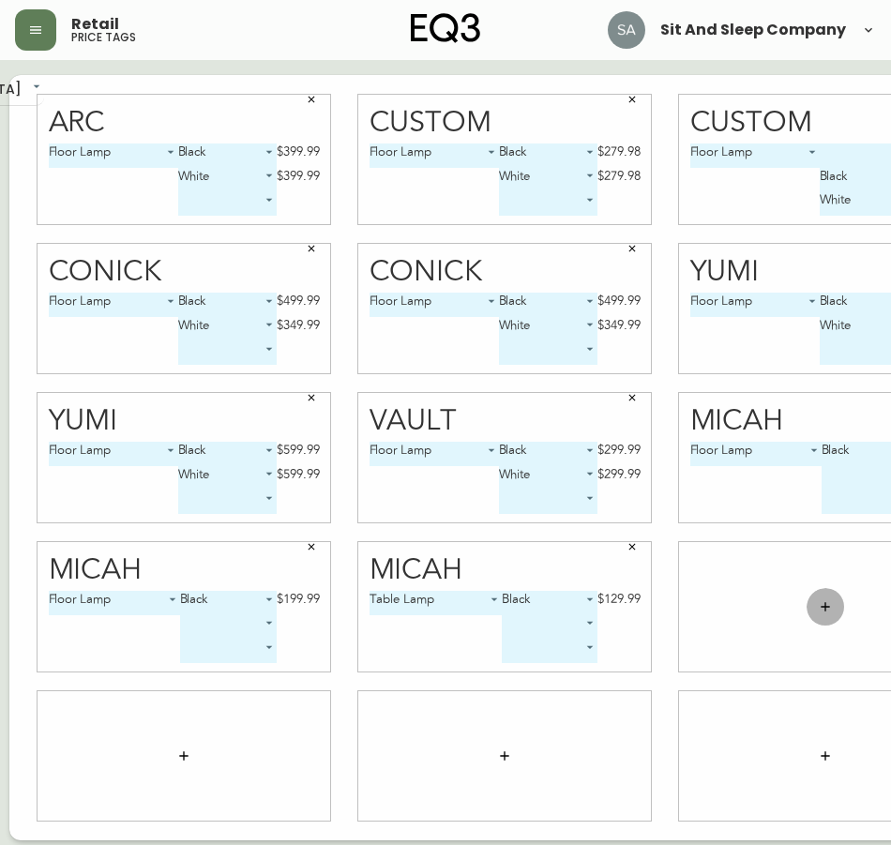
click at [807, 595] on button "button" at bounding box center [826, 607] width 38 height 38
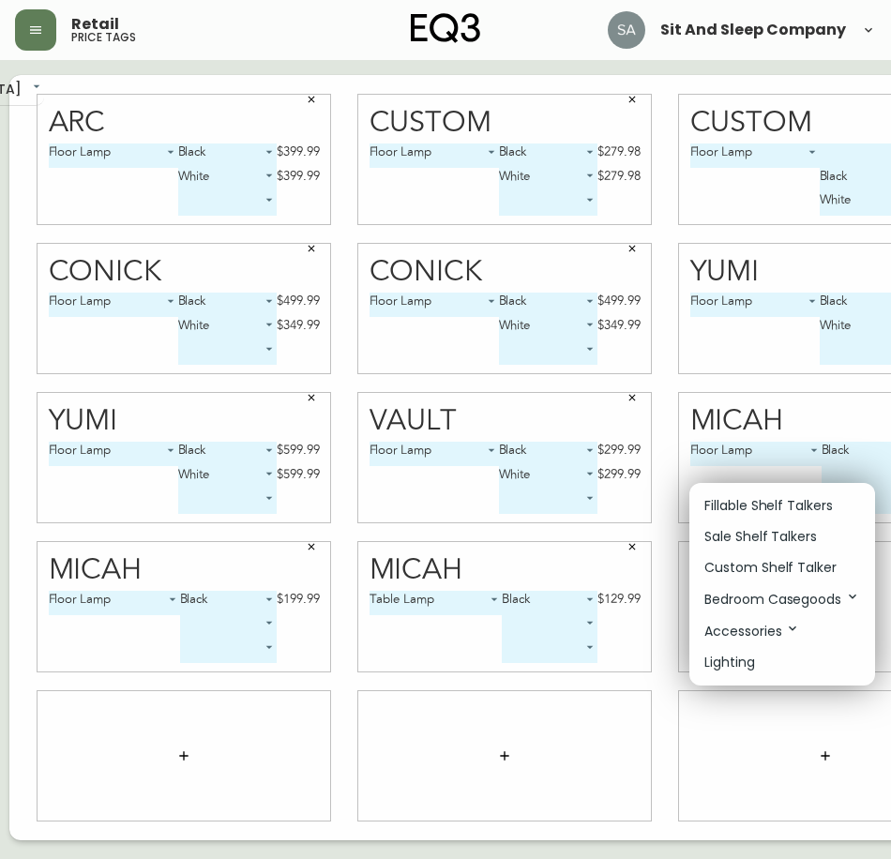
click at [756, 627] on p "Accessories" at bounding box center [753, 631] width 96 height 21
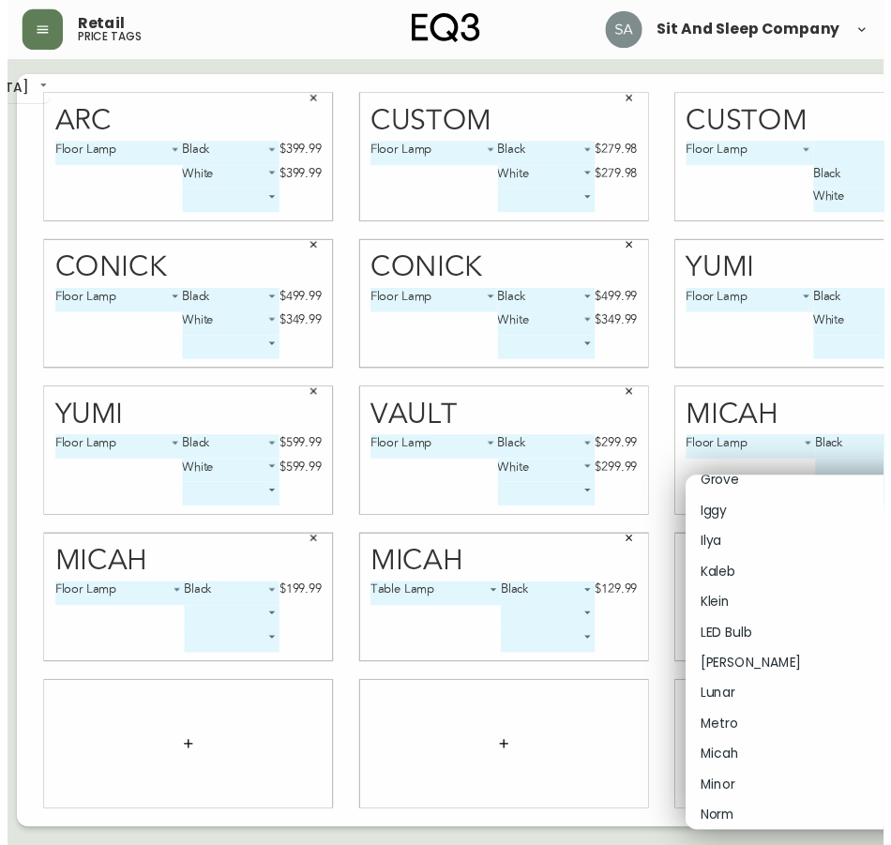
scroll to position [5535, 0]
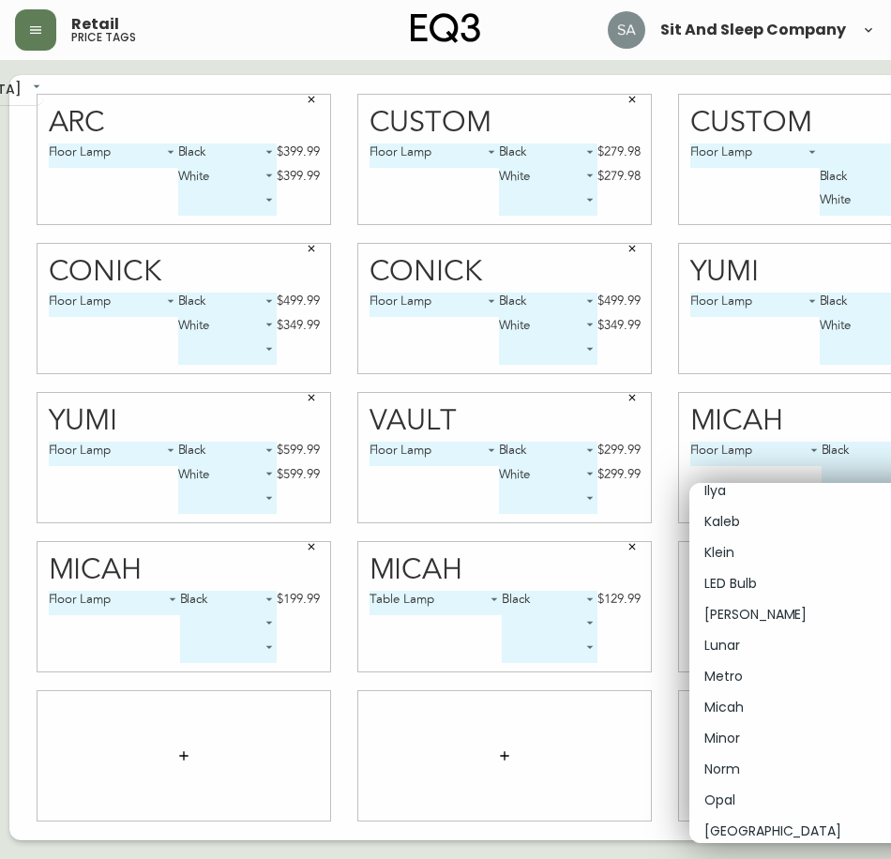
click at [772, 701] on li "Micah" at bounding box center [820, 707] width 261 height 31
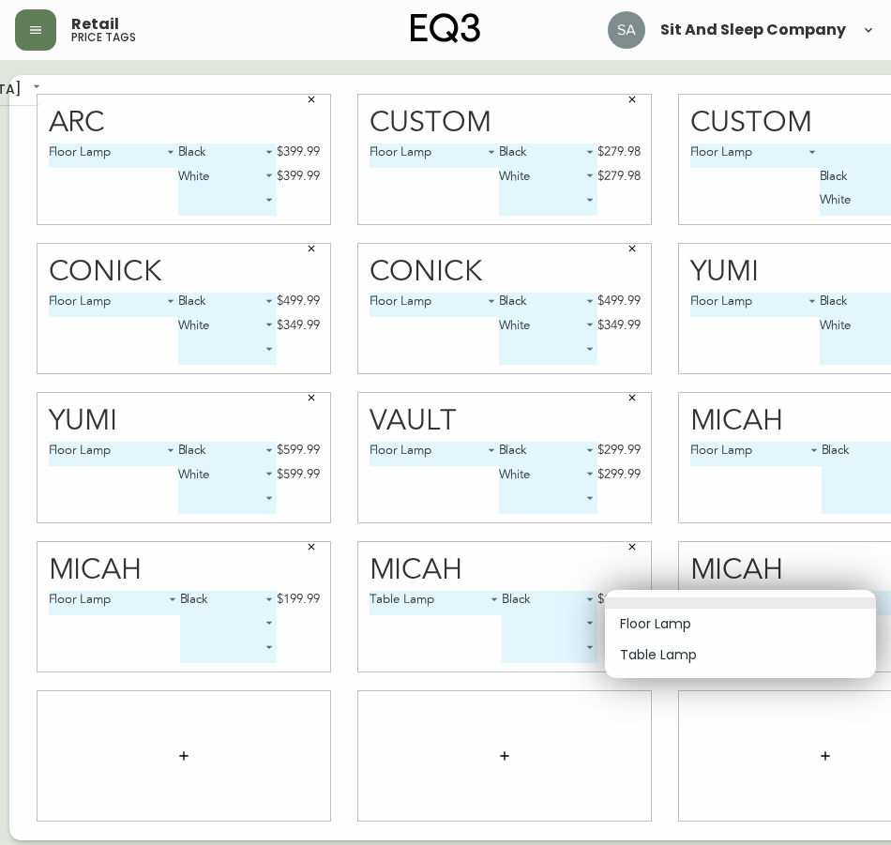
click at [698, 599] on body "Retail price tags Sit And Sleep Company English [GEOGRAPHIC_DATA] en_CA EQ3 fon…" at bounding box center [252, 420] width 891 height 841
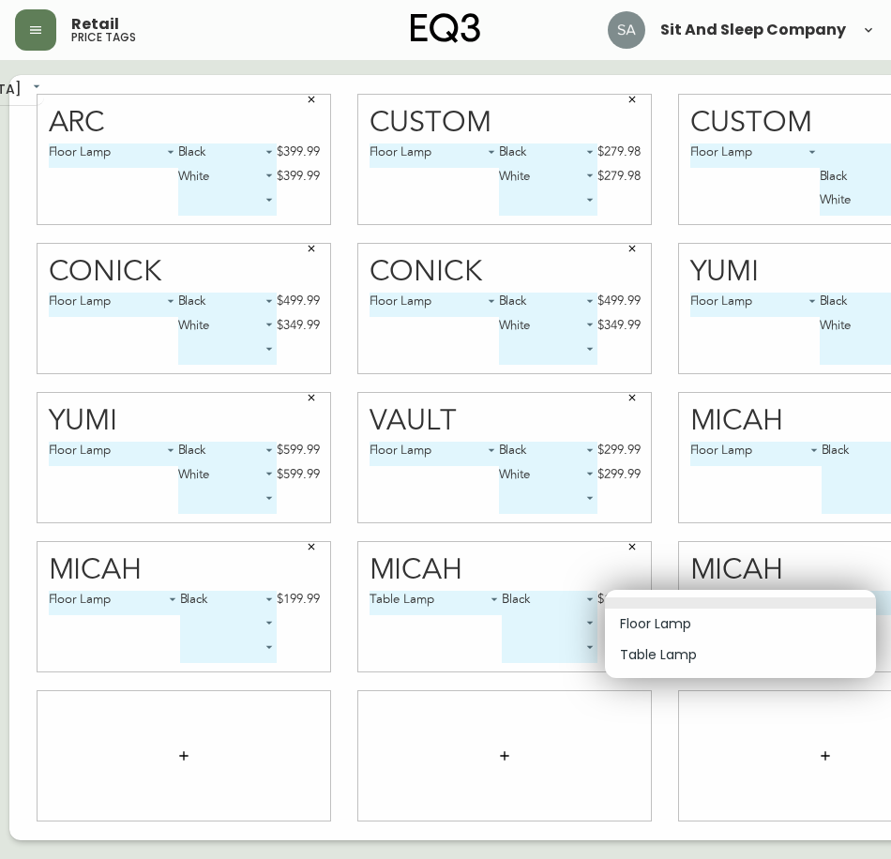
click at [669, 649] on li "Table Lamp" at bounding box center [740, 655] width 271 height 31
type input "1"
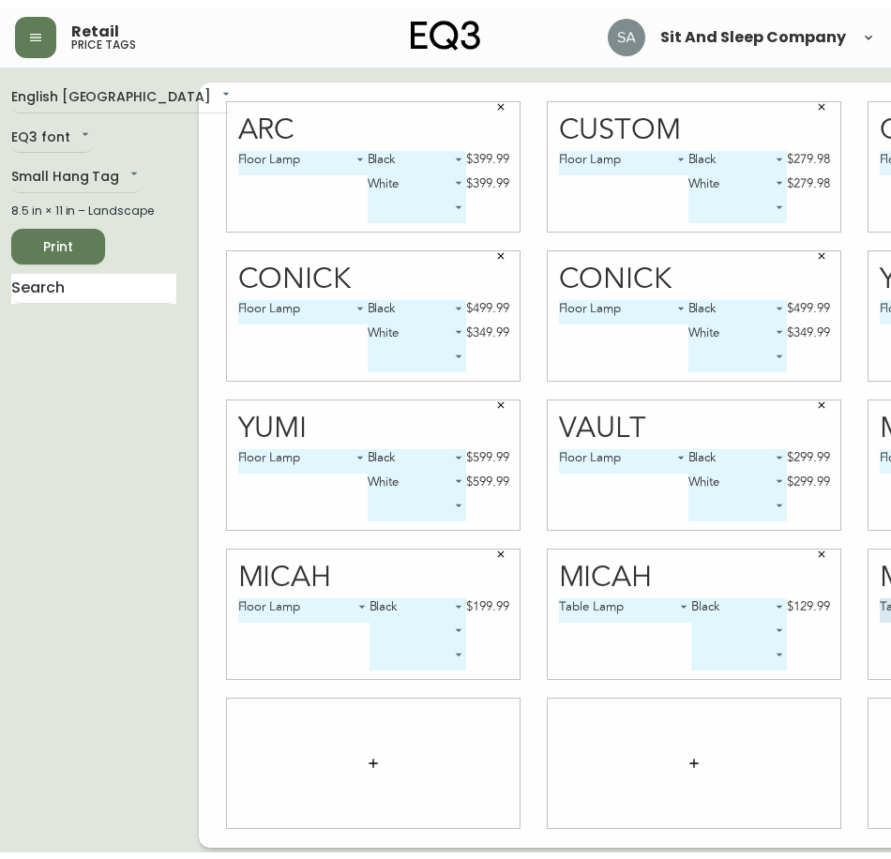
scroll to position [0, 0]
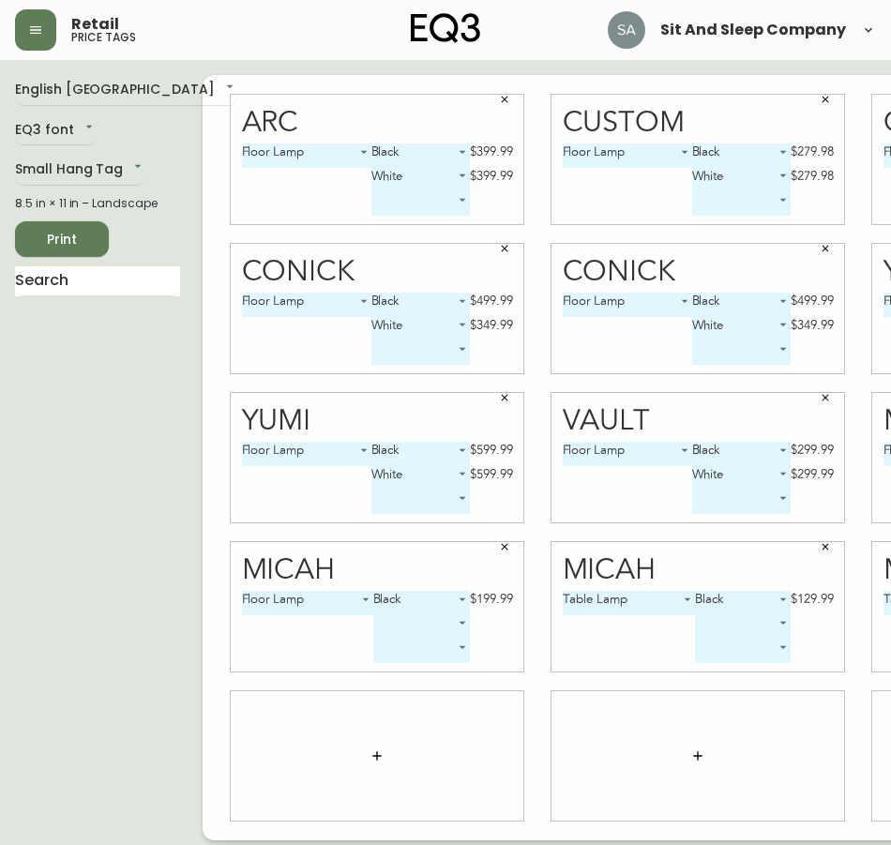
click at [370, 749] on icon "button" at bounding box center [377, 756] width 15 height 15
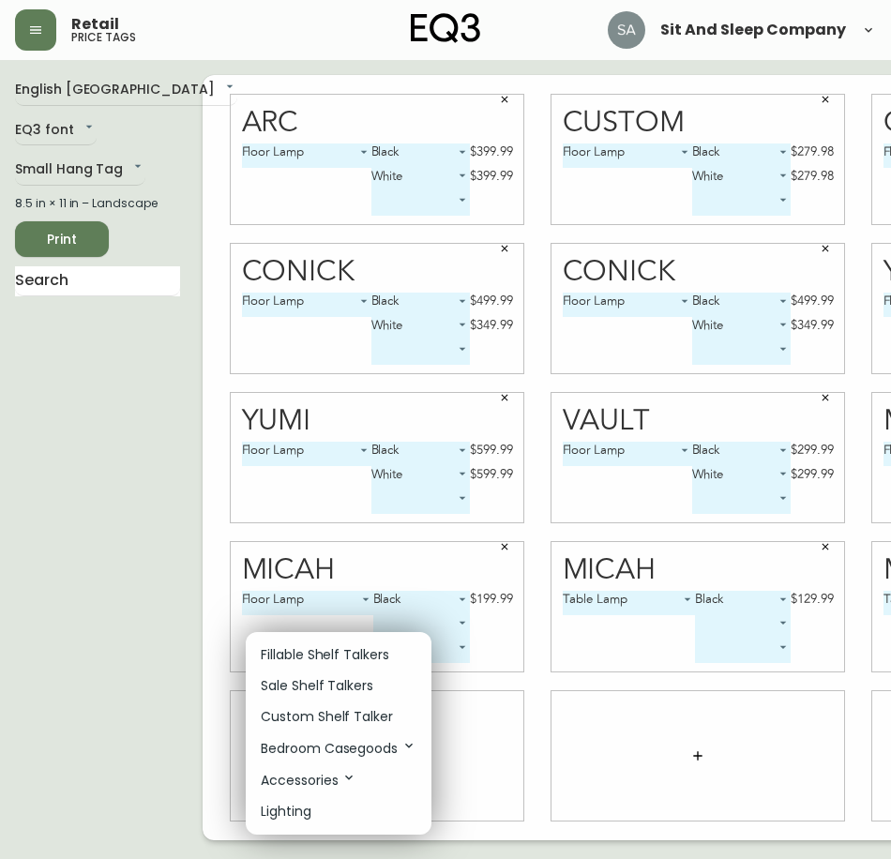
click at [331, 774] on p "Accessories" at bounding box center [309, 780] width 96 height 21
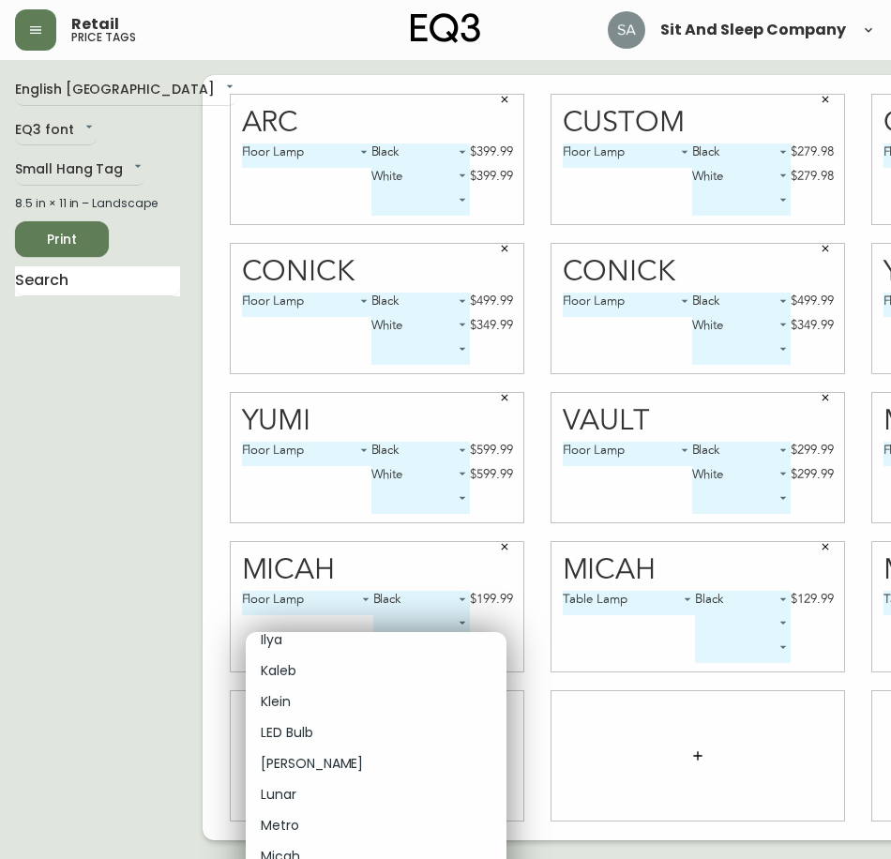
scroll to position [5629, 0]
click at [285, 792] on p "Minor" at bounding box center [279, 794] width 36 height 20
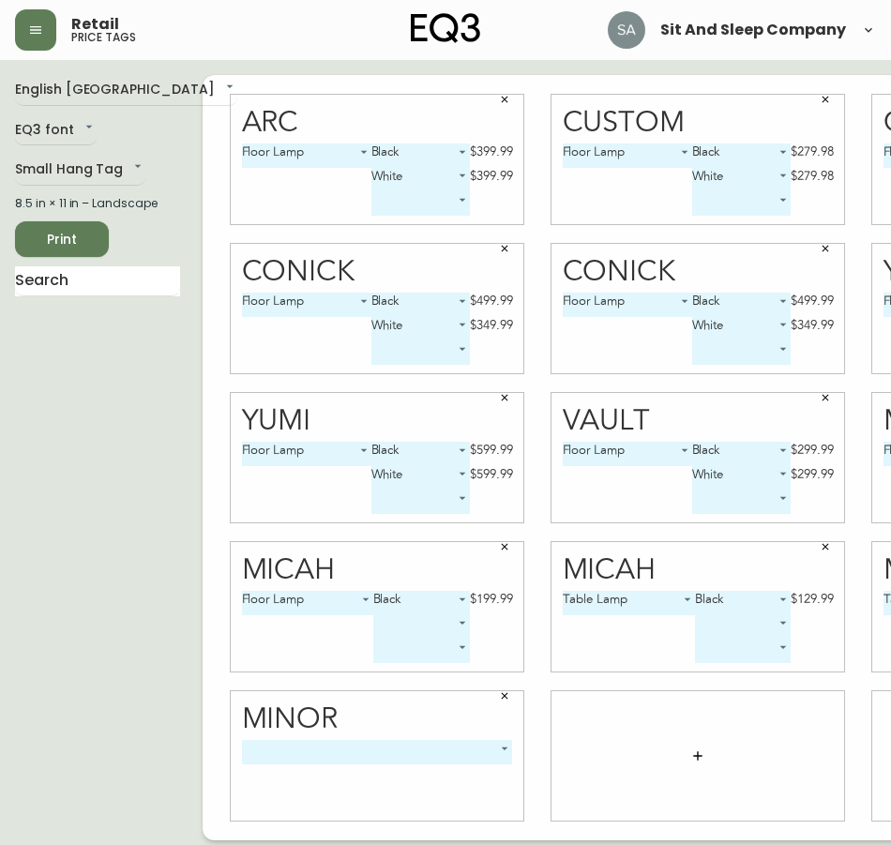
click at [458, 748] on body "Retail price tags Sit And Sleep Company English [GEOGRAPHIC_DATA] en_CA EQ3 fon…" at bounding box center [445, 420] width 891 height 841
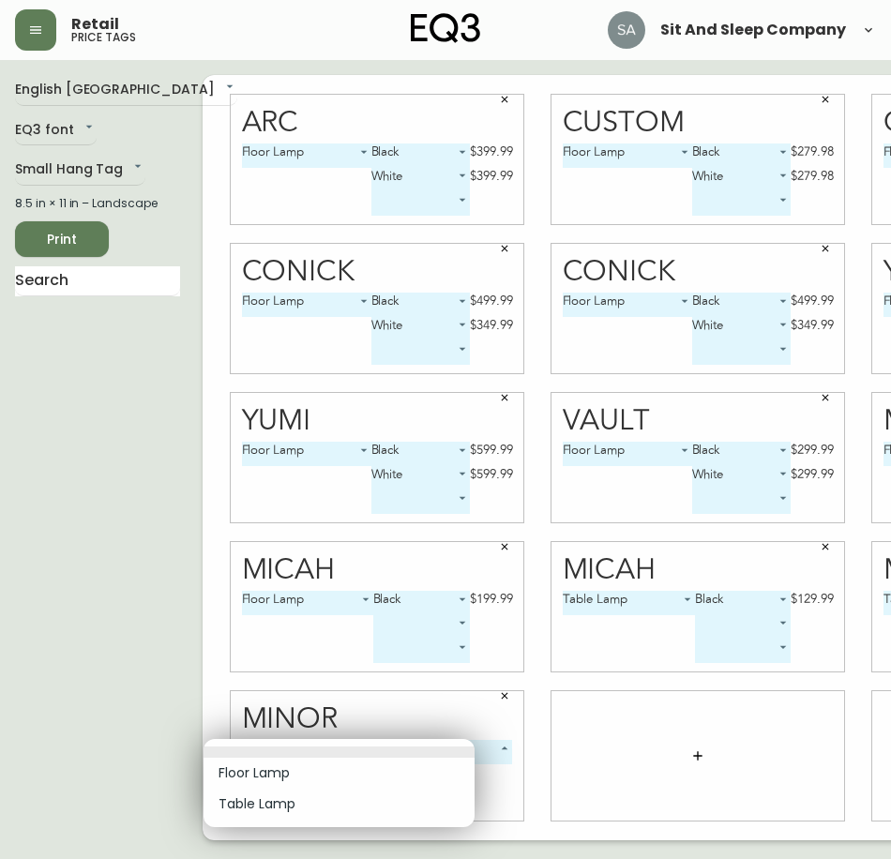
click at [272, 809] on li "Table Lamp" at bounding box center [339, 804] width 271 height 31
type input "1"
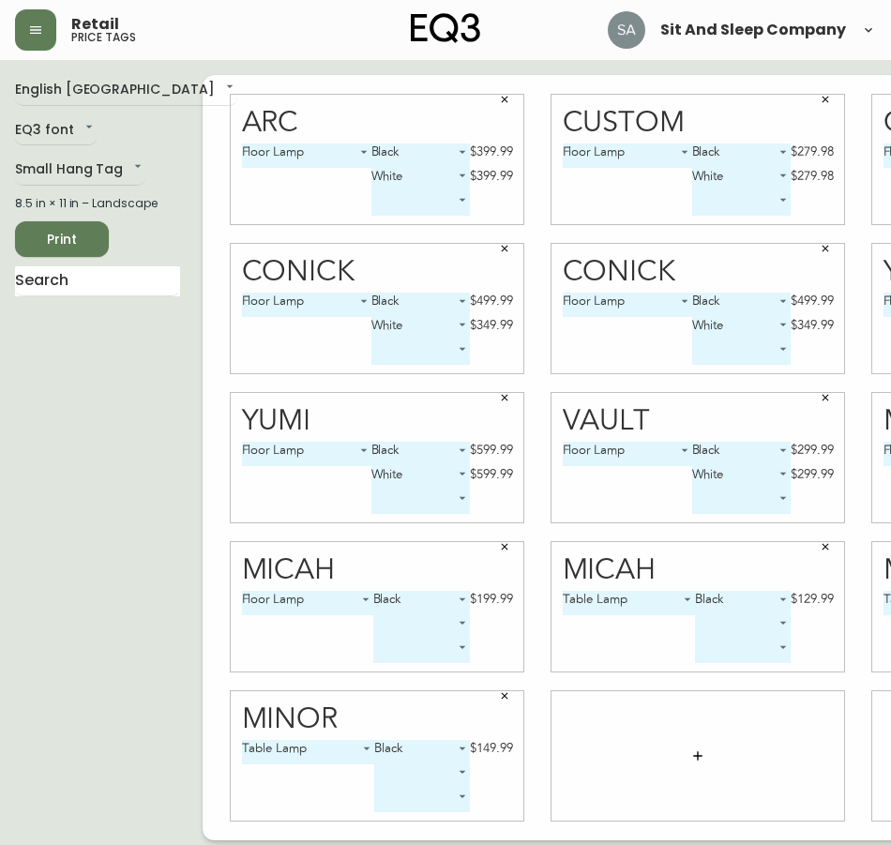
click at [419, 766] on body "Retail price tags Sit And Sleep Company English [GEOGRAPHIC_DATA] en_CA EQ3 fon…" at bounding box center [445, 420] width 891 height 841
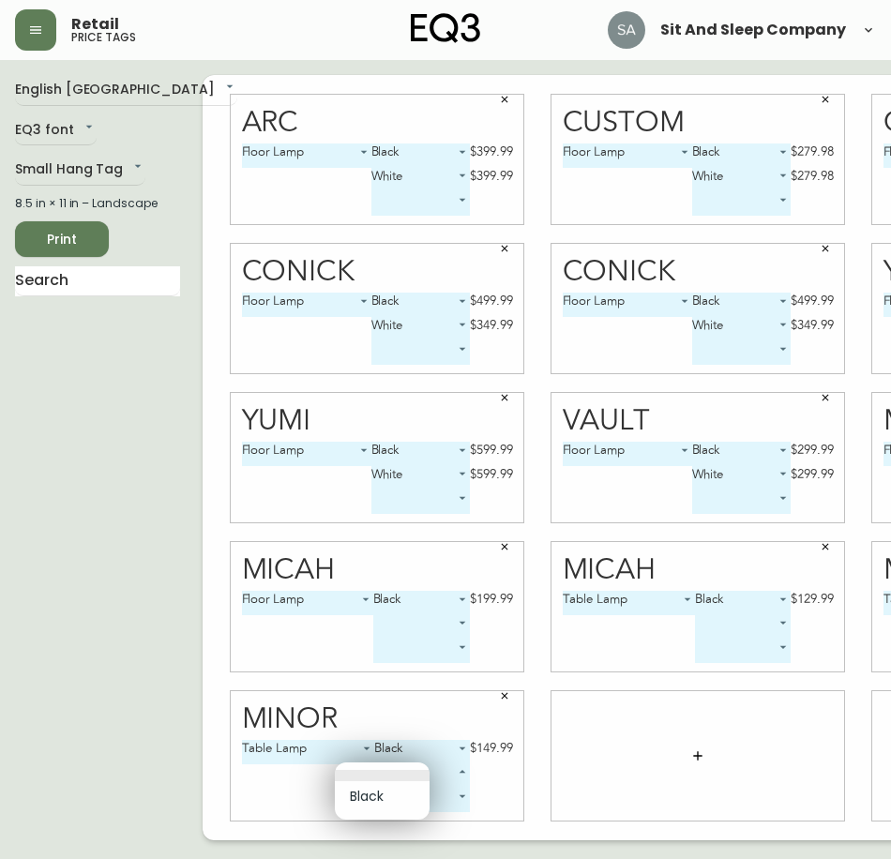
click at [382, 717] on div at bounding box center [445, 429] width 891 height 859
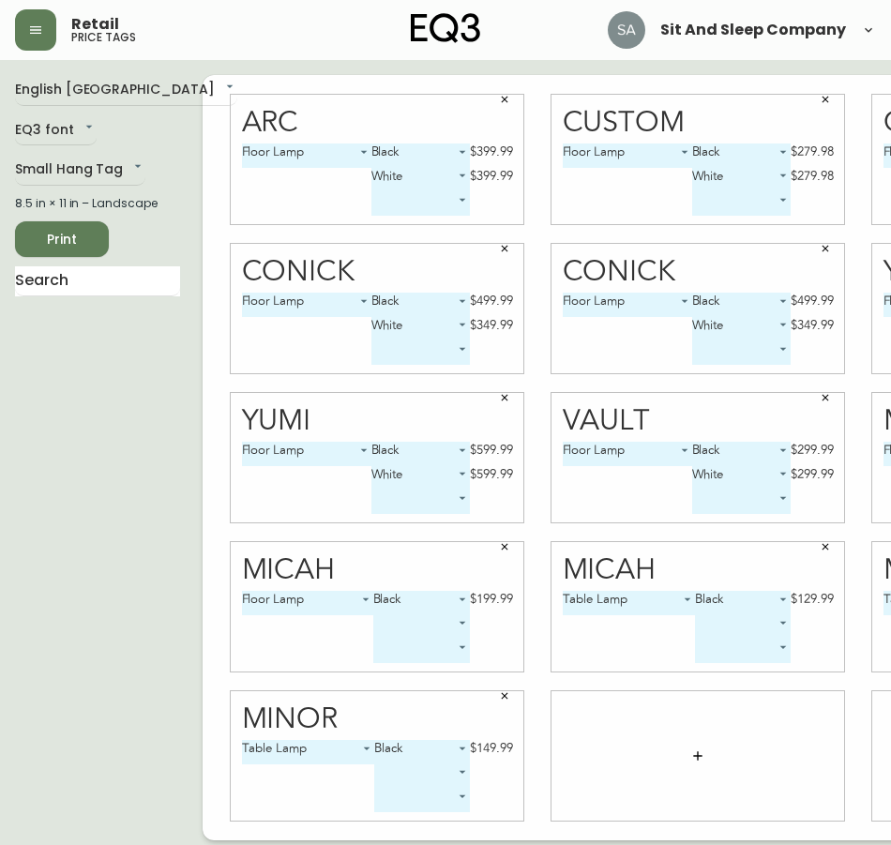
click at [679, 748] on button "button" at bounding box center [698, 756] width 38 height 38
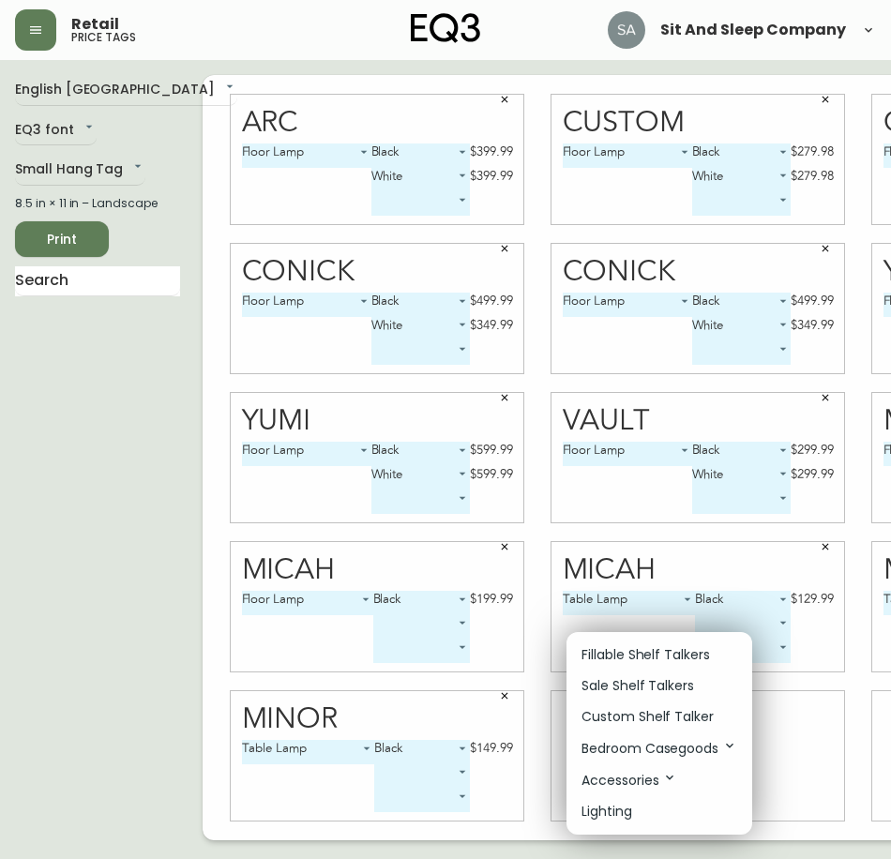
click at [646, 781] on p "Accessories" at bounding box center [630, 780] width 96 height 21
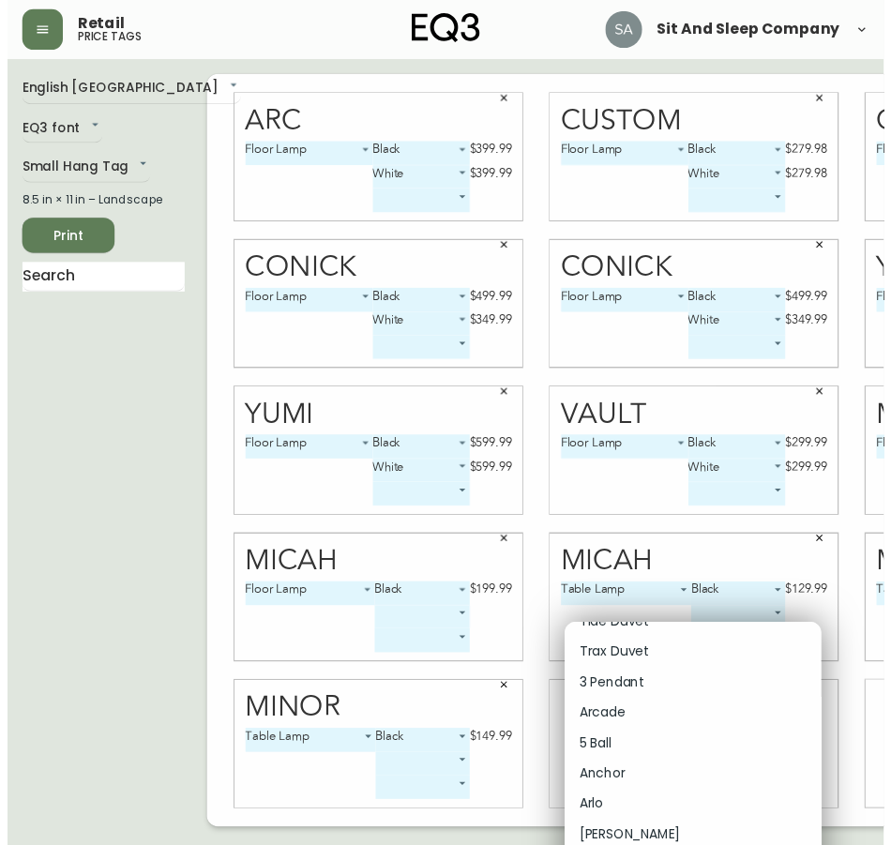
scroll to position [4878, 0]
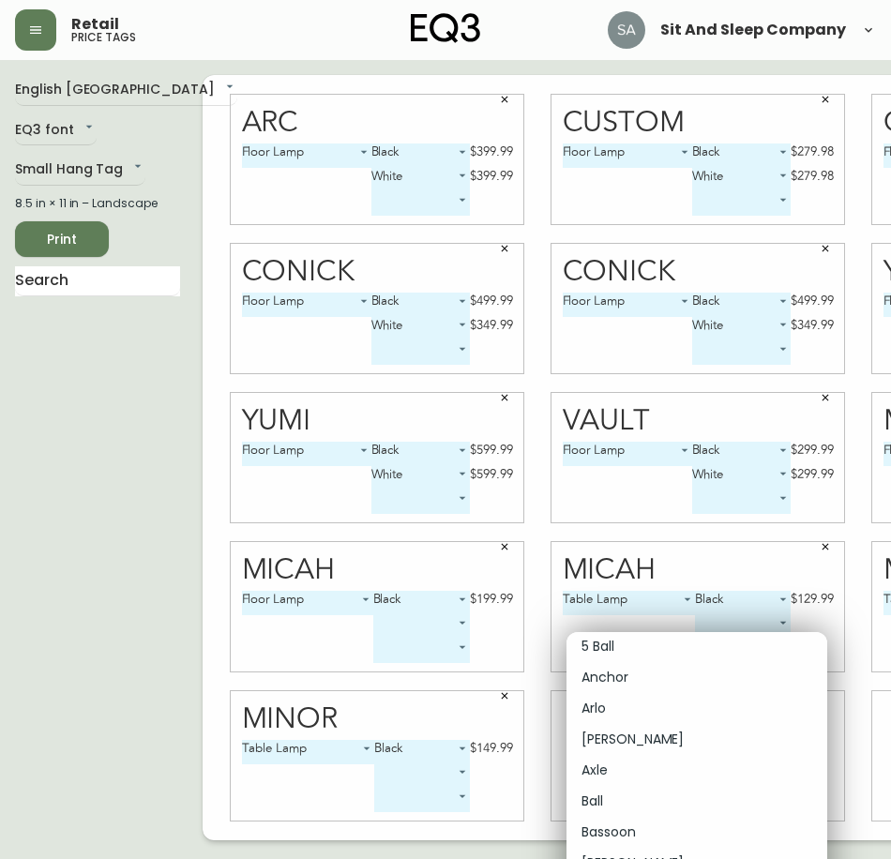
click at [632, 828] on p "Bassoon" at bounding box center [609, 833] width 54 height 20
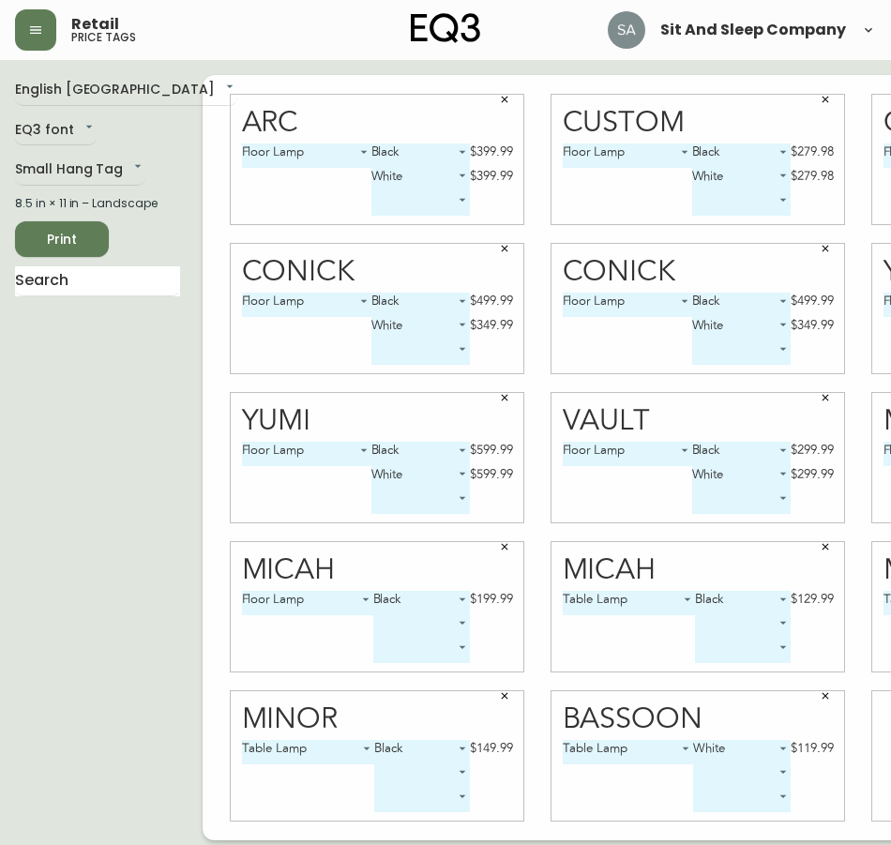
click at [733, 766] on body "Retail price tags Sit And Sleep Company English [GEOGRAPHIC_DATA] en_CA EQ3 fon…" at bounding box center [445, 420] width 891 height 841
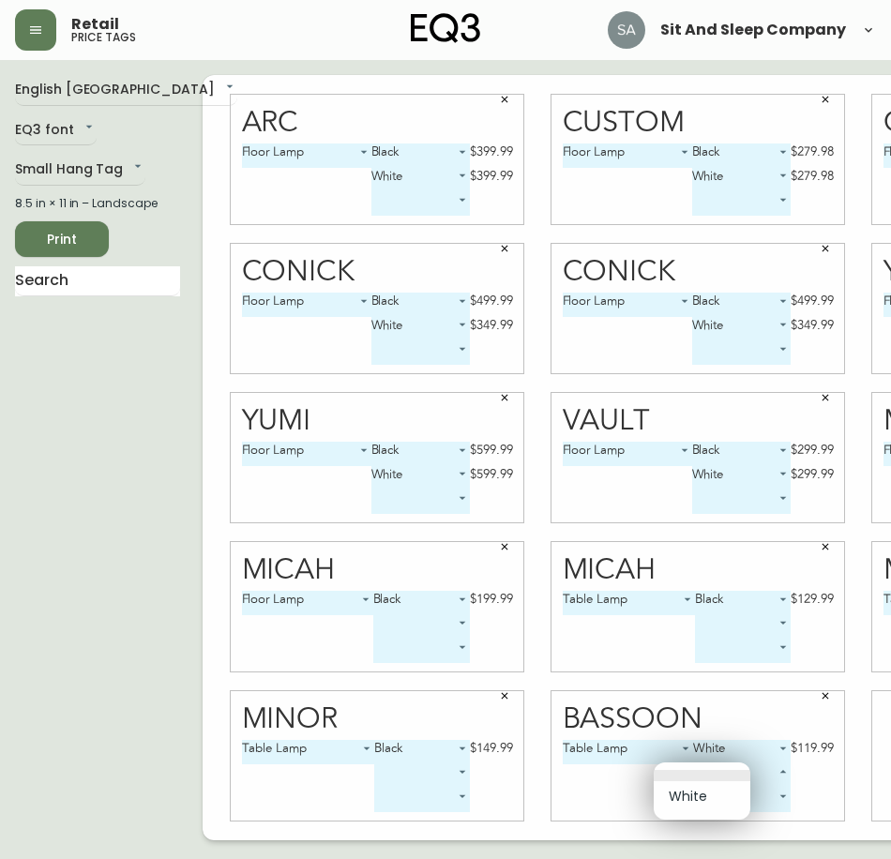
click at [723, 766] on ul "White" at bounding box center [702, 791] width 97 height 57
click at [685, 750] on div at bounding box center [445, 429] width 891 height 859
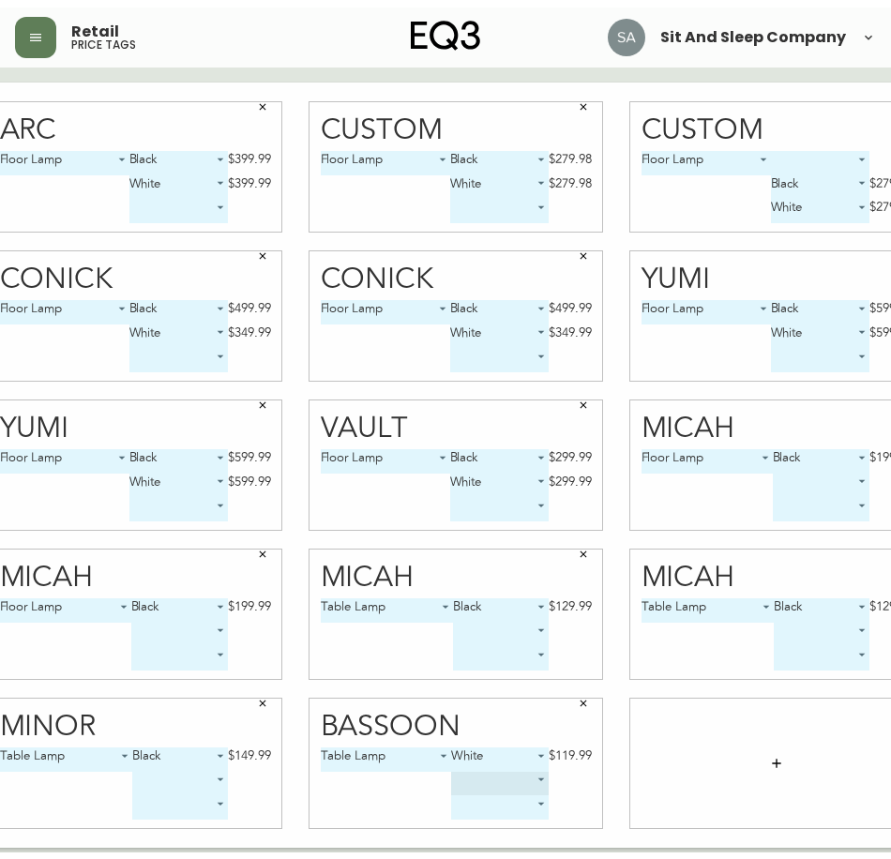
scroll to position [0, 264]
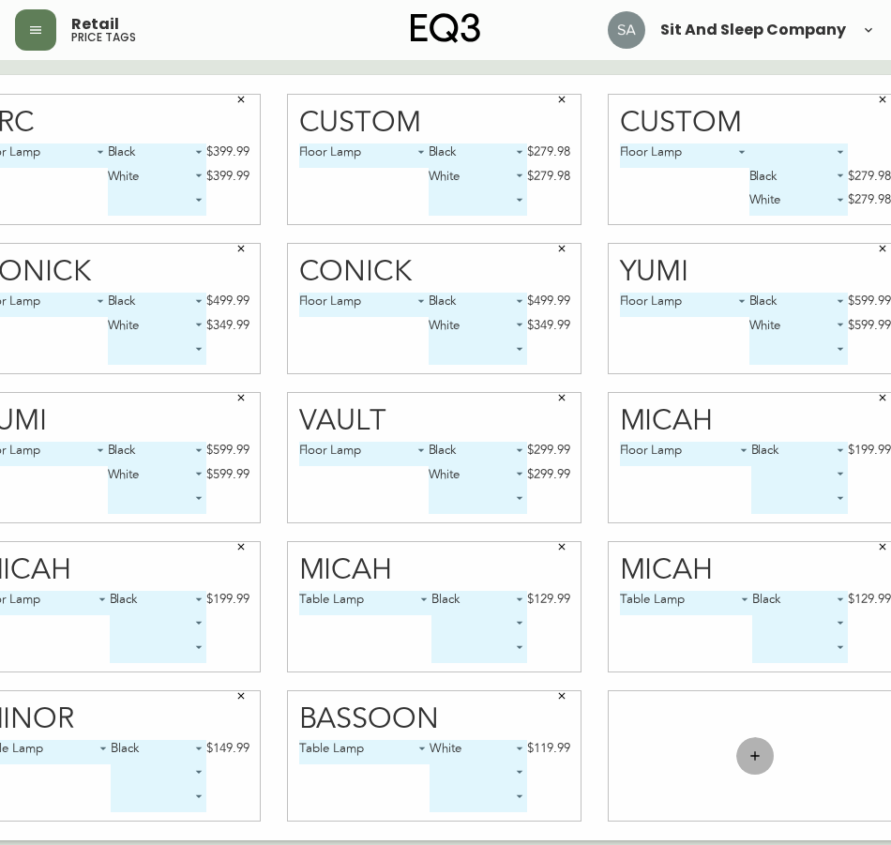
click at [751, 753] on icon "button" at bounding box center [755, 755] width 8 height 8
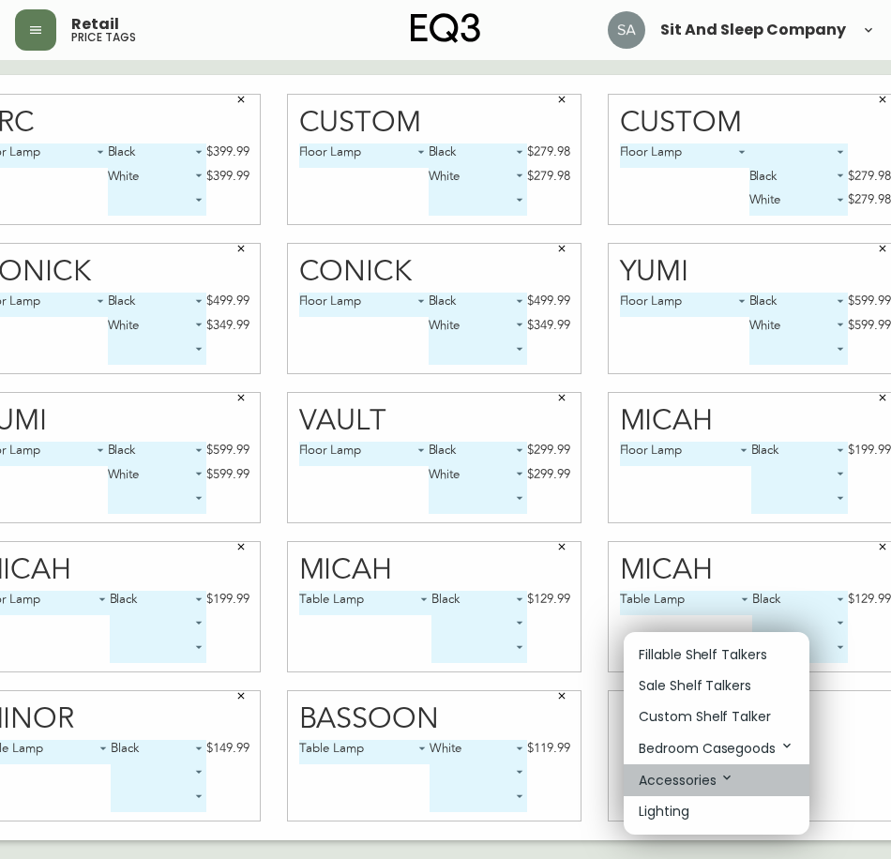
click at [699, 772] on p "Accessories" at bounding box center [687, 780] width 96 height 21
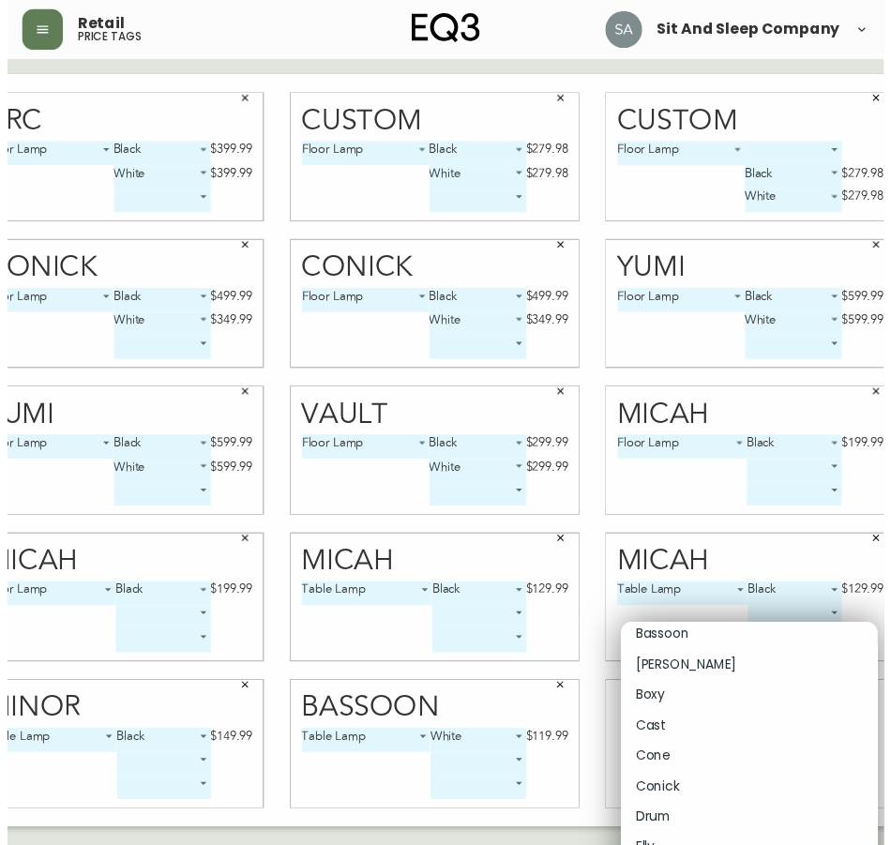
scroll to position [4972, 0]
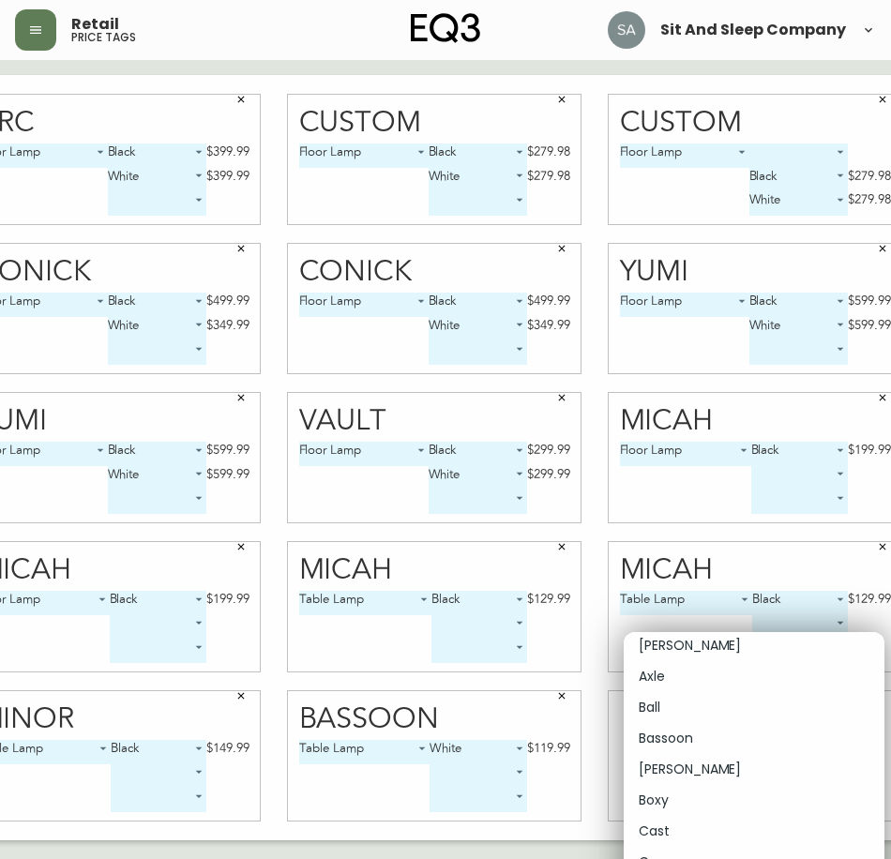
click at [663, 731] on p "Bassoon" at bounding box center [666, 739] width 54 height 20
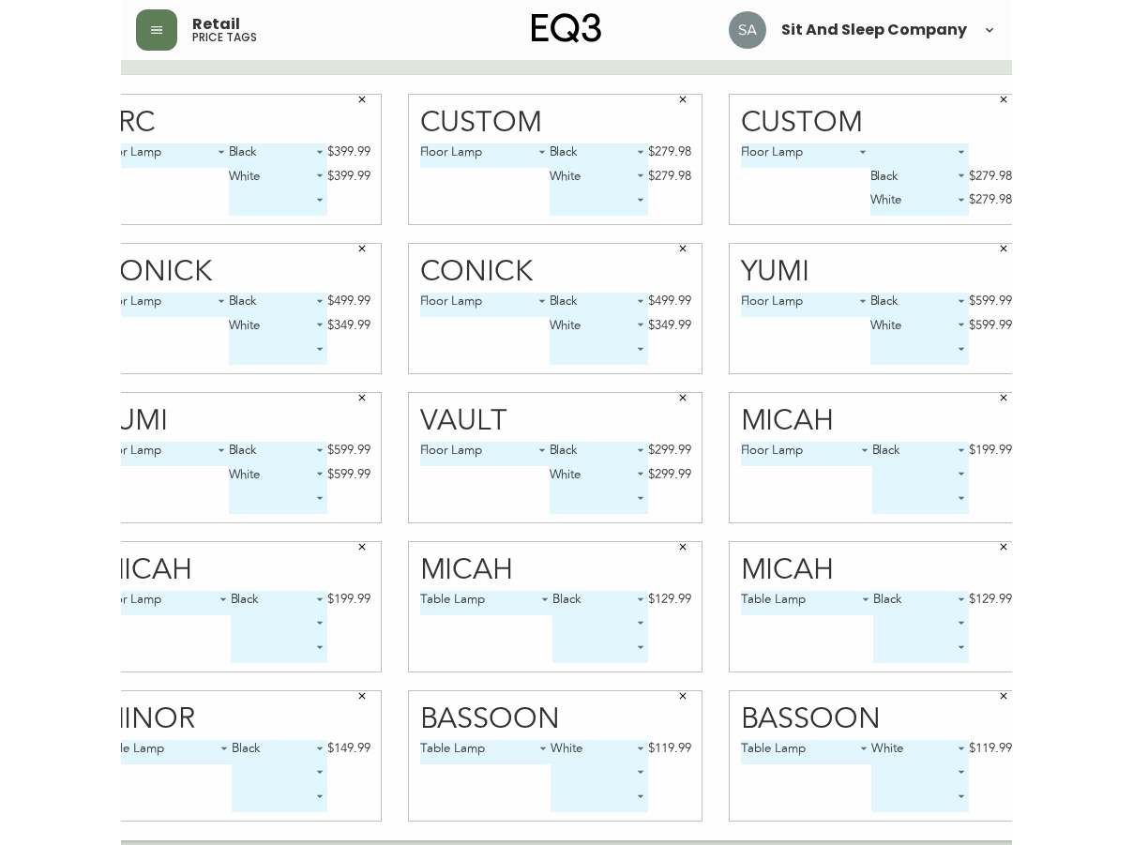
scroll to position [0, 22]
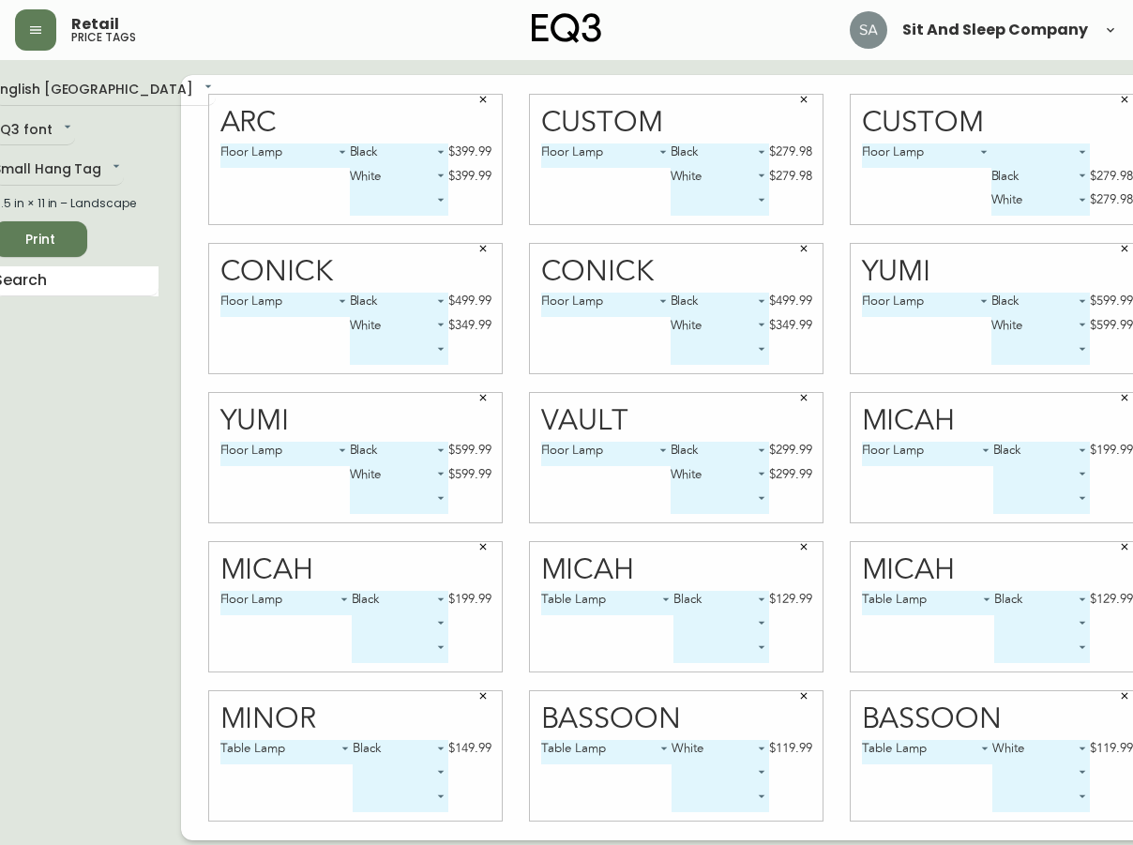
click at [48, 245] on span "Print" at bounding box center [40, 239] width 64 height 23
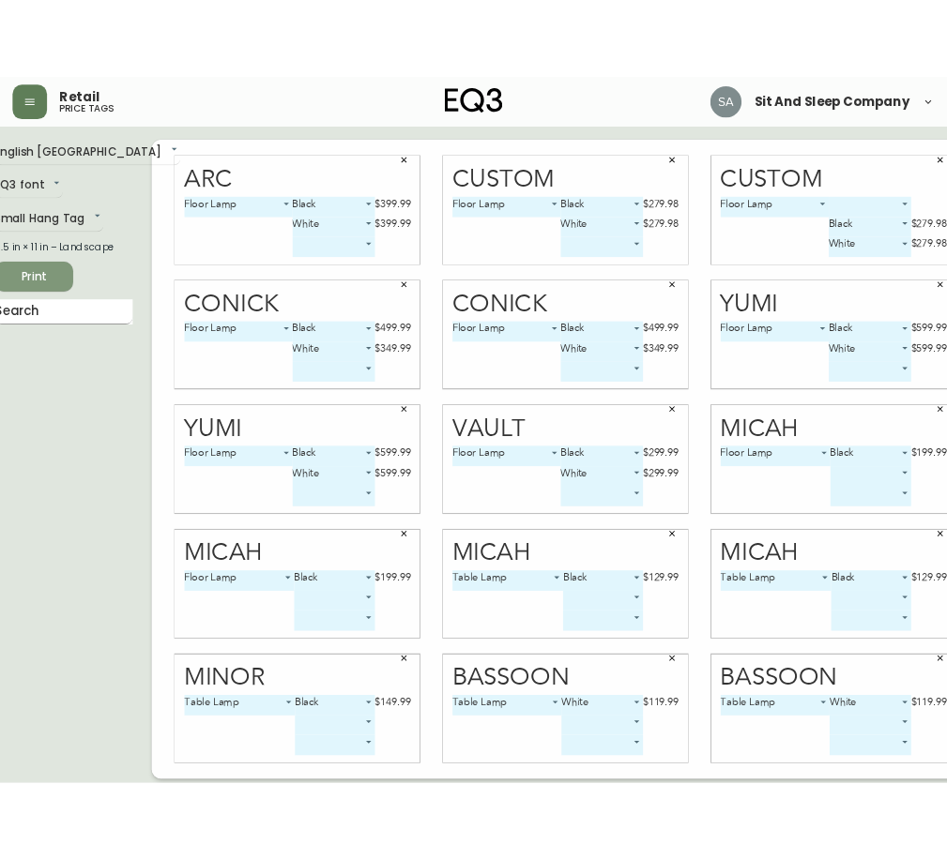
scroll to position [0, 0]
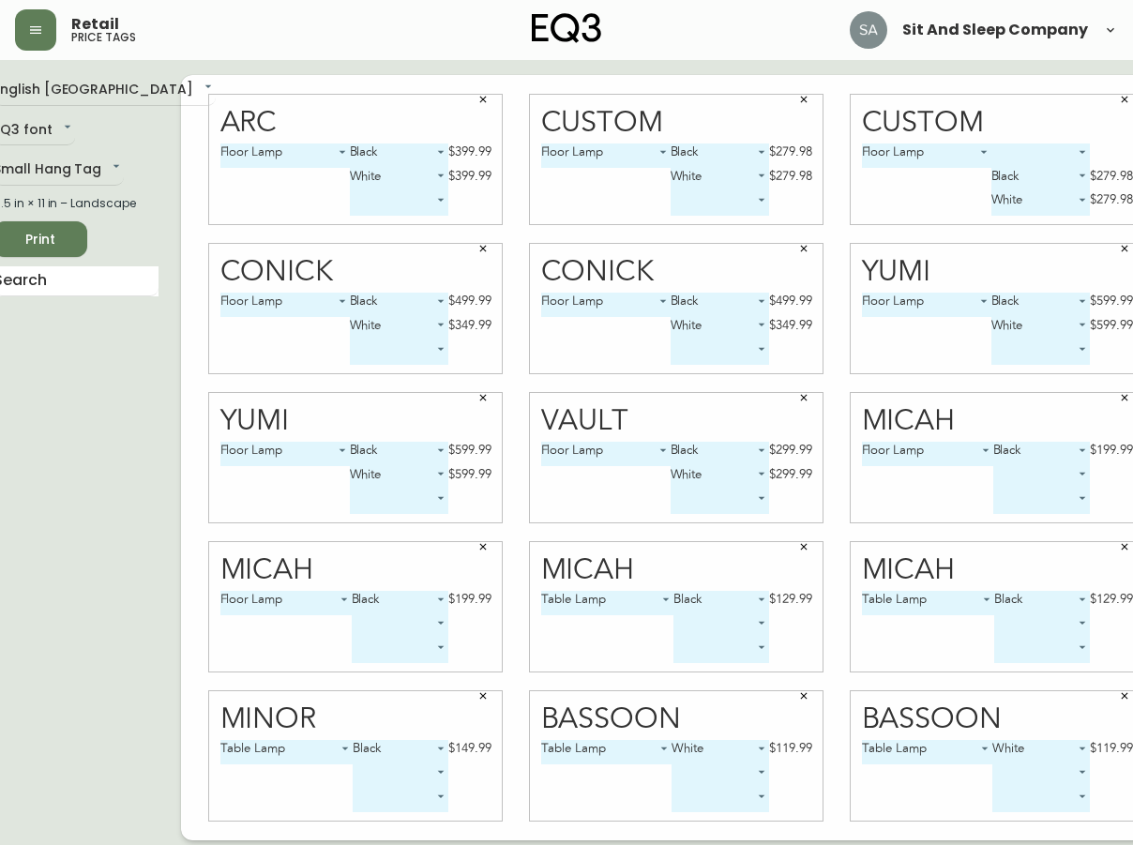
click at [478, 104] on icon "button" at bounding box center [483, 99] width 11 height 11
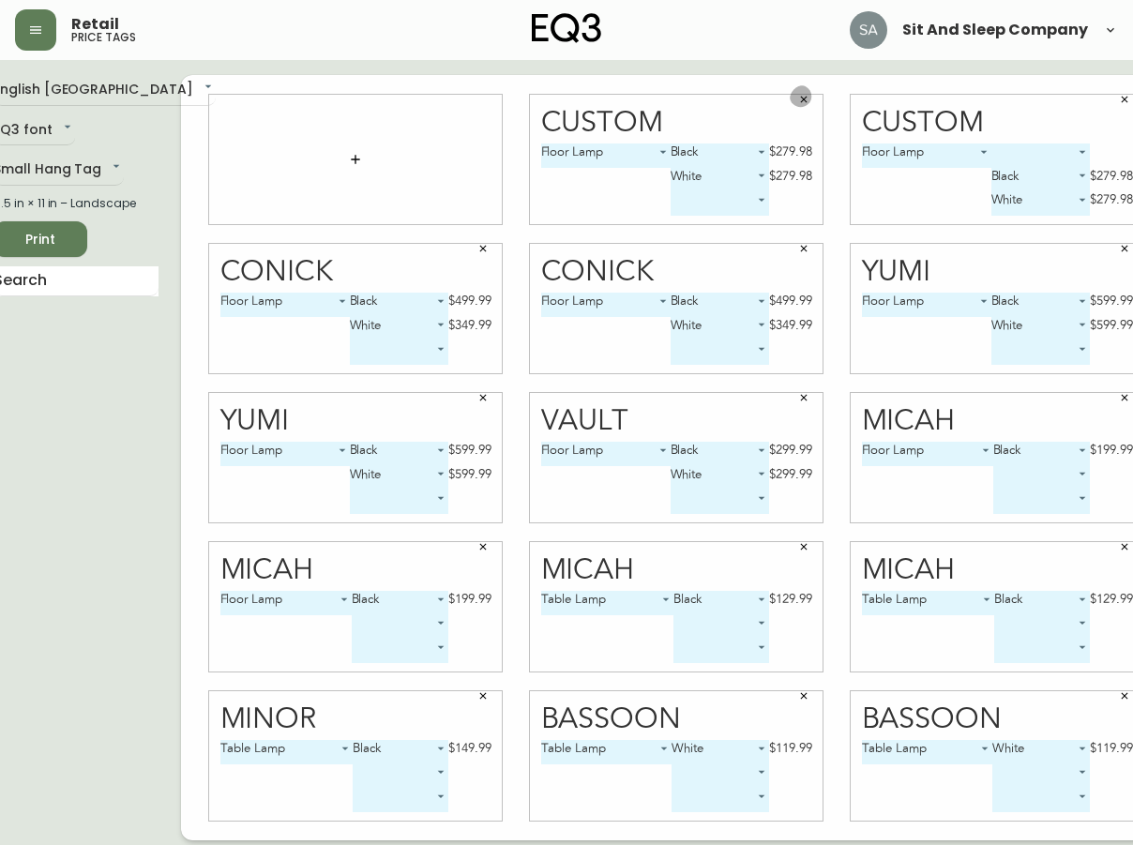
click at [798, 100] on icon "button" at bounding box center [803, 99] width 11 height 11
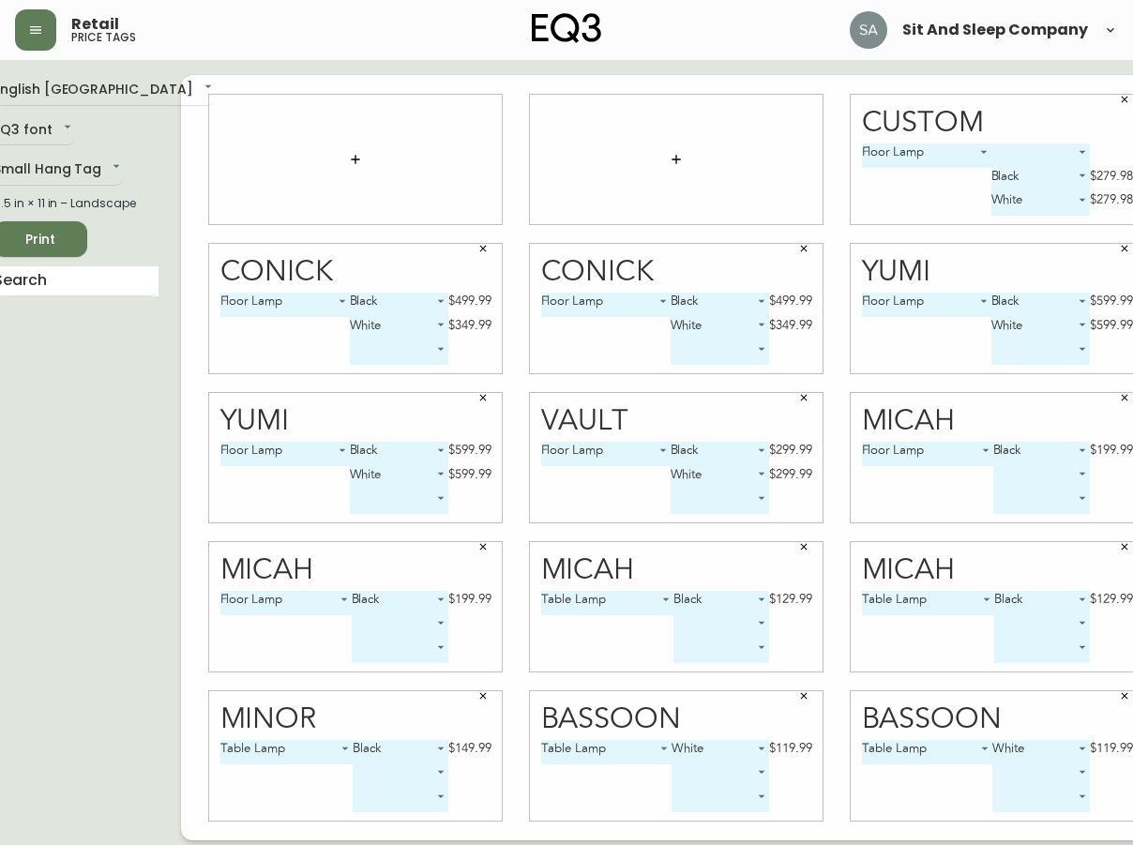
click at [1119, 99] on icon "button" at bounding box center [1124, 99] width 11 height 11
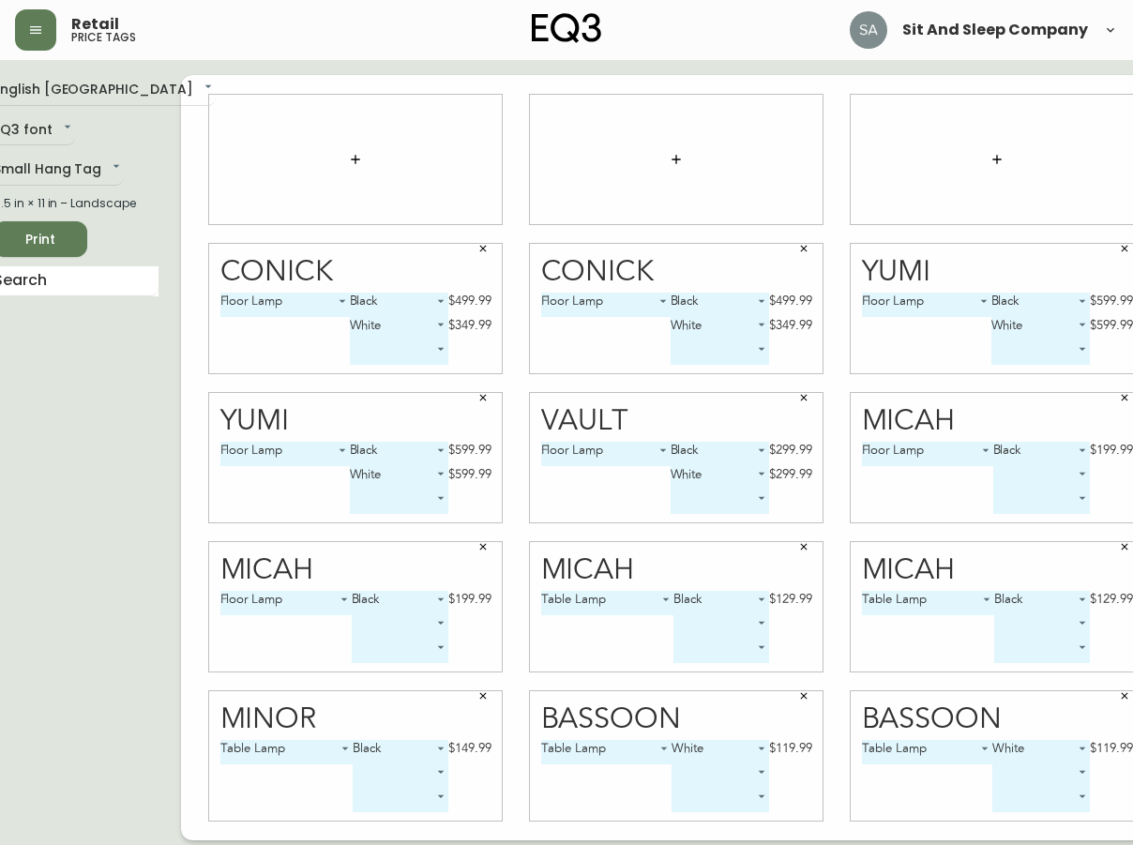
click at [478, 245] on icon "button" at bounding box center [483, 248] width 11 height 11
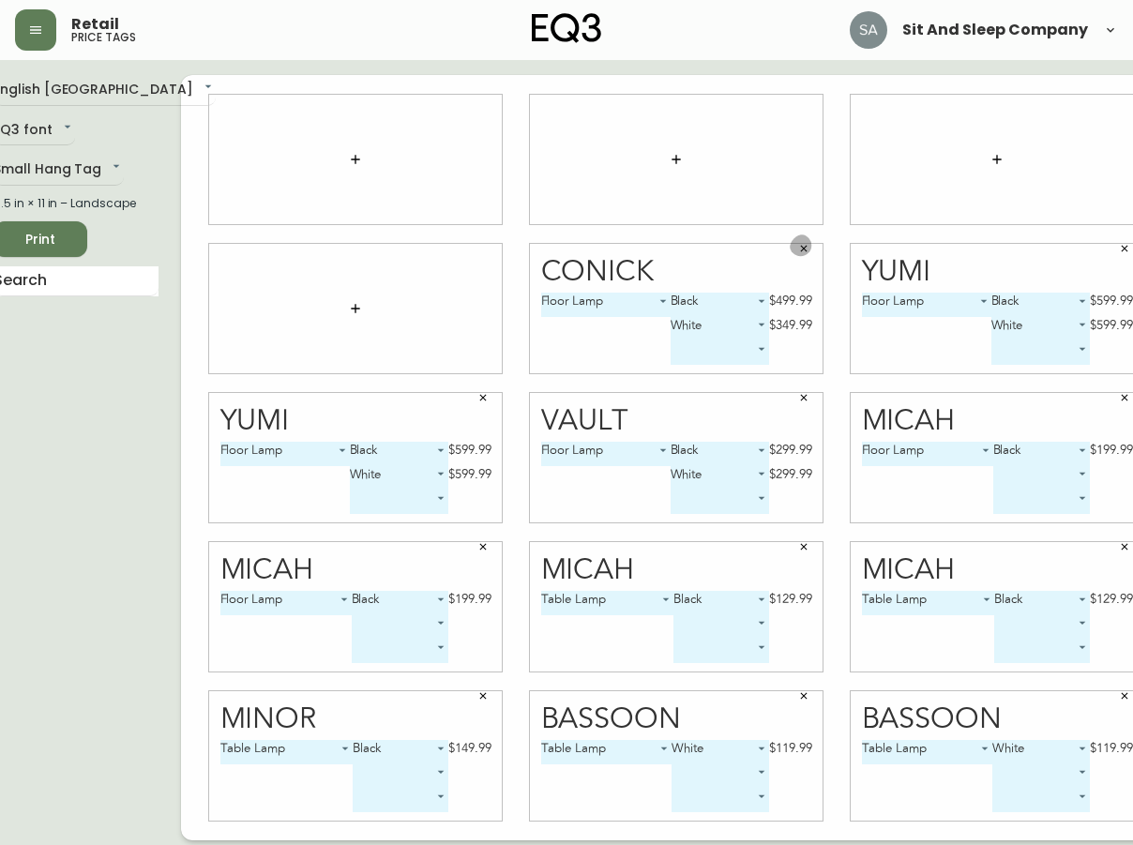
click at [801, 251] on icon "button" at bounding box center [804, 249] width 7 height 7
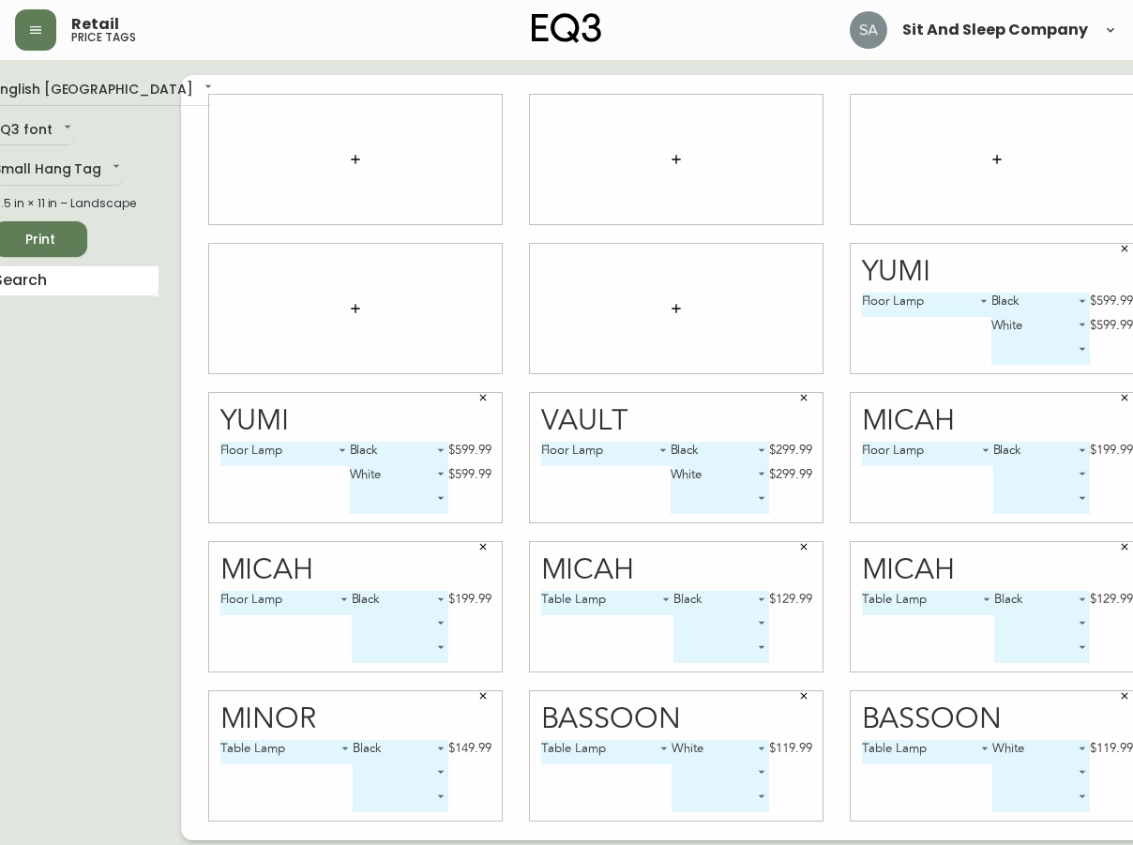
click at [1111, 252] on button "button" at bounding box center [1125, 249] width 28 height 28
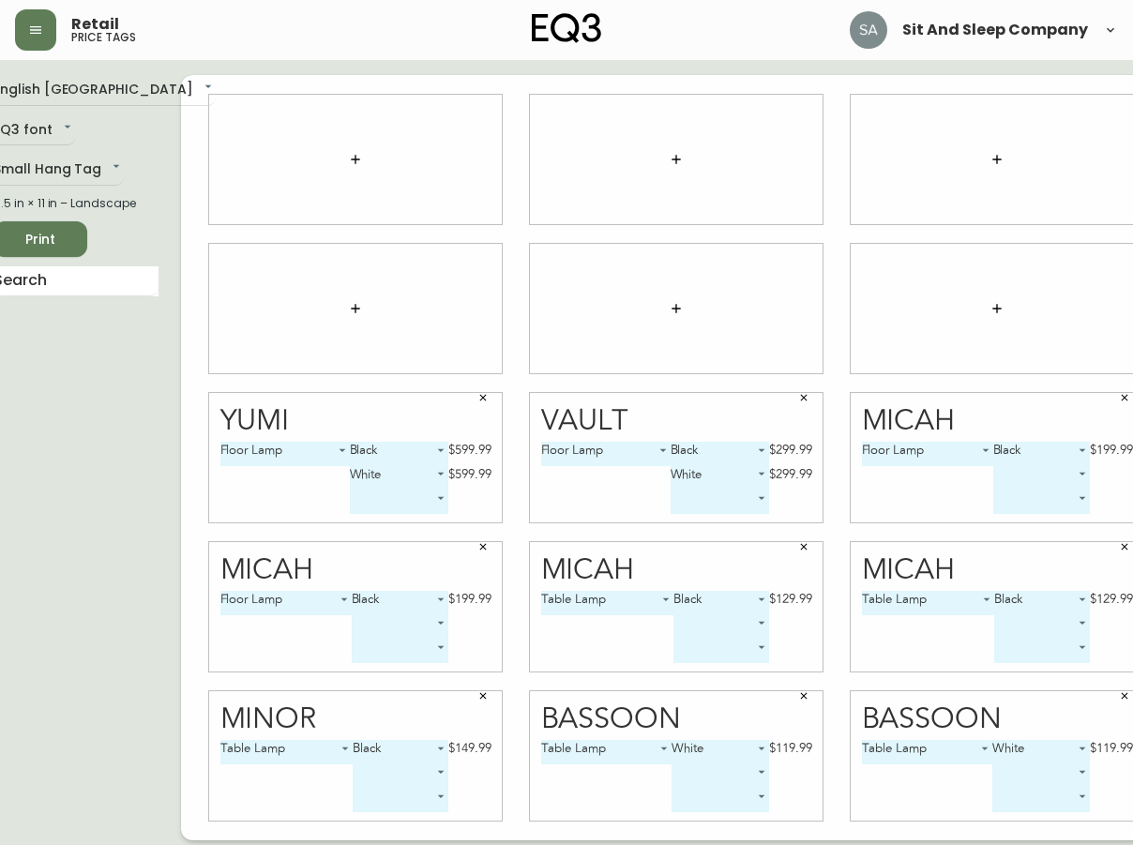
click at [469, 396] on button "button" at bounding box center [483, 398] width 28 height 28
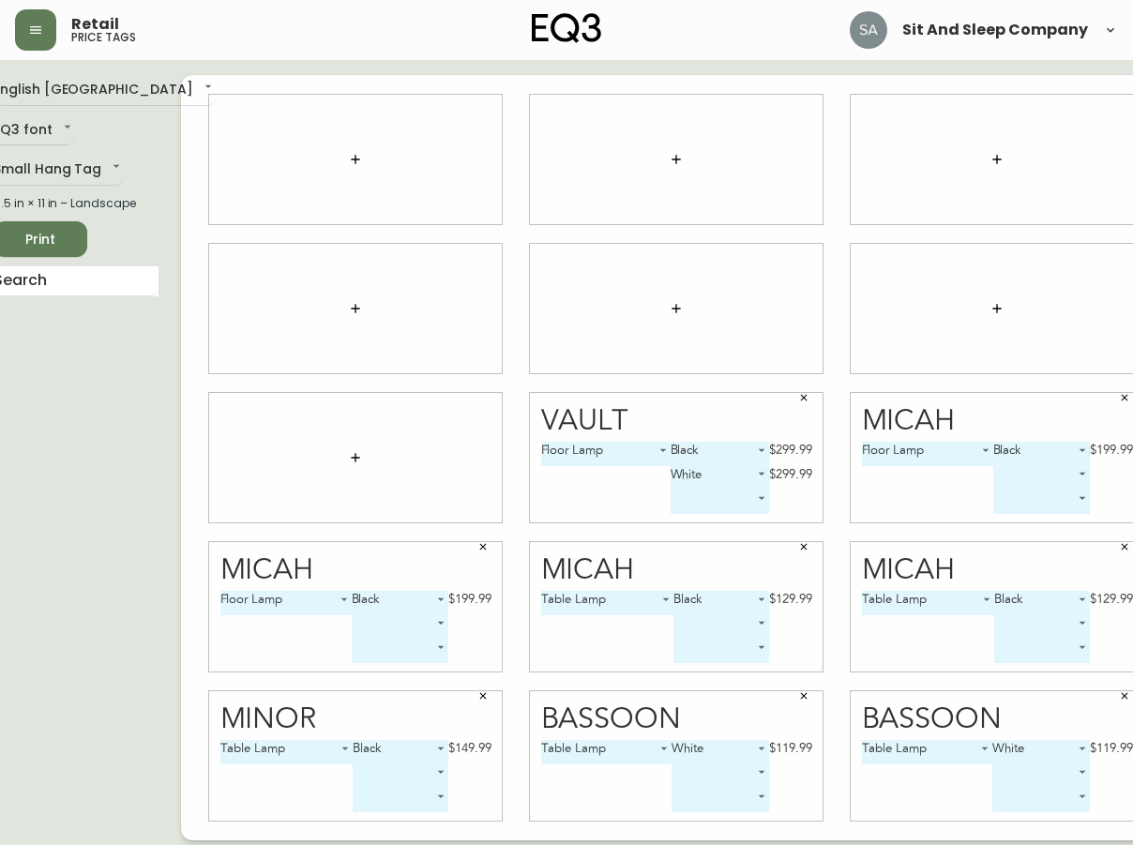
click at [801, 400] on icon "button" at bounding box center [804, 398] width 7 height 7
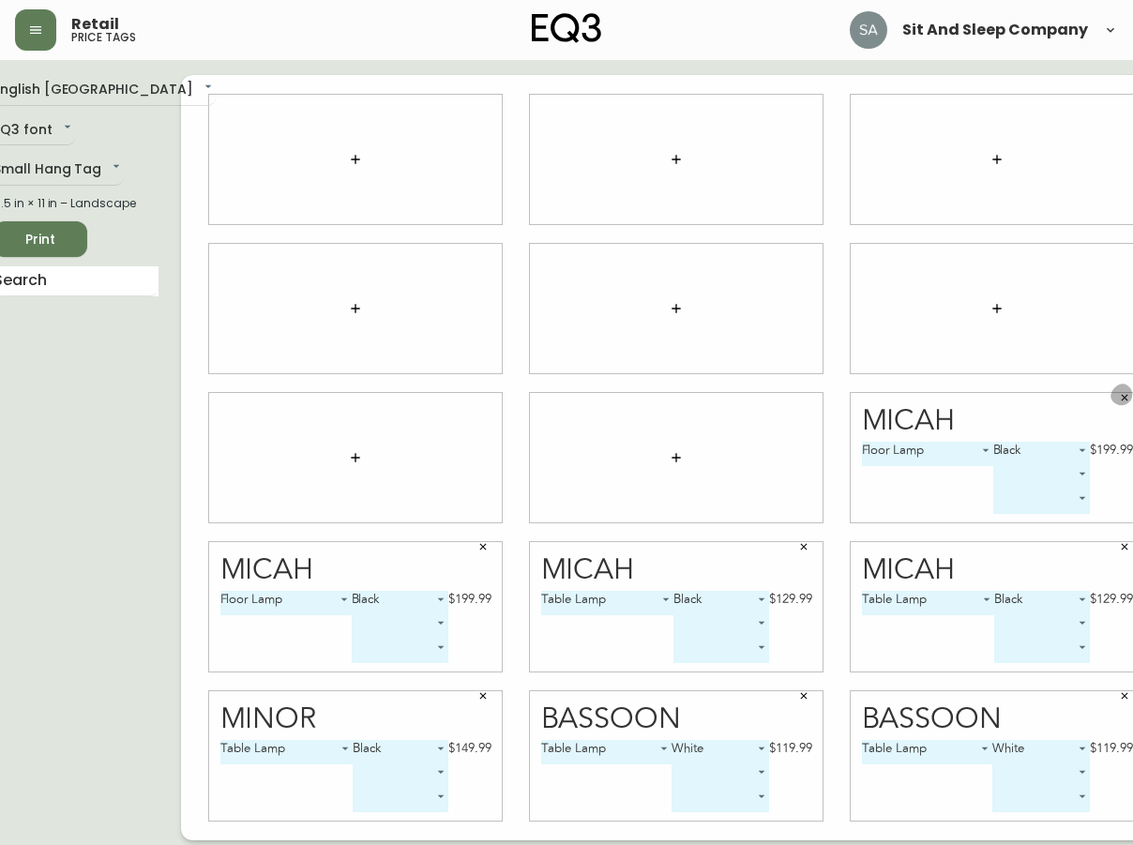
click at [1111, 402] on button "button" at bounding box center [1125, 398] width 28 height 28
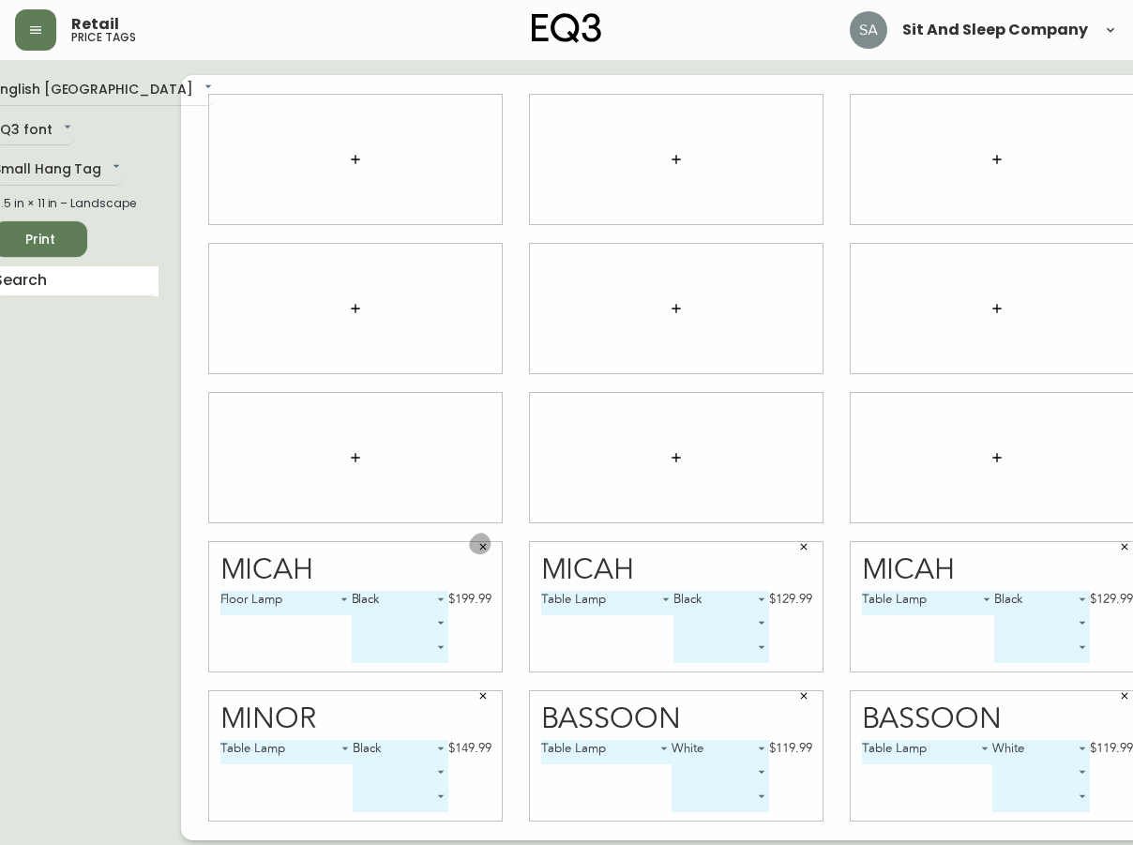
click at [478, 541] on icon "button" at bounding box center [483, 546] width 11 height 11
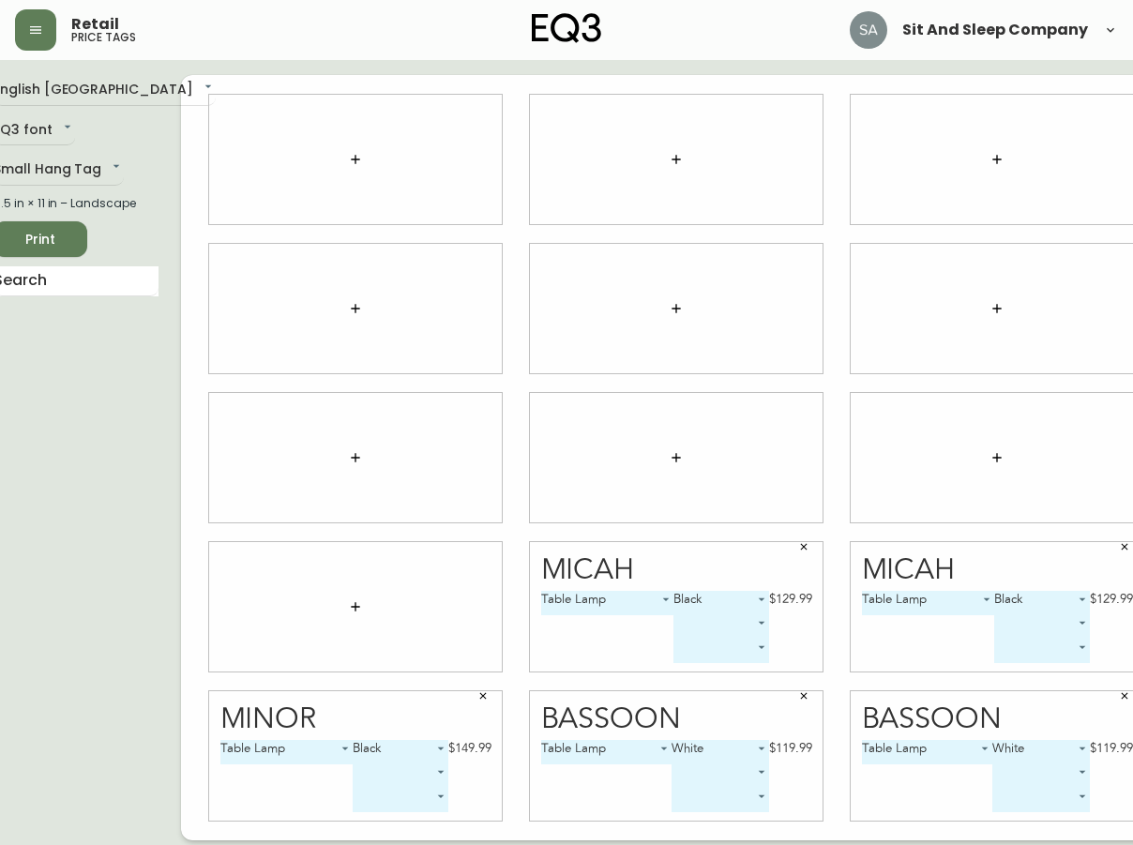
click at [798, 543] on icon "button" at bounding box center [803, 546] width 11 height 11
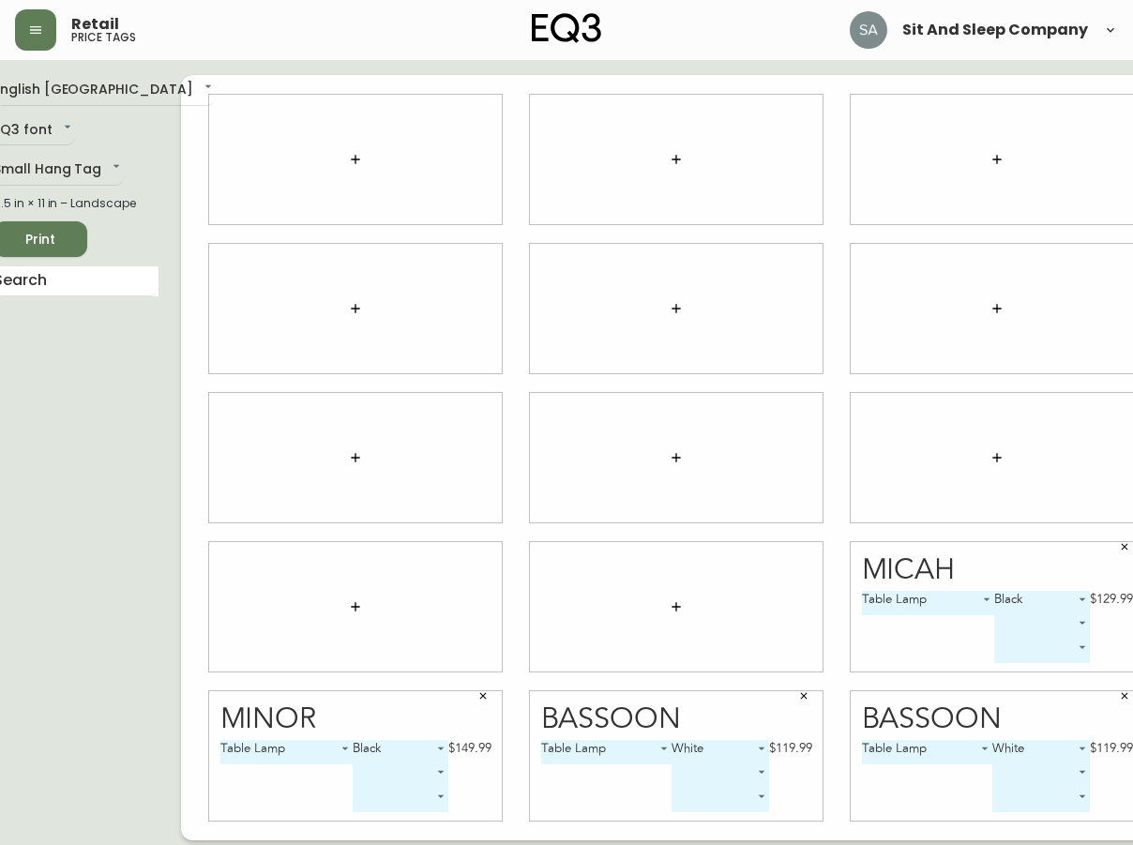
click at [1111, 551] on button "button" at bounding box center [1125, 547] width 28 height 28
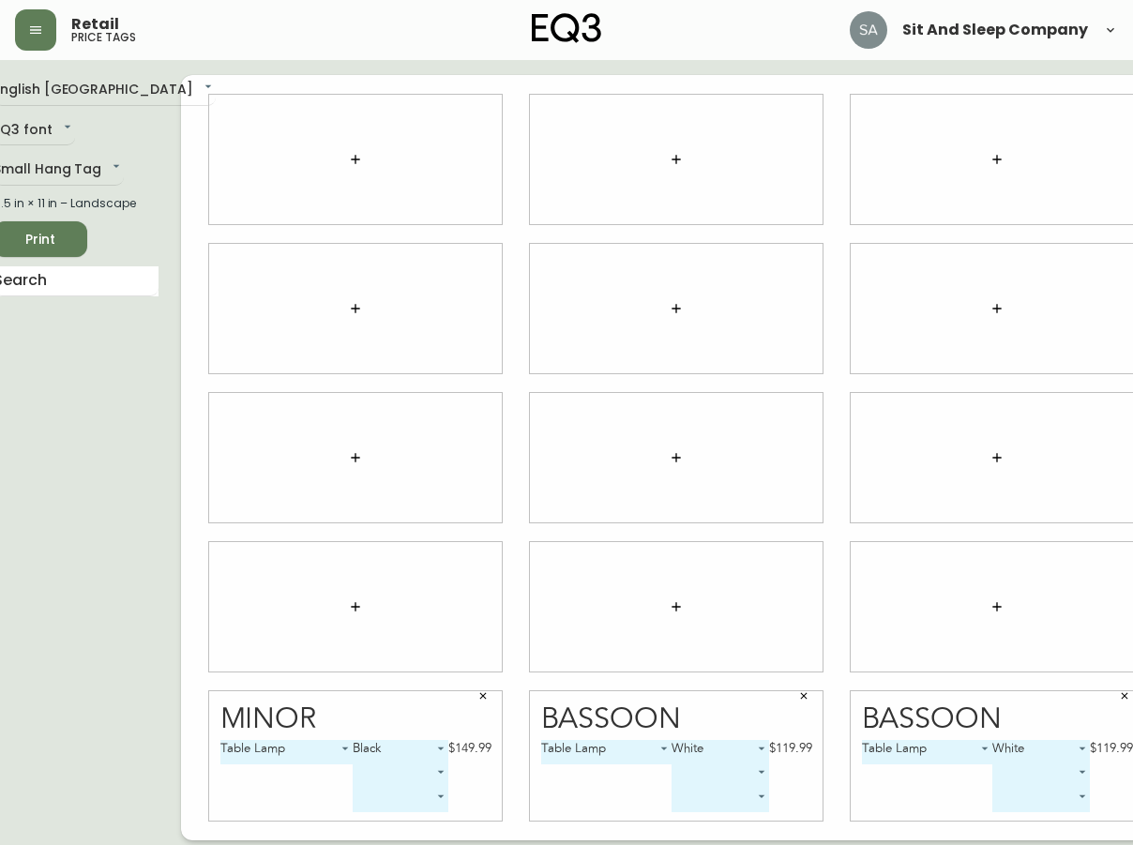
click at [478, 696] on icon "button" at bounding box center [483, 695] width 11 height 11
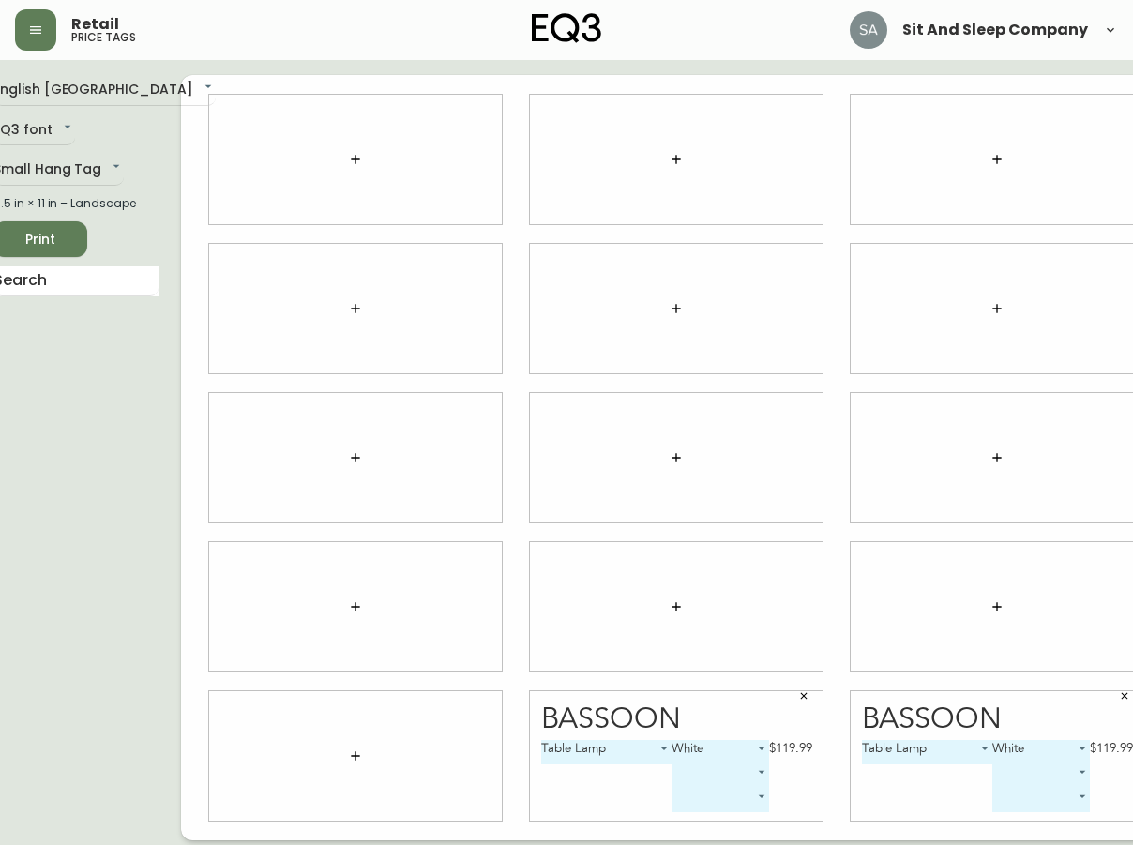
click at [790, 694] on button "button" at bounding box center [804, 696] width 28 height 28
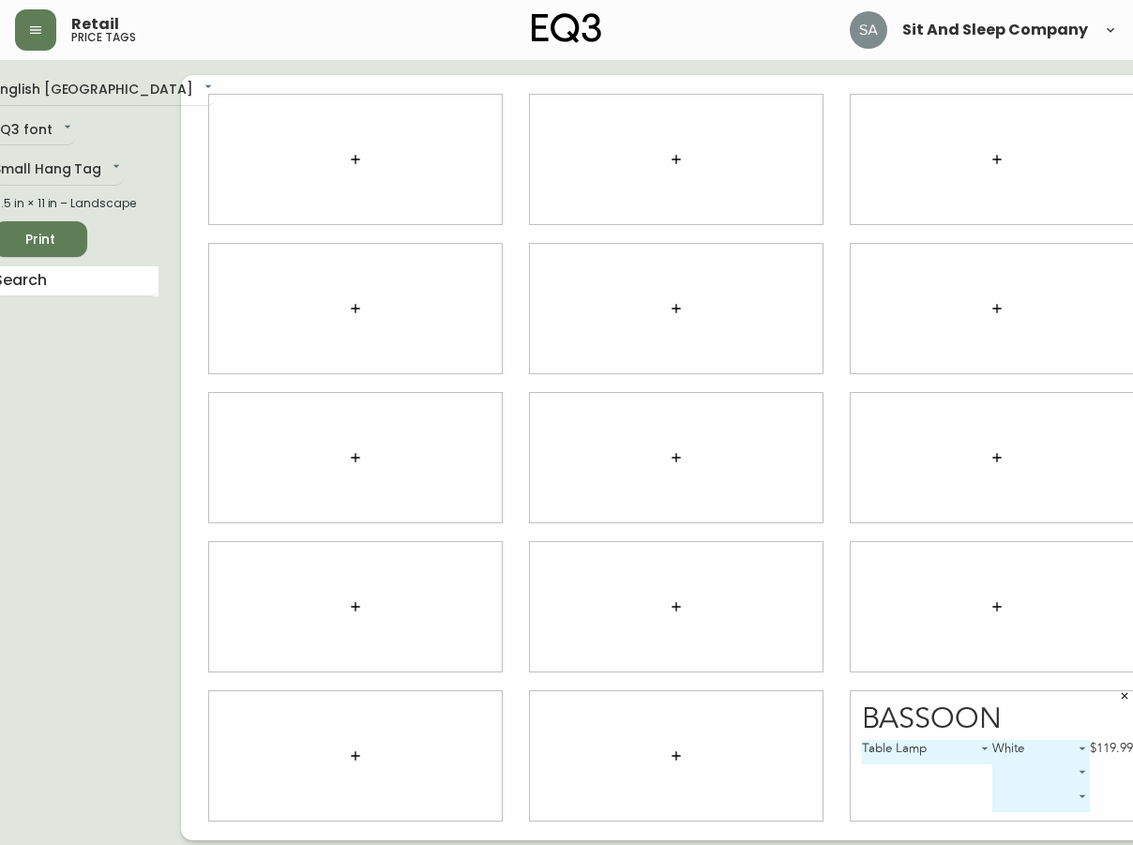
click at [1111, 690] on button "button" at bounding box center [1125, 696] width 28 height 28
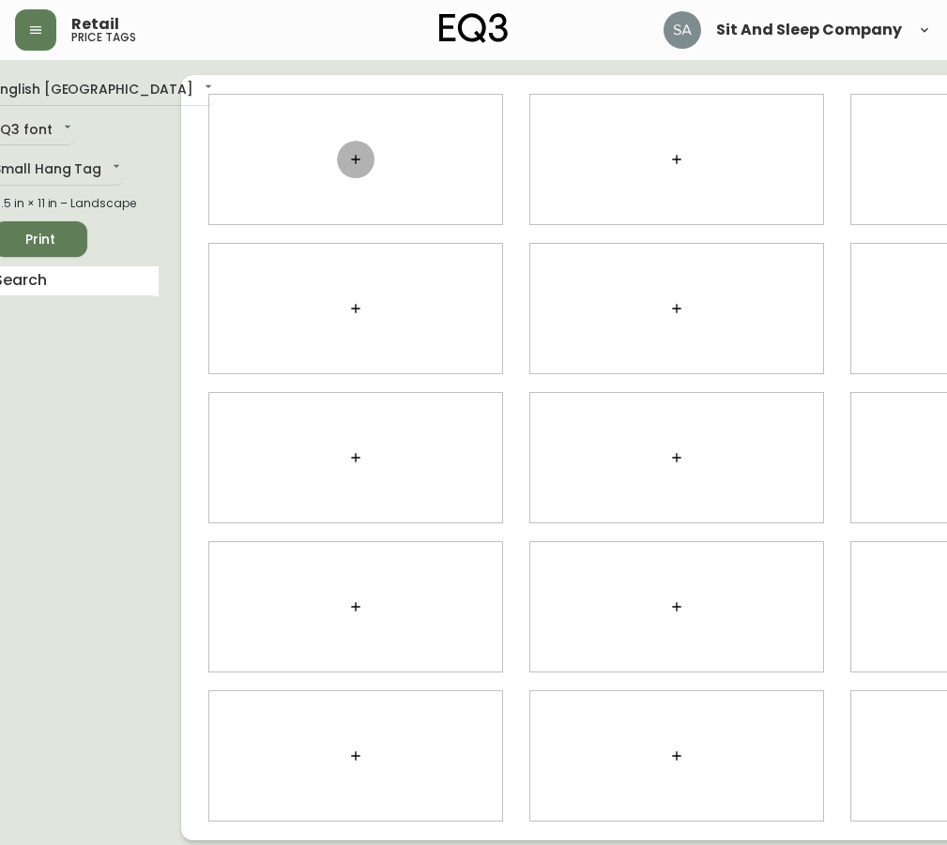
click at [337, 158] on button "button" at bounding box center [356, 160] width 38 height 38
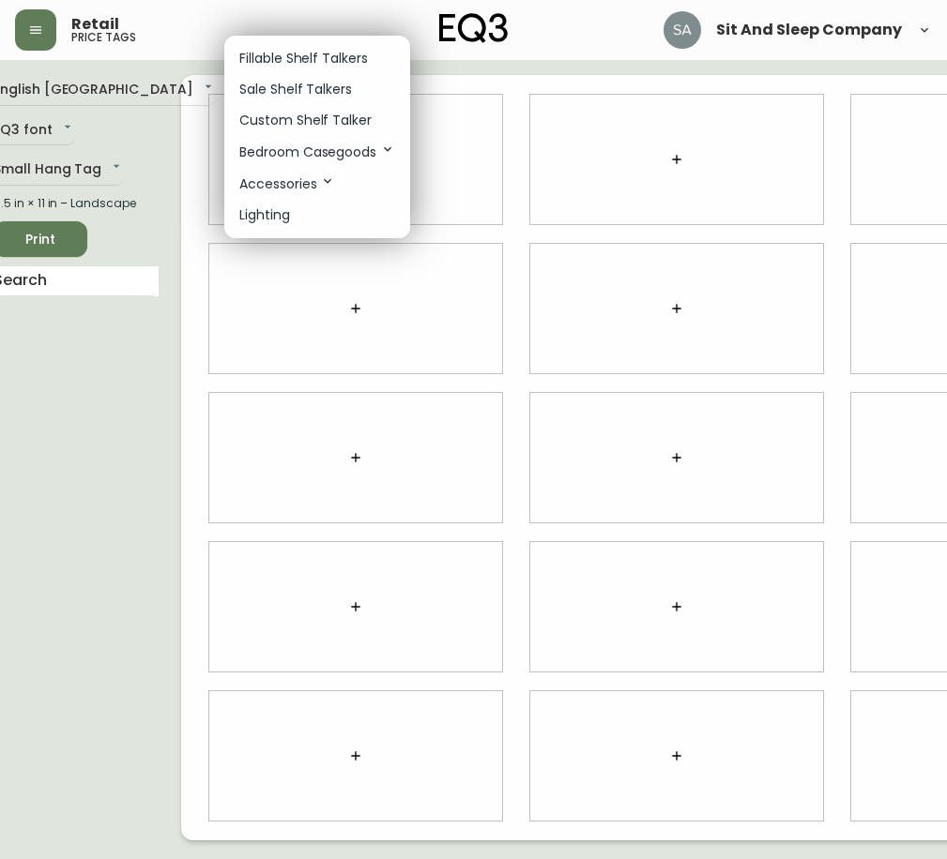
click at [311, 185] on p "Accessories" at bounding box center [287, 184] width 96 height 21
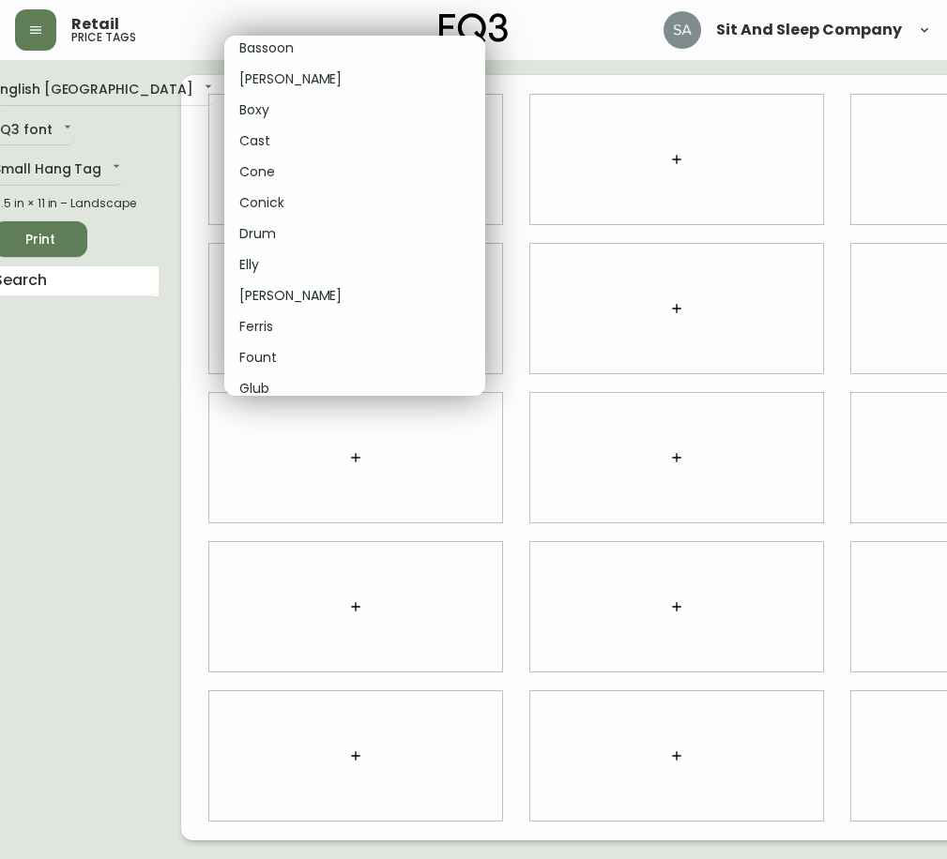
scroll to position [5160, 0]
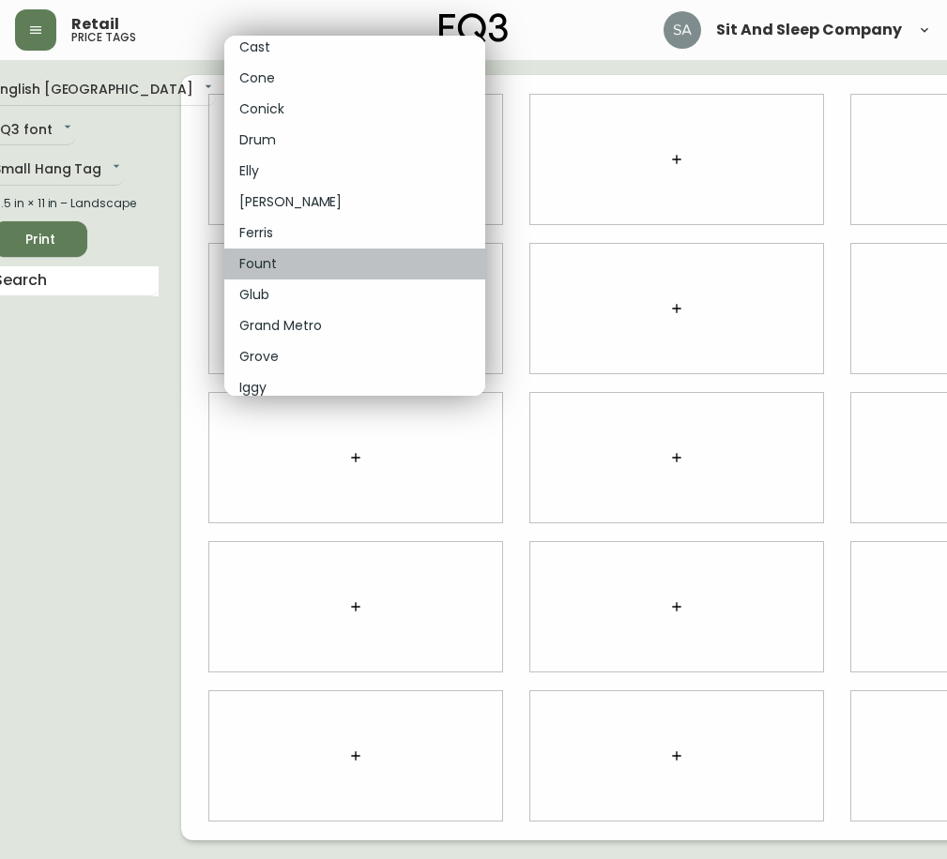
click at [283, 262] on li "Fount" at bounding box center [354, 264] width 261 height 31
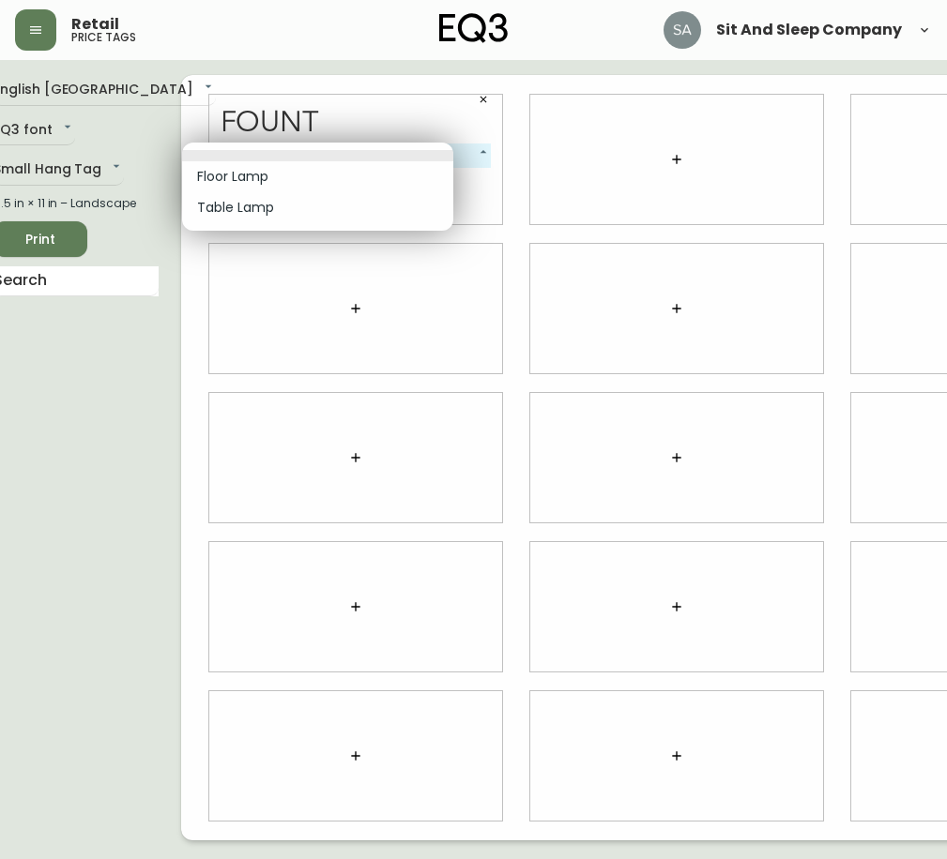
click at [424, 154] on body "Retail price tags Sit And Sleep Company English [GEOGRAPHIC_DATA] en_CA EQ3 fon…" at bounding box center [451, 420] width 947 height 841
click at [261, 211] on li "Table Lamp" at bounding box center [317, 207] width 271 height 31
type input "1"
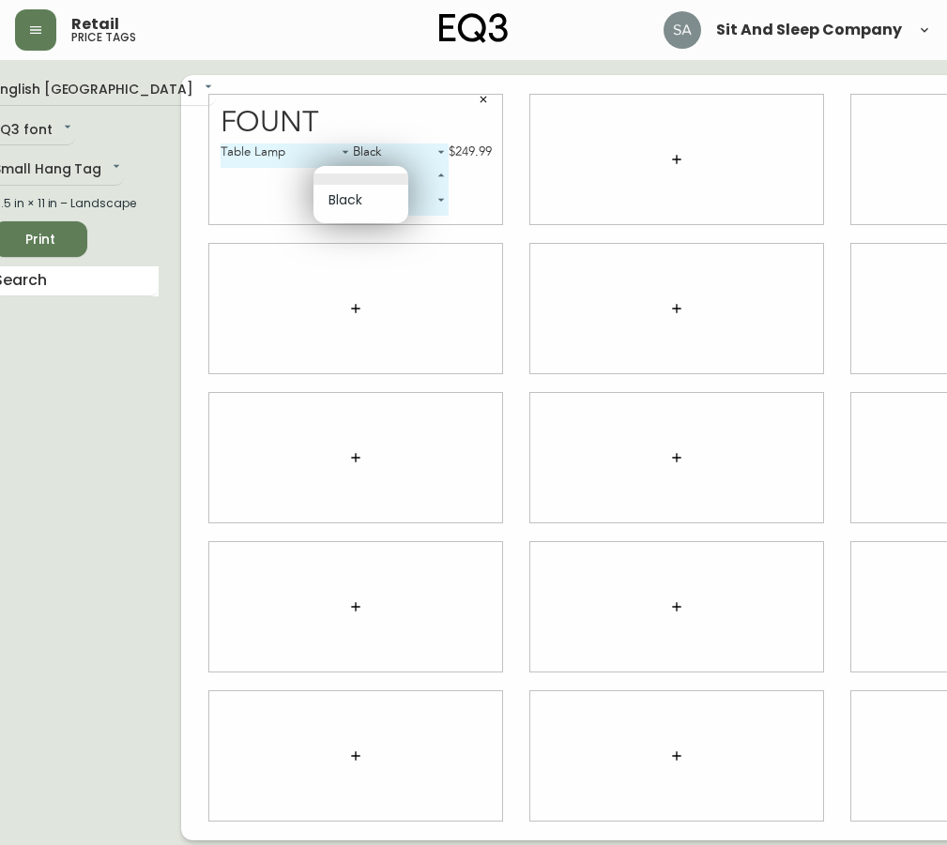
click at [398, 176] on body "Retail price tags Sit And Sleep Company English Canada en_CA EQ3 font EQ3 Small…" at bounding box center [451, 420] width 947 height 841
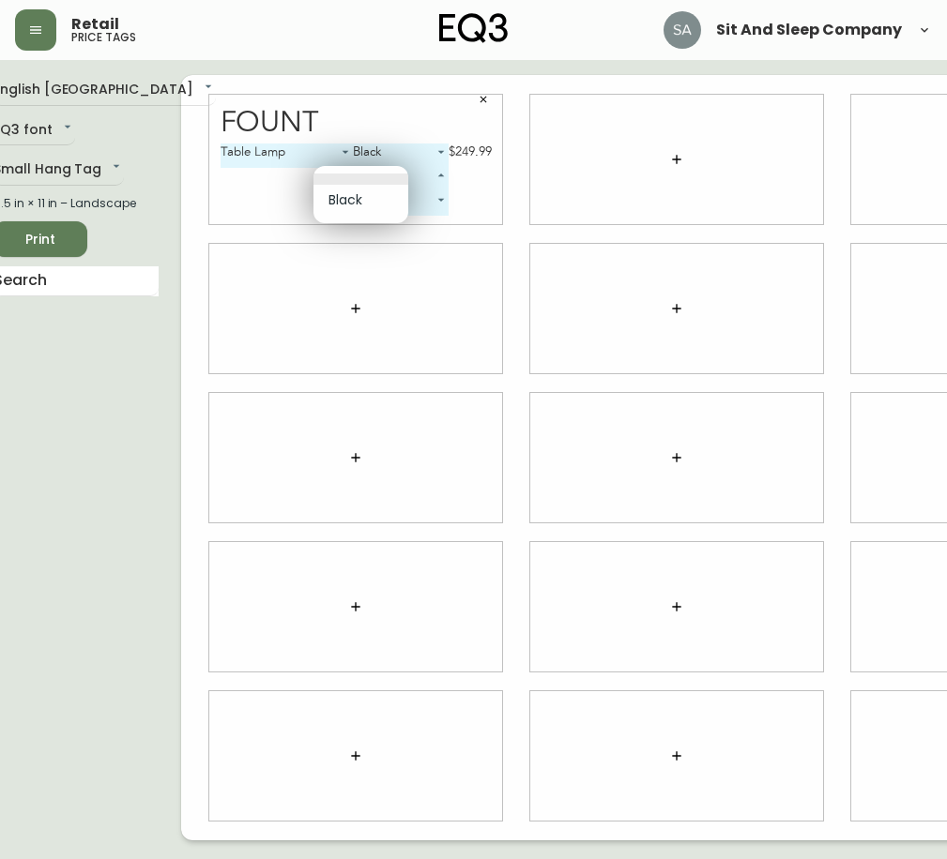
click at [369, 141] on div at bounding box center [473, 429] width 947 height 859
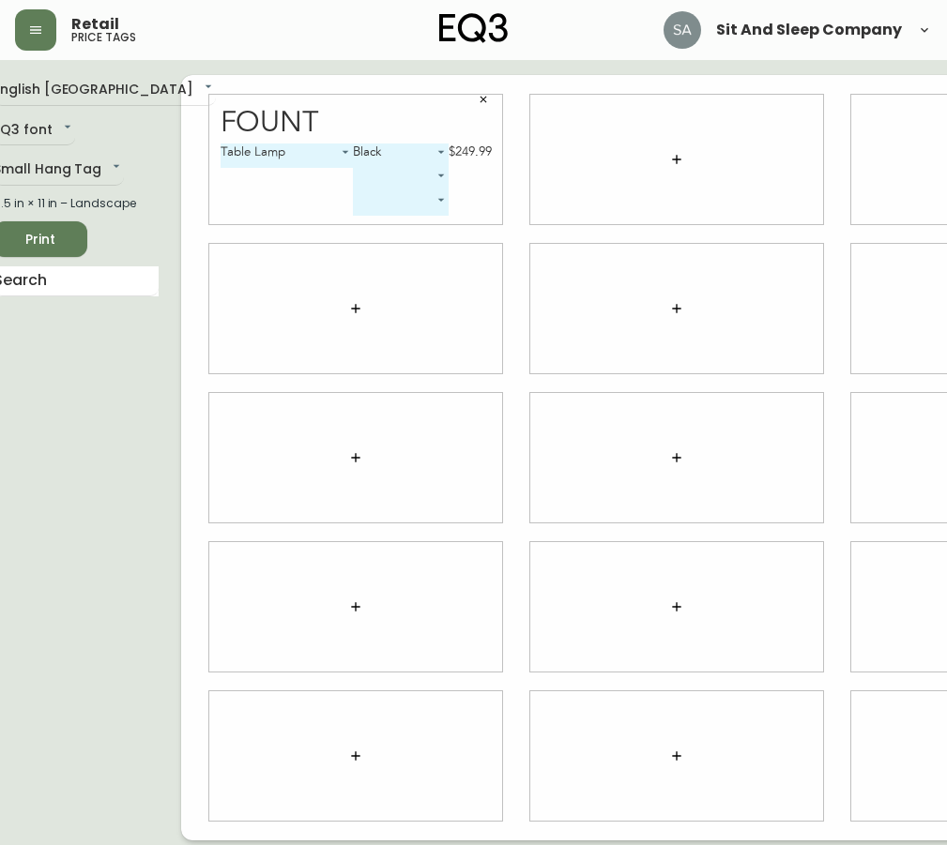
click at [669, 162] on icon "button" at bounding box center [676, 159] width 15 height 15
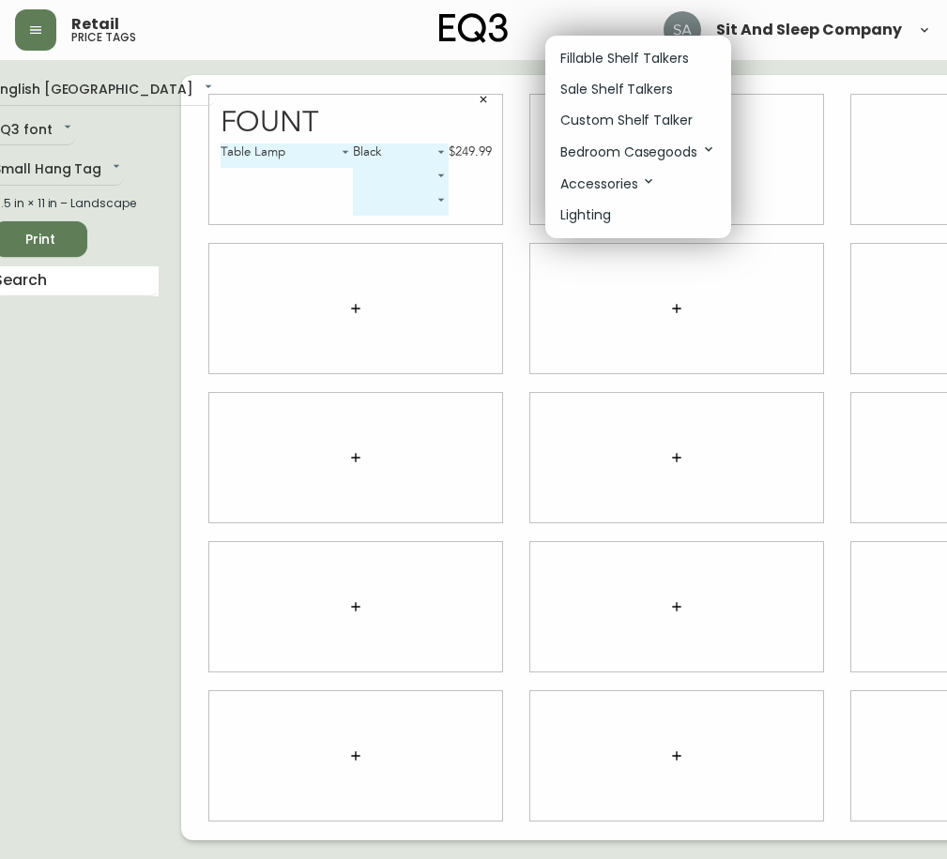
click at [624, 186] on p "Accessories" at bounding box center [608, 184] width 96 height 21
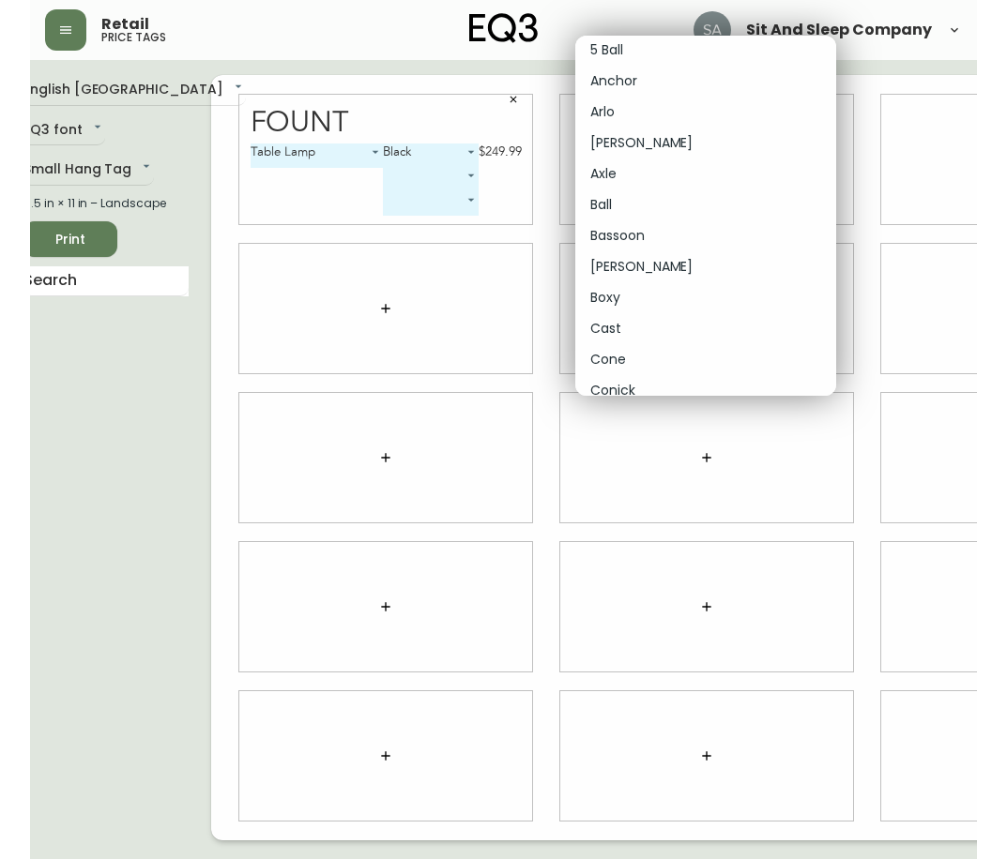
scroll to position [4972, 0]
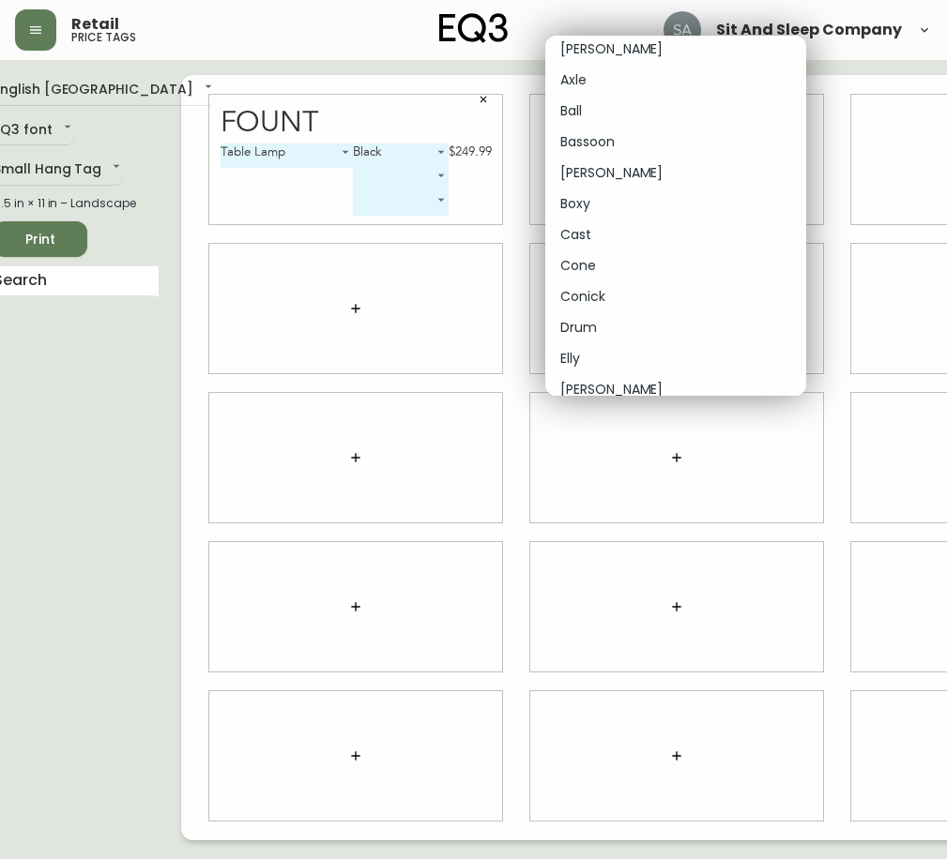
click at [614, 320] on li "Drum" at bounding box center [675, 327] width 261 height 31
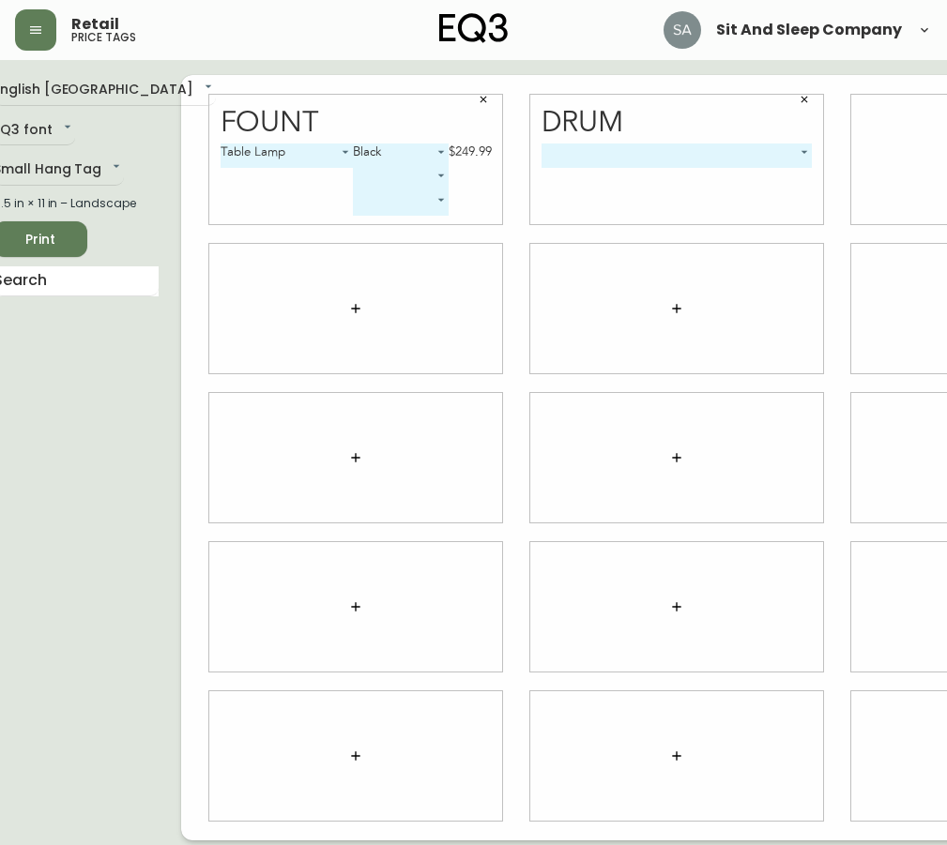
click at [681, 158] on body "Retail price tags Sit And Sleep Company English Canada en_CA EQ3 font EQ3 Small…" at bounding box center [451, 420] width 947 height 841
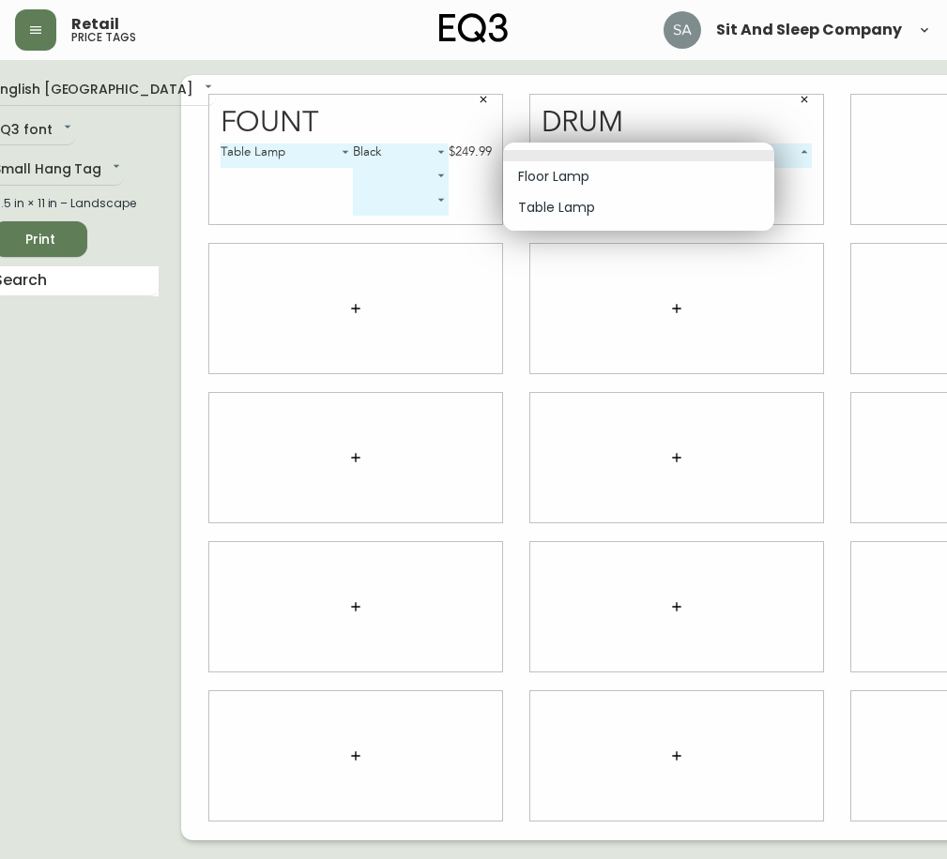
click at [593, 205] on li "Table Lamp" at bounding box center [638, 207] width 271 height 31
type input "1"
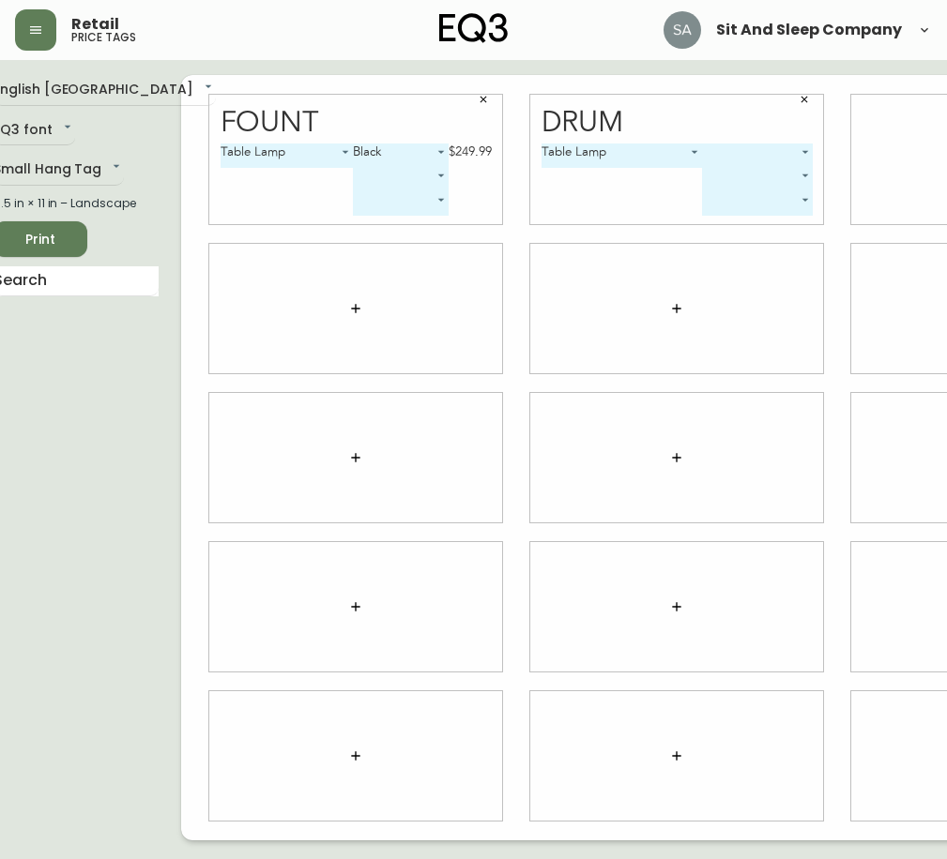
click at [760, 148] on body "Retail price tags Sit And Sleep Company English [GEOGRAPHIC_DATA] en_CA EQ3 fon…" at bounding box center [451, 420] width 947 height 841
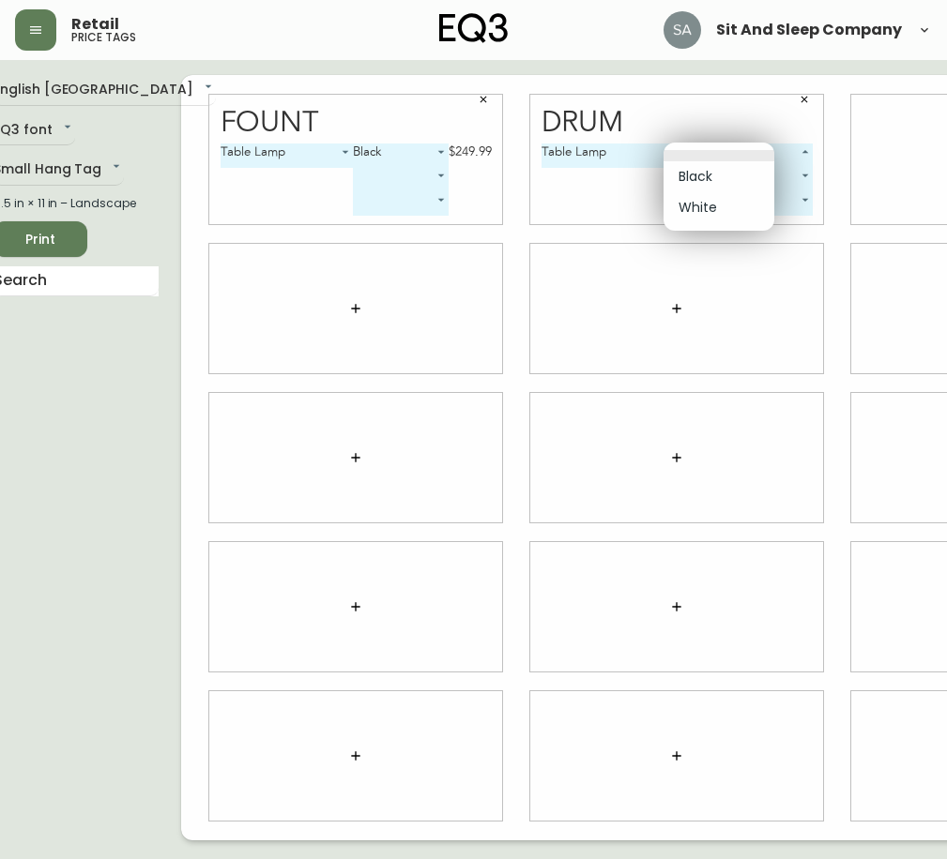
click at [702, 176] on li "Black" at bounding box center [718, 176] width 111 height 31
type input "0"
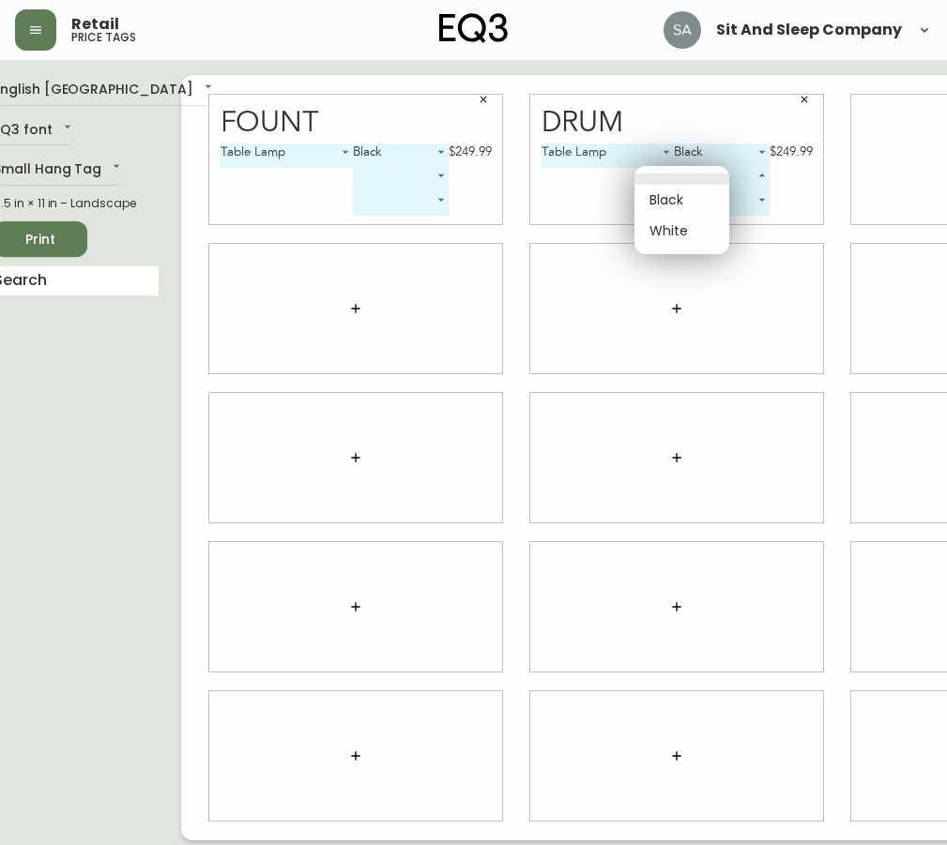
click at [699, 169] on body "Retail price tags Sit And Sleep Company English [GEOGRAPHIC_DATA] en_CA EQ3 fon…" at bounding box center [451, 420] width 947 height 841
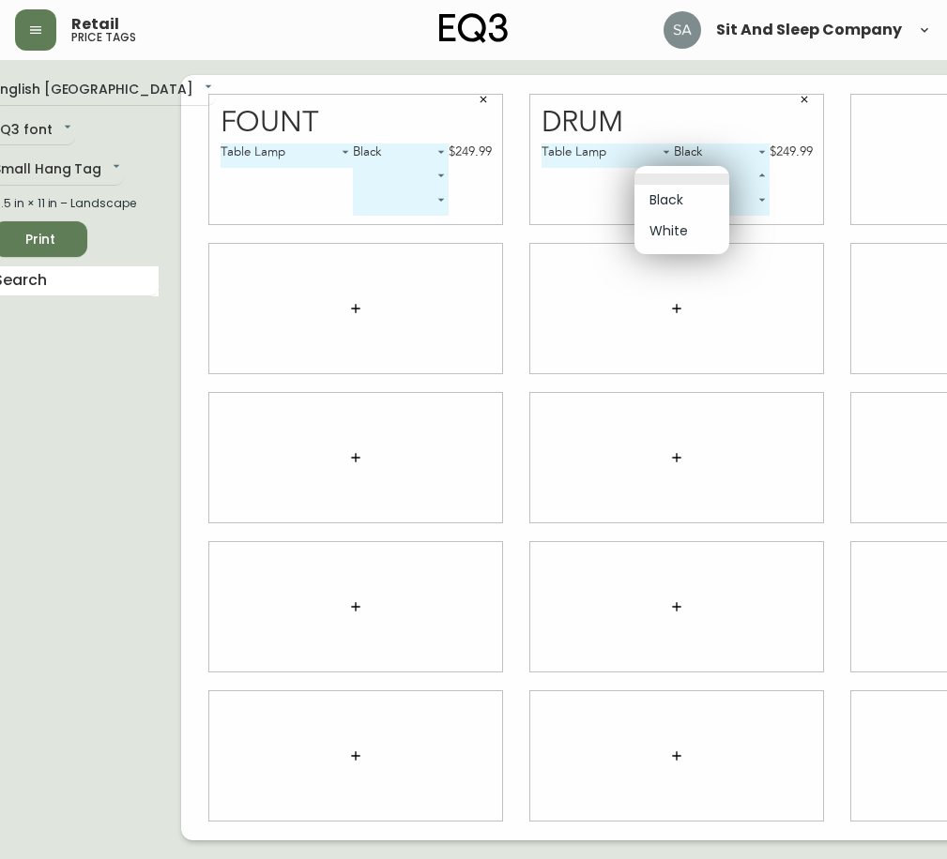
click at [671, 237] on li "White" at bounding box center [681, 231] width 95 height 31
type input "1"
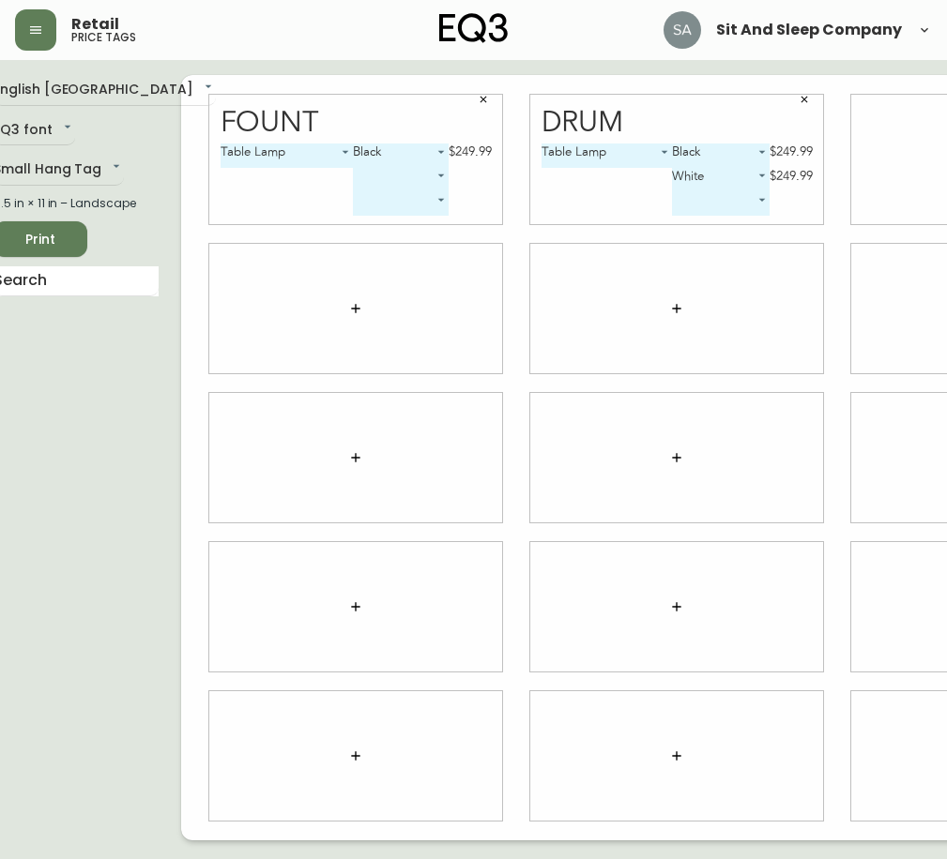
click at [701, 146] on body "Retail price tags Sit And Sleep Company English Canada en_CA EQ3 font EQ3 Small…" at bounding box center [451, 420] width 947 height 841
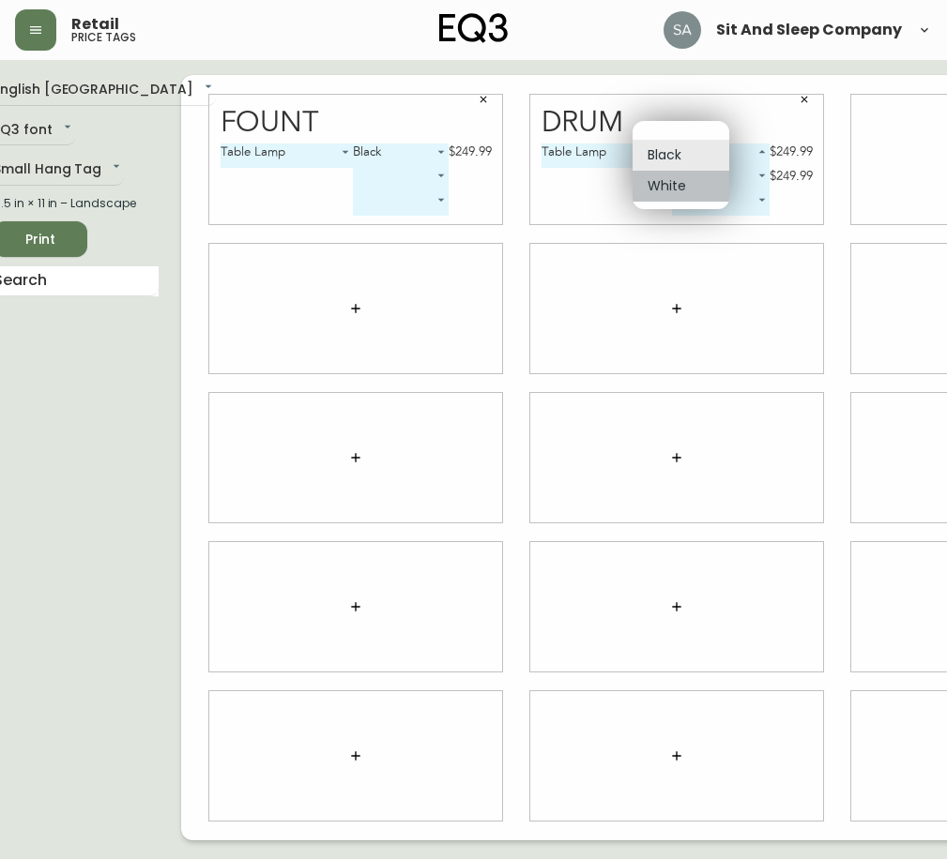
click at [687, 182] on li "White" at bounding box center [680, 186] width 97 height 31
type input "1"
click at [703, 176] on body "Retail price tags Sit And Sleep Company English Canada en_CA EQ3 font EQ3 Small…" at bounding box center [451, 420] width 947 height 841
click at [671, 144] on li "Black" at bounding box center [680, 148] width 97 height 31
type input "0"
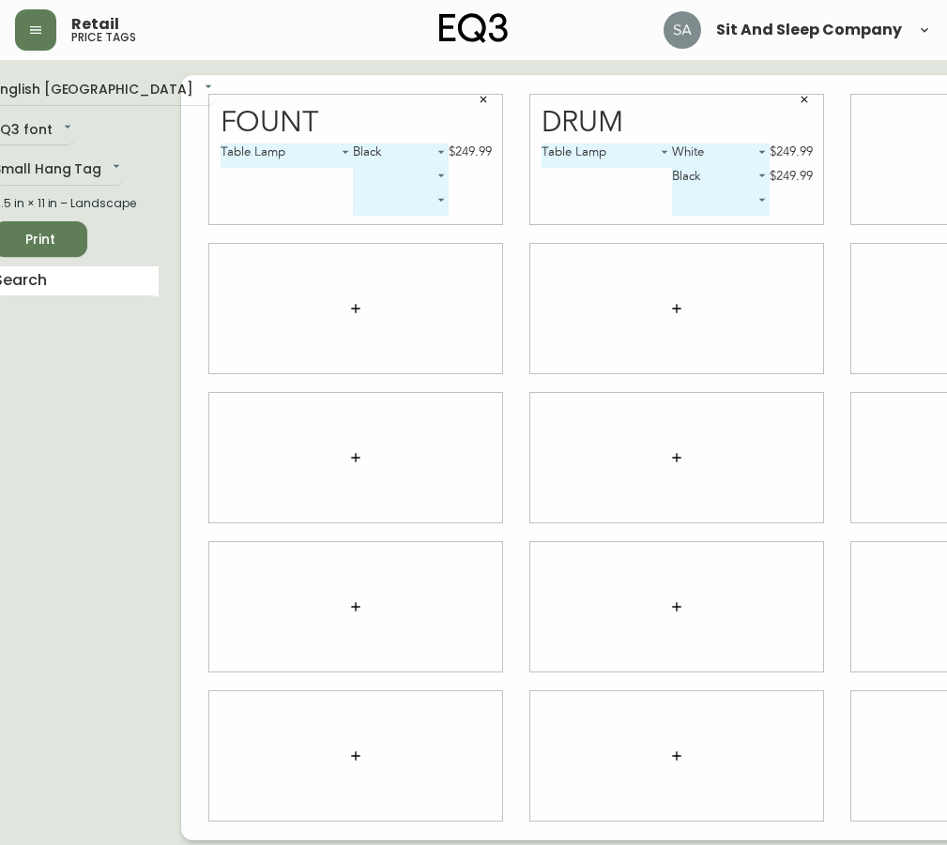
click at [620, 322] on div at bounding box center [676, 308] width 293 height 129
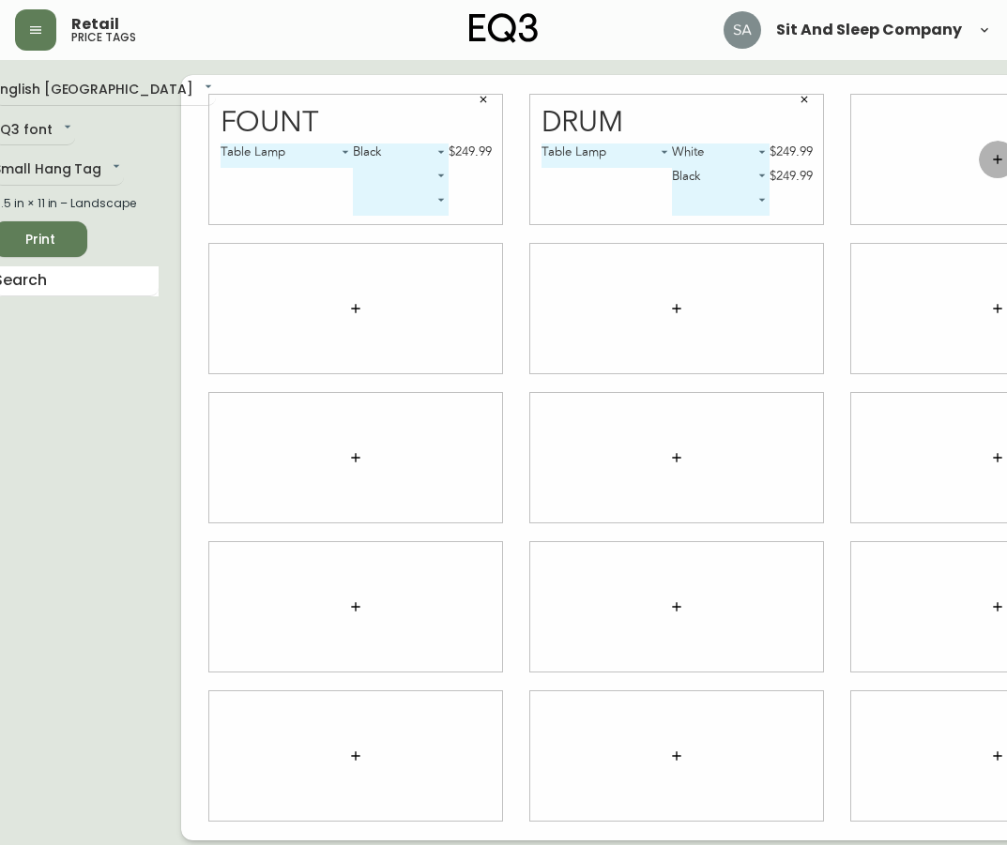
click at [990, 158] on icon "button" at bounding box center [997, 159] width 15 height 15
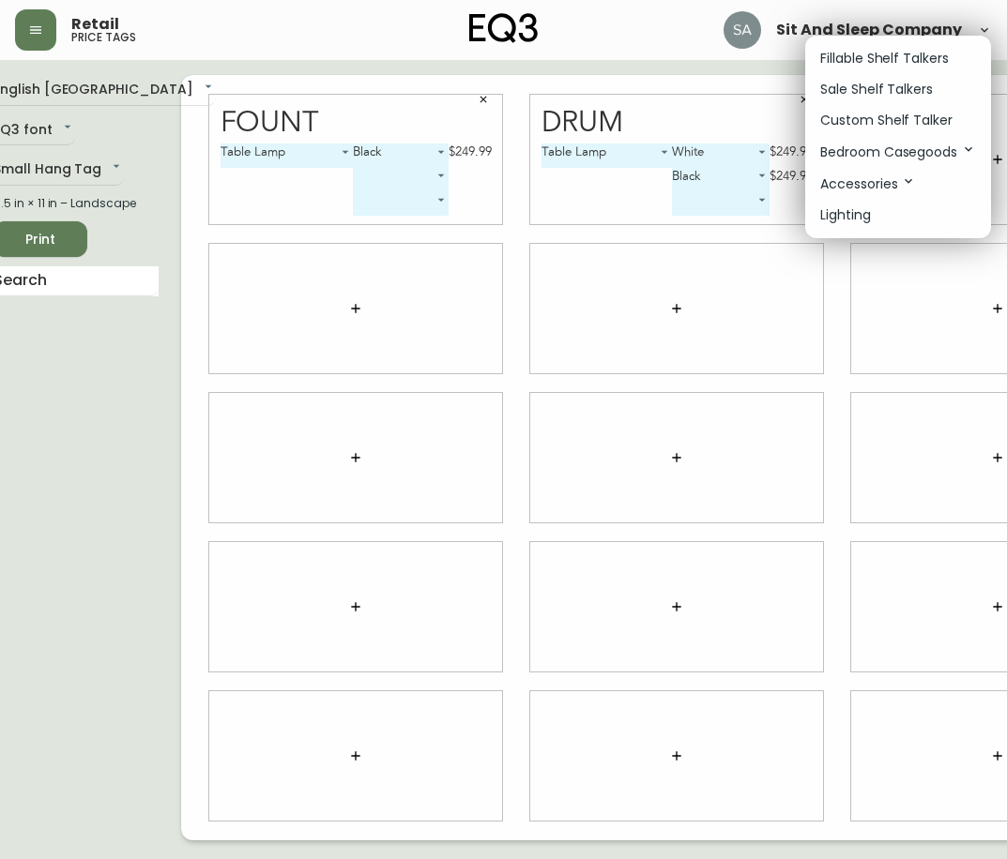
click at [906, 179] on icon at bounding box center [908, 181] width 15 height 15
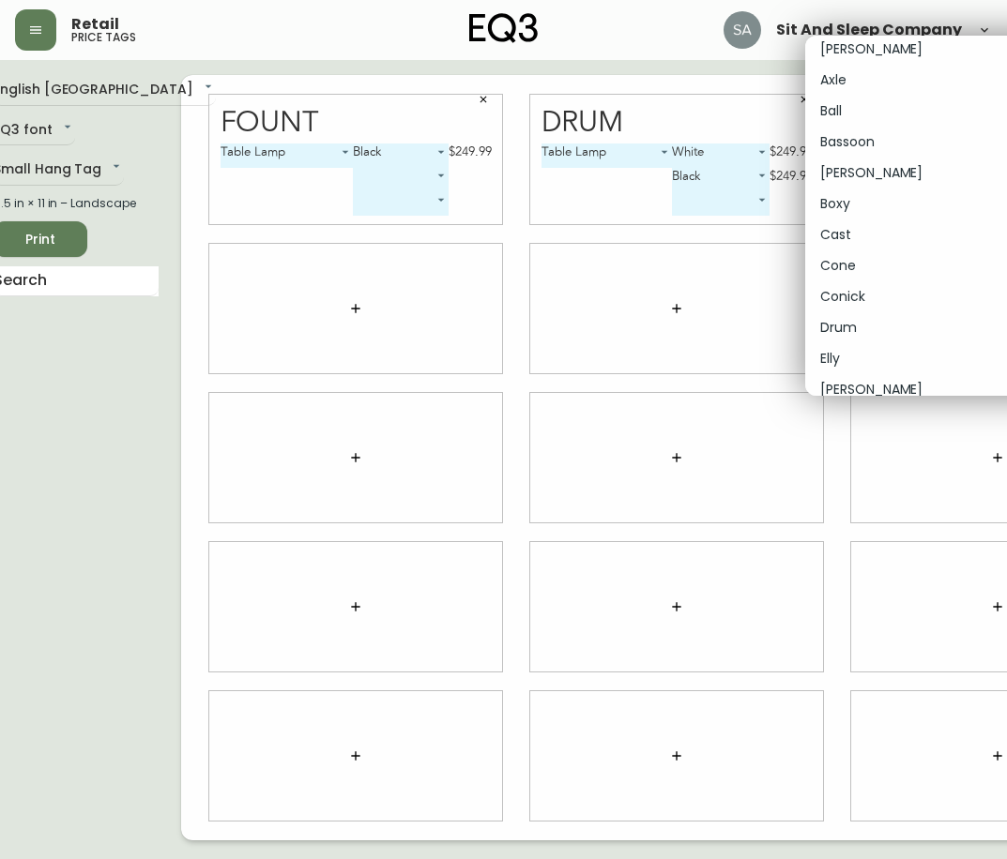
click at [863, 324] on li "Drum" at bounding box center [935, 327] width 261 height 31
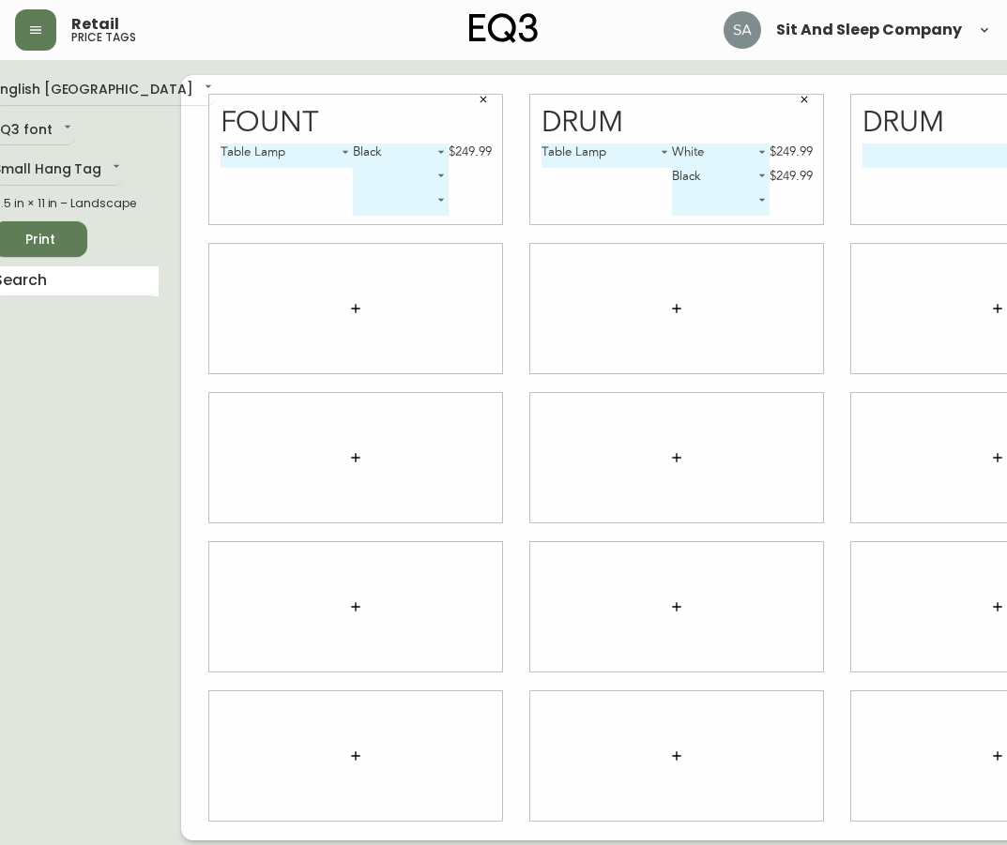
click at [895, 157] on body "Retail price tags Sit And Sleep Company English Canada en_CA EQ3 font EQ3 Small…" at bounding box center [481, 420] width 1007 height 841
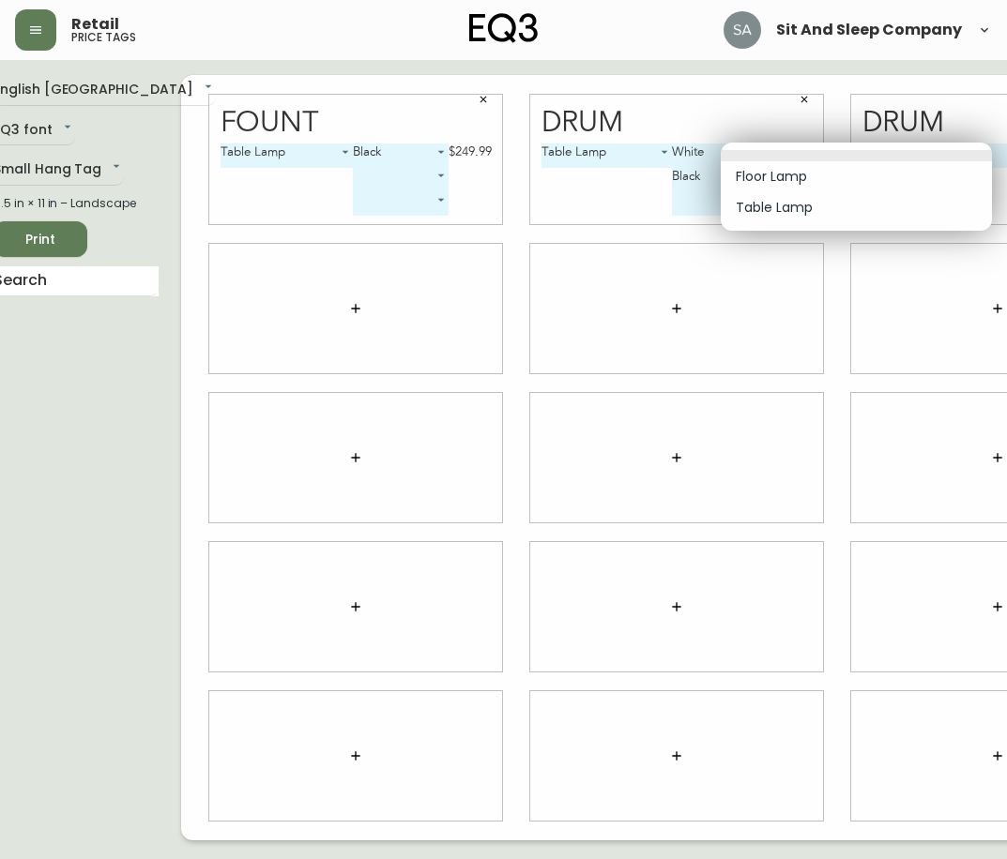
click at [770, 181] on li "Floor Lamp" at bounding box center [855, 176] width 271 height 31
type input "0"
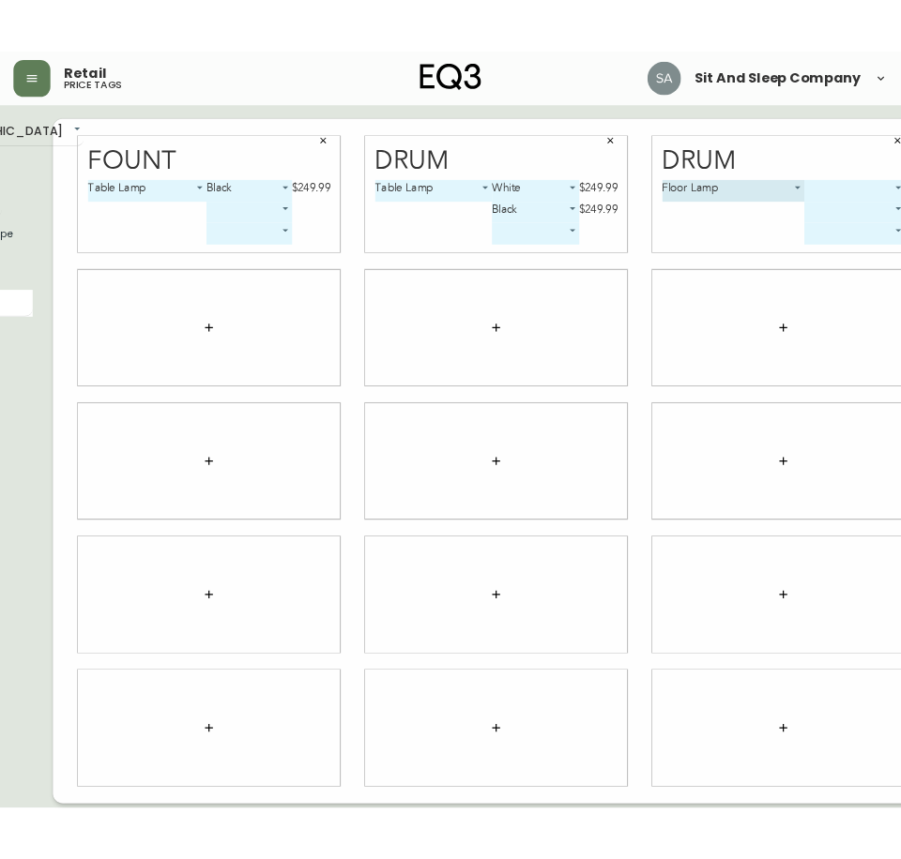
scroll to position [0, 146]
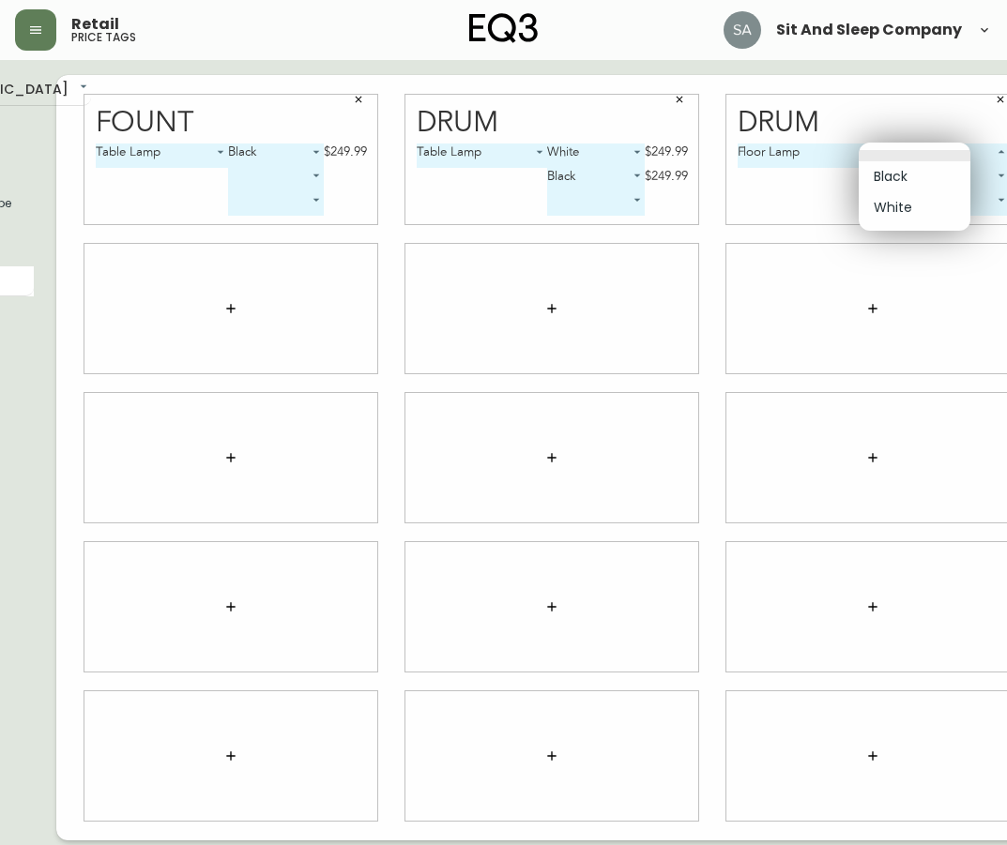
click at [860, 155] on body "Retail price tags Sit And Sleep Company English Canada en_CA EQ3 font EQ3 Small…" at bounding box center [357, 420] width 1007 height 841
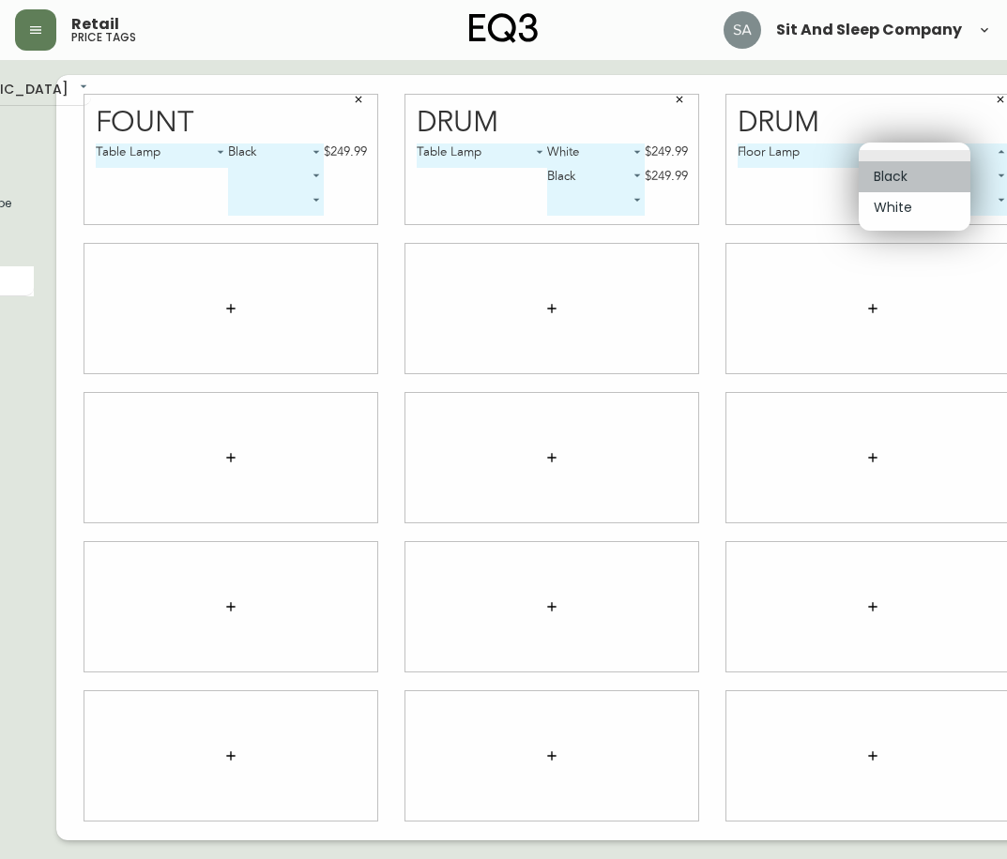
click at [909, 172] on li "Black" at bounding box center [914, 176] width 112 height 31
type input "0"
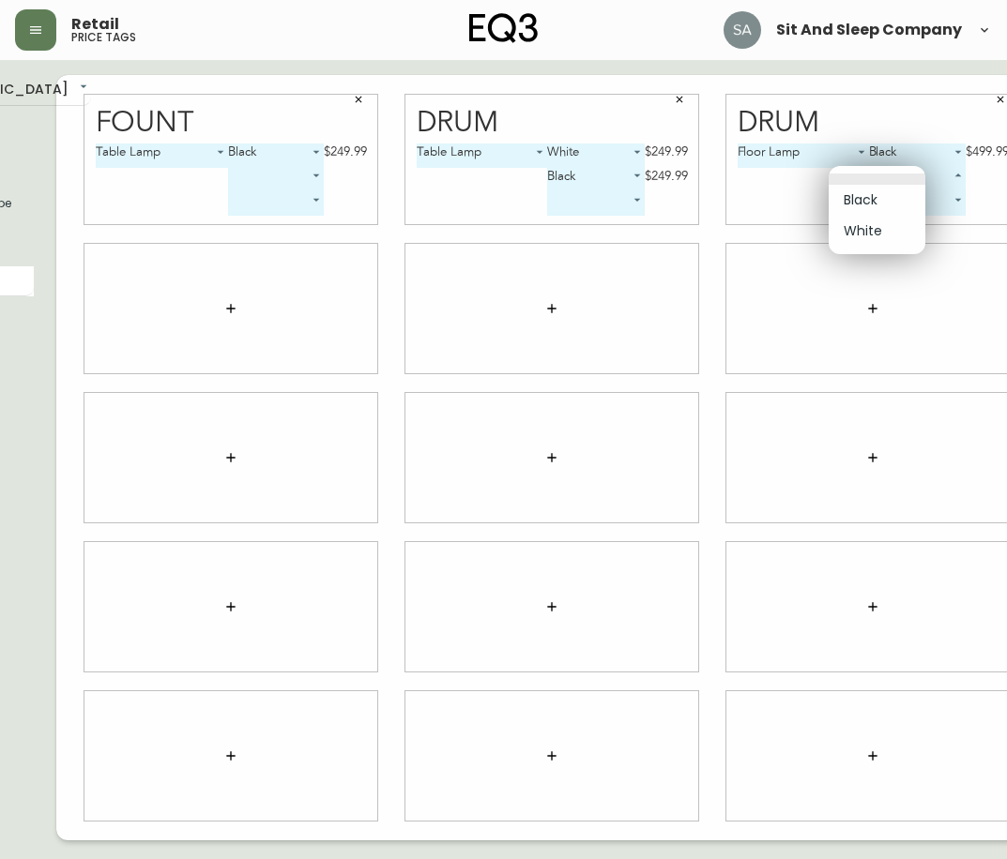
click at [860, 172] on body "Retail price tags Sit And Sleep Company English Canada en_CA EQ3 font EQ3 Small…" at bounding box center [357, 420] width 1007 height 841
click at [869, 234] on li "White" at bounding box center [876, 231] width 97 height 31
type input "1"
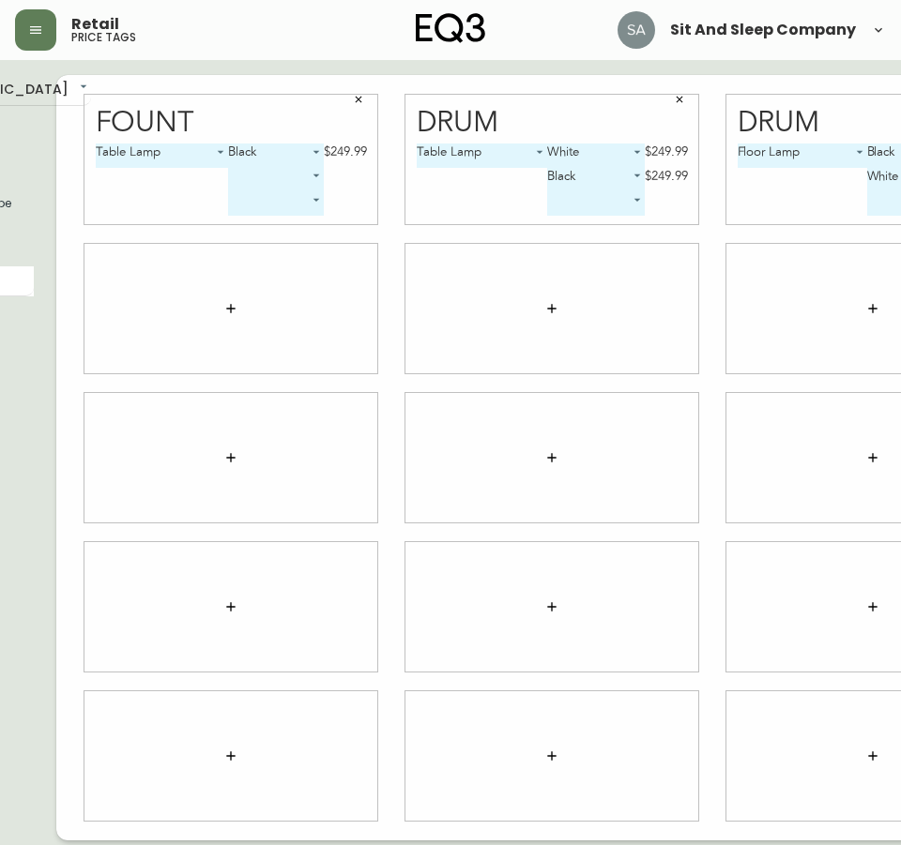
click at [223, 302] on icon "button" at bounding box center [230, 308] width 15 height 15
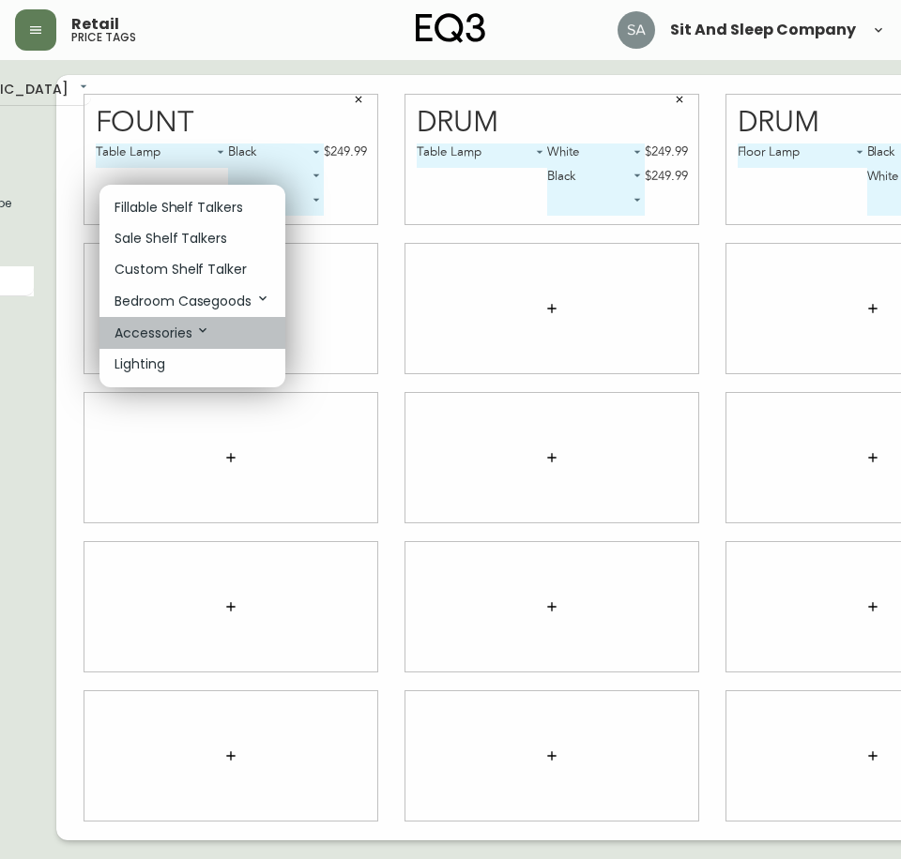
click at [184, 332] on p "Accessories" at bounding box center [162, 333] width 96 height 21
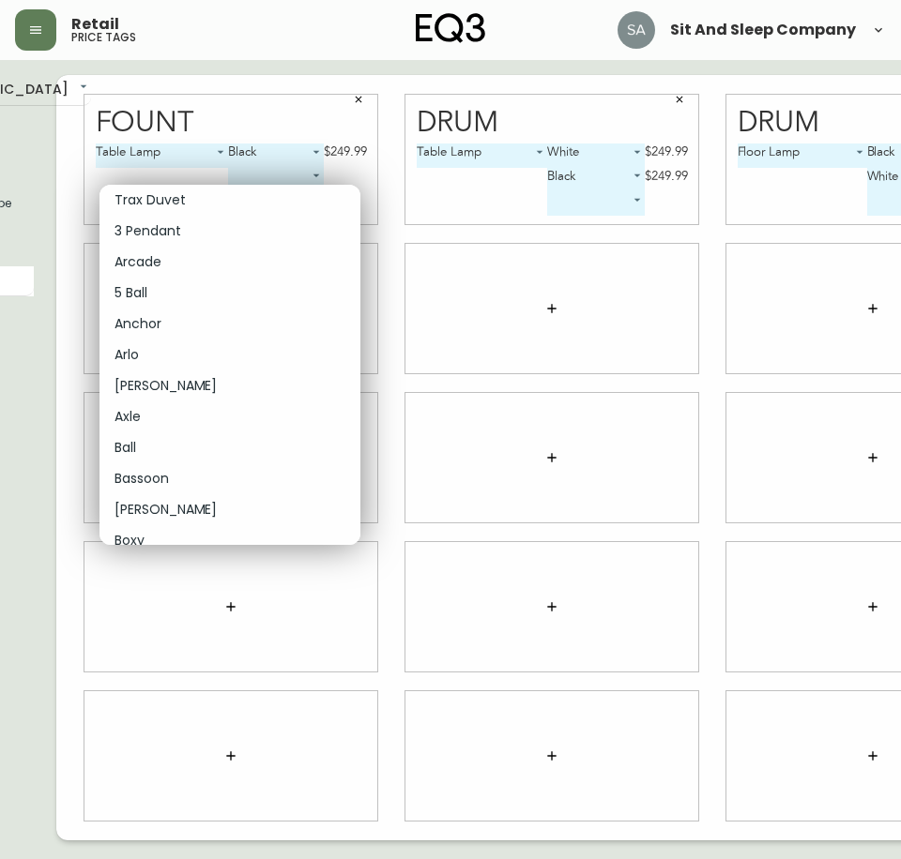
scroll to position [4878, 0]
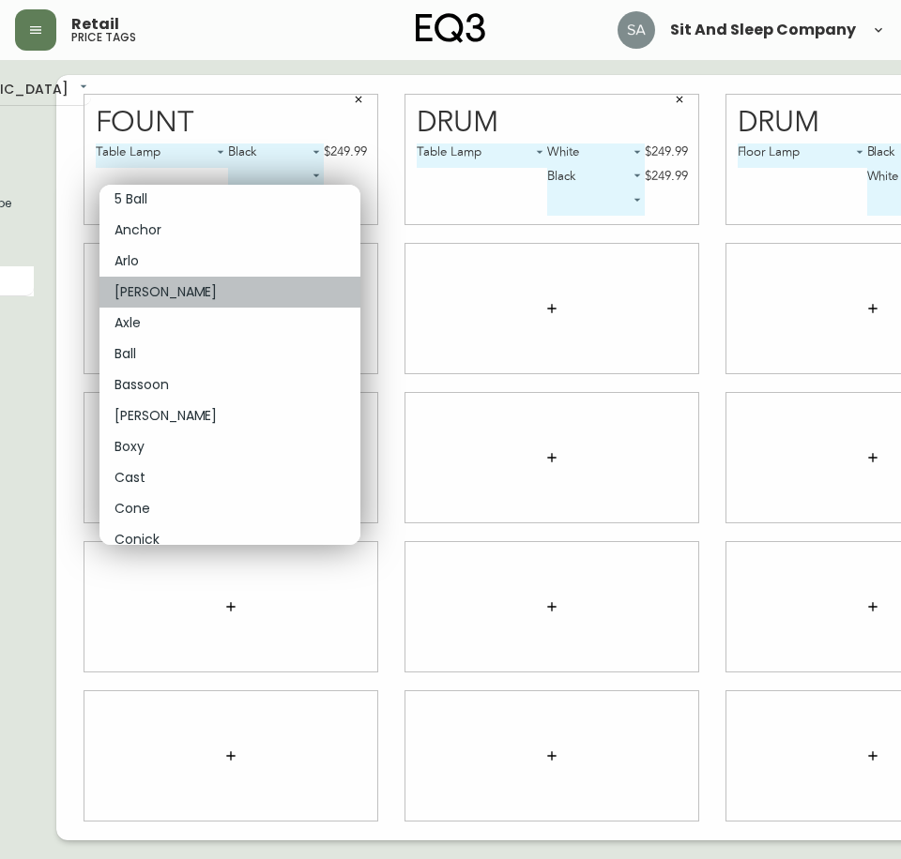
click at [193, 295] on li "[PERSON_NAME]" at bounding box center [229, 292] width 261 height 31
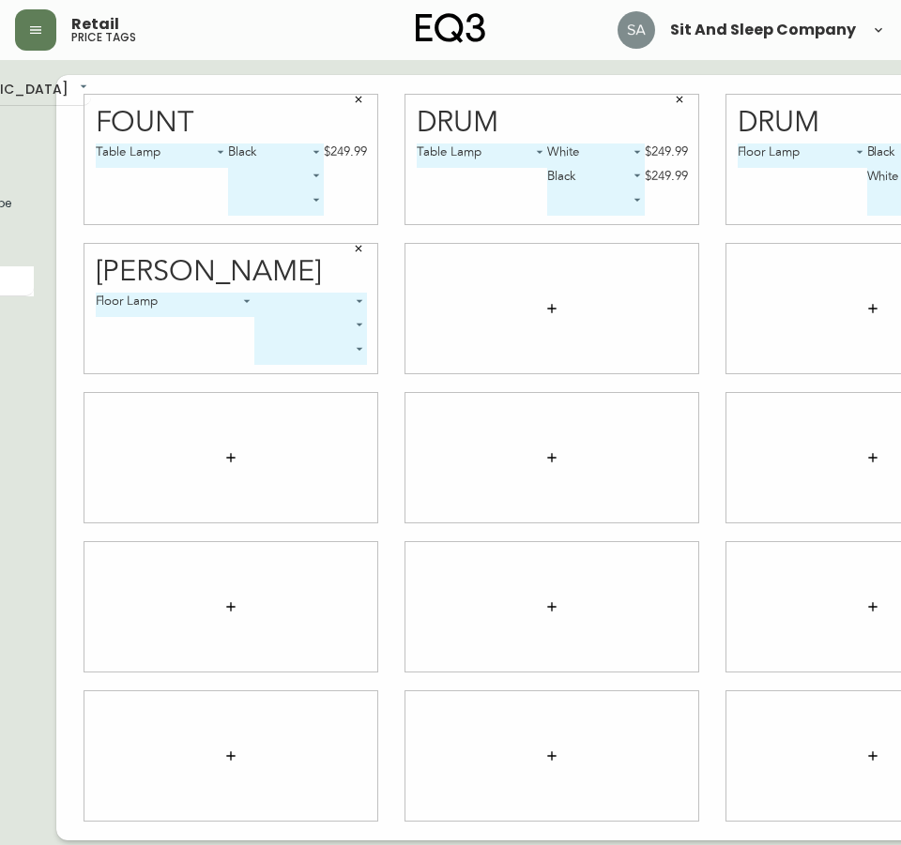
click at [304, 308] on body "Retail price tags Sit And Sleep Company English [GEOGRAPHIC_DATA] en_CA EQ3 fon…" at bounding box center [304, 420] width 901 height 841
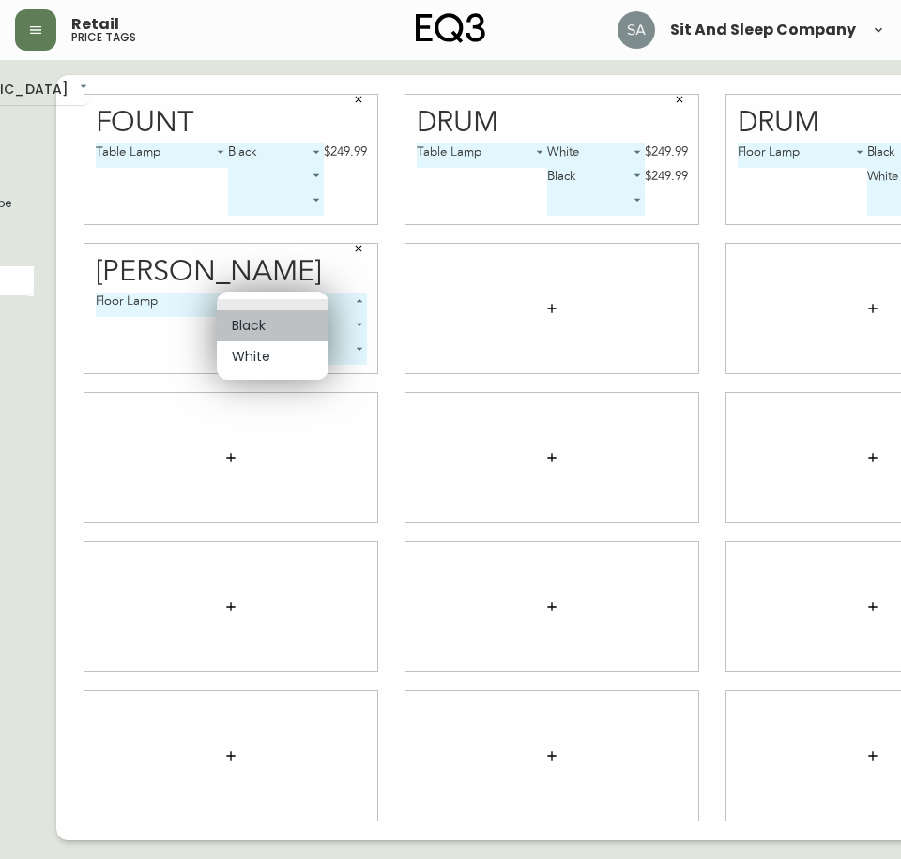
click at [291, 326] on li "Black" at bounding box center [273, 326] width 112 height 31
type input "0"
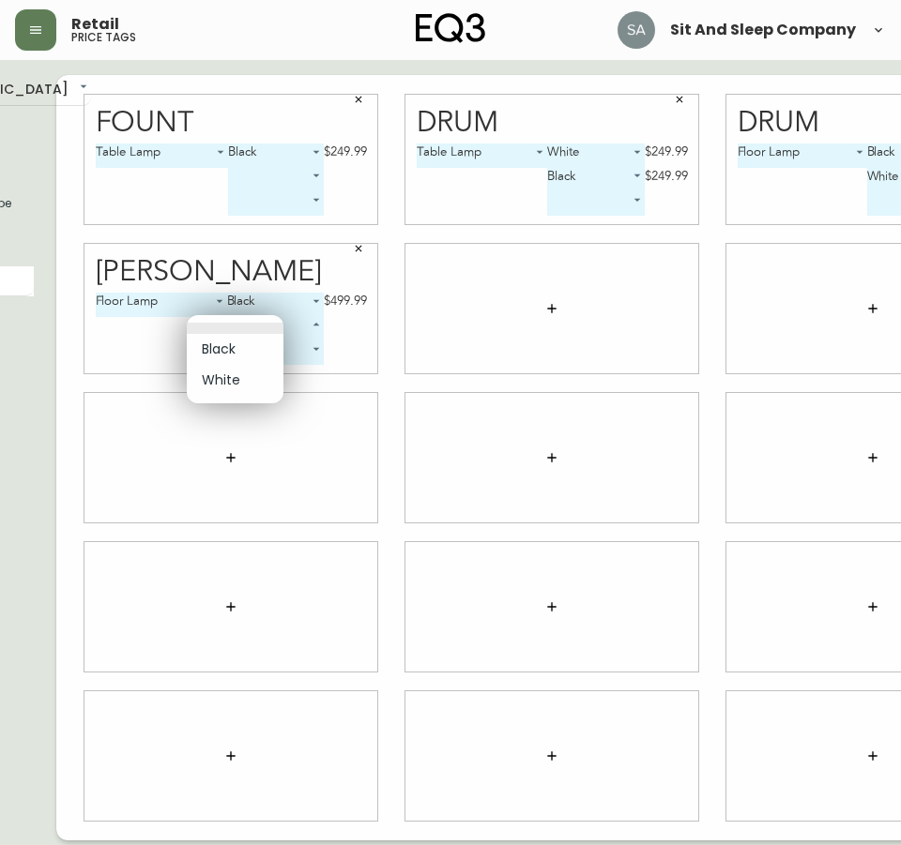
click at [248, 330] on body "Retail price tags Sit And Sleep Company English [GEOGRAPHIC_DATA] en_CA EQ3 fon…" at bounding box center [304, 420] width 901 height 841
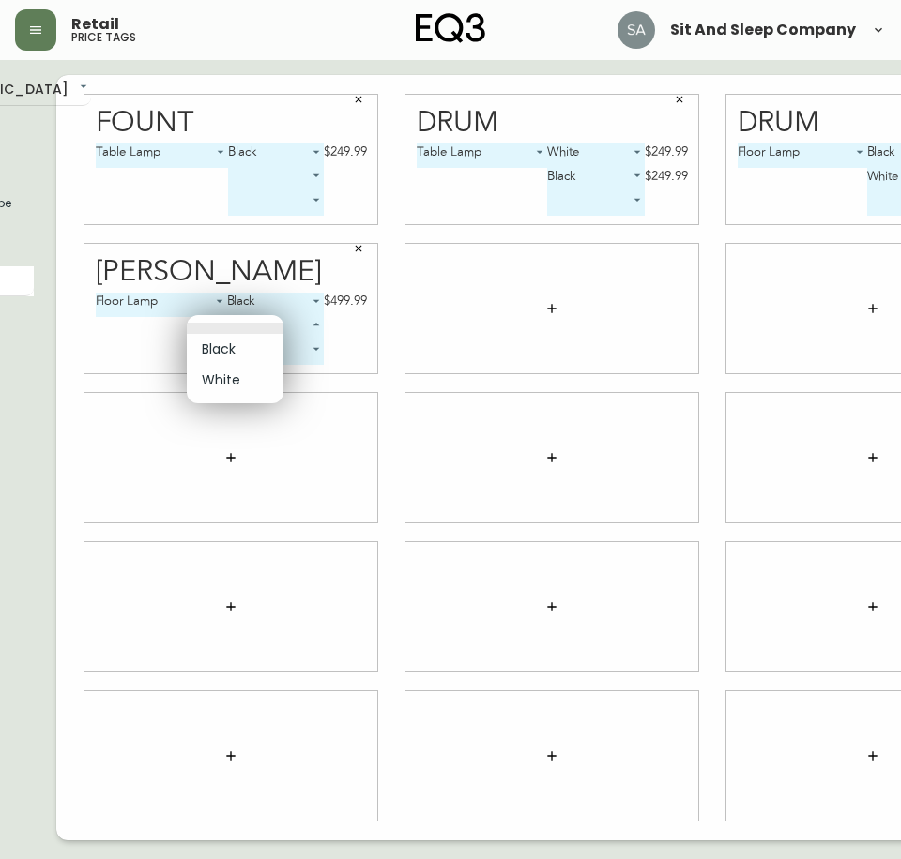
click at [233, 383] on li "White" at bounding box center [235, 380] width 97 height 31
type input "1"
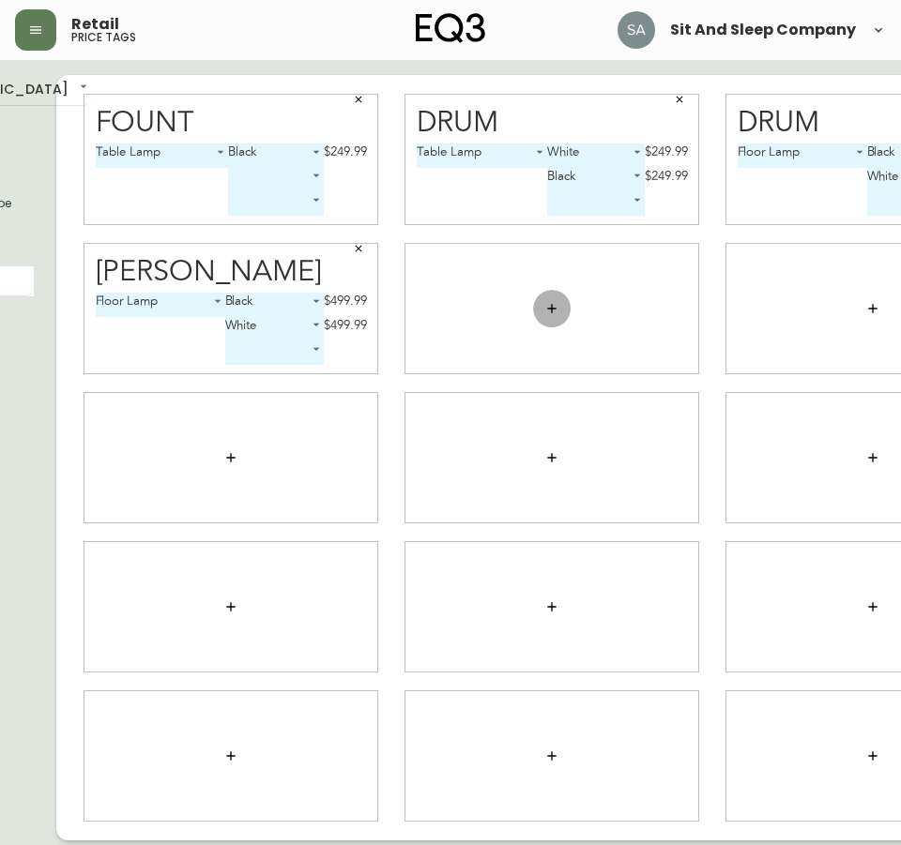
click at [544, 303] on icon "button" at bounding box center [551, 308] width 15 height 15
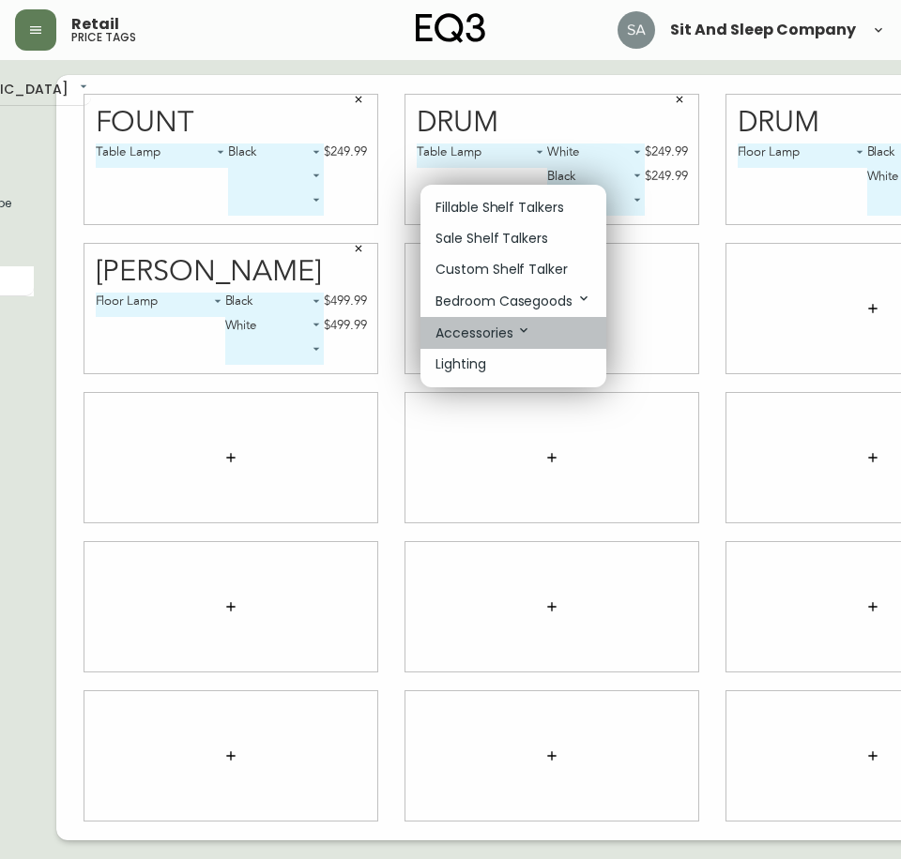
click at [485, 337] on p "Accessories" at bounding box center [483, 333] width 96 height 21
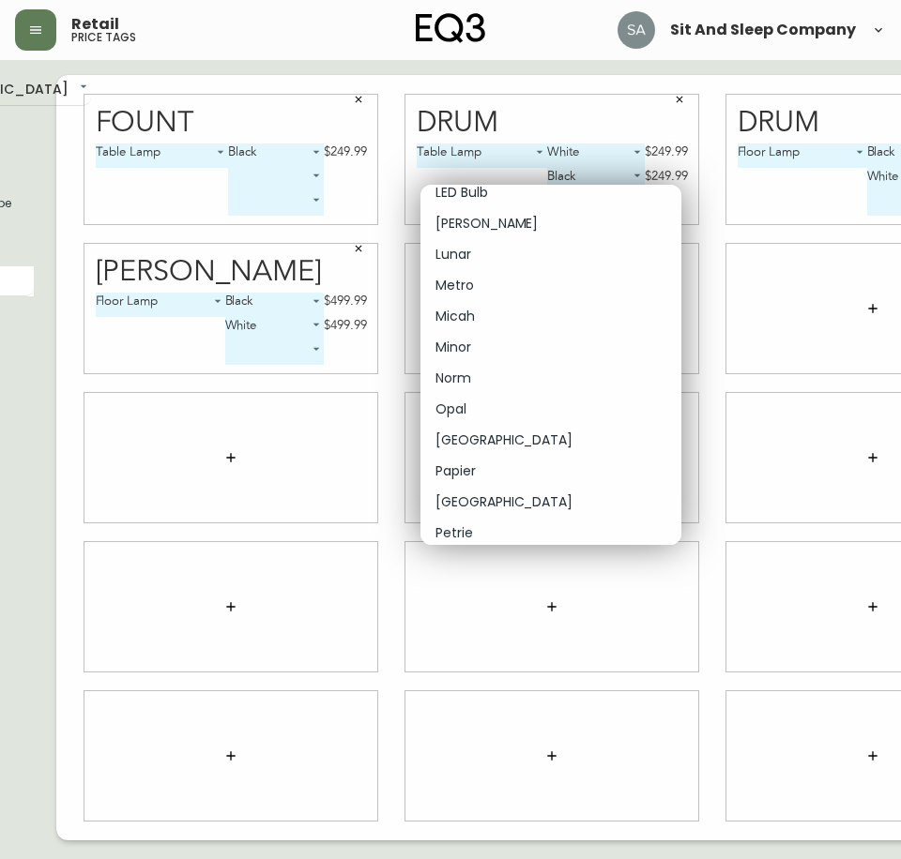
scroll to position [5629, 0]
click at [508, 435] on li "[GEOGRAPHIC_DATA]" at bounding box center [550, 439] width 261 height 31
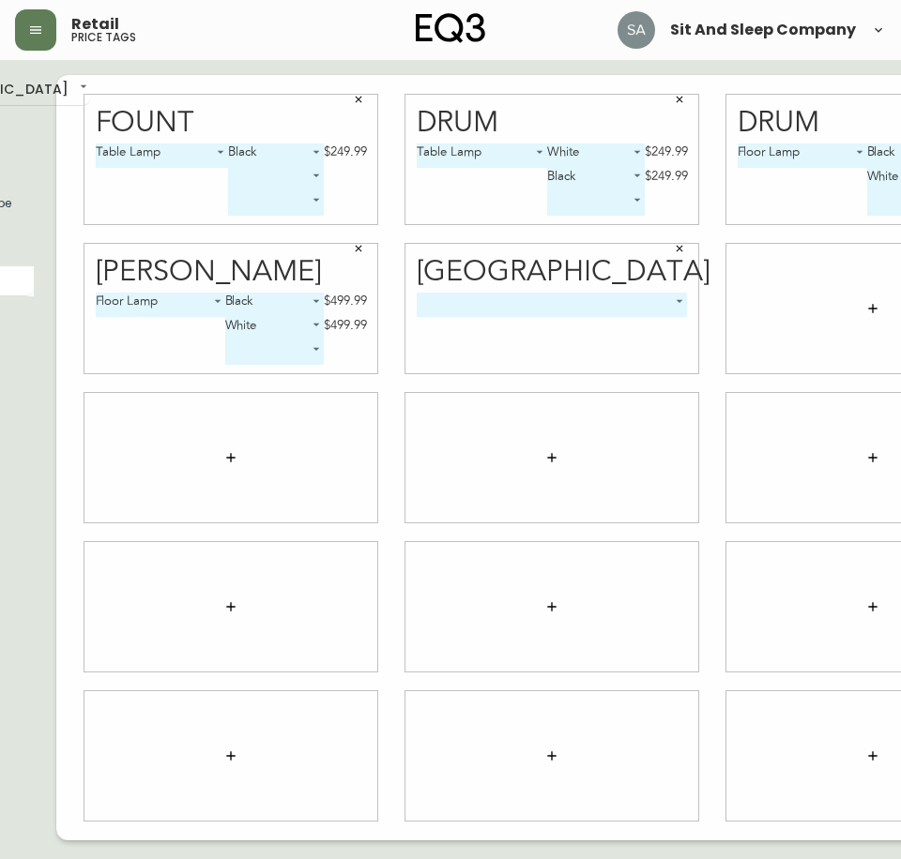
click at [621, 301] on body "Retail price tags Sit And Sleep Company English [GEOGRAPHIC_DATA] en_CA EQ3 fon…" at bounding box center [304, 420] width 901 height 841
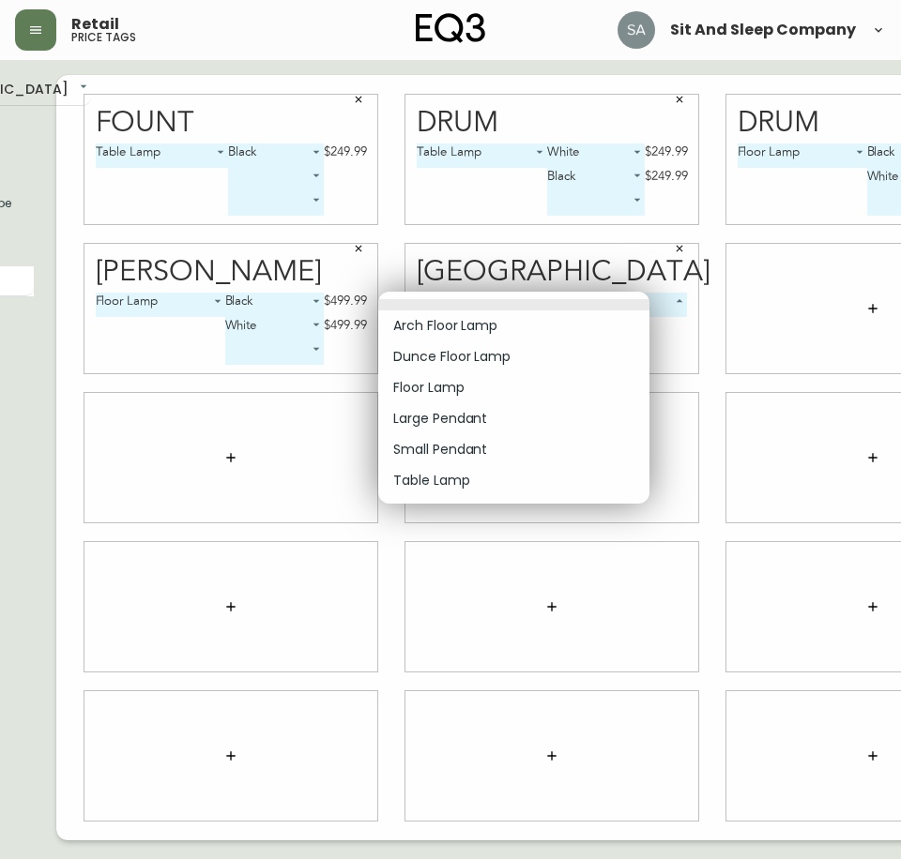
click at [493, 481] on li "Table Lamp" at bounding box center [513, 480] width 271 height 31
type input "5"
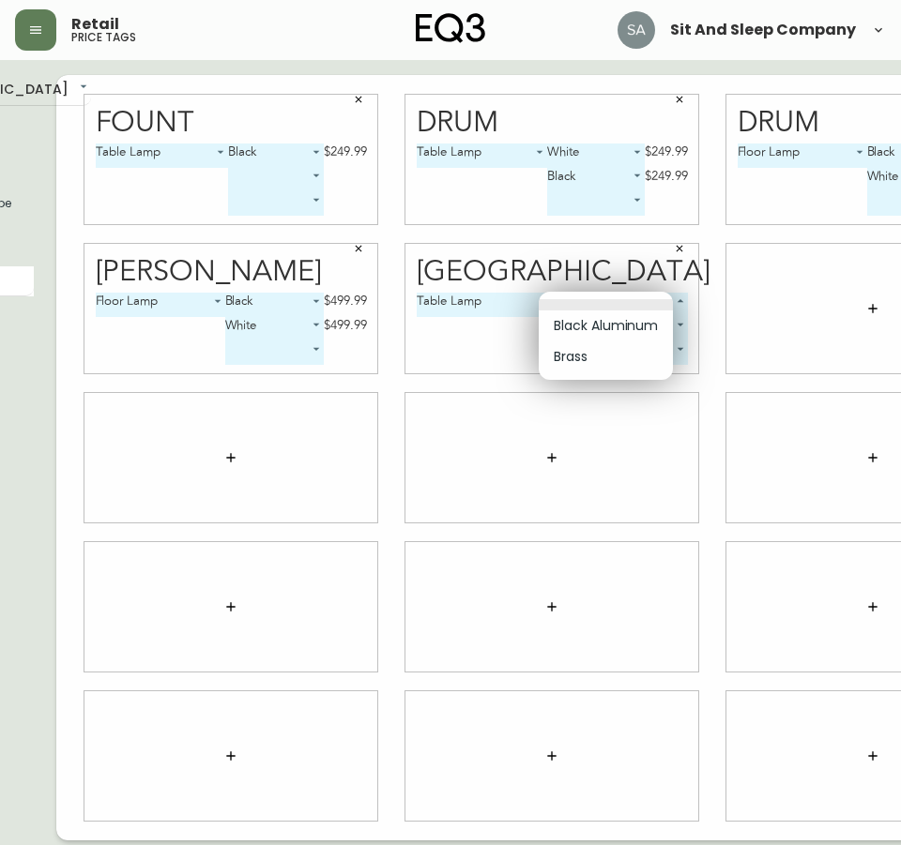
click at [619, 295] on body "Retail price tags Sit And Sleep Company English Canada en_CA EQ3 font EQ3 Small…" at bounding box center [304, 420] width 901 height 841
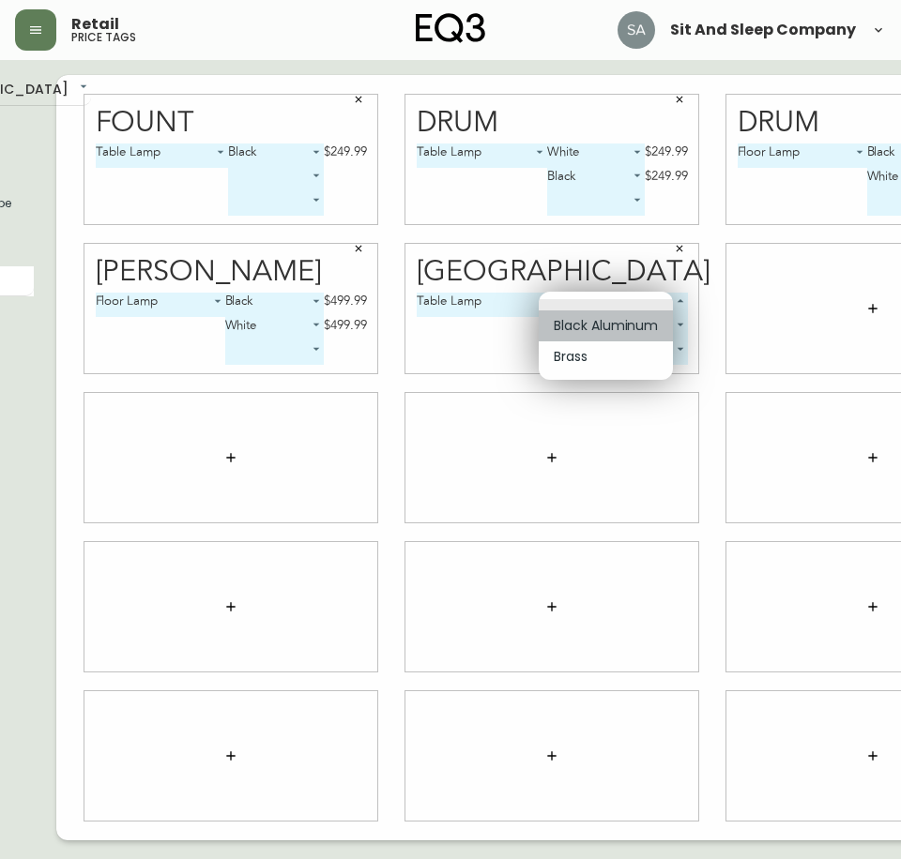
click at [615, 331] on li "Black Aluminum" at bounding box center [605, 326] width 134 height 31
type input "0"
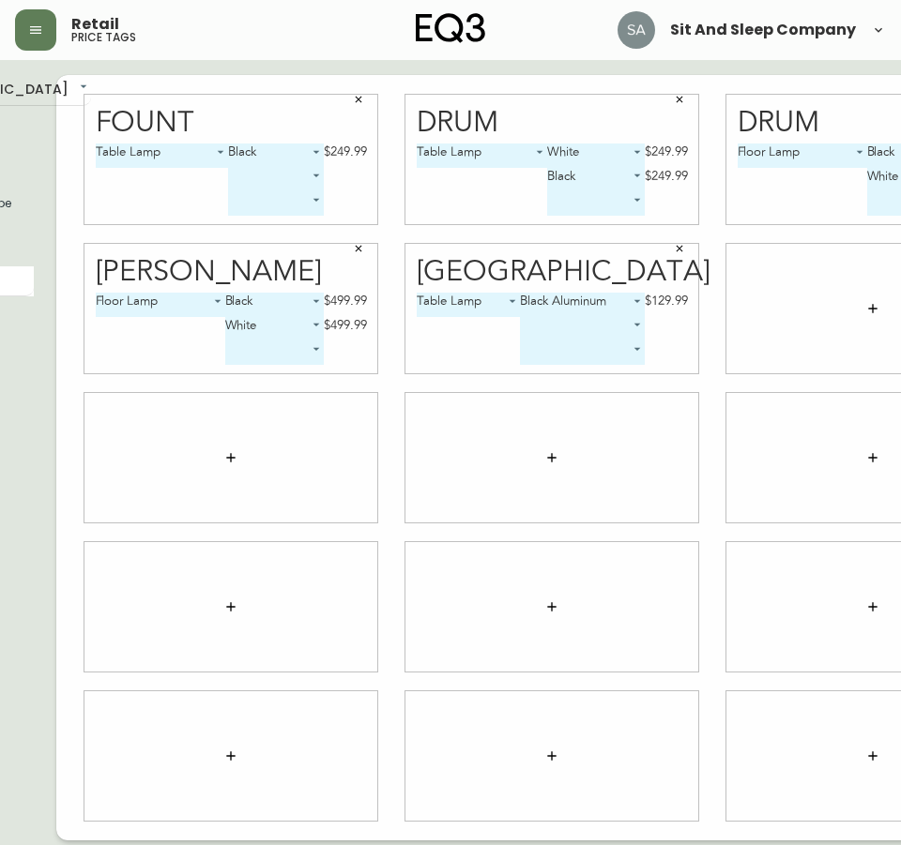
click at [586, 325] on body "Retail price tags Sit And Sleep Company English Canada en_CA EQ3 font EQ3 Small…" at bounding box center [304, 420] width 901 height 841
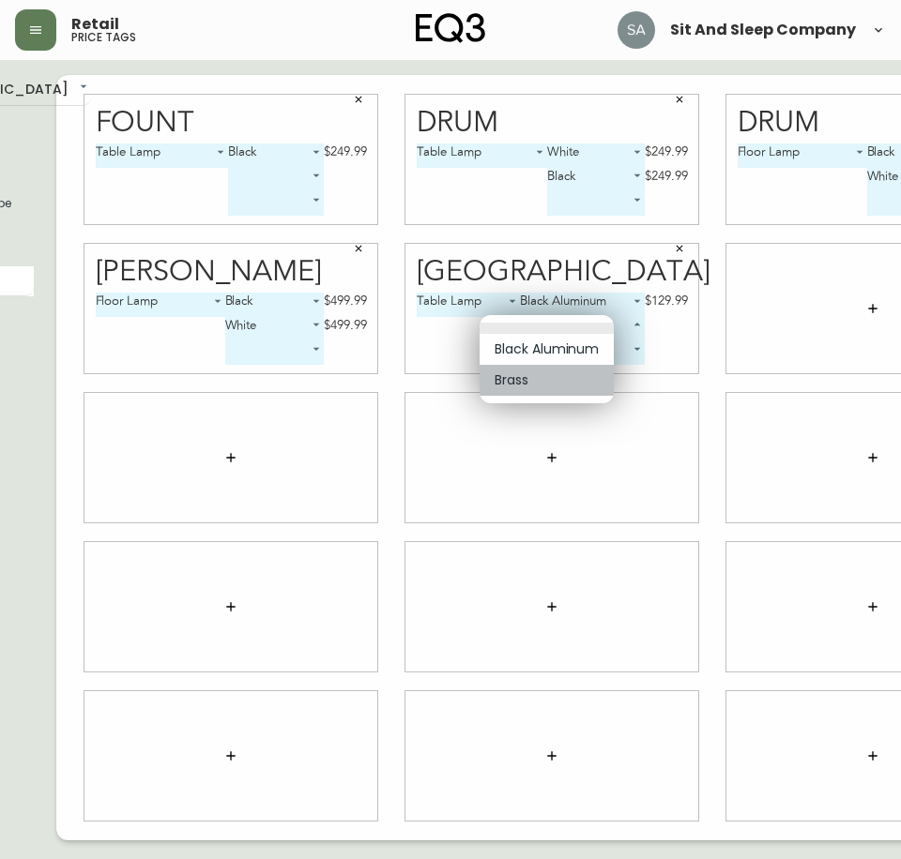
click at [563, 384] on li "Brass" at bounding box center [546, 380] width 134 height 31
type input "1"
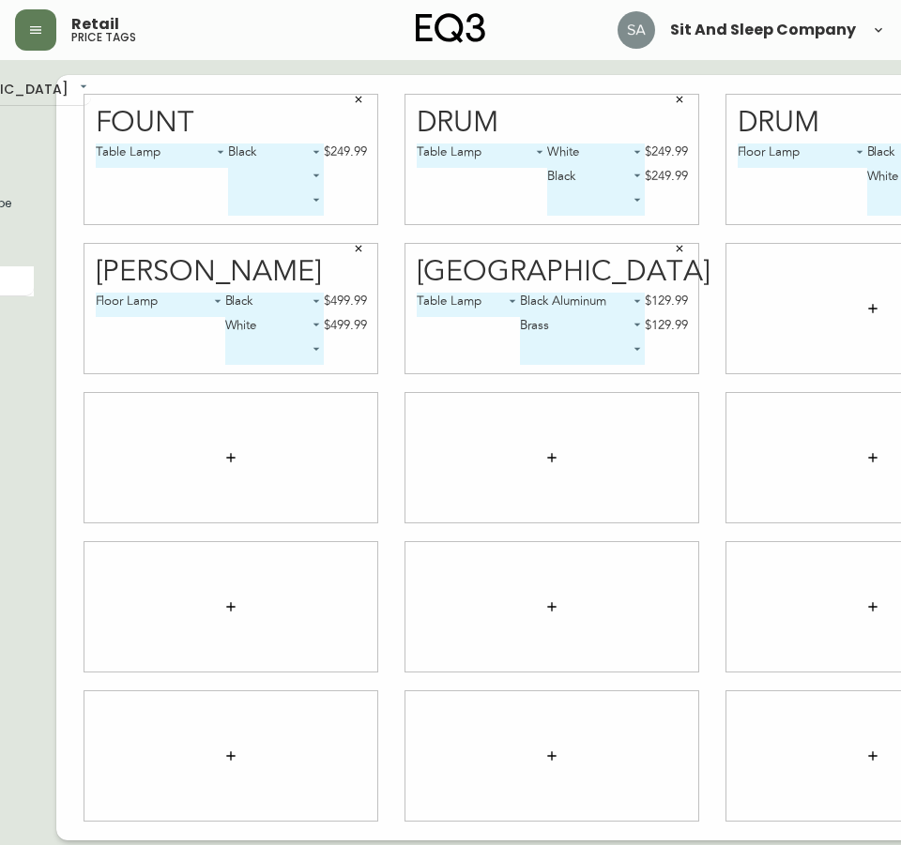
click at [868, 305] on icon "button" at bounding box center [872, 308] width 8 height 8
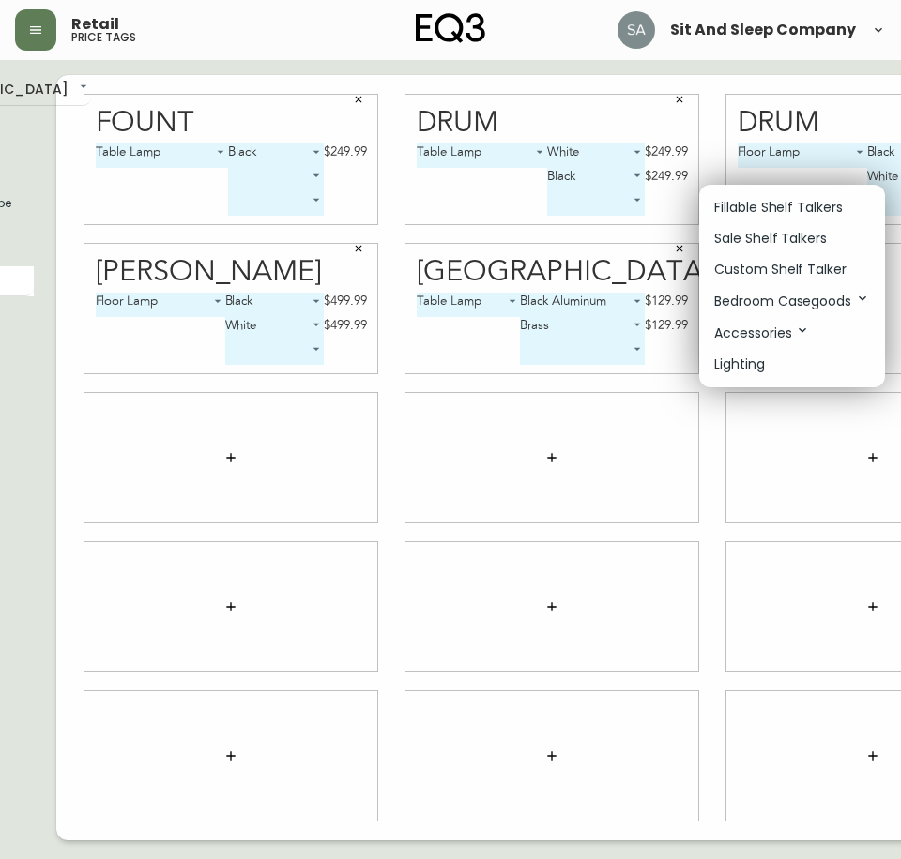
click at [765, 333] on p "Accessories" at bounding box center [762, 333] width 96 height 21
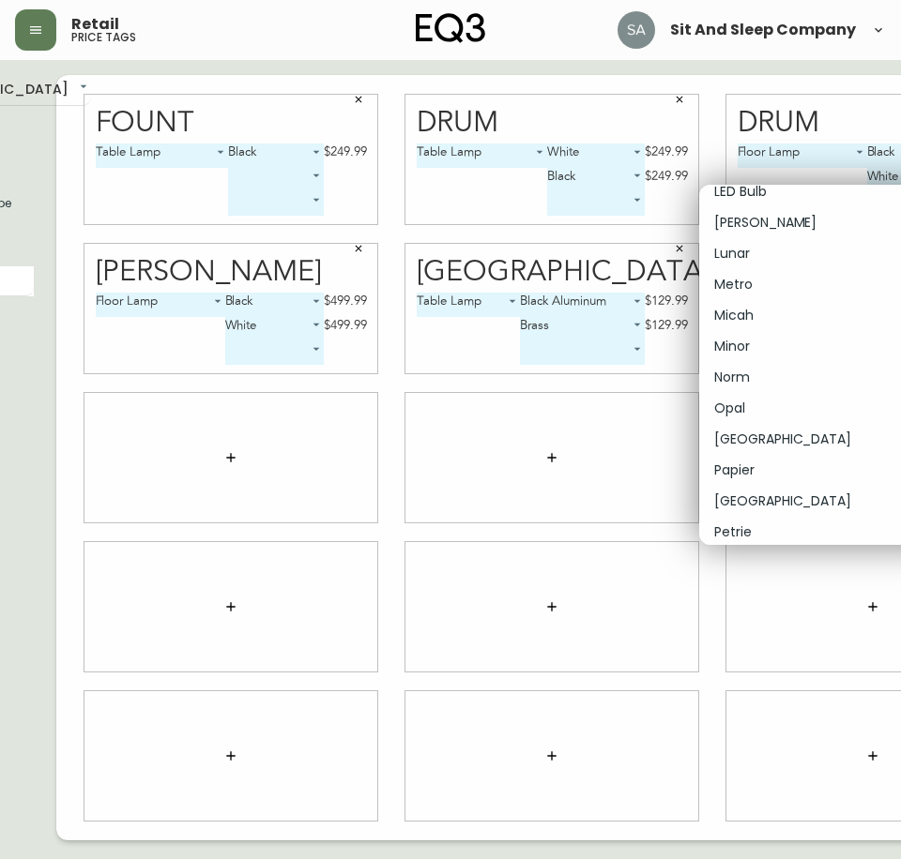
click at [757, 433] on li "[GEOGRAPHIC_DATA]" at bounding box center [829, 439] width 261 height 31
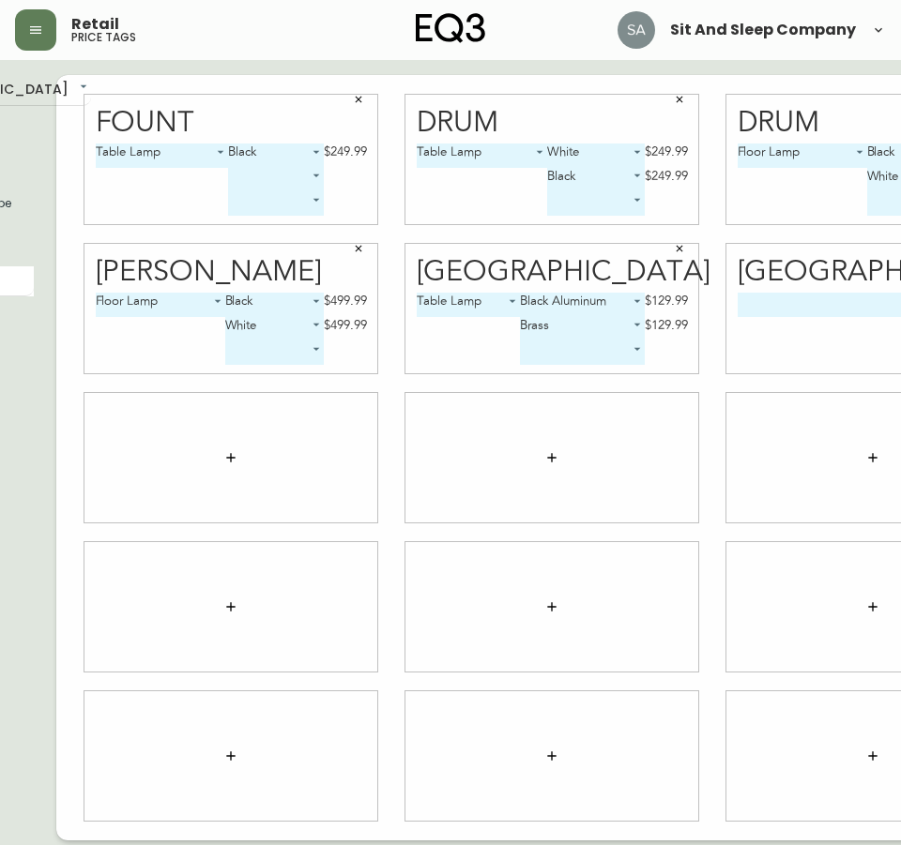
click at [754, 303] on body "Retail price tags Sit And Sleep Company English [GEOGRAPHIC_DATA] en_CA EQ3 fon…" at bounding box center [304, 420] width 901 height 841
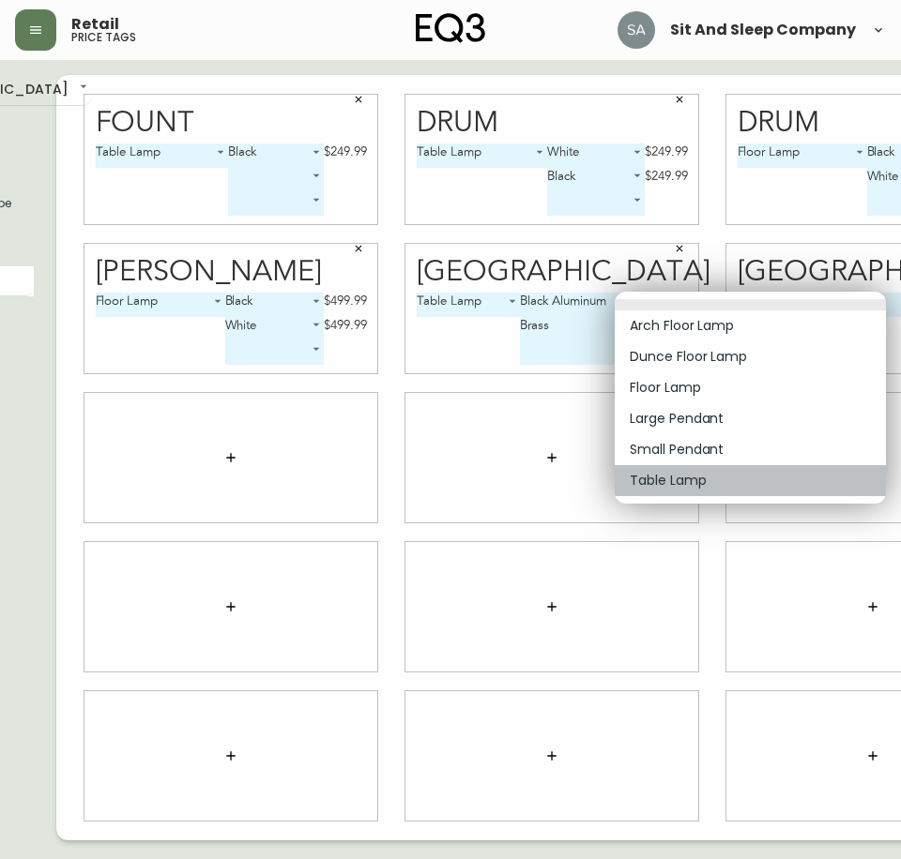
click at [681, 473] on li "Table Lamp" at bounding box center [749, 480] width 271 height 31
type input "5"
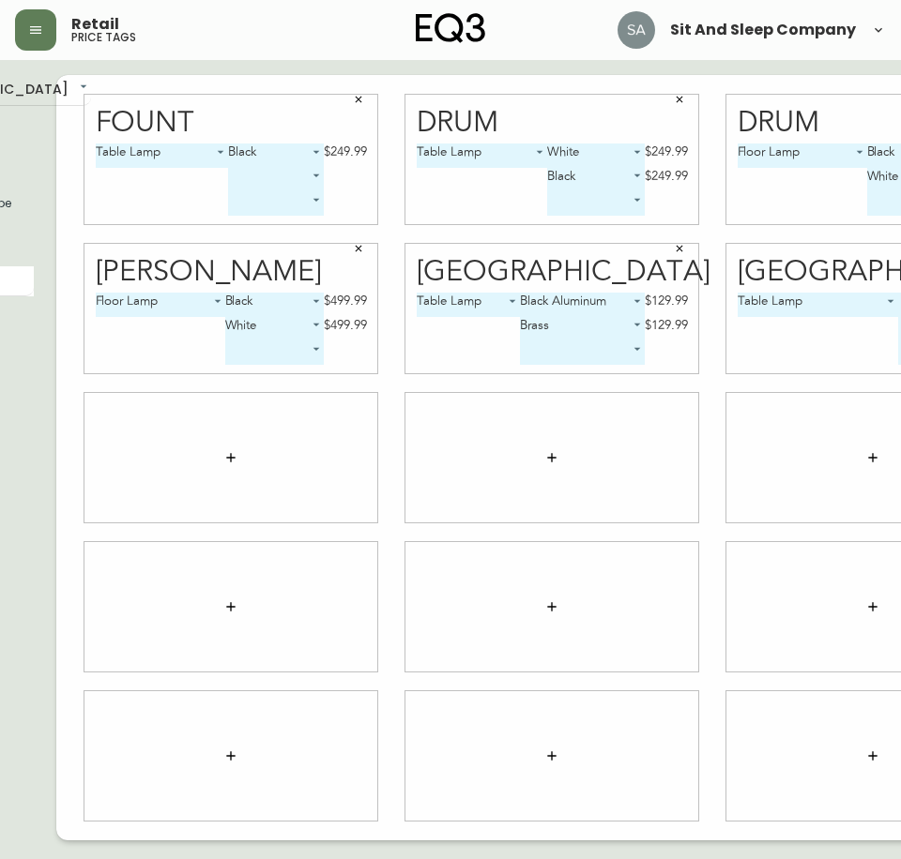
click at [754, 306] on body "Retail price tags Sit And Sleep Company English [GEOGRAPHIC_DATA] en_CA EQ3 fon…" at bounding box center [304, 420] width 901 height 841
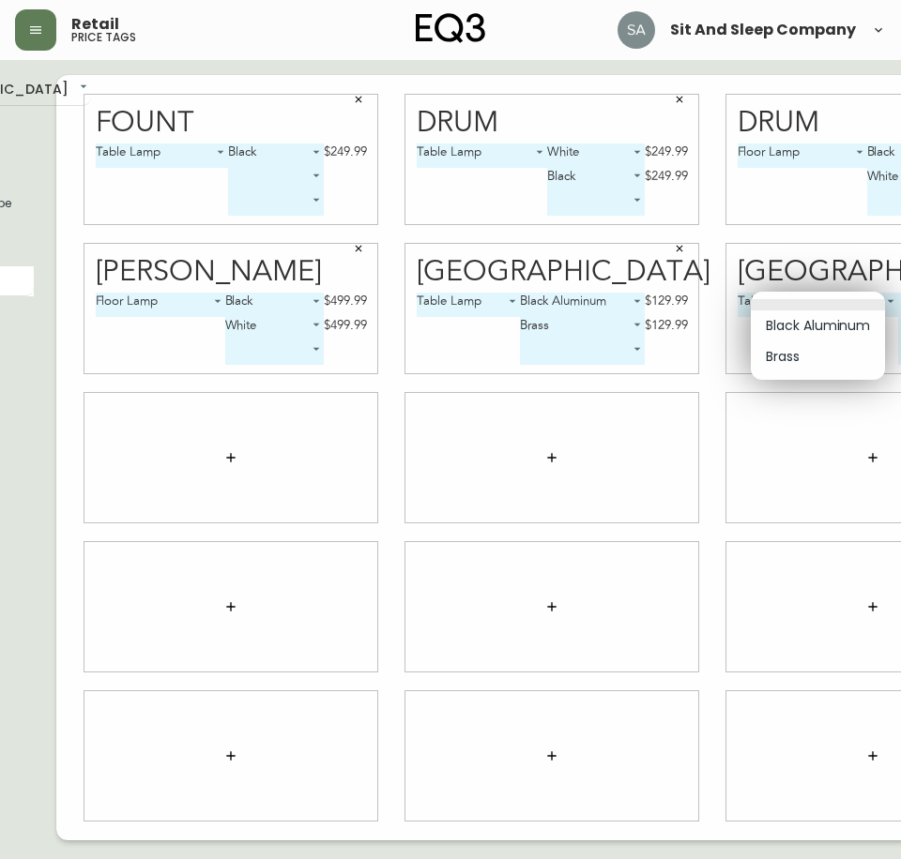
click at [830, 320] on li "Black Aluminum" at bounding box center [818, 326] width 134 height 31
type input "0"
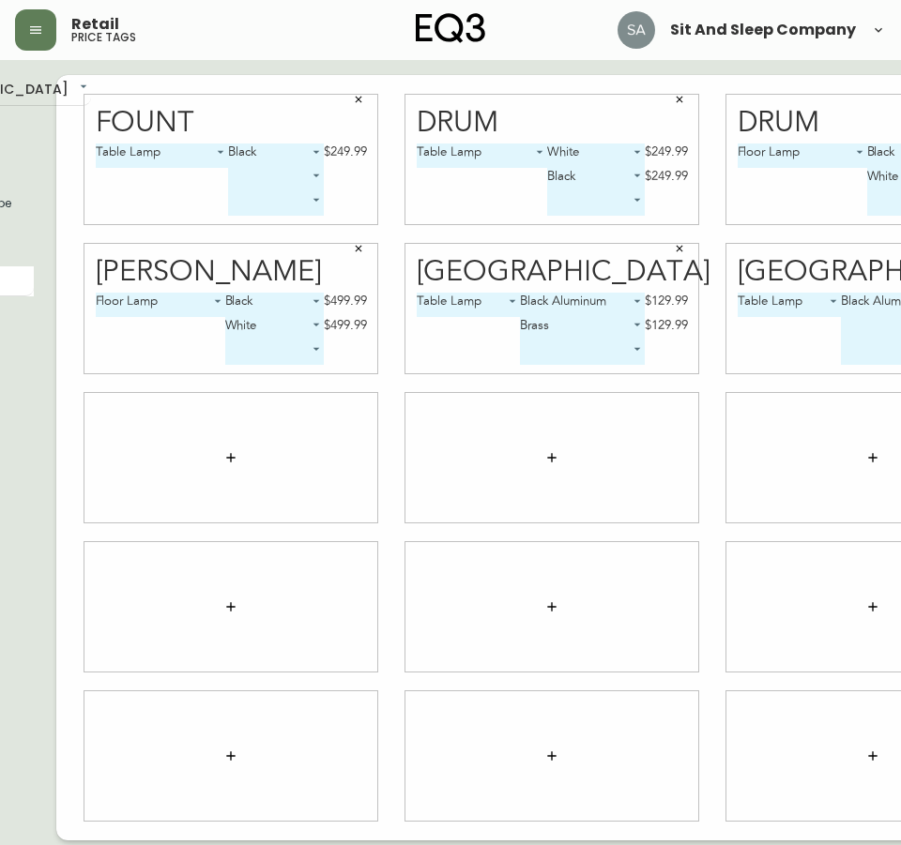
click at [754, 328] on body "Retail price tags Sit And Sleep Company English [GEOGRAPHIC_DATA] en_CA EQ3 fon…" at bounding box center [304, 420] width 901 height 841
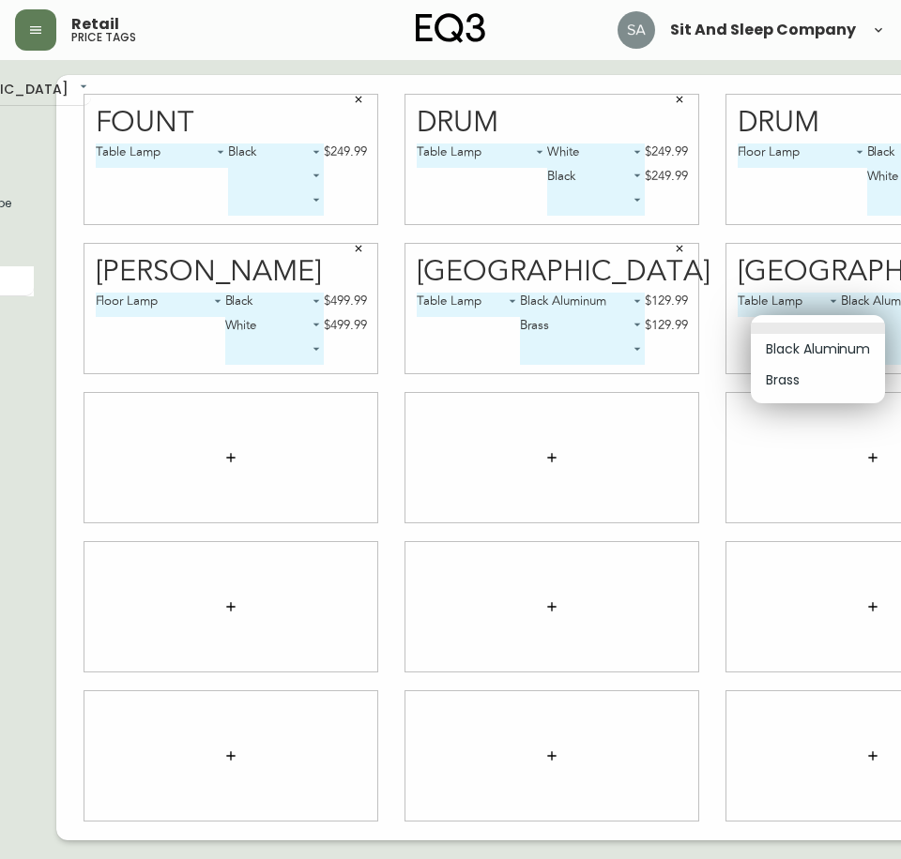
click at [778, 384] on li "Brass" at bounding box center [818, 380] width 134 height 31
type input "1"
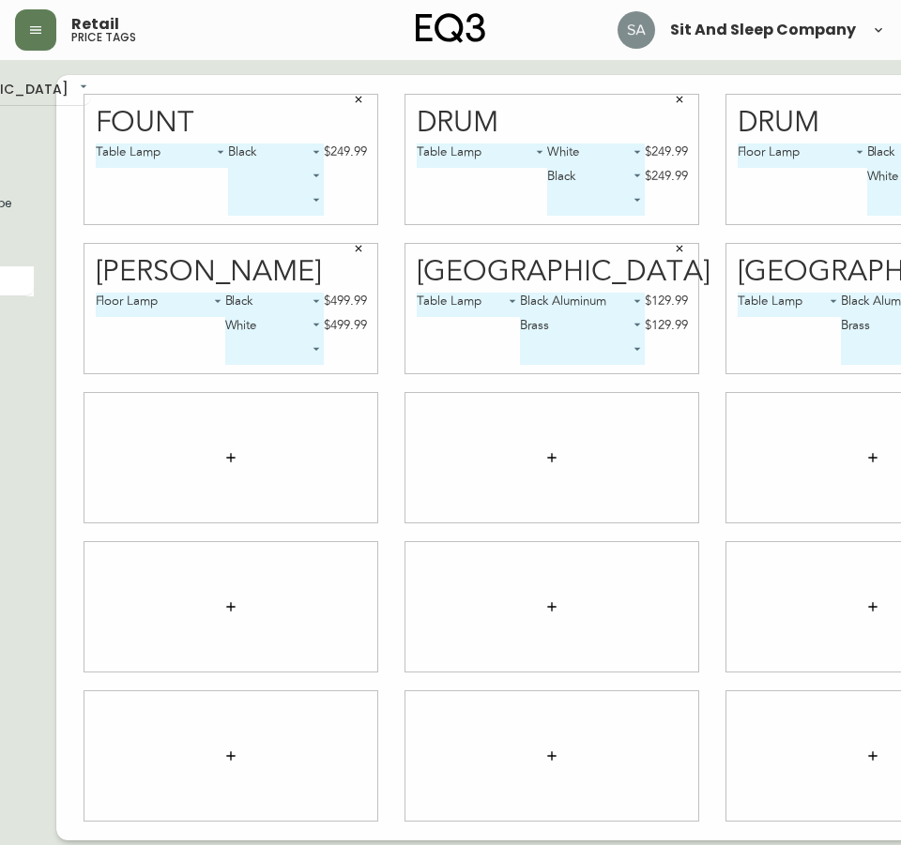
click at [212, 449] on button "button" at bounding box center [231, 458] width 38 height 38
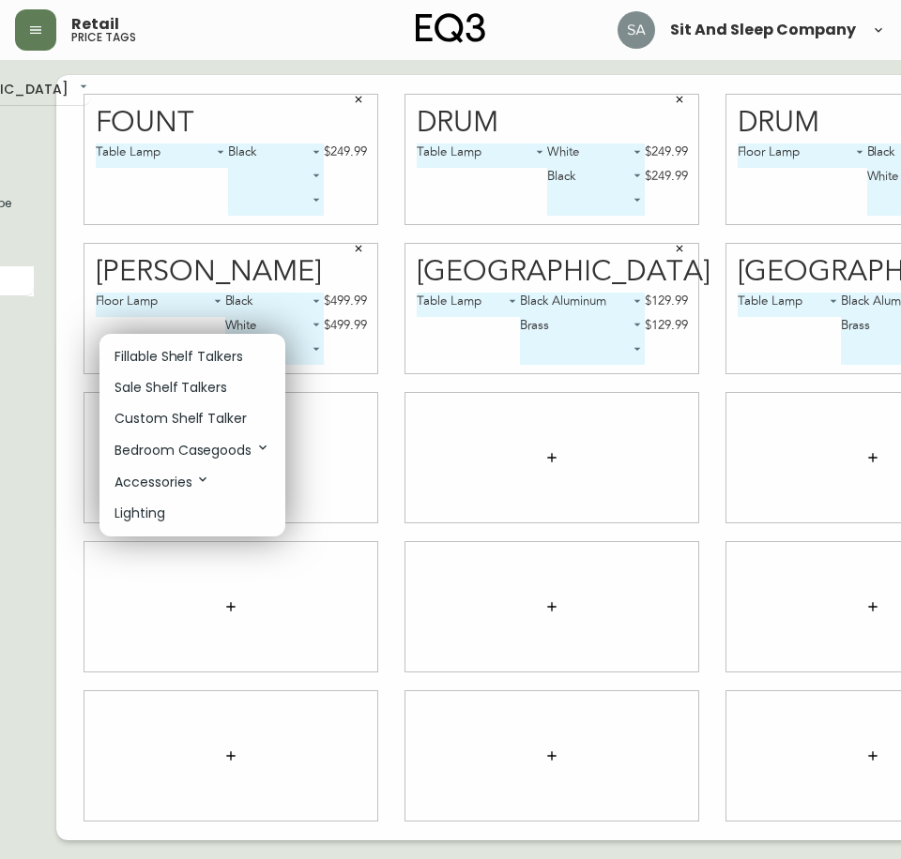
click at [171, 486] on p "Accessories" at bounding box center [162, 482] width 96 height 21
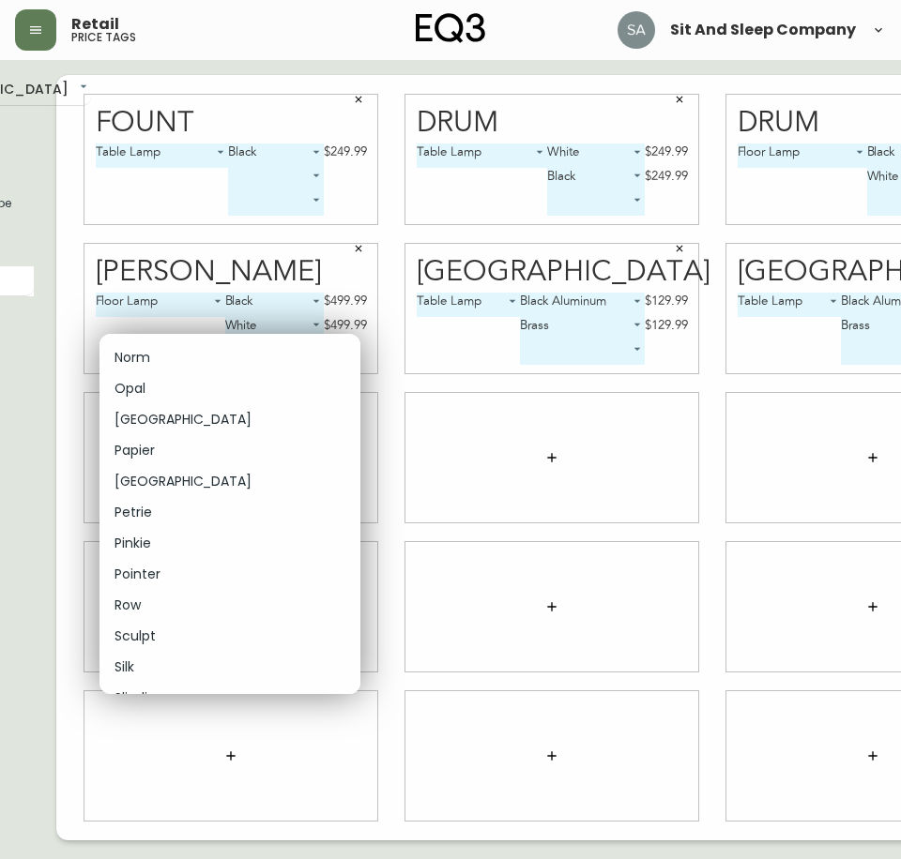
scroll to position [5910, 0]
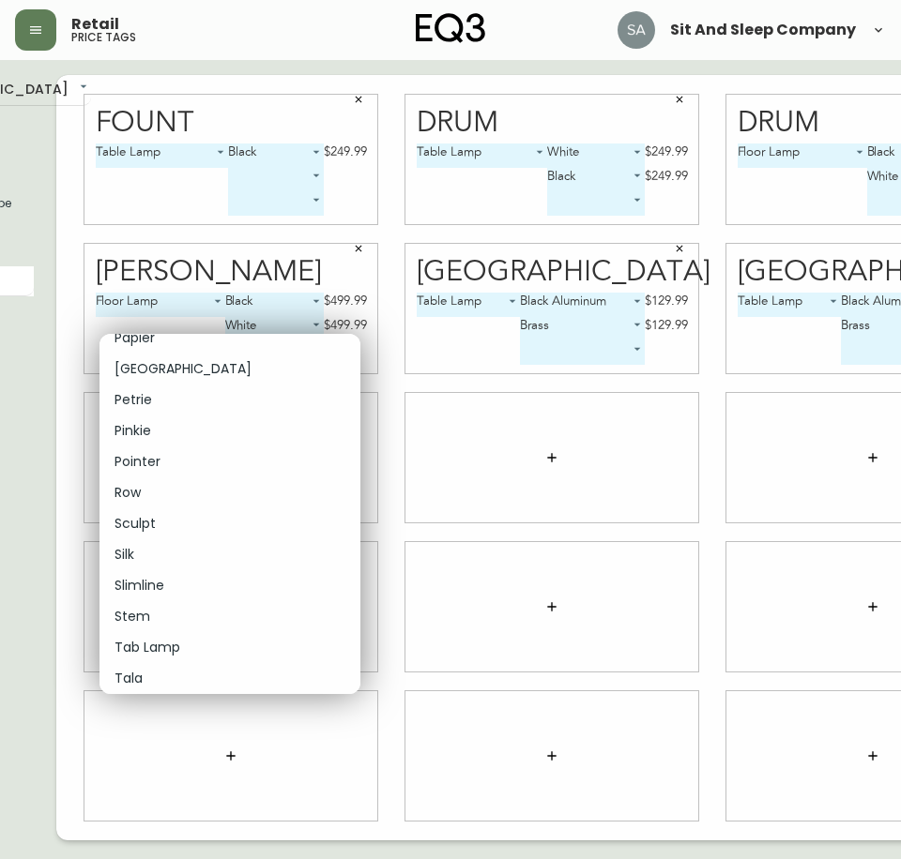
click at [154, 635] on li "Tab Lamp" at bounding box center [229, 647] width 261 height 31
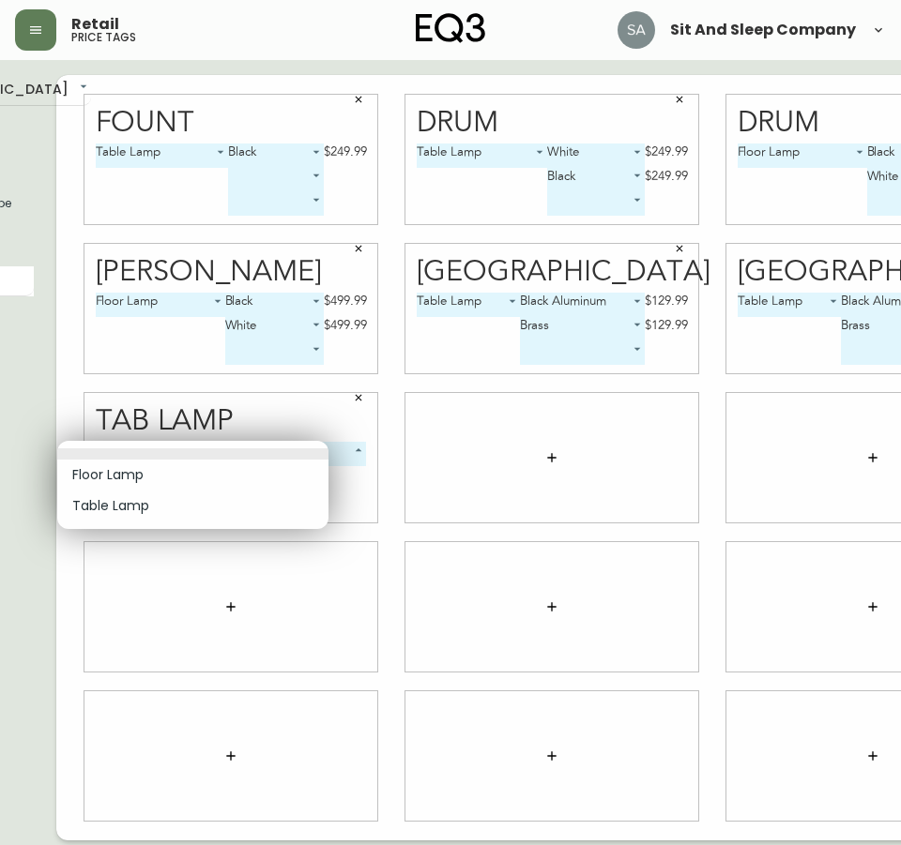
click at [213, 450] on body "Retail price tags Sit And Sleep Company English [GEOGRAPHIC_DATA] en_CA EQ3 fon…" at bounding box center [304, 420] width 901 height 841
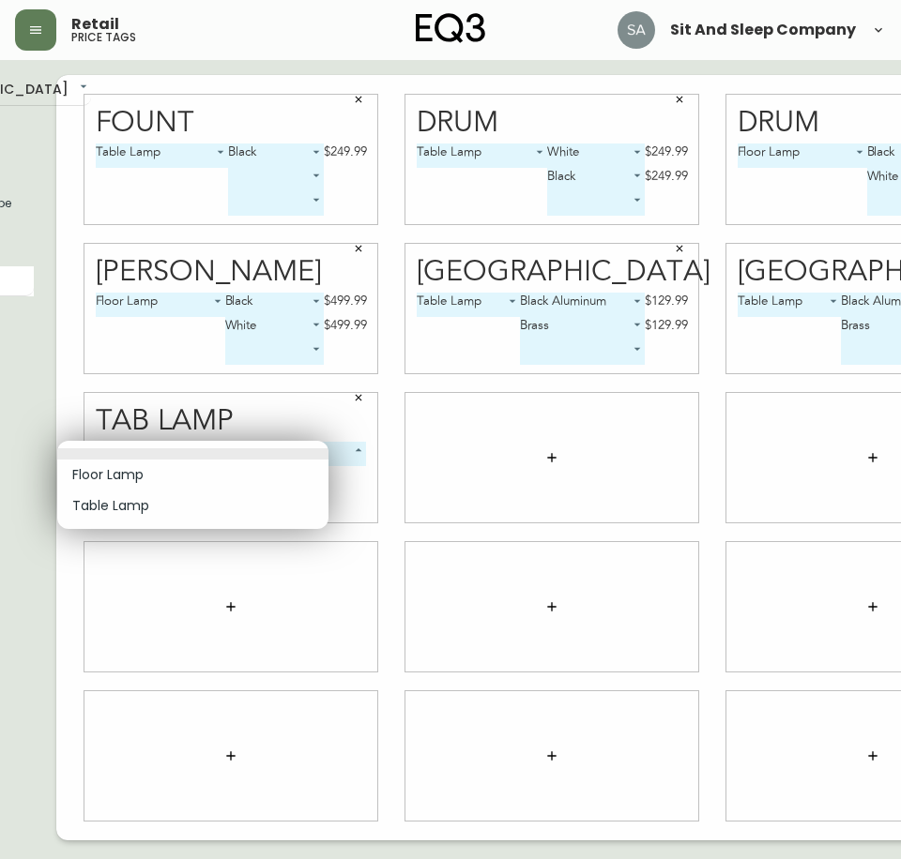
click at [109, 515] on li "Table Lamp" at bounding box center [192, 506] width 271 height 31
type input "1"
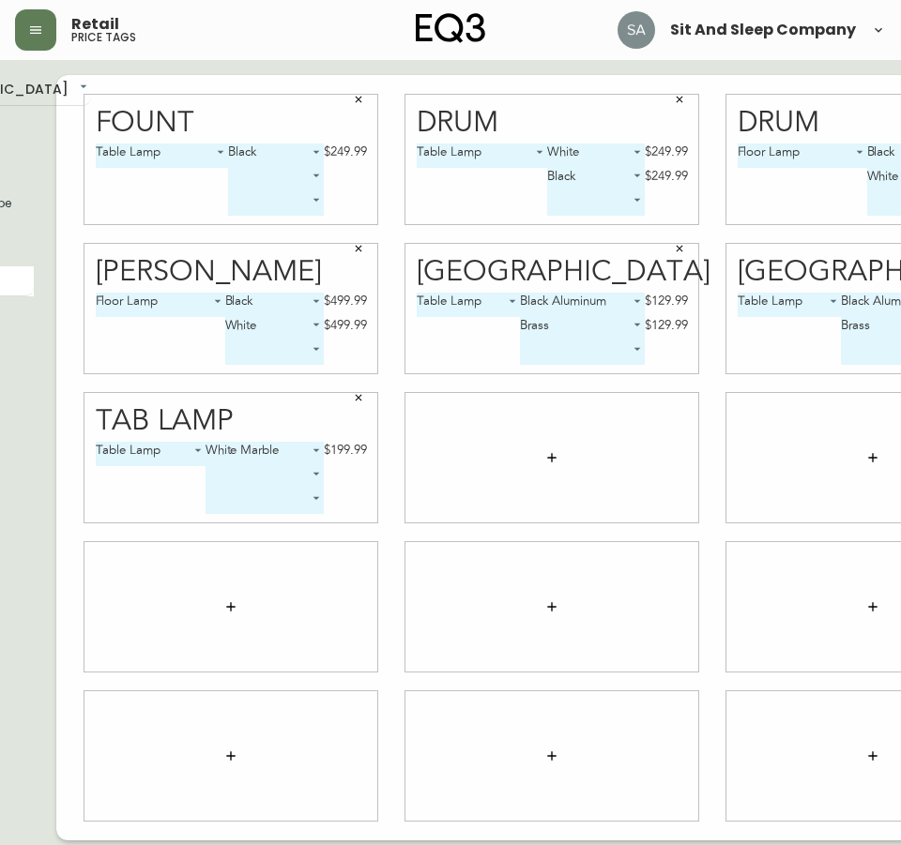
click at [273, 475] on body "Retail price tags Sit And Sleep Company English [GEOGRAPHIC_DATA] en_CA EQ3 fon…" at bounding box center [304, 420] width 901 height 841
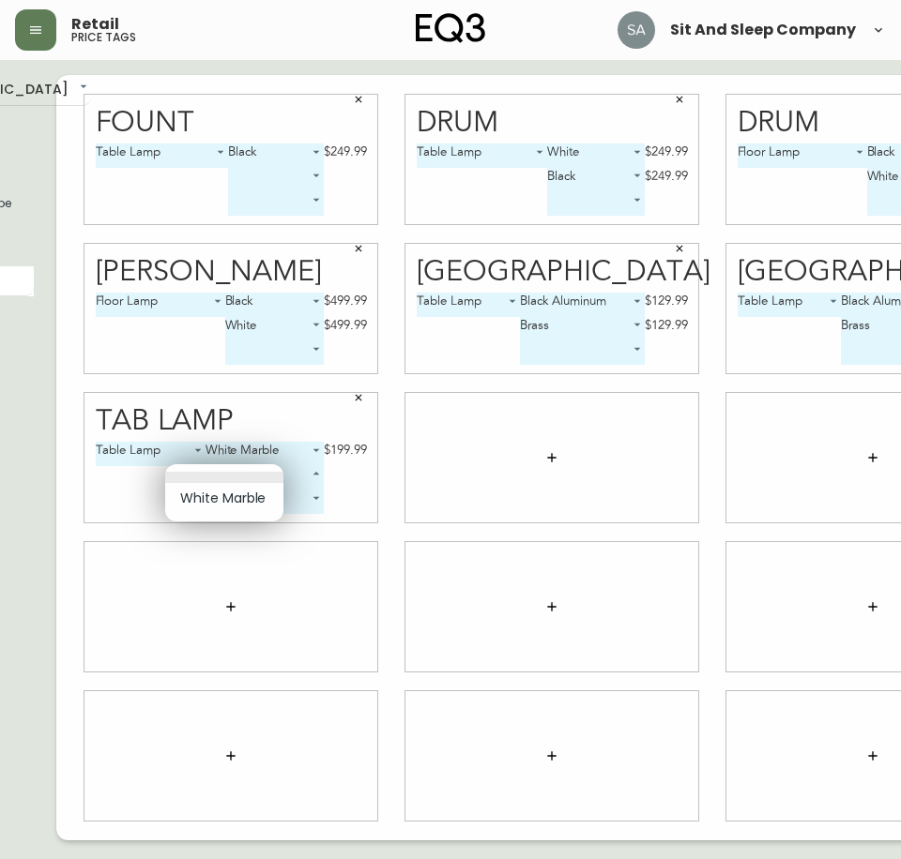
click at [226, 450] on div at bounding box center [450, 429] width 901 height 859
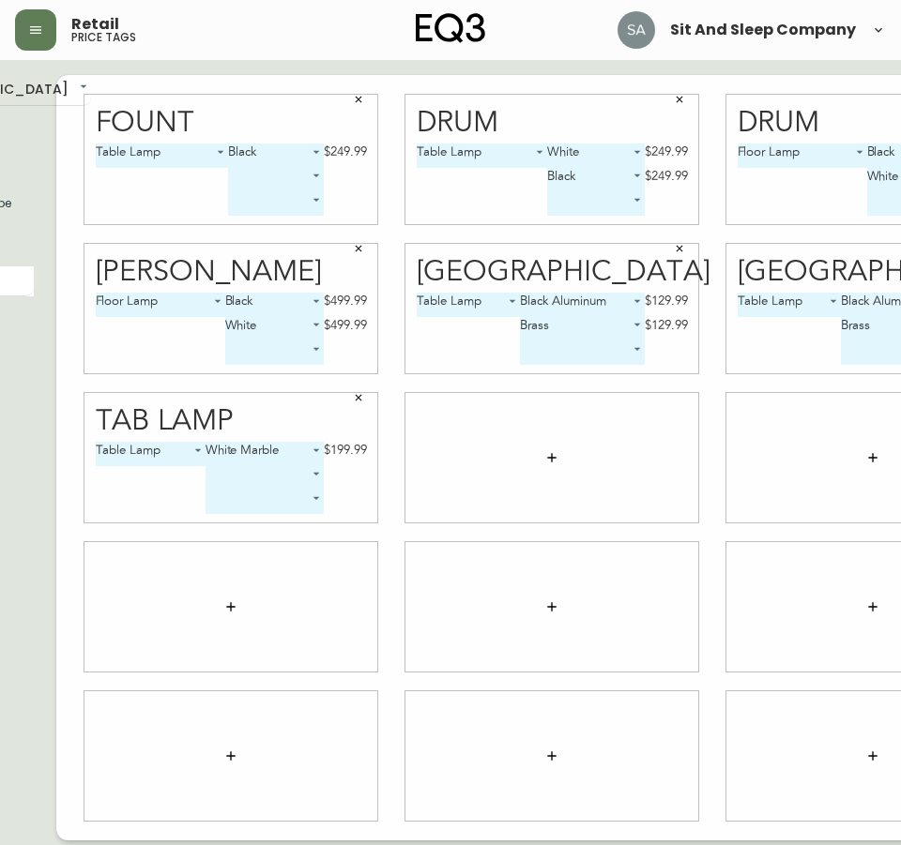
click at [544, 458] on icon "button" at bounding box center [551, 457] width 15 height 15
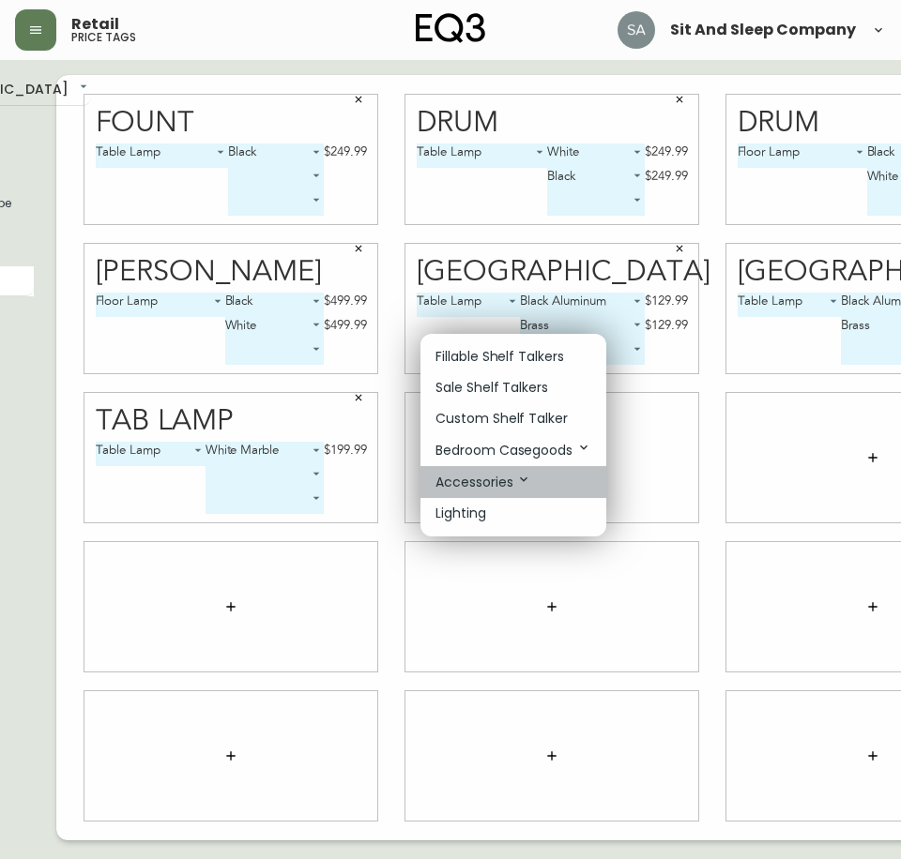
click at [511, 470] on li "Accessories" at bounding box center [513, 482] width 186 height 32
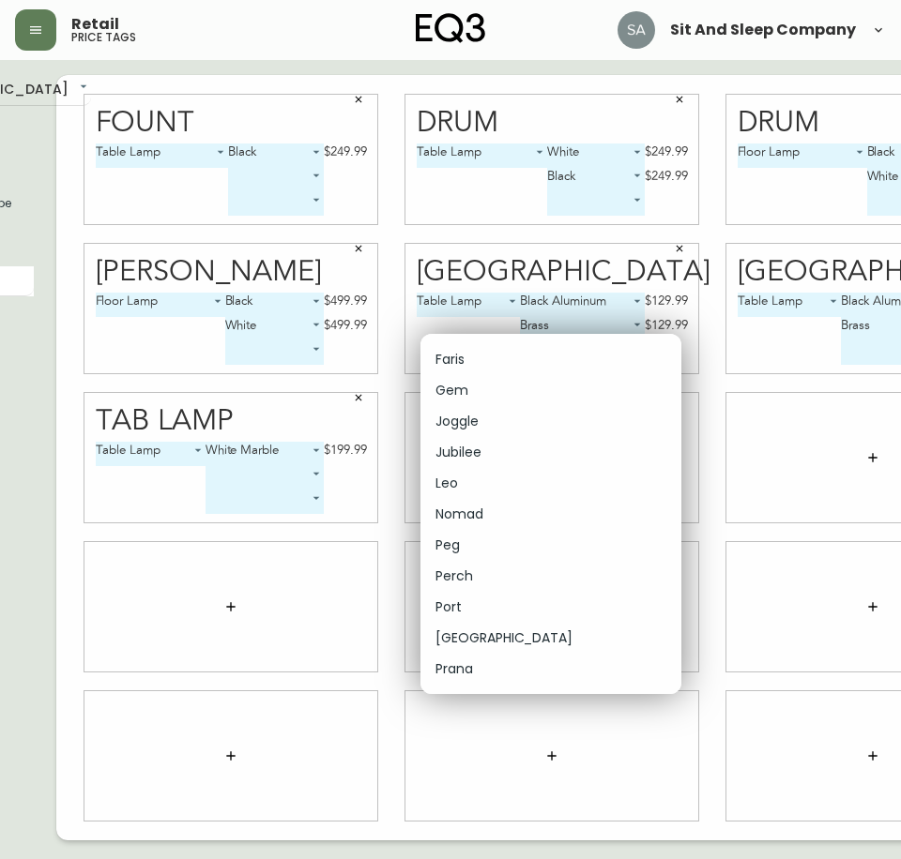
scroll to position [7599, 0]
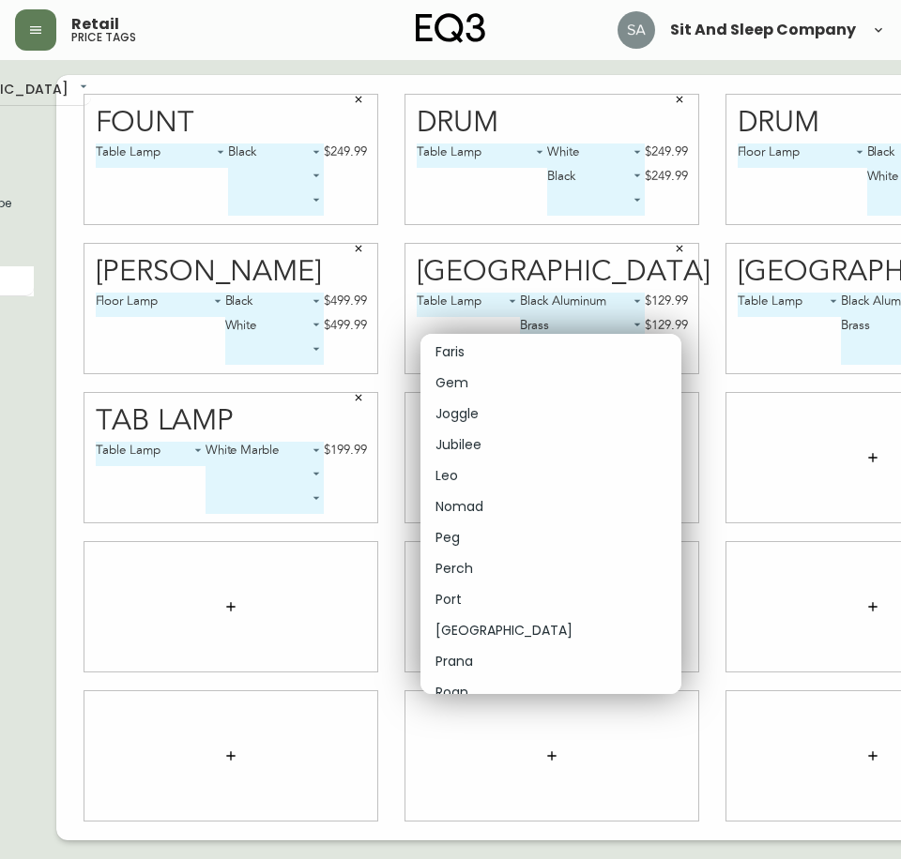
click at [470, 593] on li "Port" at bounding box center [550, 599] width 261 height 31
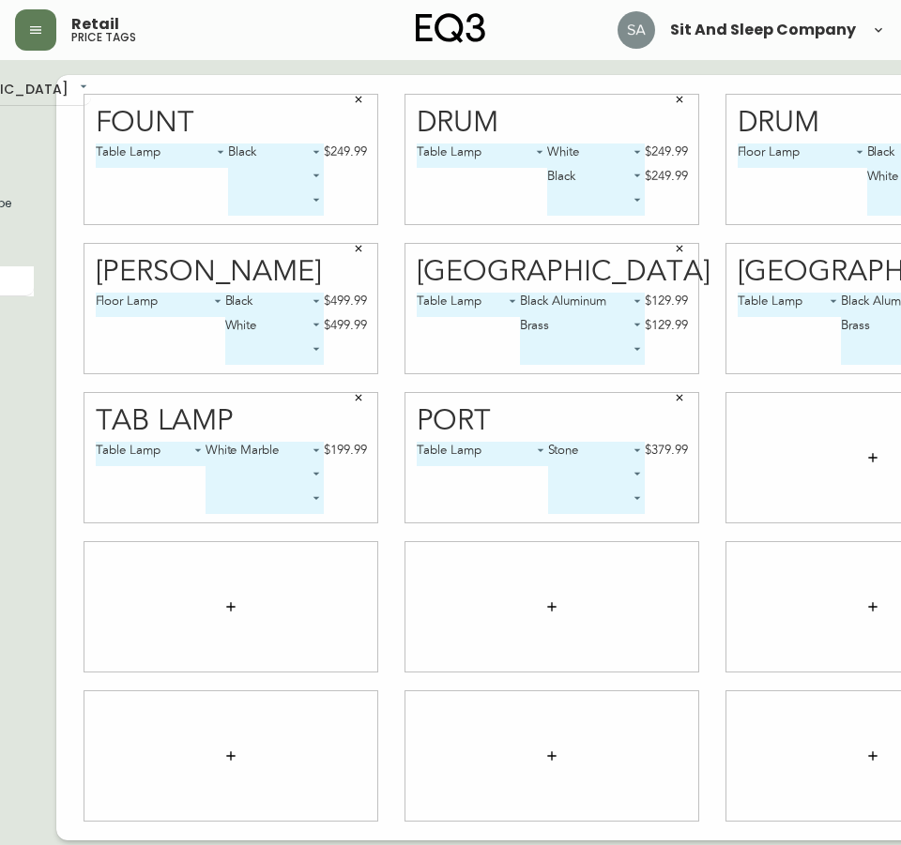
click at [576, 473] on body "Retail price tags Sit And Sleep Company English [GEOGRAPHIC_DATA] en_CA EQ3 fon…" at bounding box center [304, 420] width 901 height 841
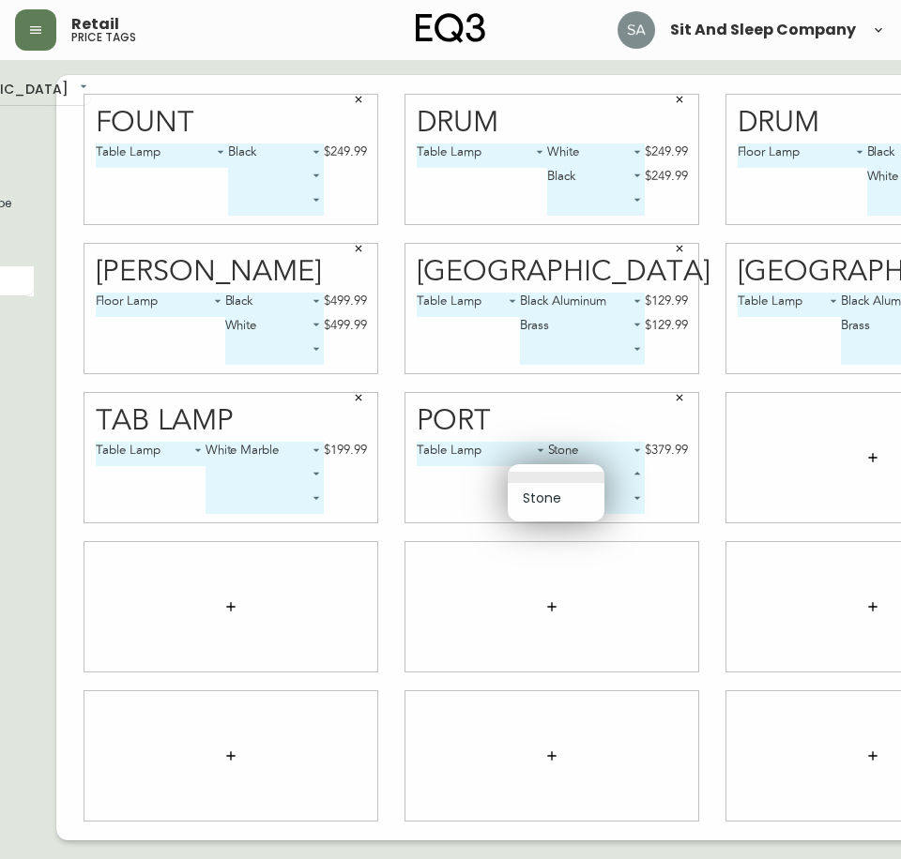
click at [462, 486] on div at bounding box center [450, 429] width 901 height 859
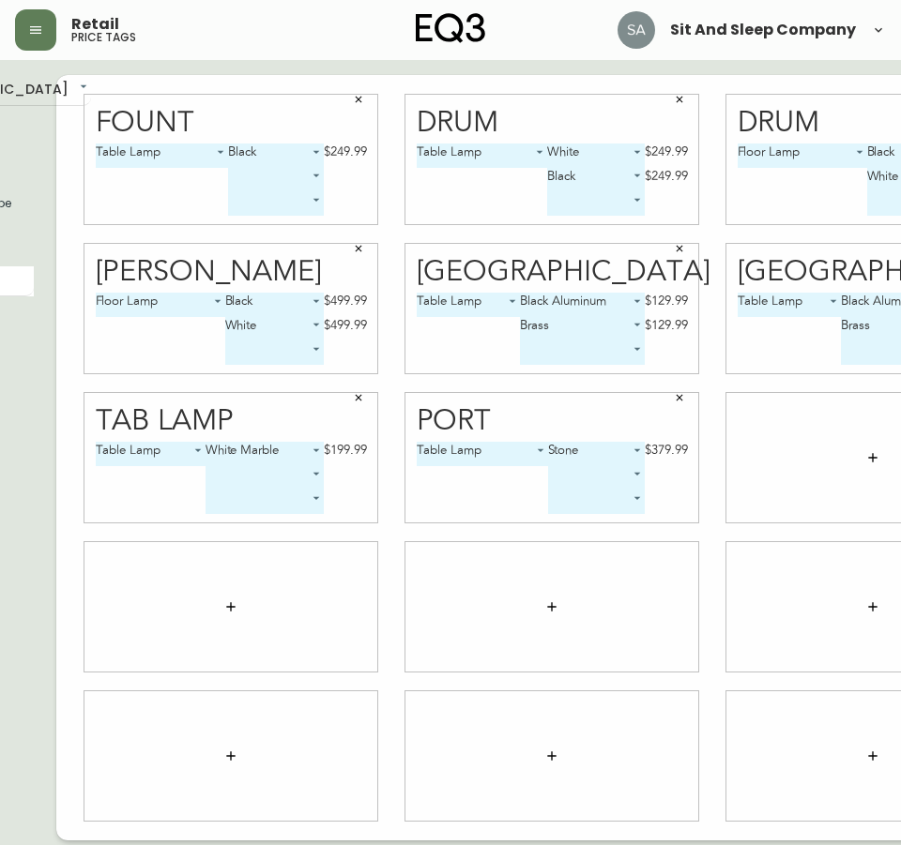
click at [865, 450] on icon "button" at bounding box center [872, 457] width 15 height 15
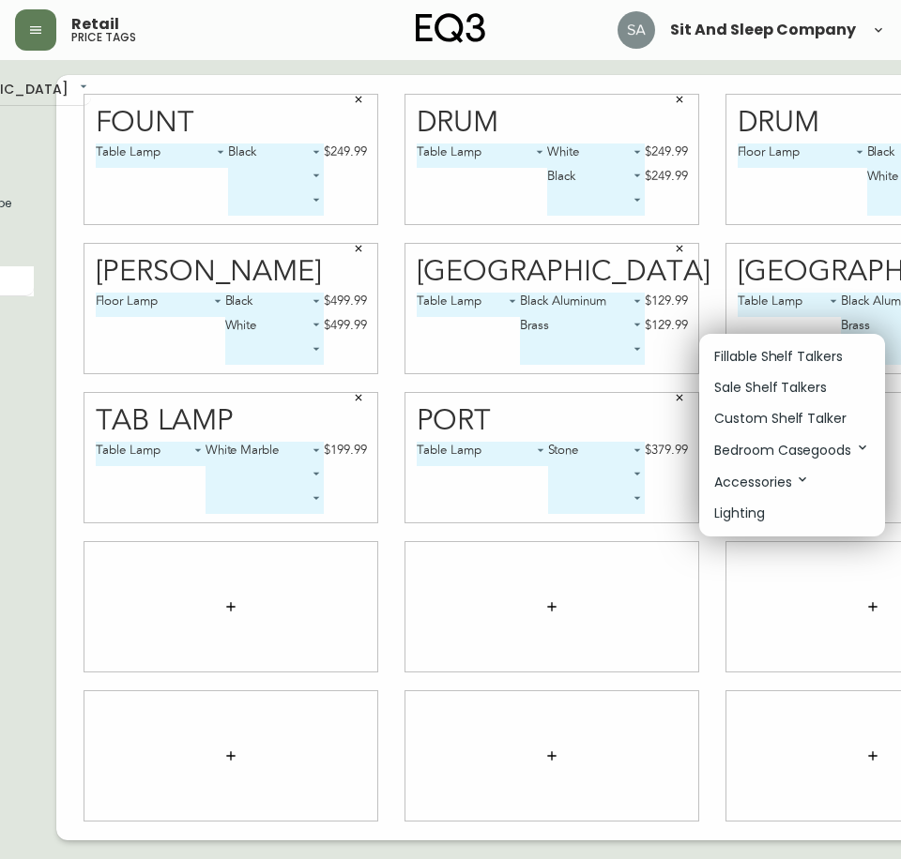
click at [781, 488] on p "Accessories" at bounding box center [762, 482] width 96 height 21
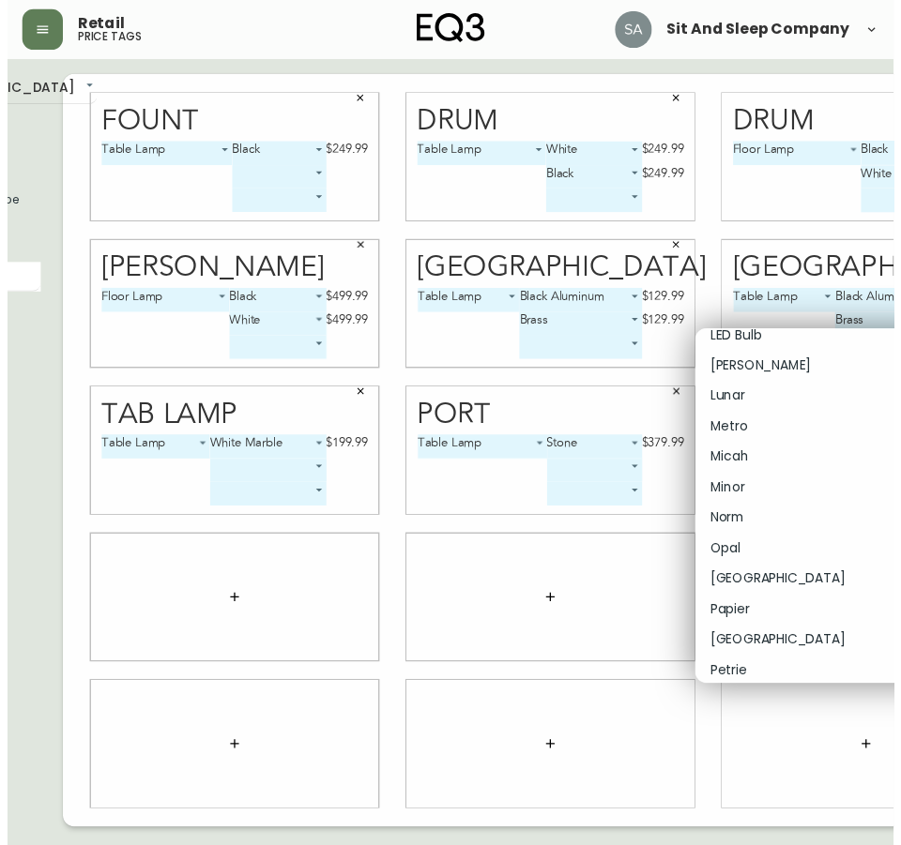
scroll to position [5723, 0]
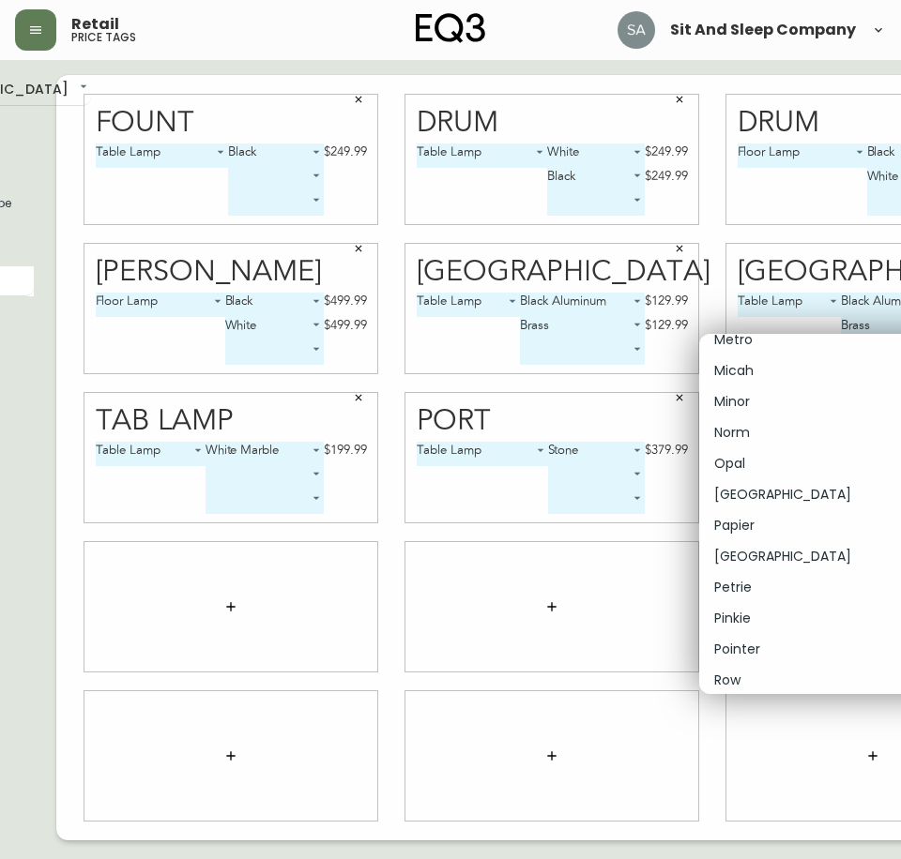
click at [735, 614] on p "Pinkie" at bounding box center [732, 619] width 37 height 20
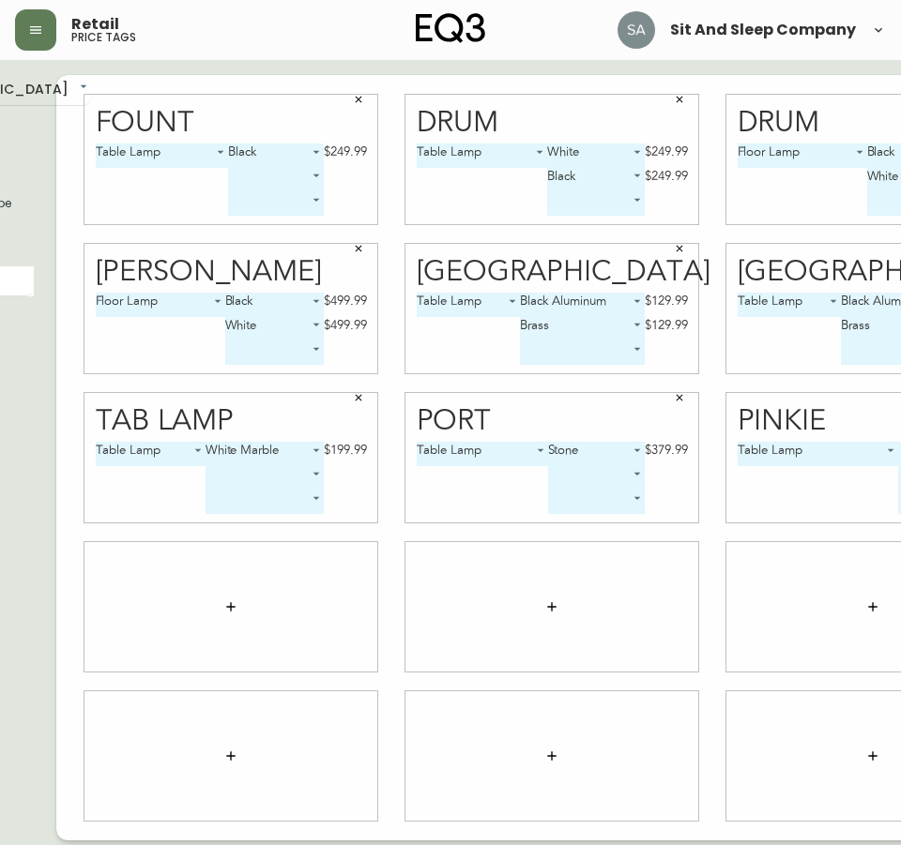
click at [754, 452] on body "Retail price tags Sit And Sleep Company English [GEOGRAPHIC_DATA] en_CA EQ3 fon…" at bounding box center [304, 420] width 901 height 841
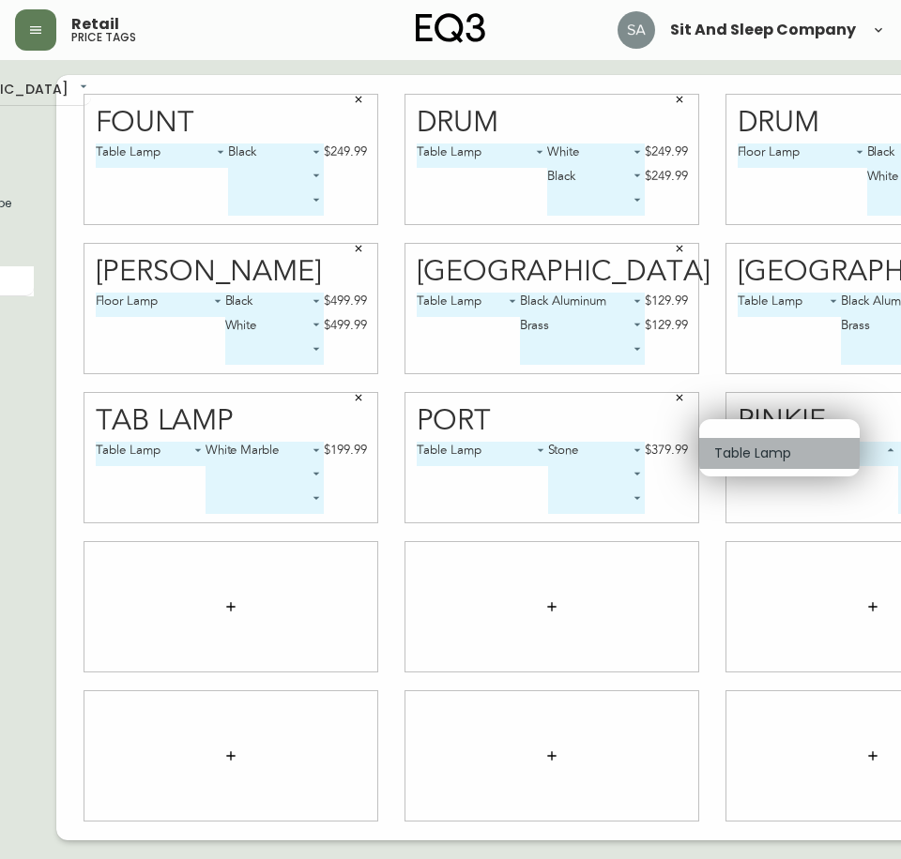
click at [854, 452] on li "Table Lamp" at bounding box center [779, 453] width 160 height 31
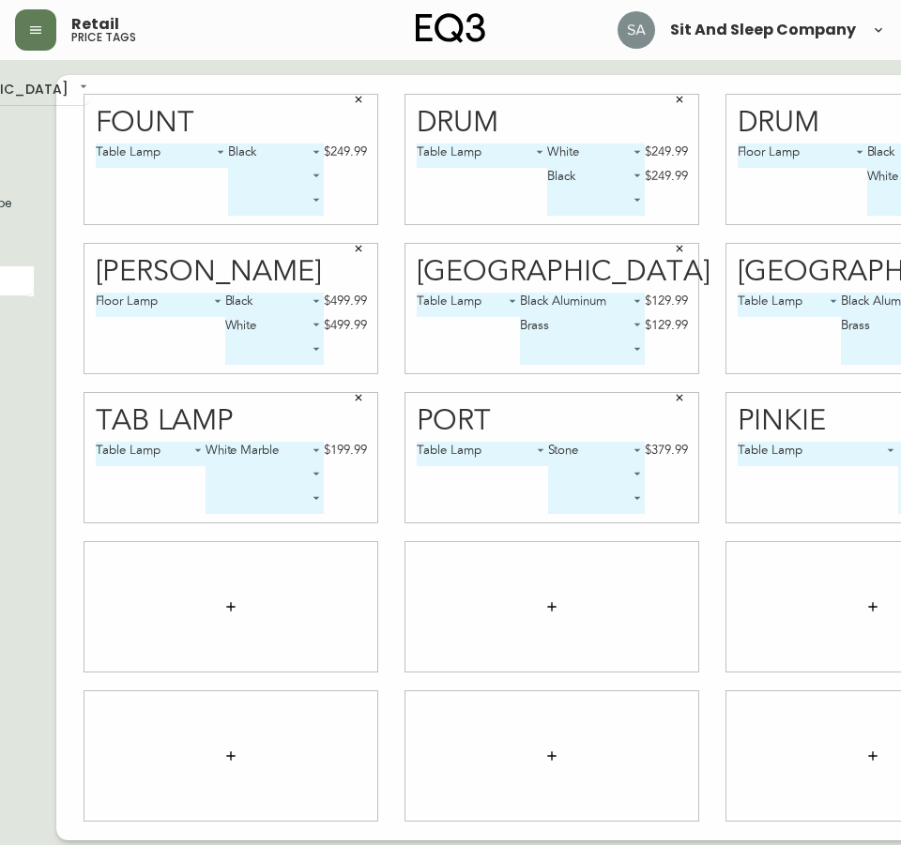
click at [754, 452] on body "Retail price tags Sit And Sleep Company English [GEOGRAPHIC_DATA] en_CA EQ3 fon…" at bounding box center [304, 420] width 901 height 841
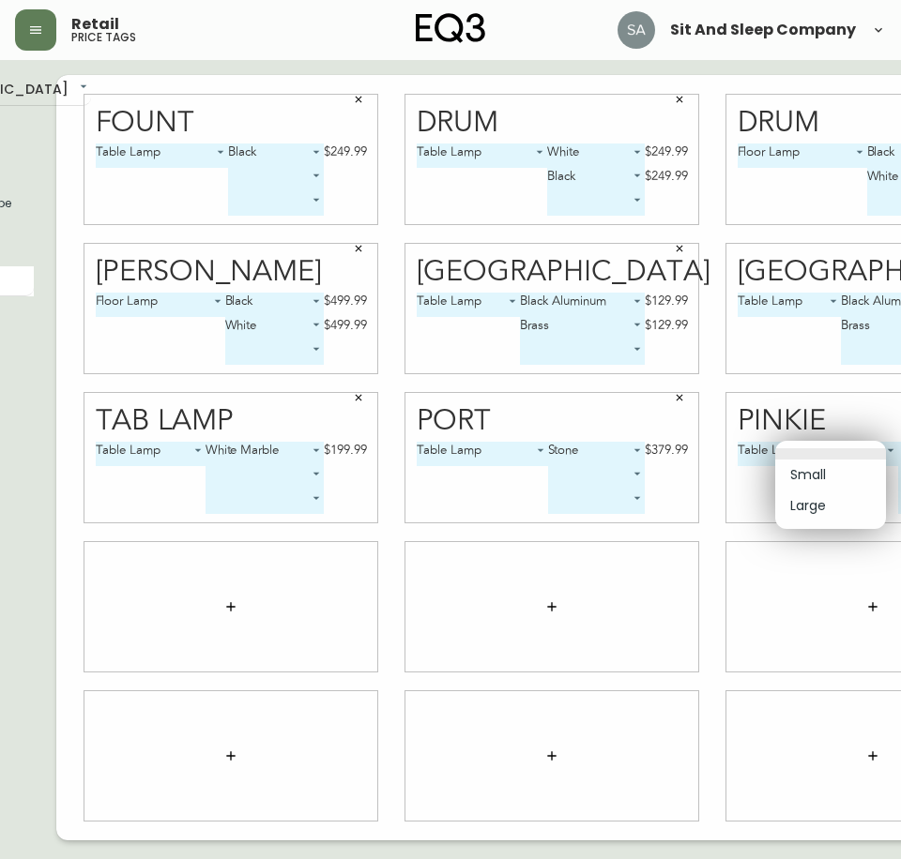
click at [835, 481] on li "Small" at bounding box center [830, 475] width 111 height 31
type input "0"
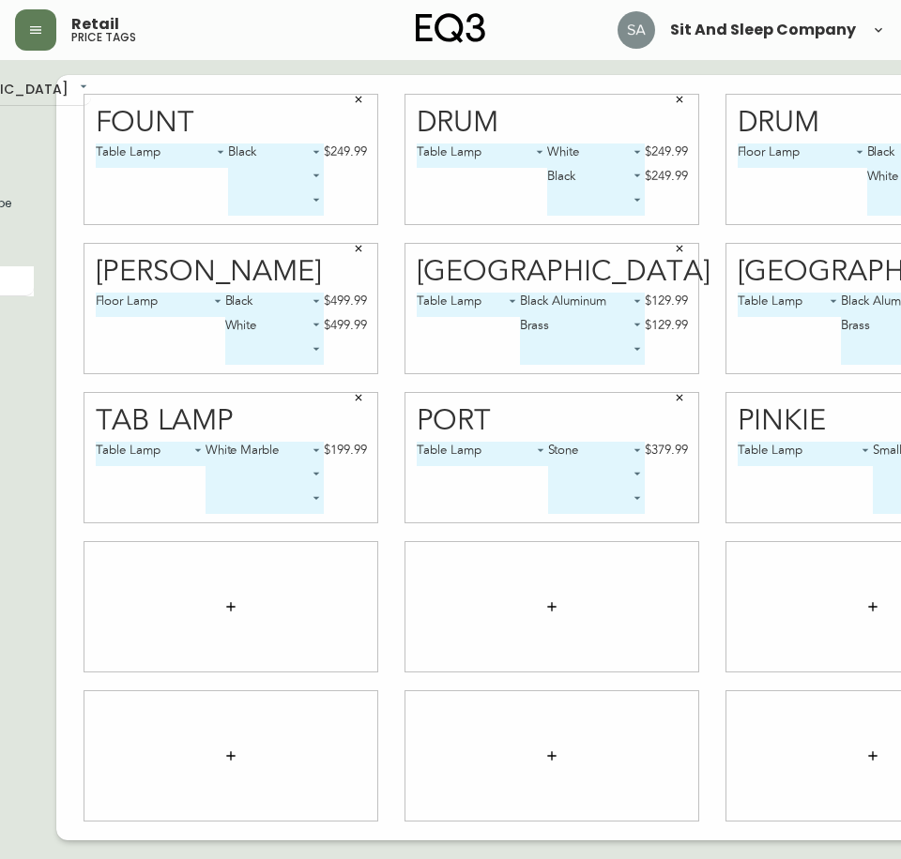
click at [754, 483] on body "Retail price tags Sit And Sleep Company English [GEOGRAPHIC_DATA] en_CA EQ3 fon…" at bounding box center [304, 420] width 901 height 841
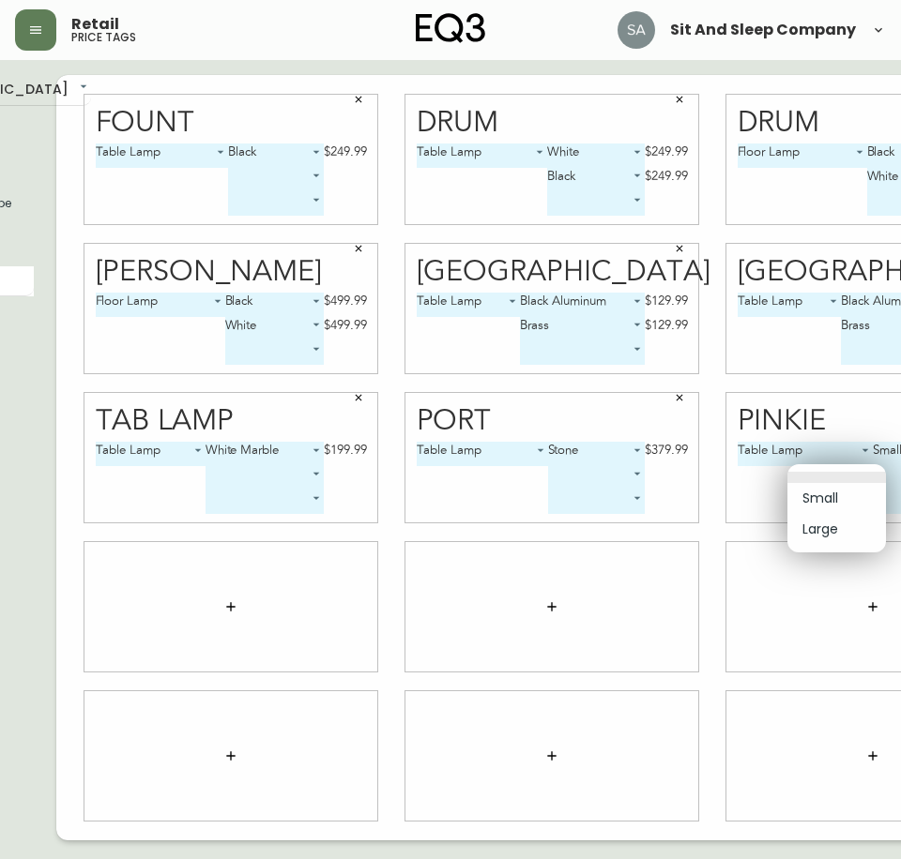
click at [834, 529] on li "Large" at bounding box center [836, 529] width 99 height 31
type input "1"
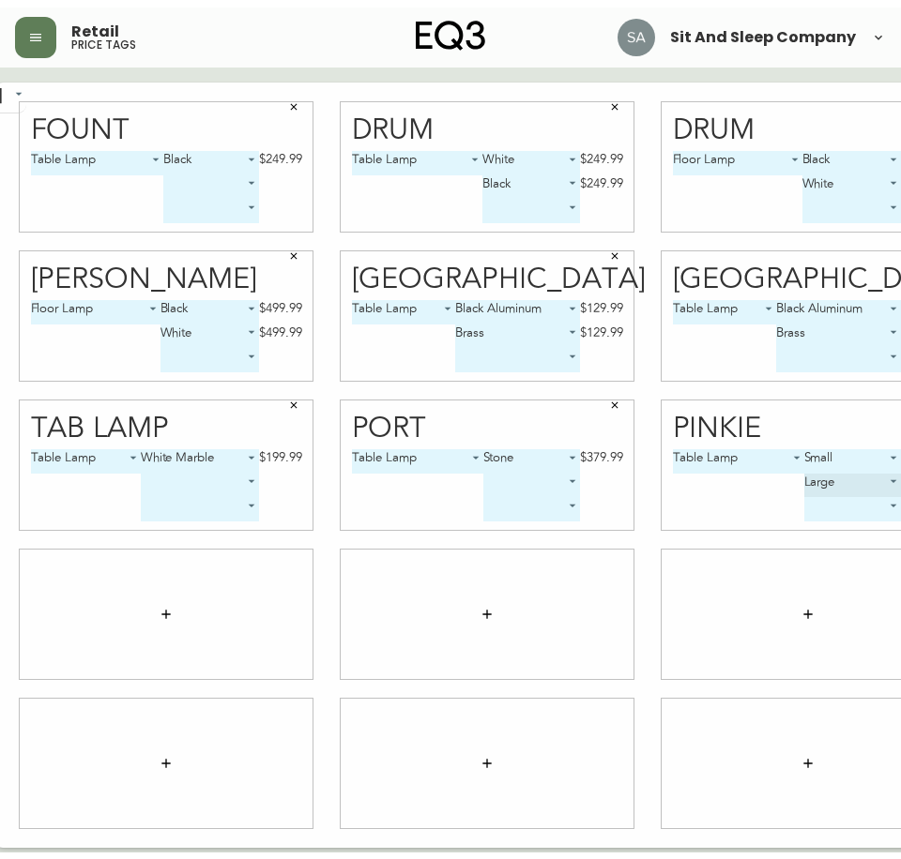
scroll to position [0, 215]
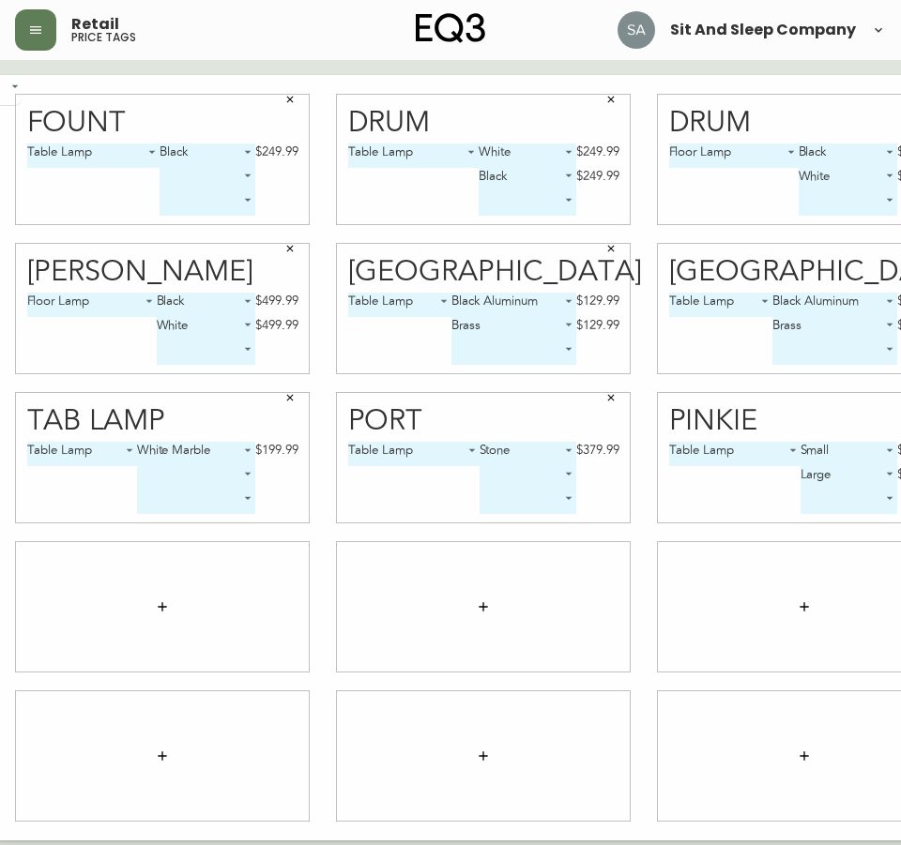
click at [144, 608] on button "button" at bounding box center [163, 607] width 38 height 38
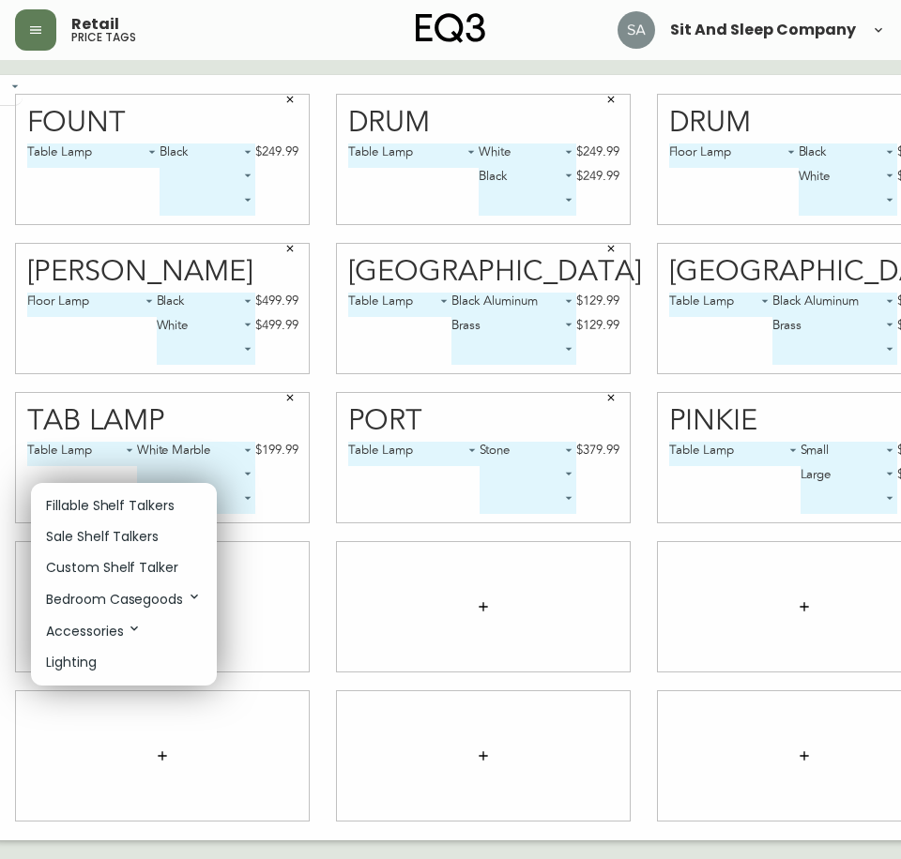
click at [124, 629] on p "Accessories" at bounding box center [94, 631] width 96 height 21
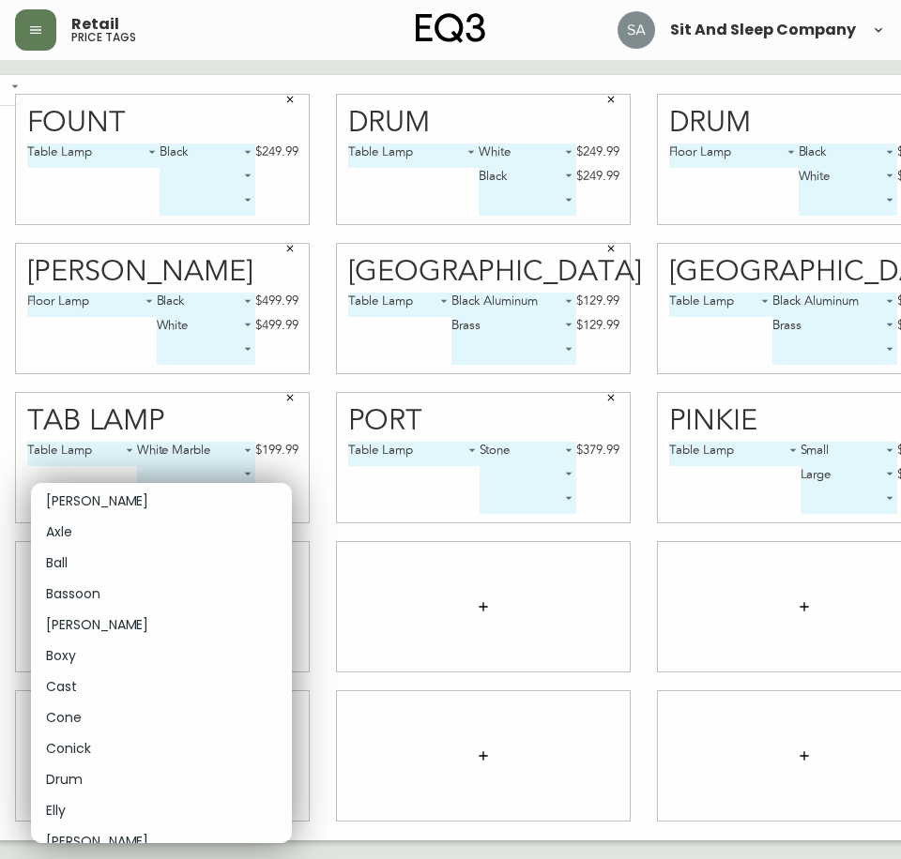
scroll to position [5066, 0]
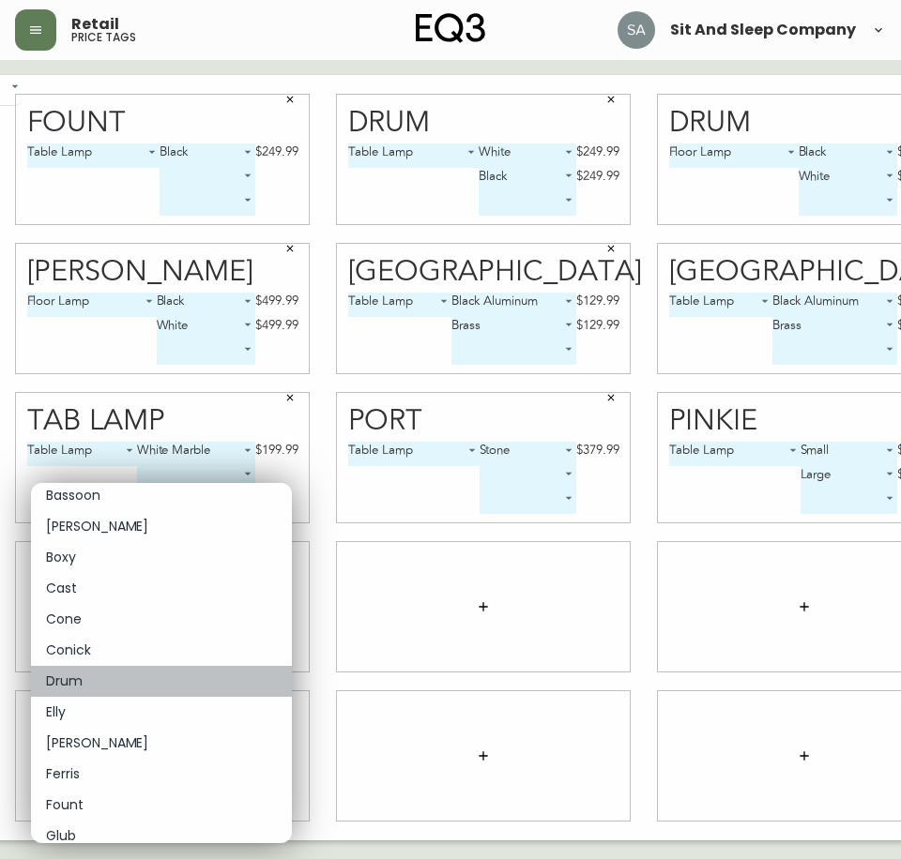
click at [79, 676] on p "Drum" at bounding box center [64, 682] width 37 height 20
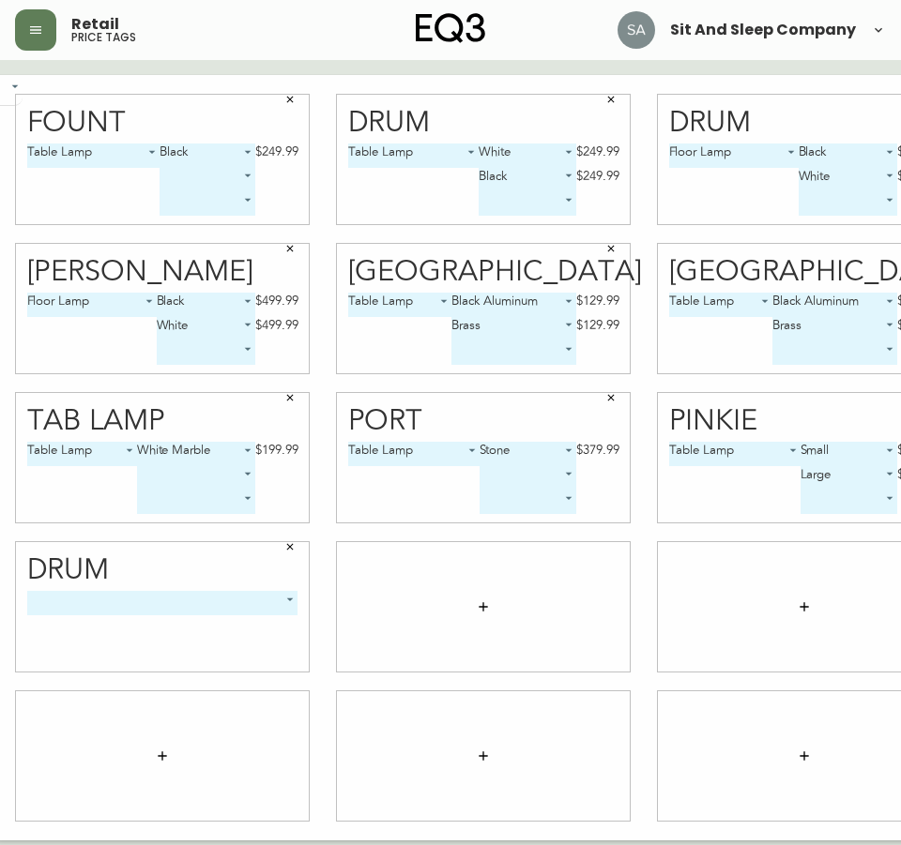
click at [158, 601] on body "Retail price tags Sit And Sleep Company English [GEOGRAPHIC_DATA] en_CA EQ3 fon…" at bounding box center [235, 420] width 901 height 841
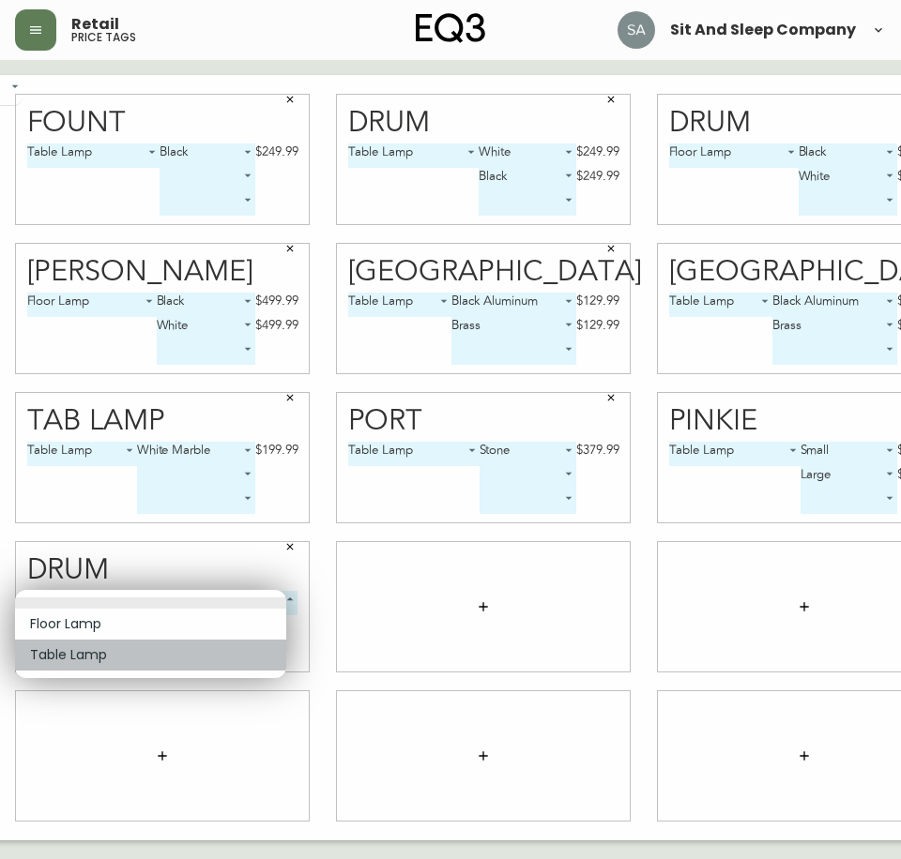
click at [64, 652] on li "Table Lamp" at bounding box center [150, 655] width 271 height 31
type input "1"
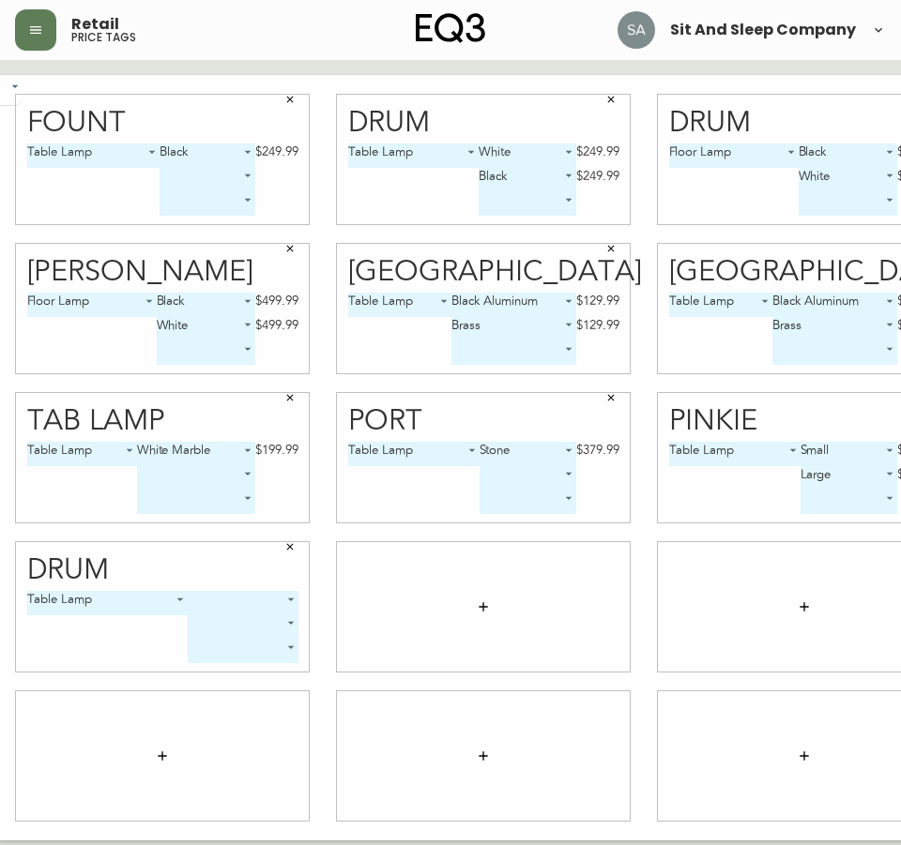
click at [209, 599] on body "Retail price tags Sit And Sleep Company English [GEOGRAPHIC_DATA] en_CA EQ3 fon…" at bounding box center [235, 420] width 901 height 841
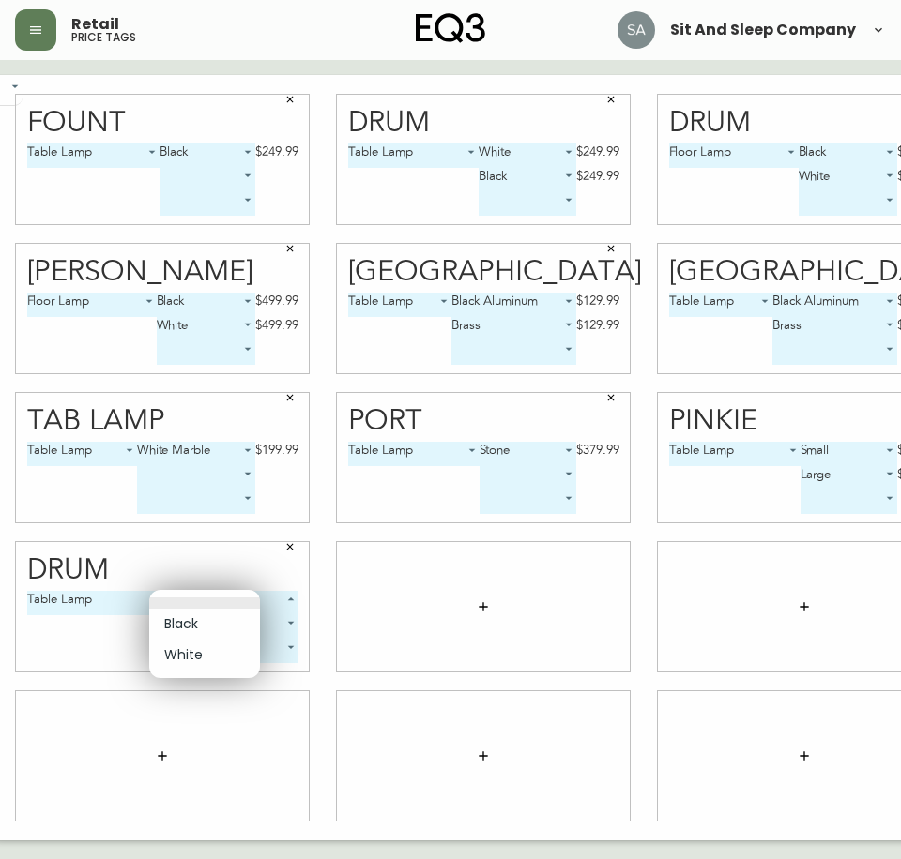
click at [211, 627] on li "Black" at bounding box center [204, 624] width 111 height 31
type input "0"
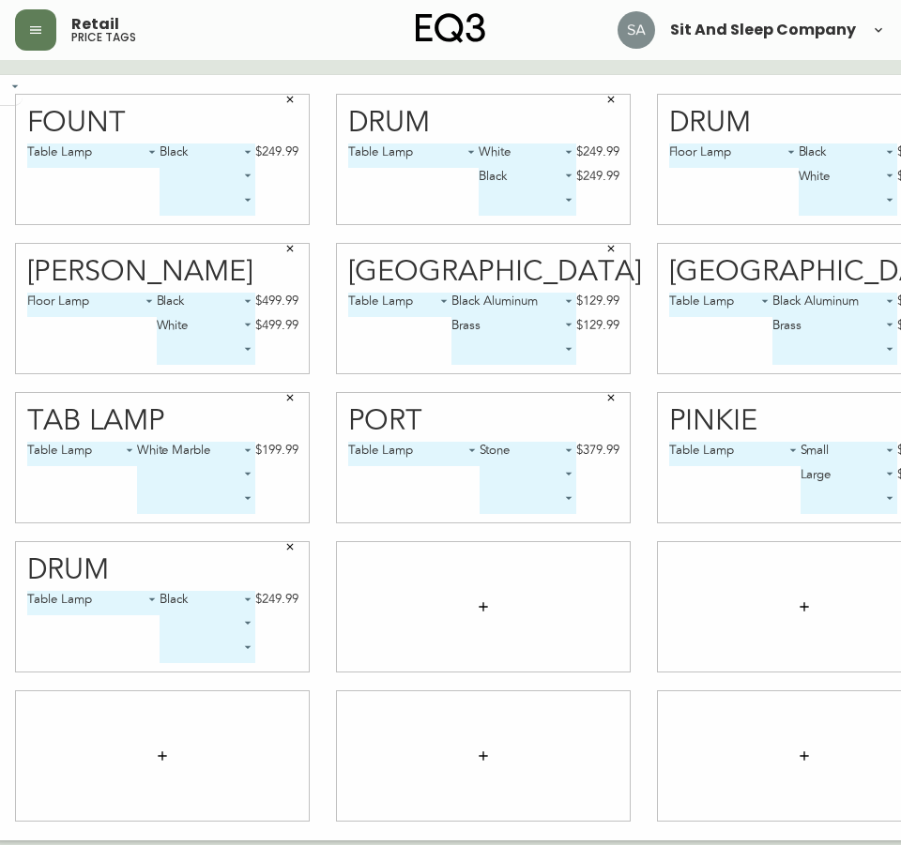
click at [464, 596] on button "button" at bounding box center [483, 607] width 38 height 38
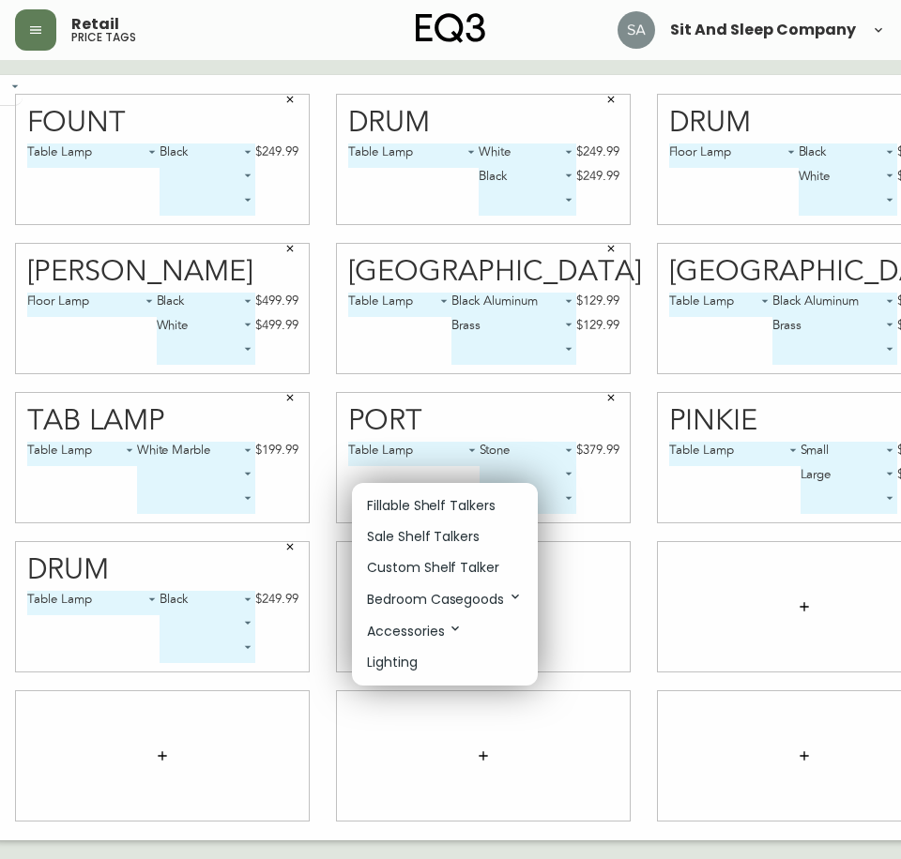
click at [450, 628] on icon at bounding box center [454, 628] width 15 height 15
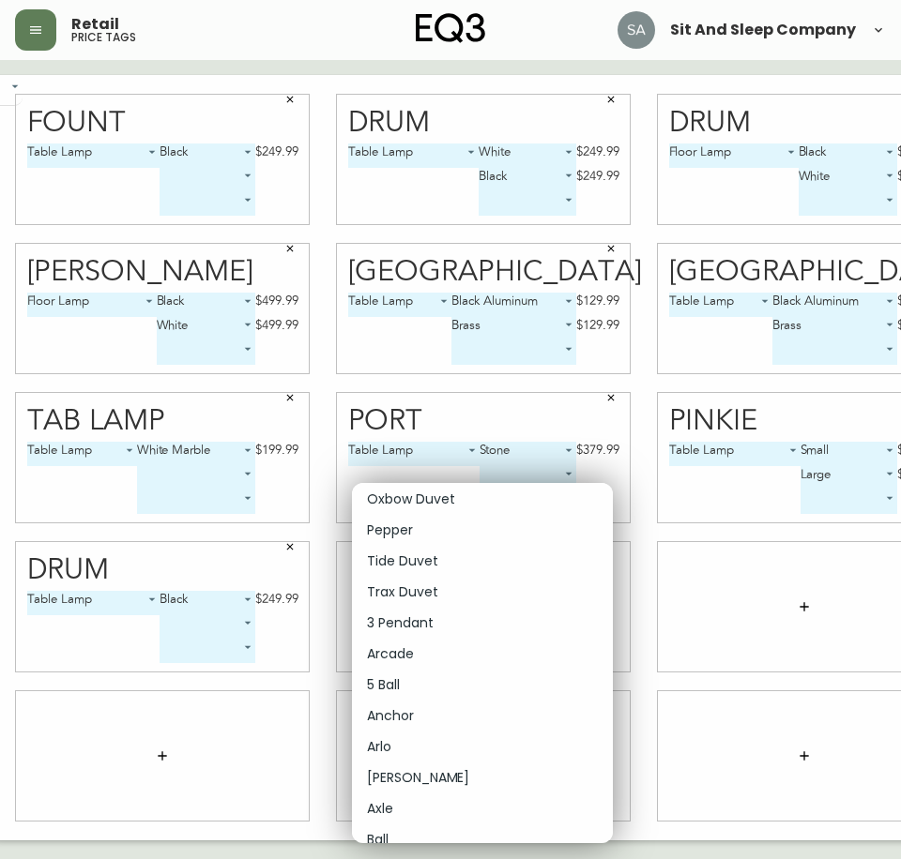
scroll to position [4784, 0]
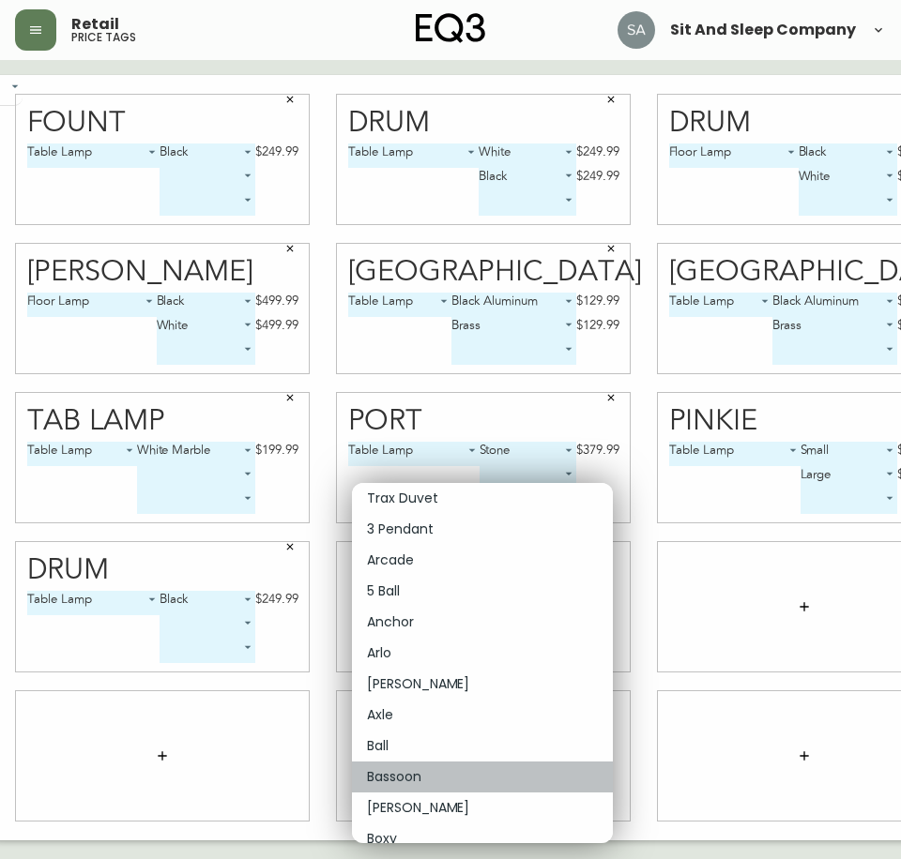
click at [399, 767] on p "Bassoon" at bounding box center [394, 777] width 54 height 20
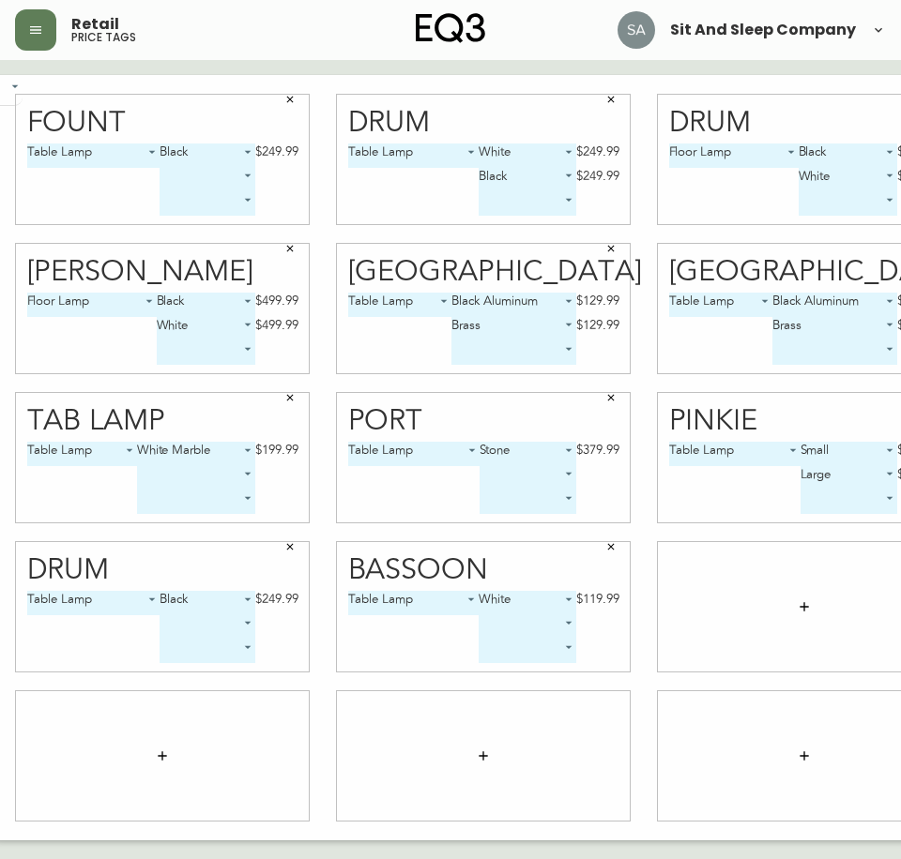
click at [515, 620] on body "Retail price tags Sit And Sleep Company English [GEOGRAPHIC_DATA] en_CA EQ3 fon…" at bounding box center [235, 420] width 901 height 841
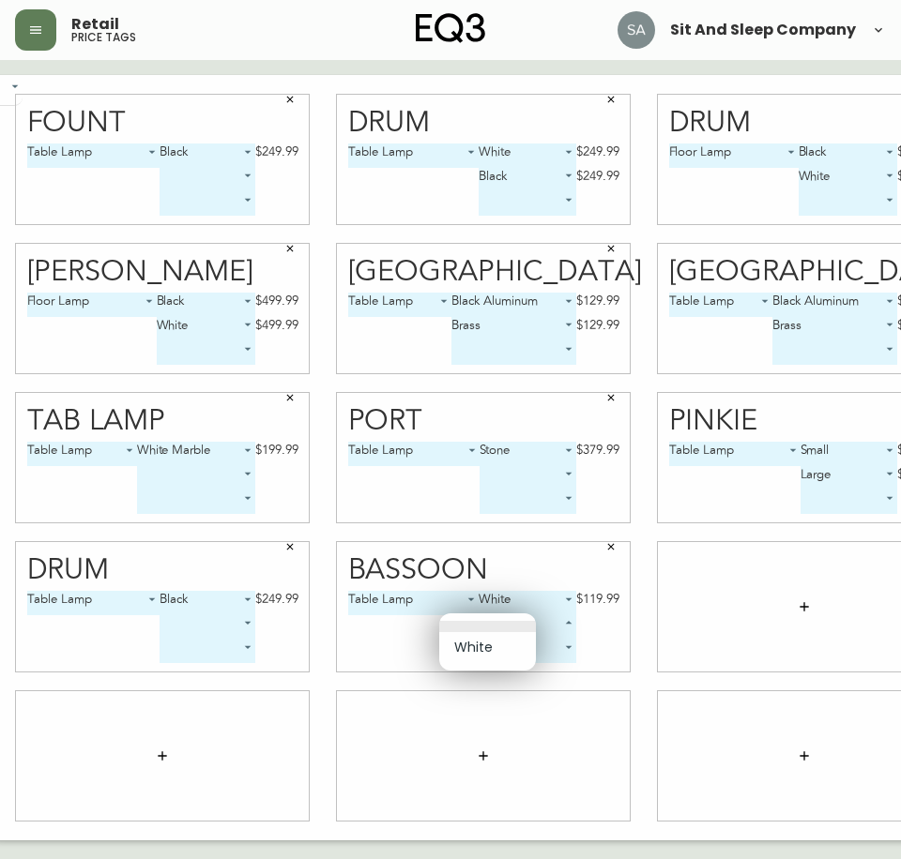
click at [489, 597] on div at bounding box center [450, 429] width 901 height 859
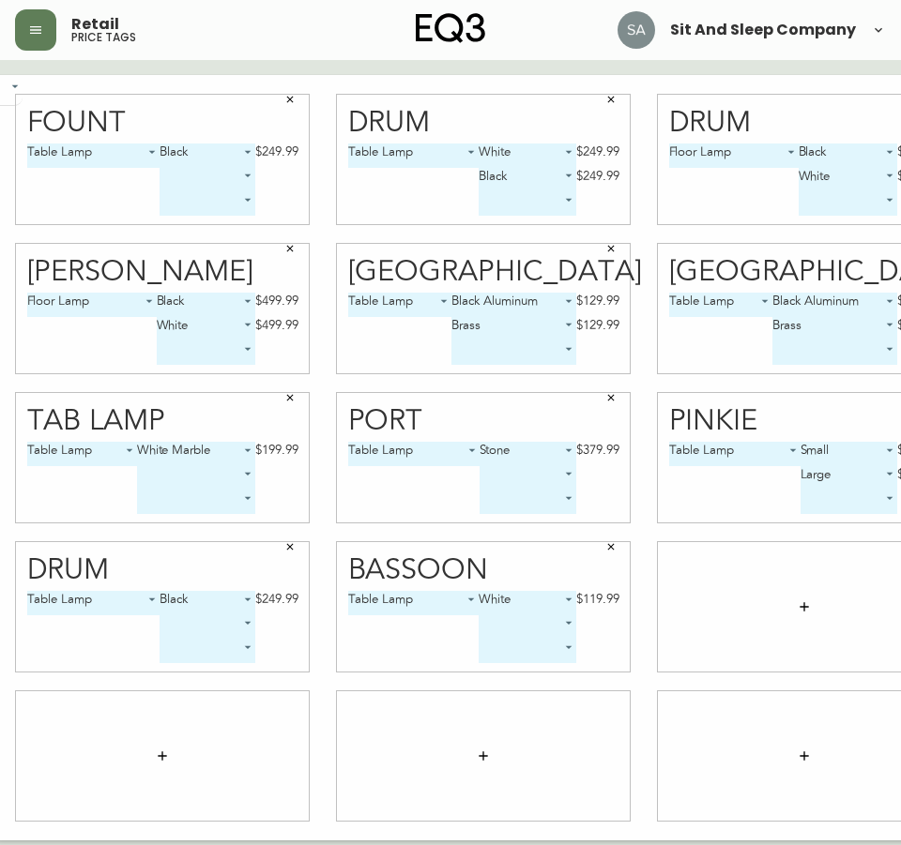
click at [796, 601] on icon "button" at bounding box center [803, 606] width 15 height 15
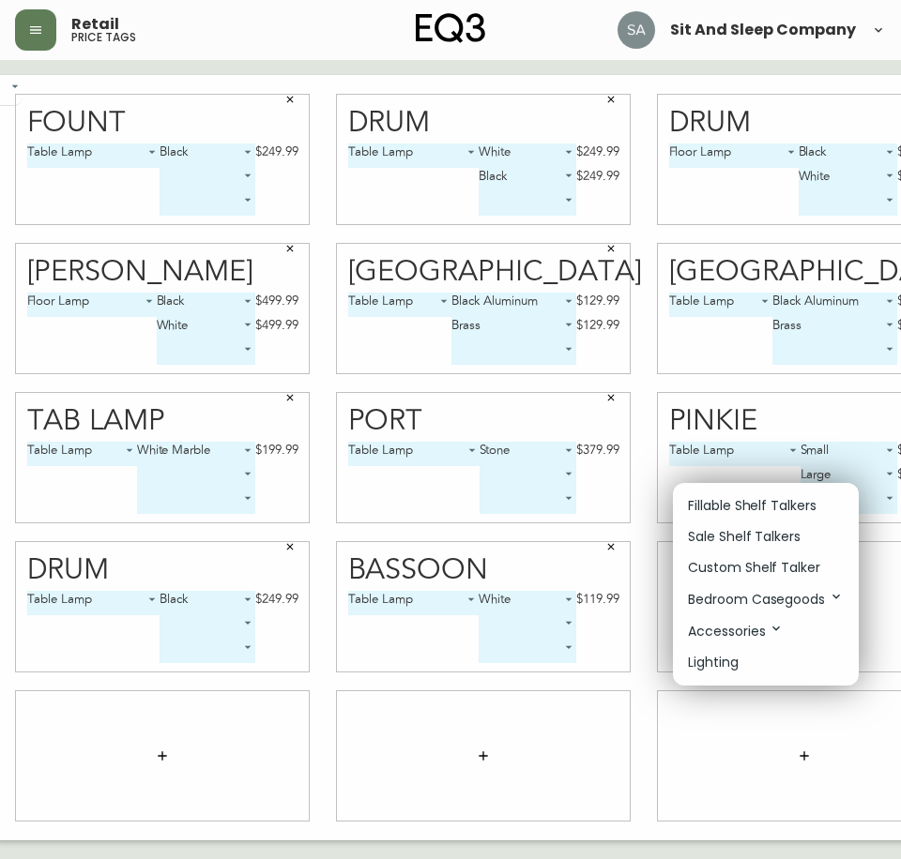
click at [736, 631] on p "Accessories" at bounding box center [736, 631] width 96 height 21
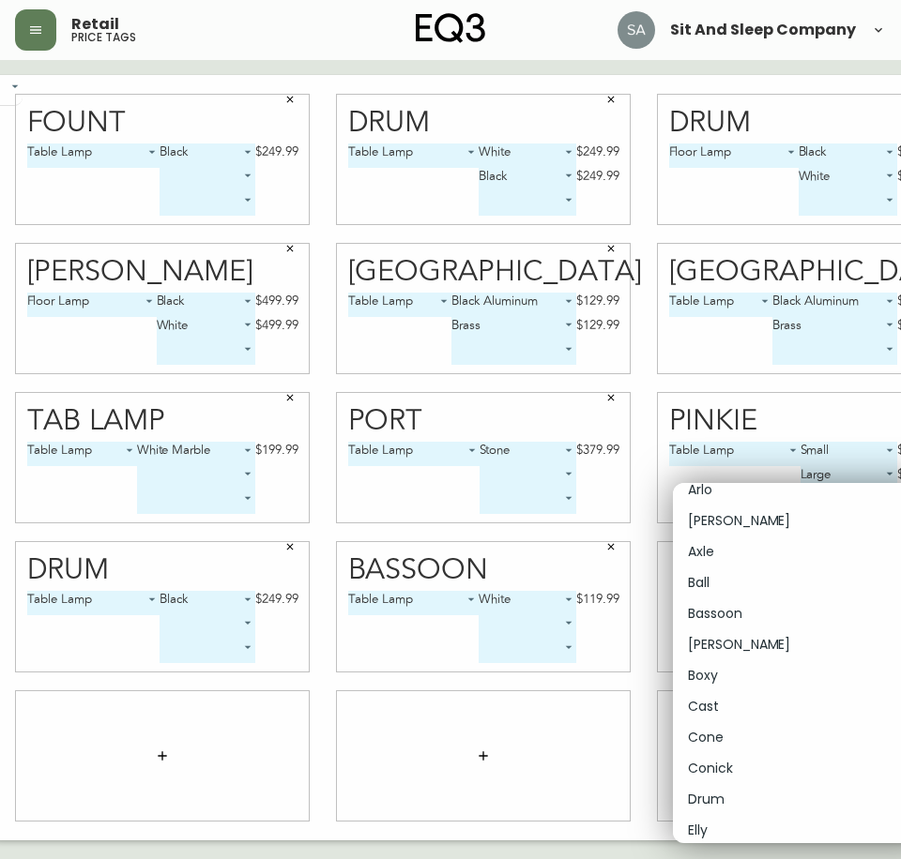
scroll to position [4972, 0]
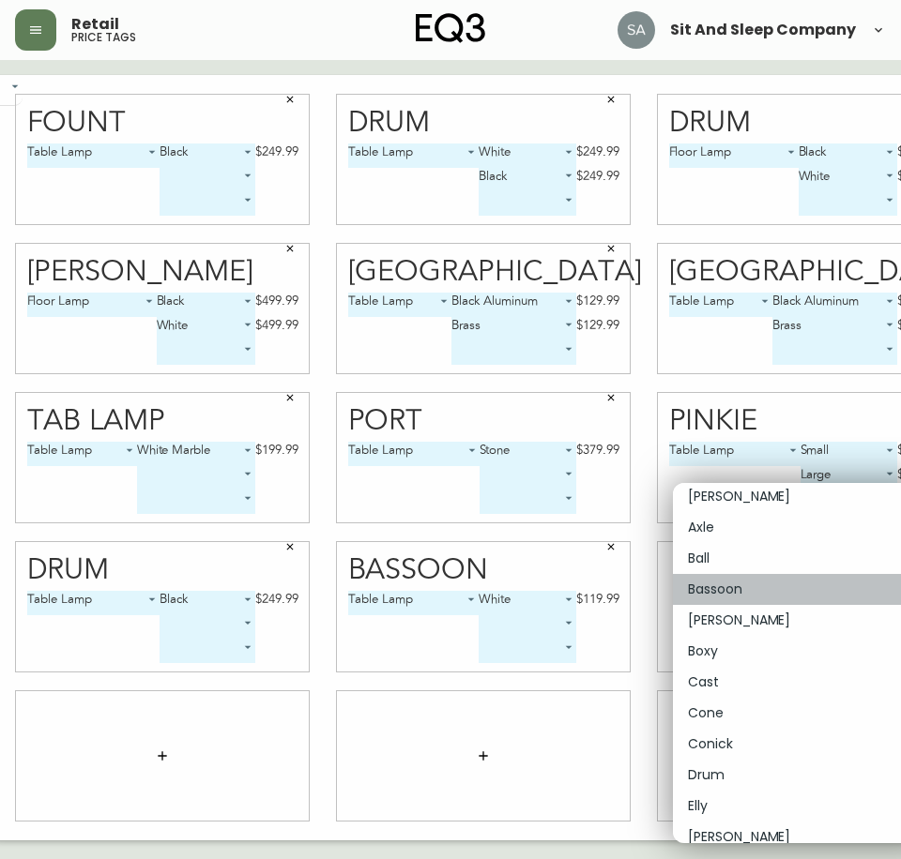
click at [752, 591] on li "Bassoon" at bounding box center [803, 589] width 261 height 31
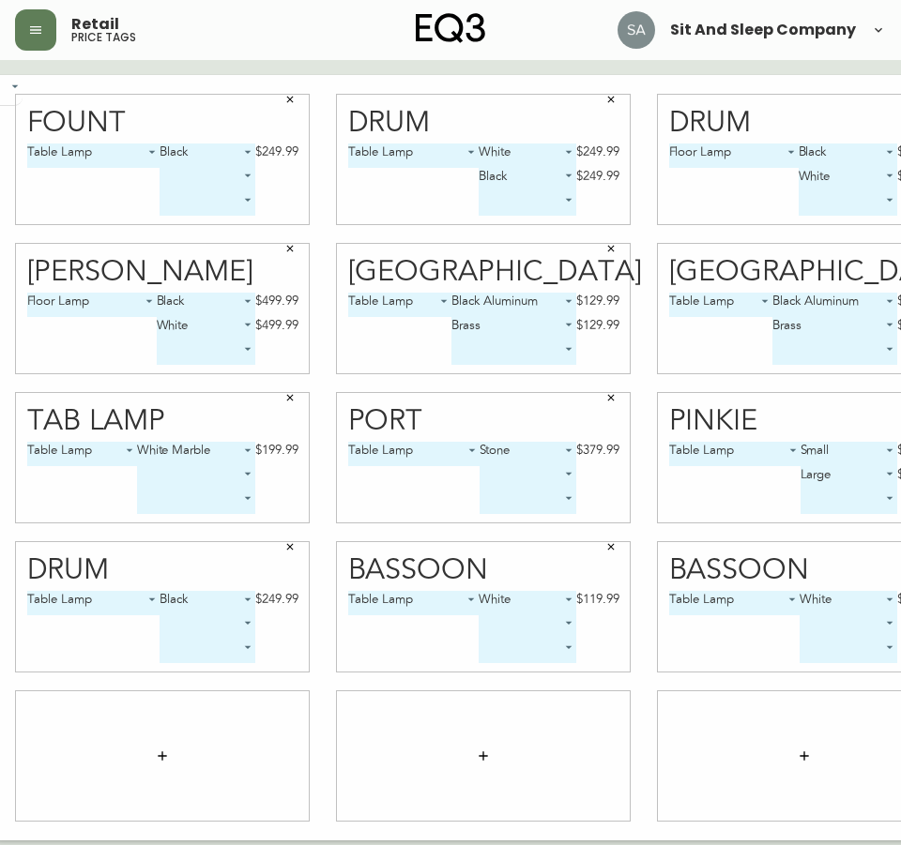
click at [144, 759] on button "button" at bounding box center [163, 756] width 38 height 38
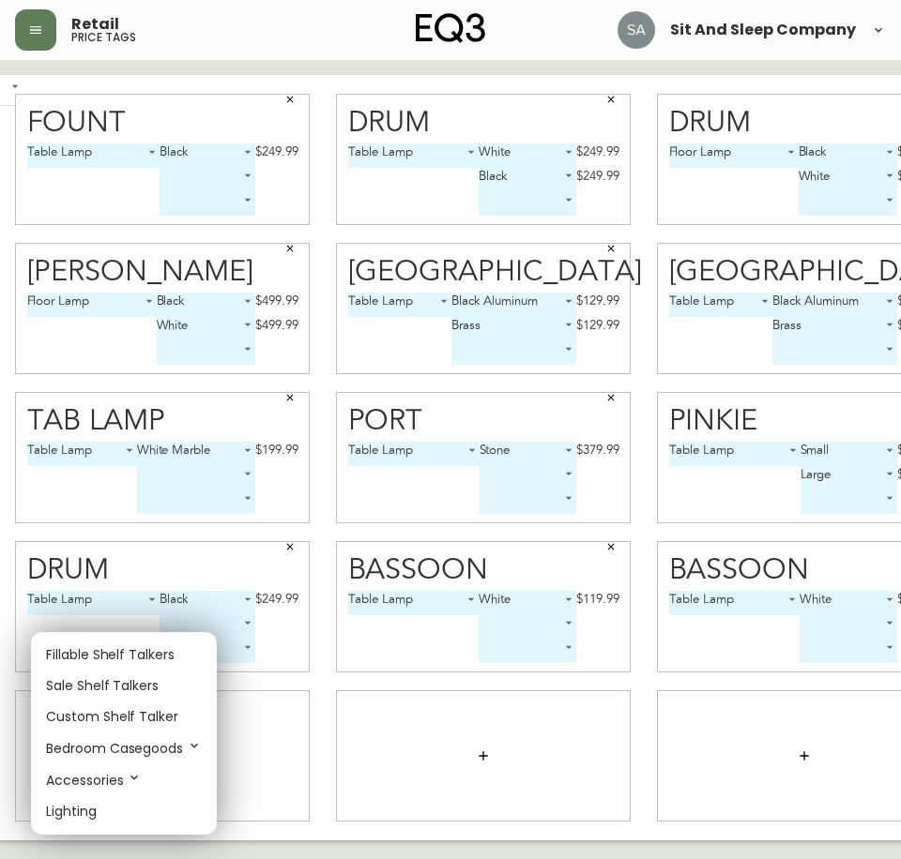
click at [119, 775] on p "Accessories" at bounding box center [94, 780] width 96 height 21
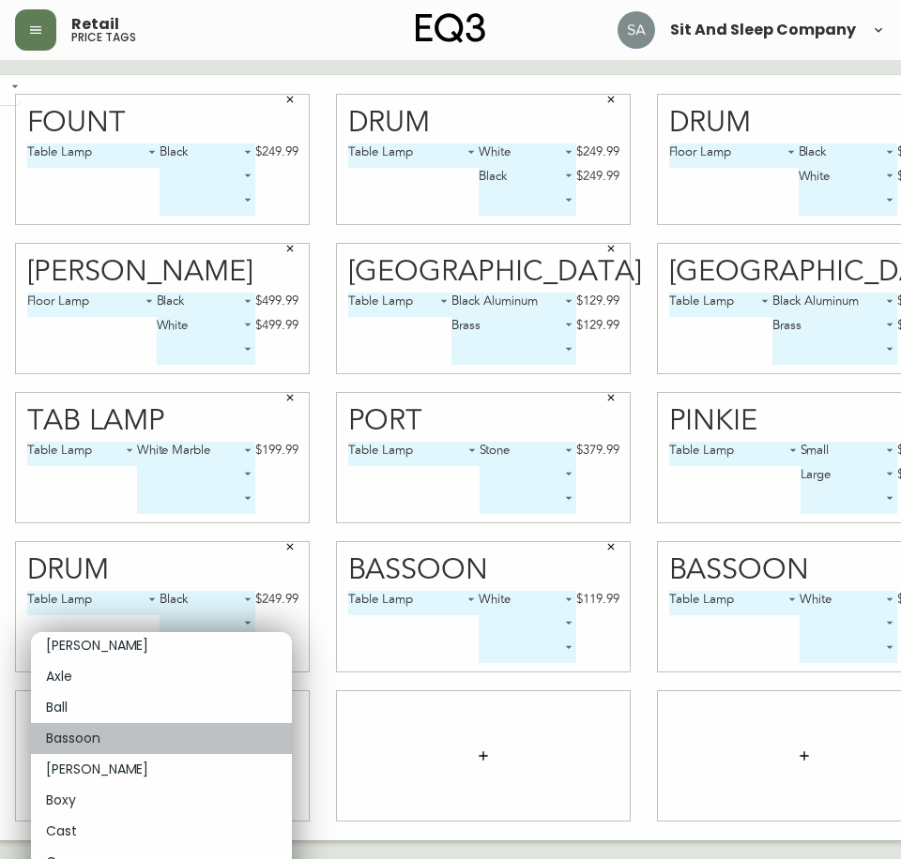
click at [104, 743] on li "Bassoon" at bounding box center [161, 738] width 261 height 31
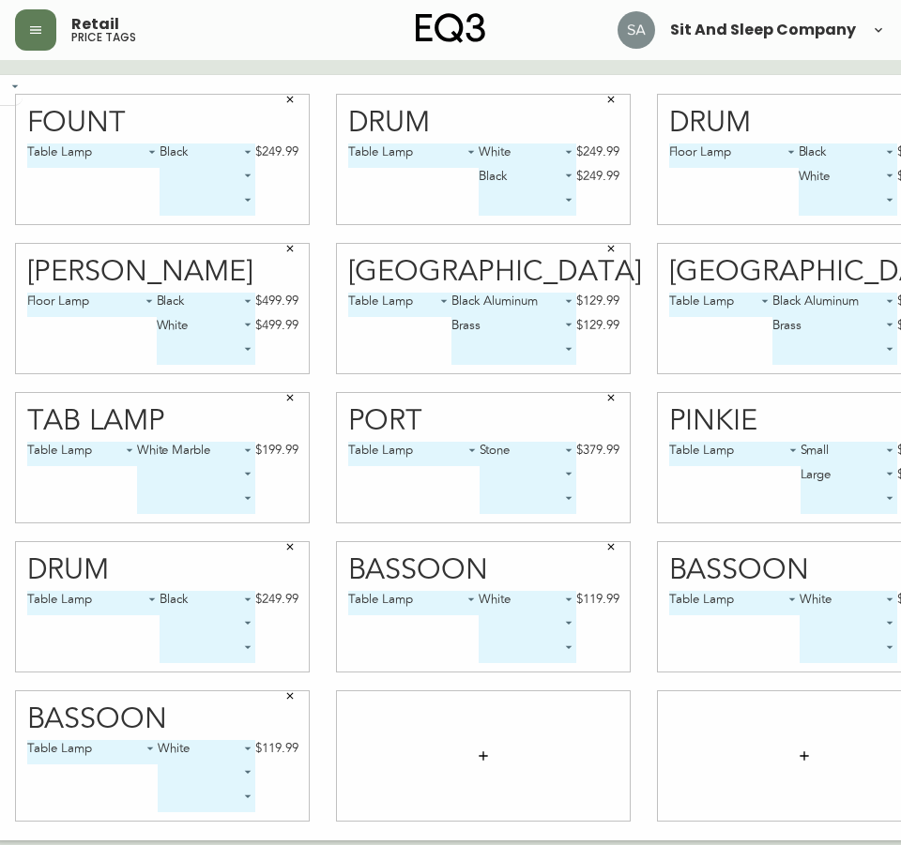
click at [476, 750] on icon "button" at bounding box center [483, 756] width 15 height 15
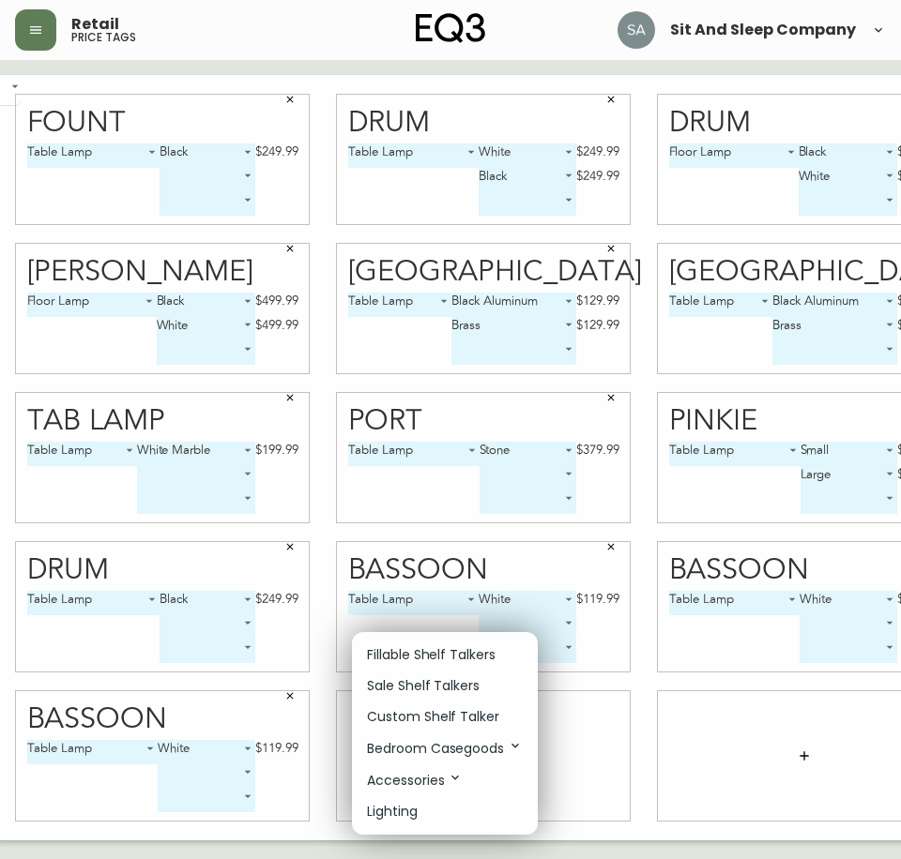
click at [424, 772] on p "Accessories" at bounding box center [415, 780] width 96 height 21
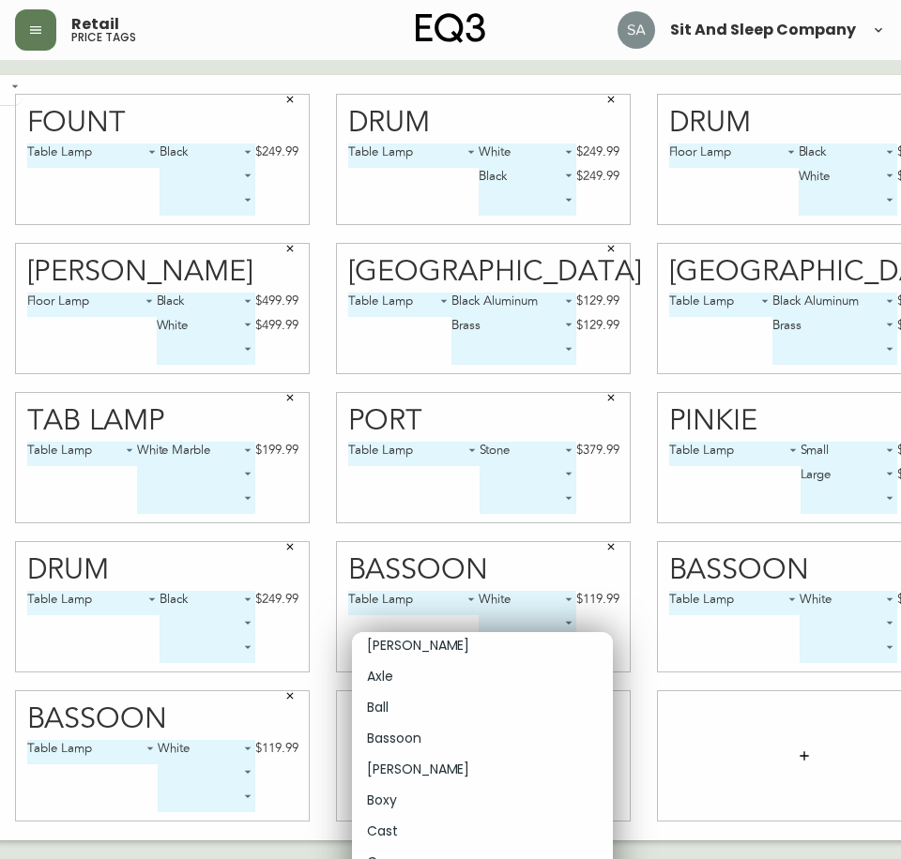
click at [403, 741] on p "Bassoon" at bounding box center [394, 739] width 54 height 20
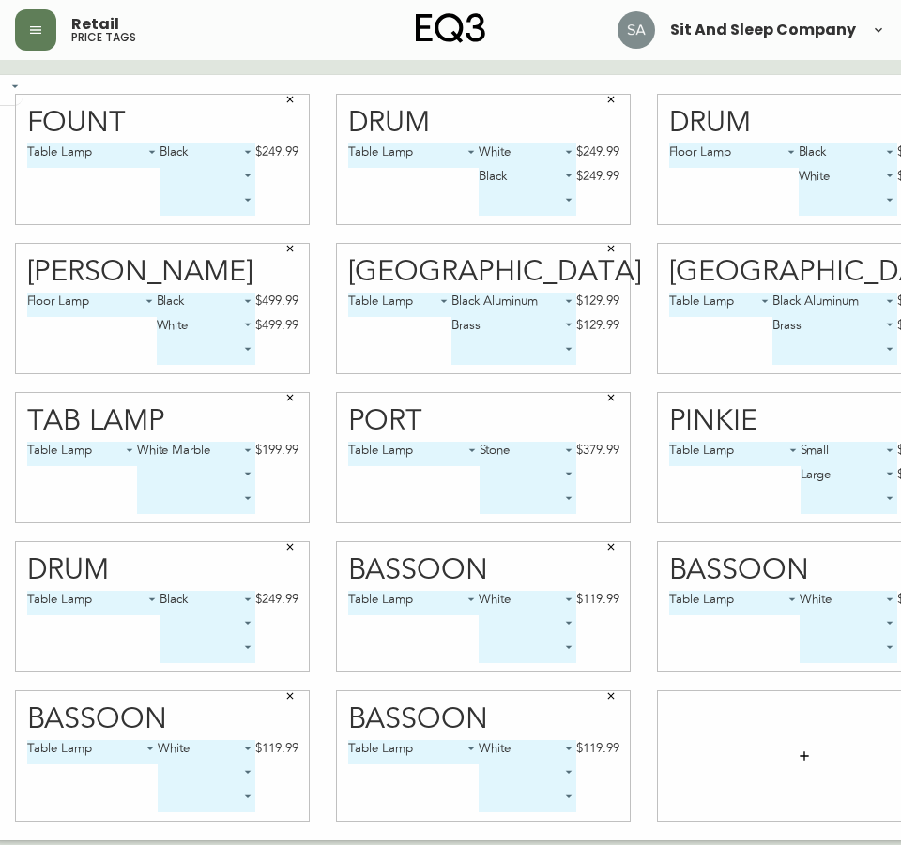
click at [796, 751] on icon "button" at bounding box center [803, 756] width 15 height 15
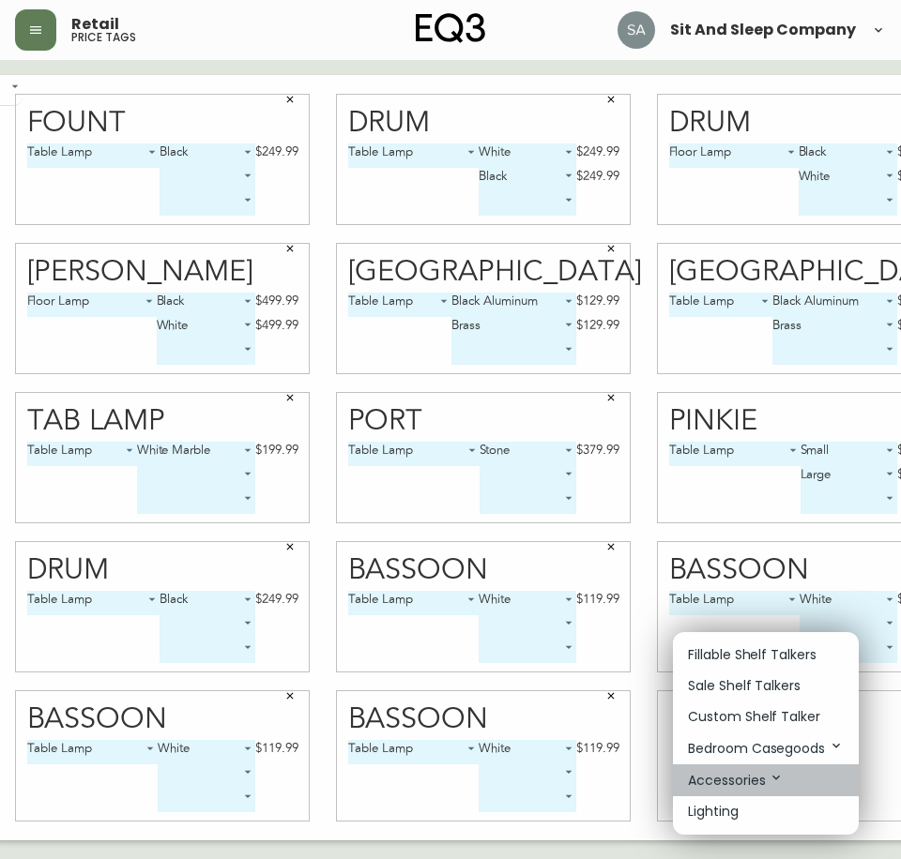
click at [743, 770] on p "Accessories" at bounding box center [736, 780] width 96 height 21
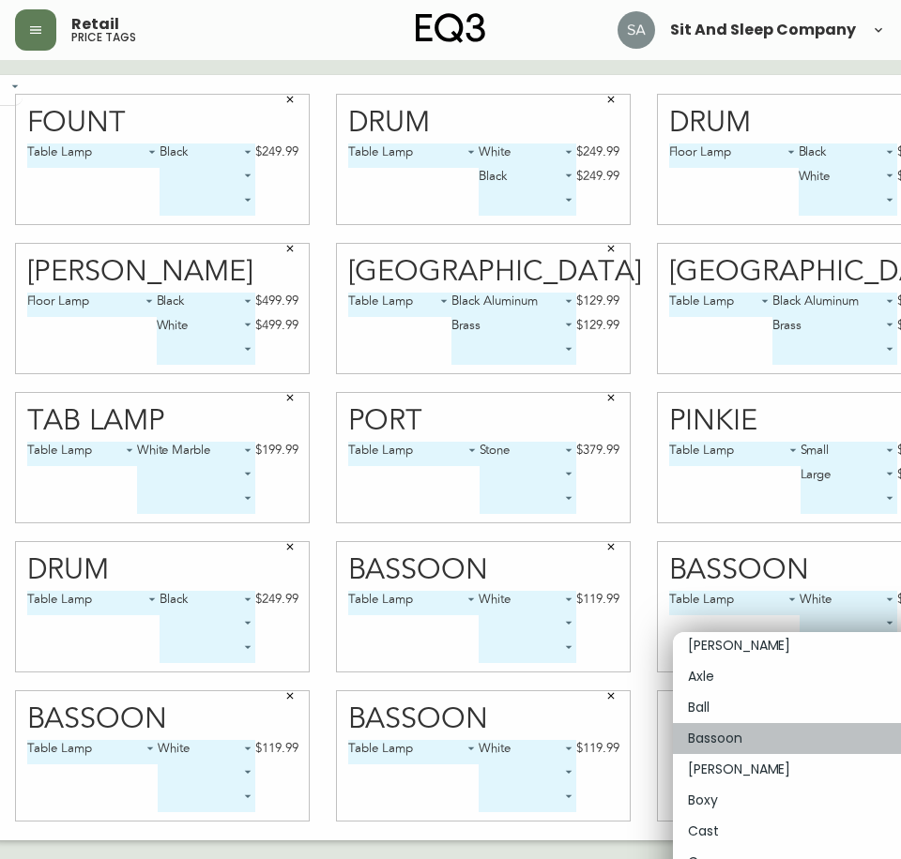
click at [717, 741] on p "Bassoon" at bounding box center [715, 739] width 54 height 20
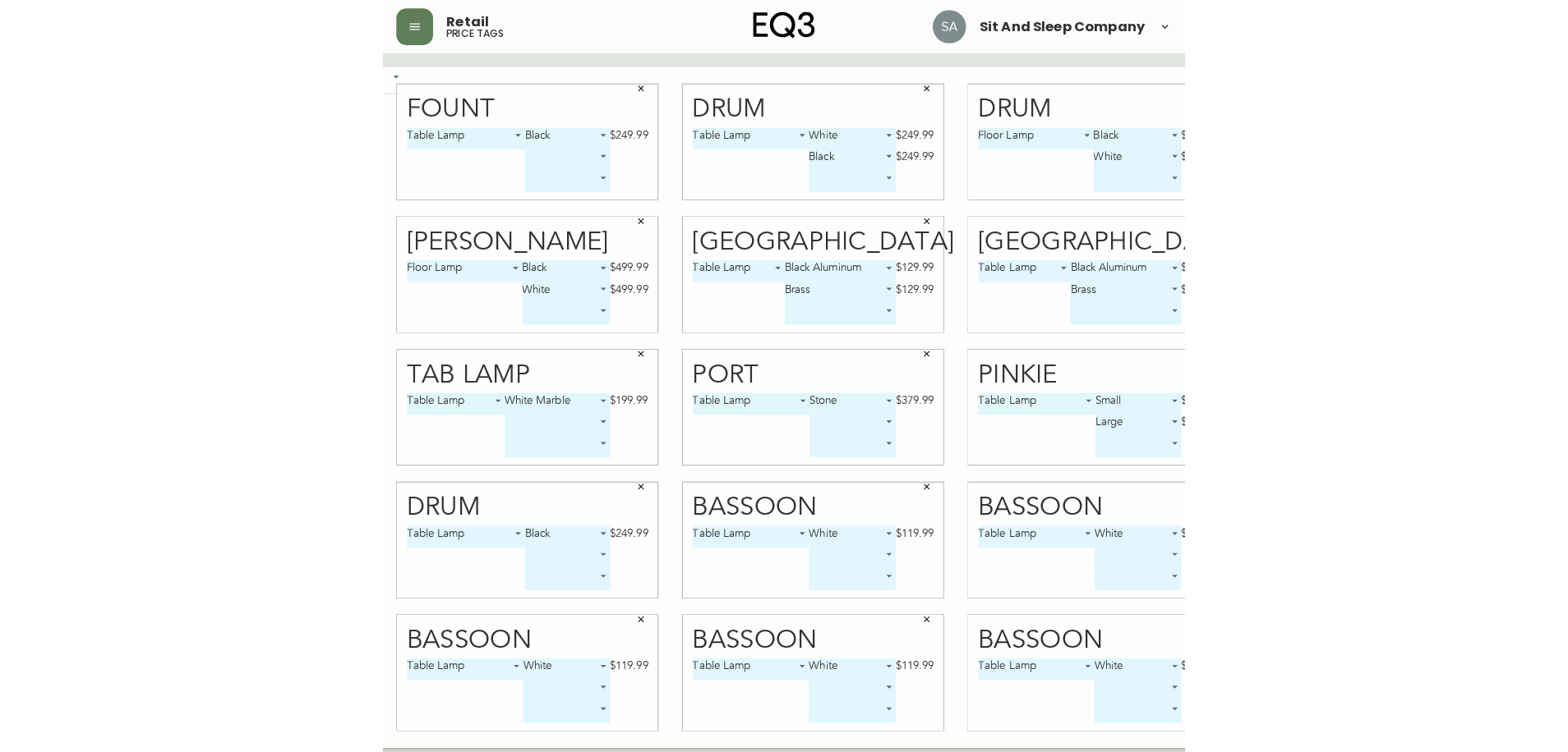
scroll to position [0, 0]
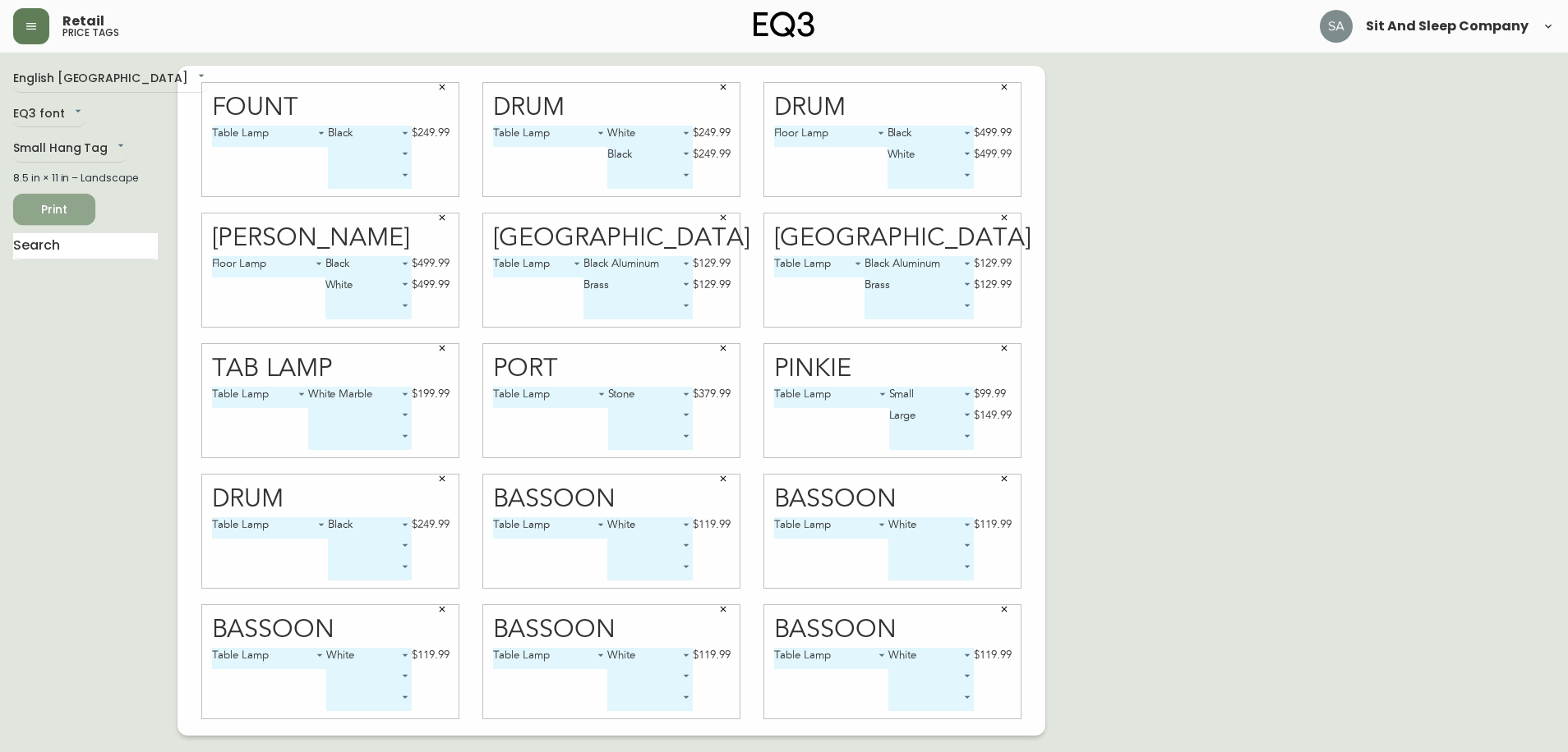
click at [69, 193] on button "Print" at bounding box center [54, 209] width 82 height 32
